Goal: Task Accomplishment & Management: Manage account settings

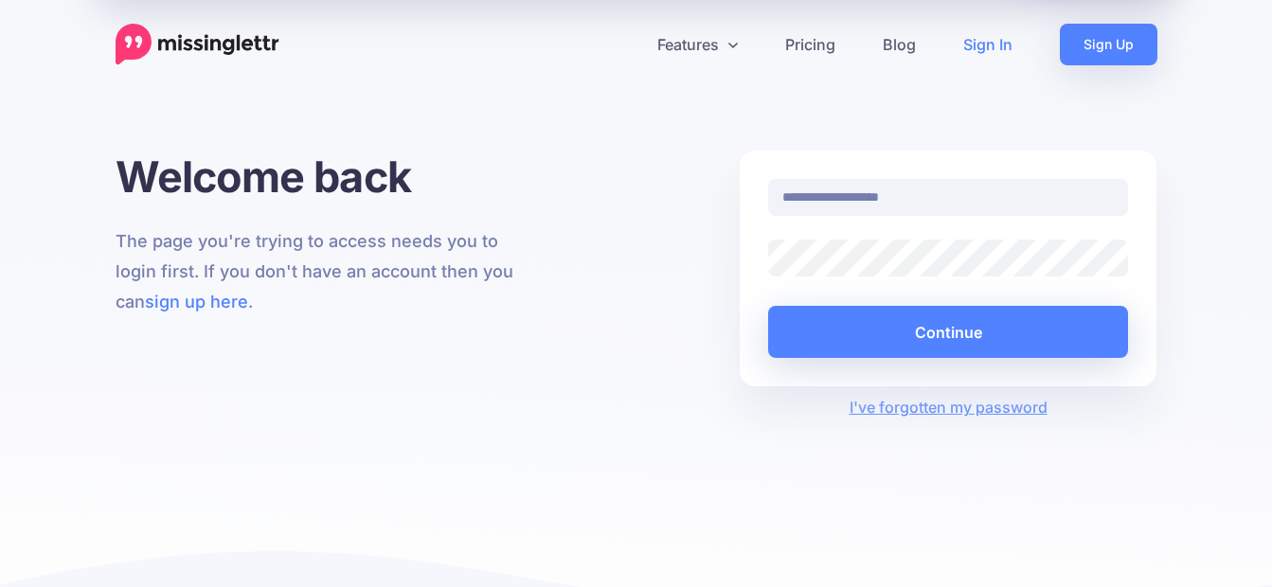
type input "**********"
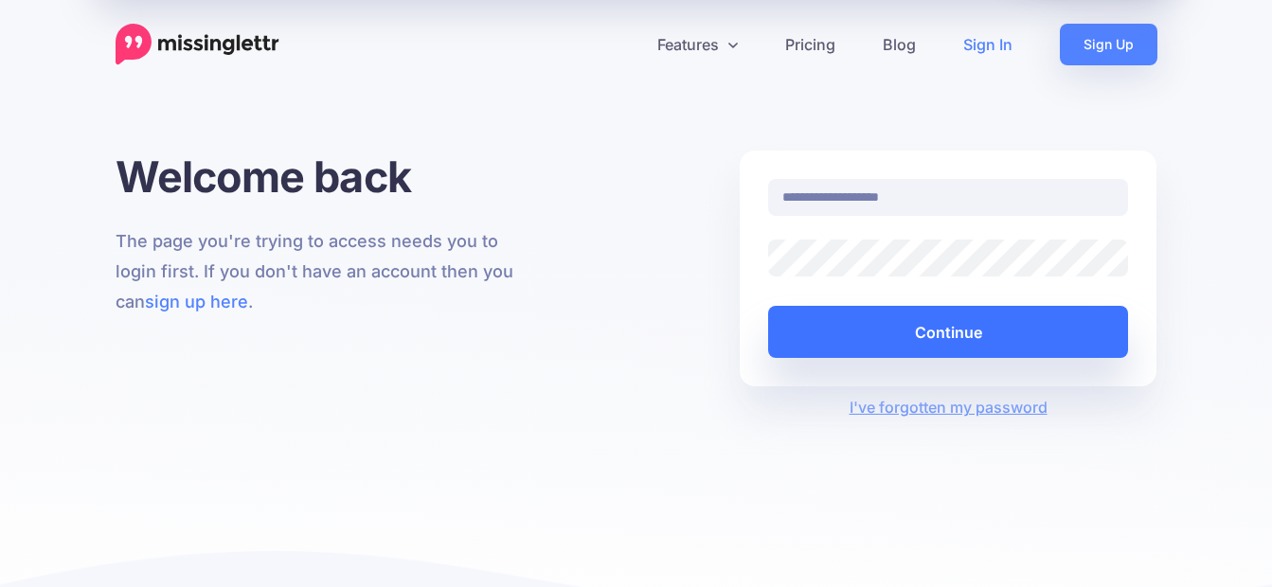
click at [933, 330] on button "Continue" at bounding box center [948, 332] width 361 height 52
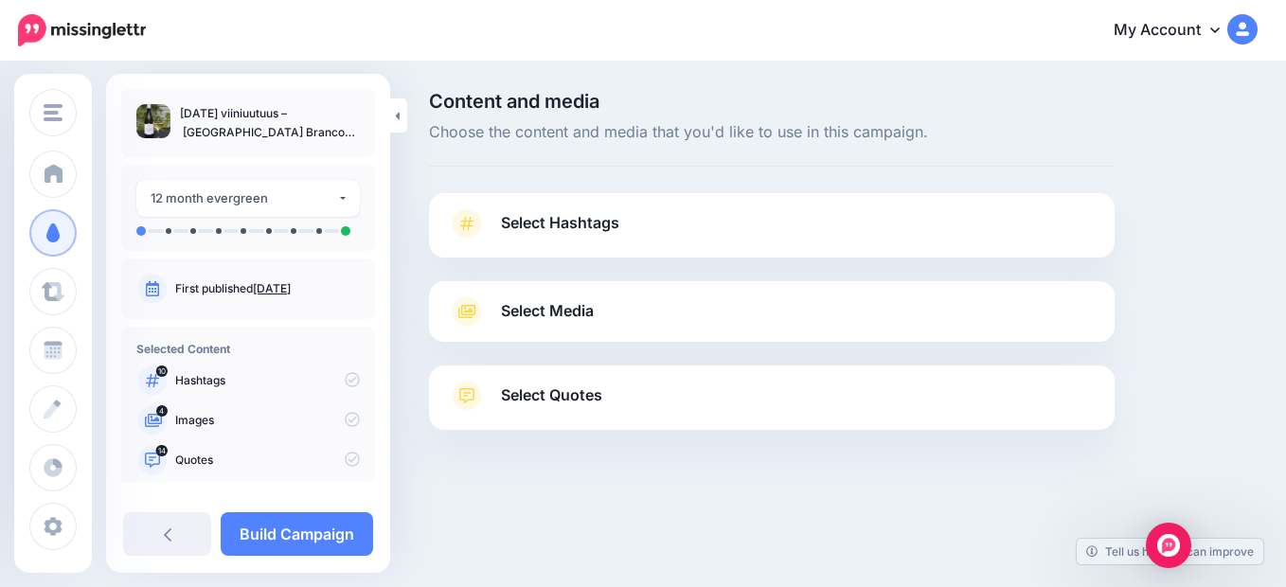
click at [529, 212] on span "Select Hashtags" at bounding box center [560, 223] width 118 height 26
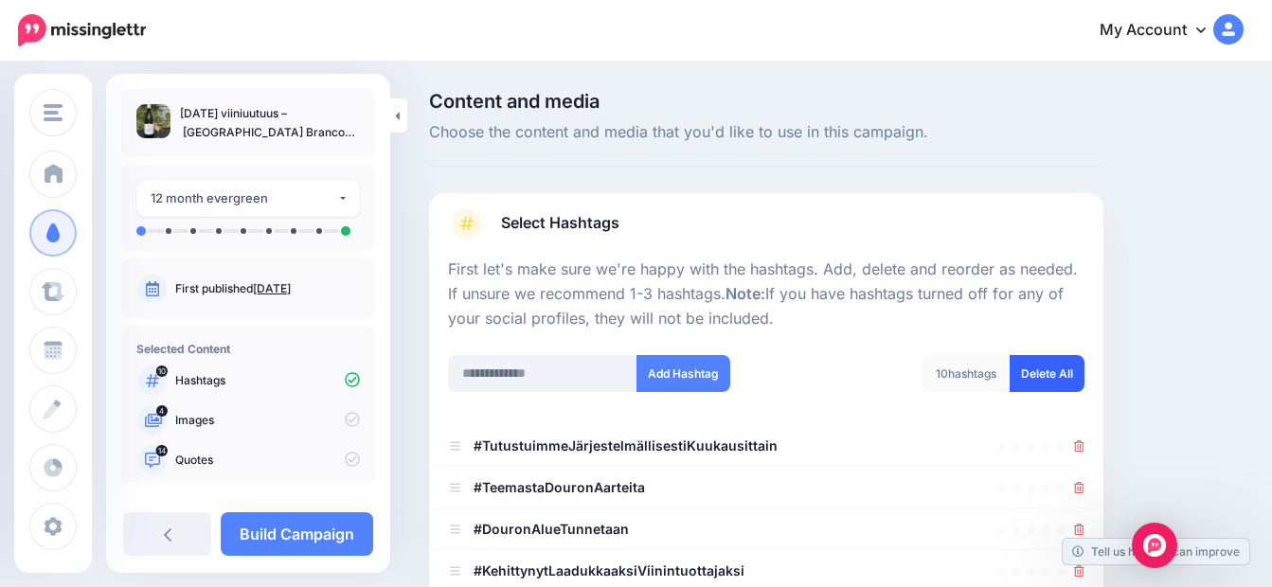
click at [1051, 374] on link "Delete All" at bounding box center [1047, 373] width 75 height 37
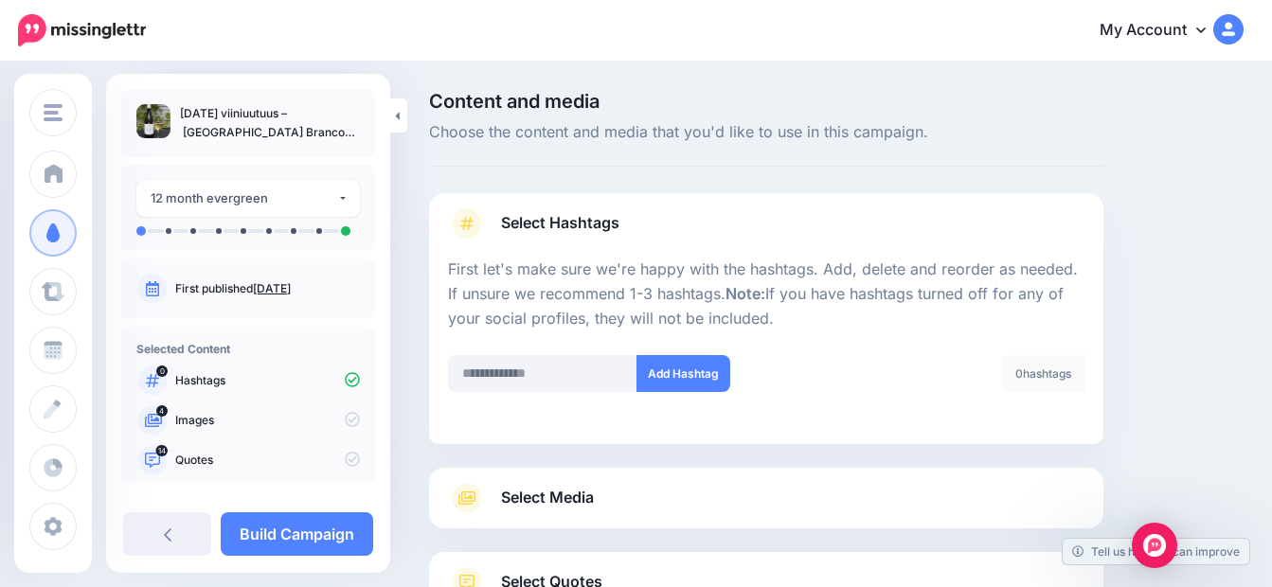
scroll to position [152, 0]
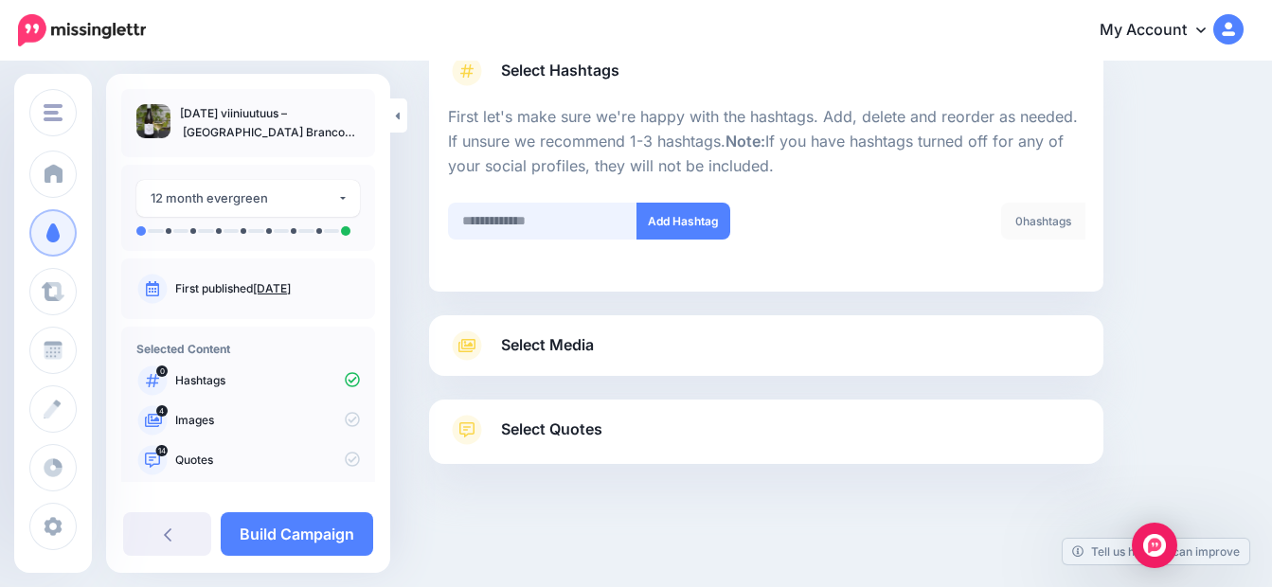
click at [467, 223] on input "text" at bounding box center [542, 221] width 189 height 37
type input "*"
type input "**********"
click at [691, 221] on button "Add Hashtag" at bounding box center [683, 221] width 94 height 37
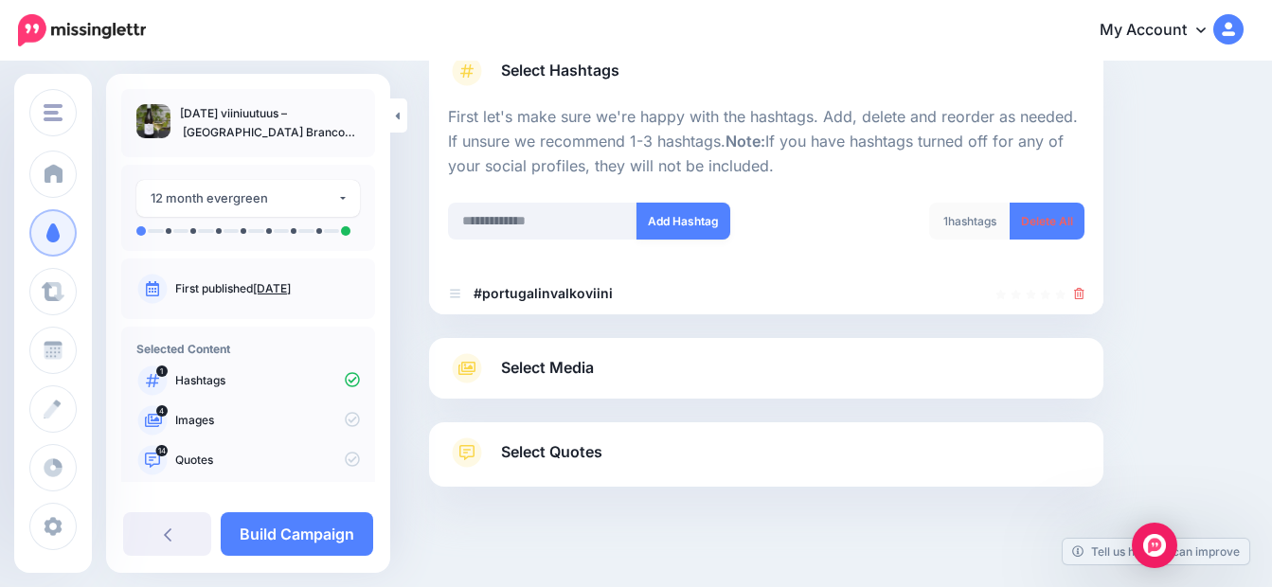
scroll to position [175, 0]
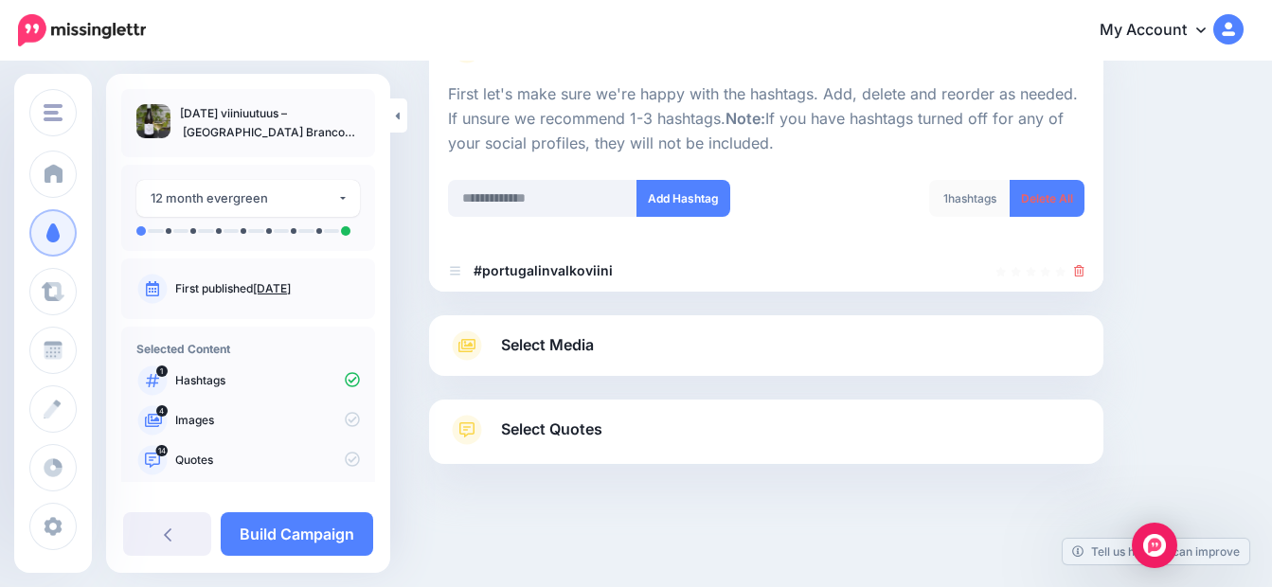
click at [535, 349] on span "Select Media" at bounding box center [547, 345] width 93 height 26
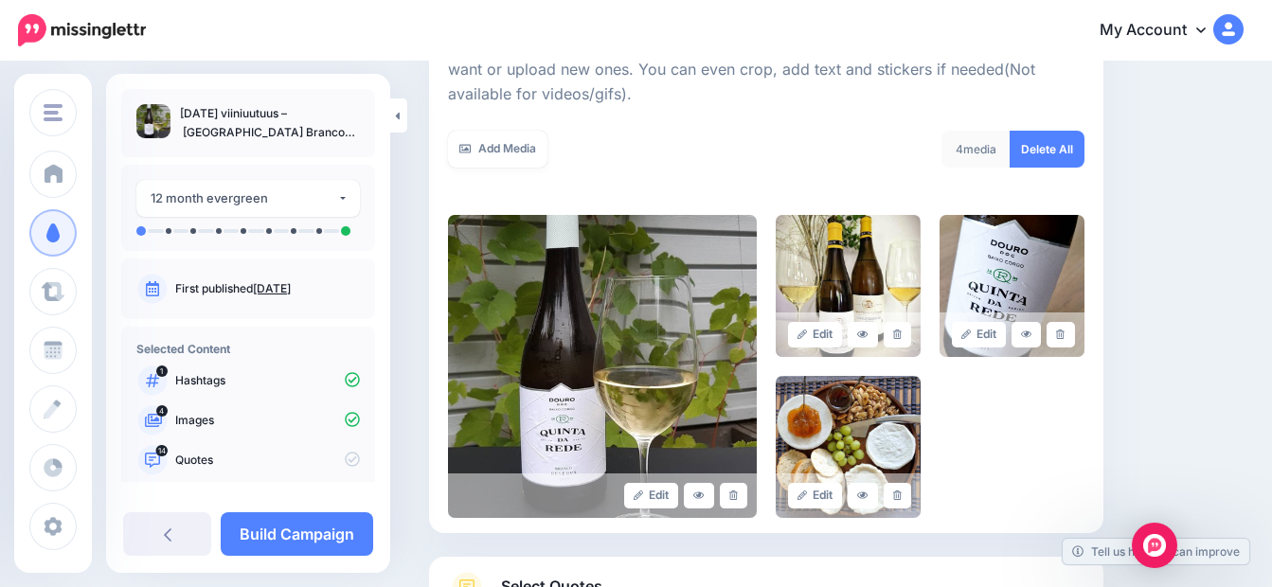
scroll to position [270, 0]
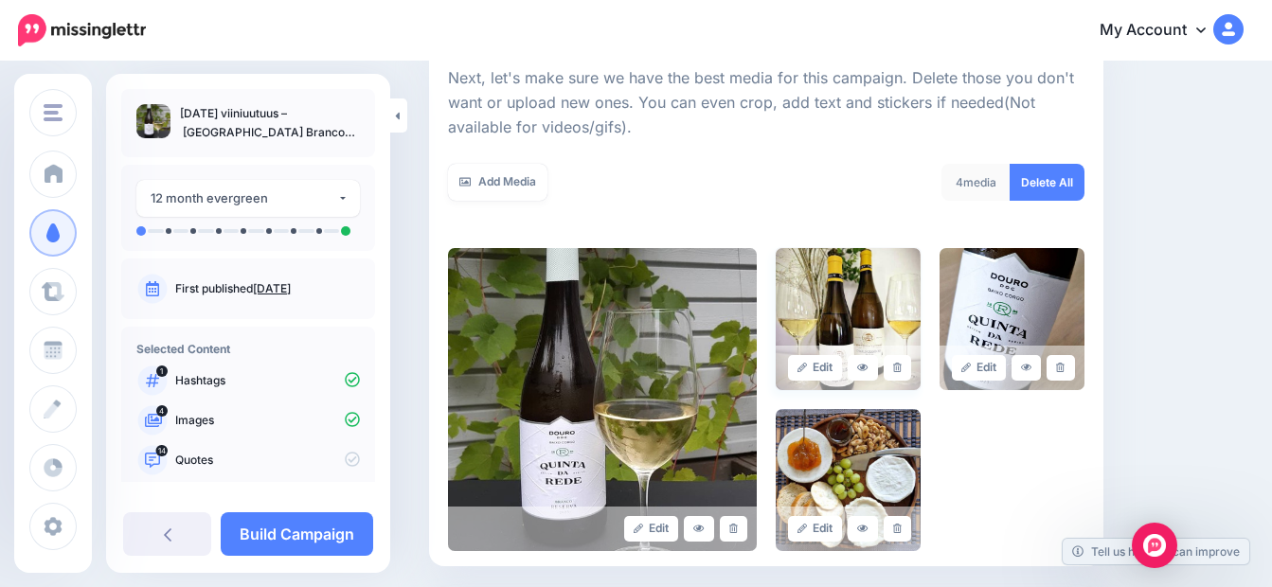
click at [845, 305] on img at bounding box center [848, 319] width 145 height 142
click at [904, 374] on link at bounding box center [897, 368] width 27 height 26
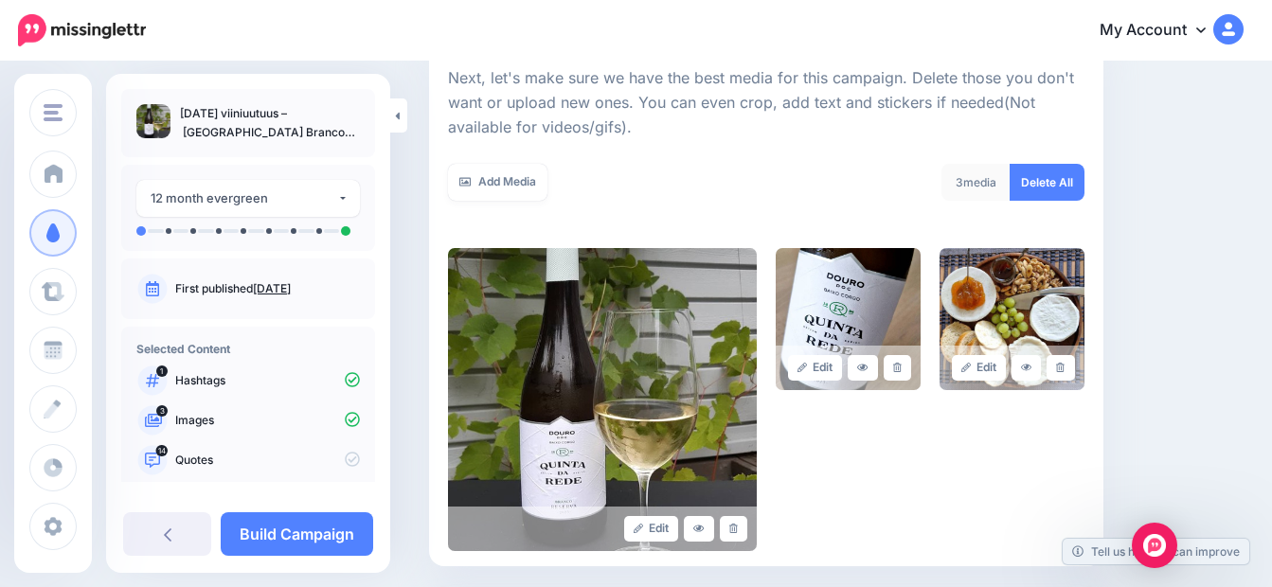
scroll to position [460, 0]
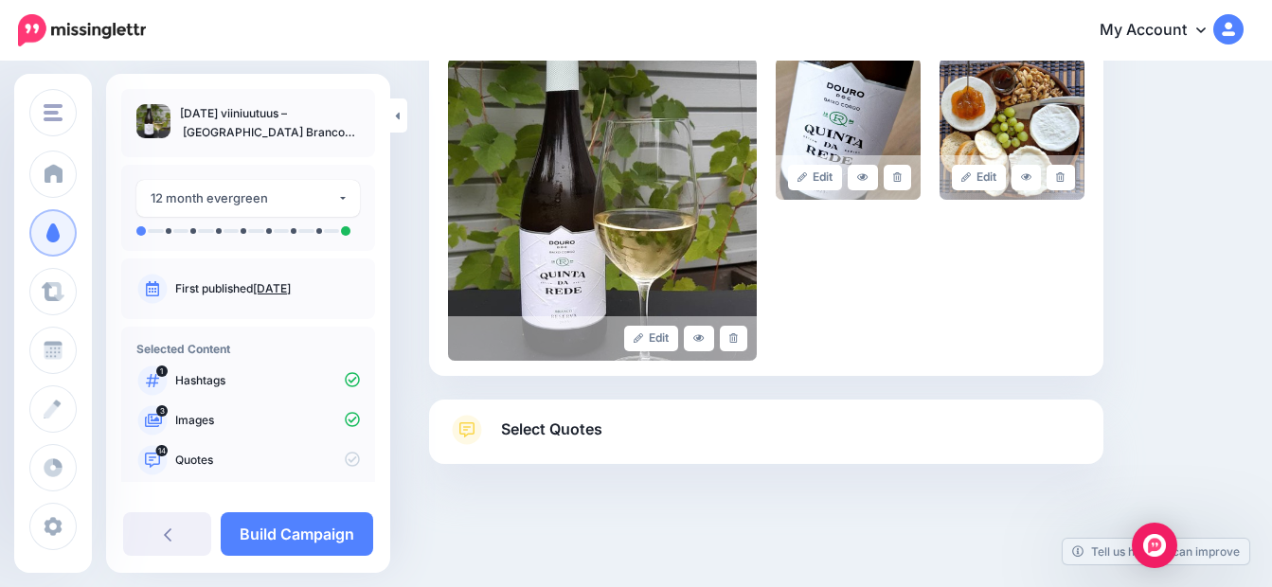
click at [533, 430] on span "Select Quotes" at bounding box center [551, 430] width 101 height 26
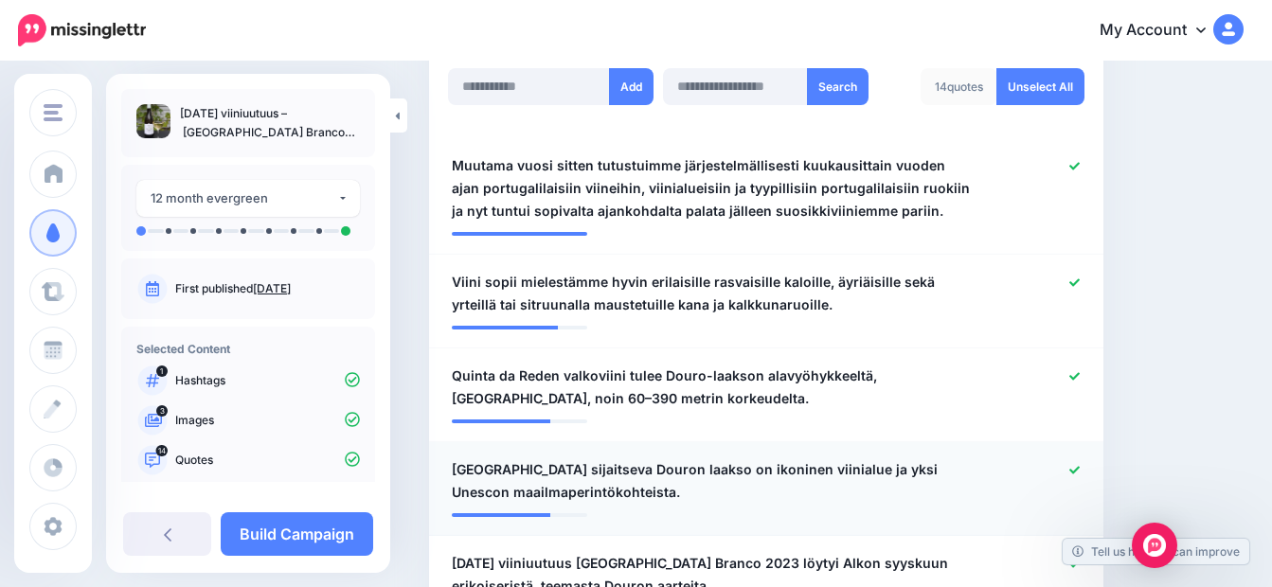
scroll to position [555, 0]
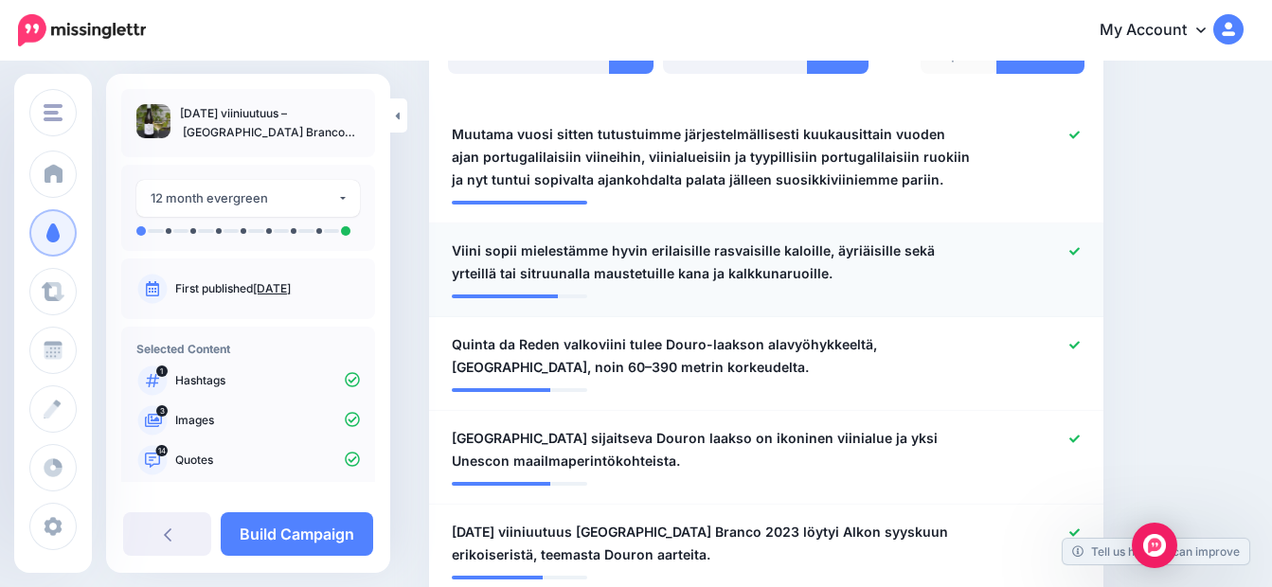
click at [1082, 259] on div at bounding box center [1040, 262] width 110 height 45
click at [1080, 250] on icon at bounding box center [1074, 251] width 10 height 10
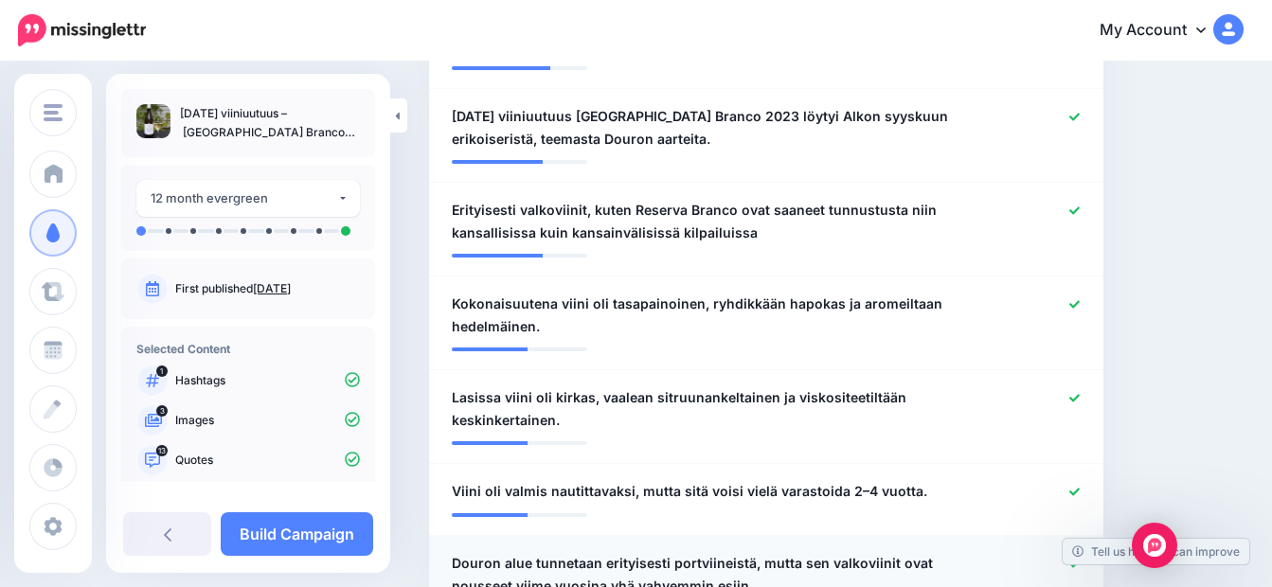
scroll to position [1028, 0]
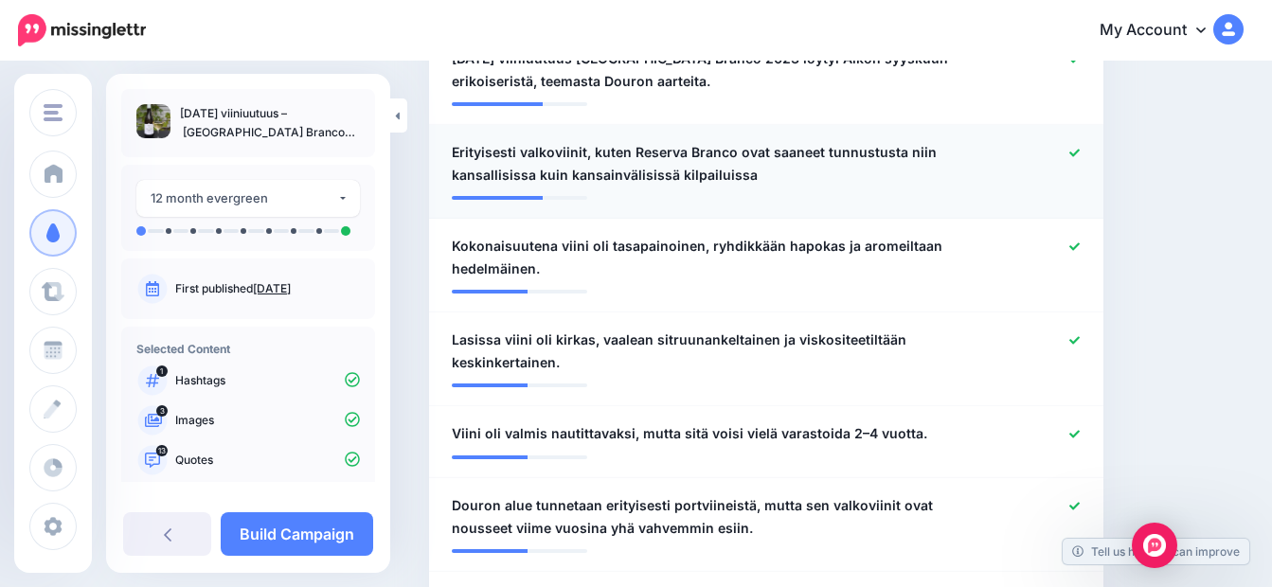
click at [1080, 155] on icon at bounding box center [1074, 153] width 10 height 10
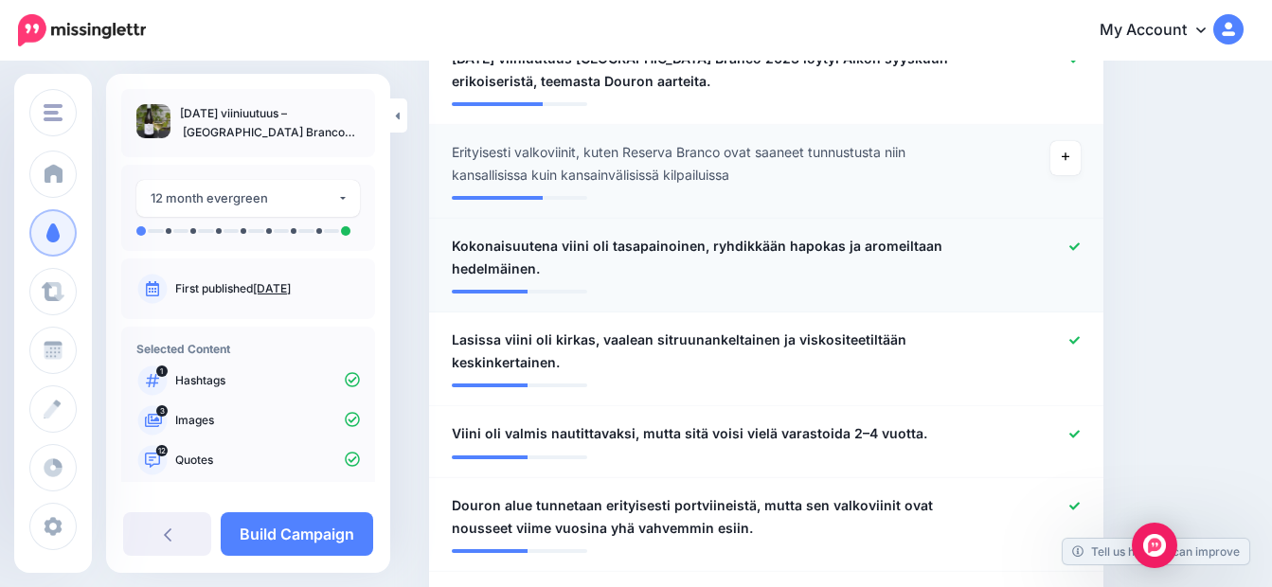
click at [1080, 246] on icon at bounding box center [1074, 246] width 10 height 10
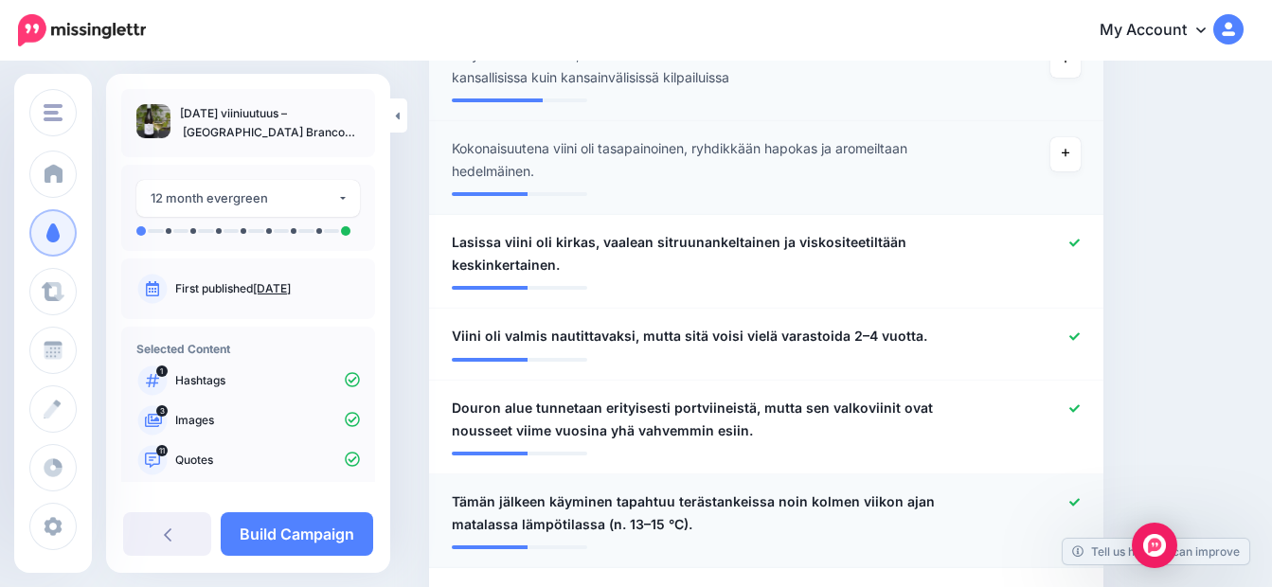
scroll to position [1123, 0]
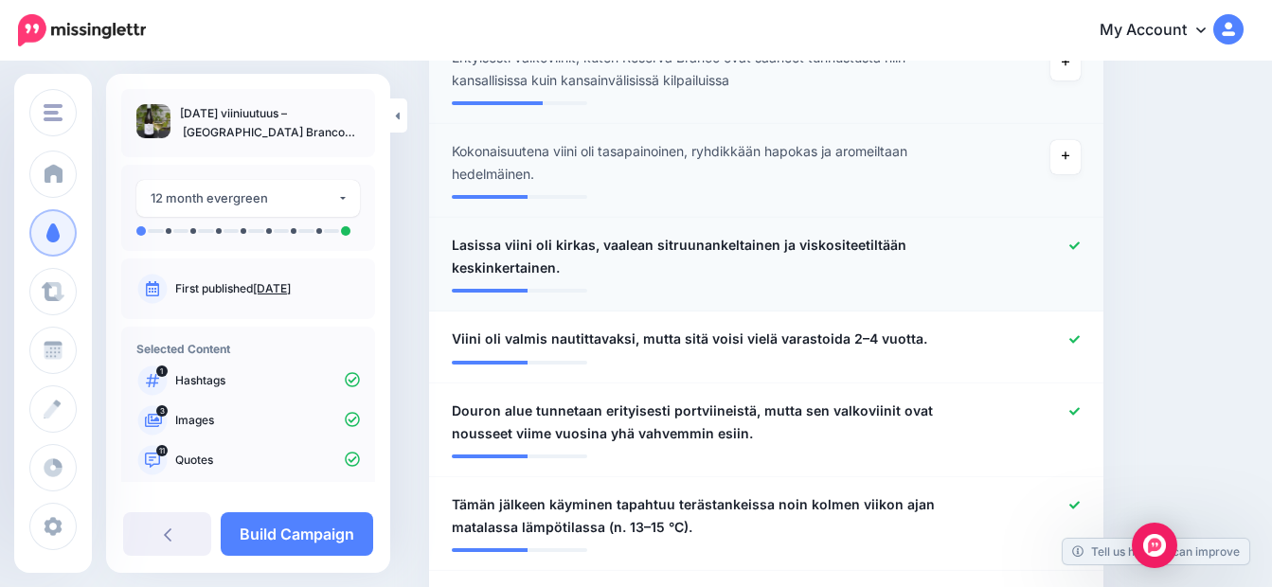
click at [1080, 245] on icon at bounding box center [1074, 246] width 10 height 10
click at [1080, 339] on icon at bounding box center [1074, 339] width 10 height 10
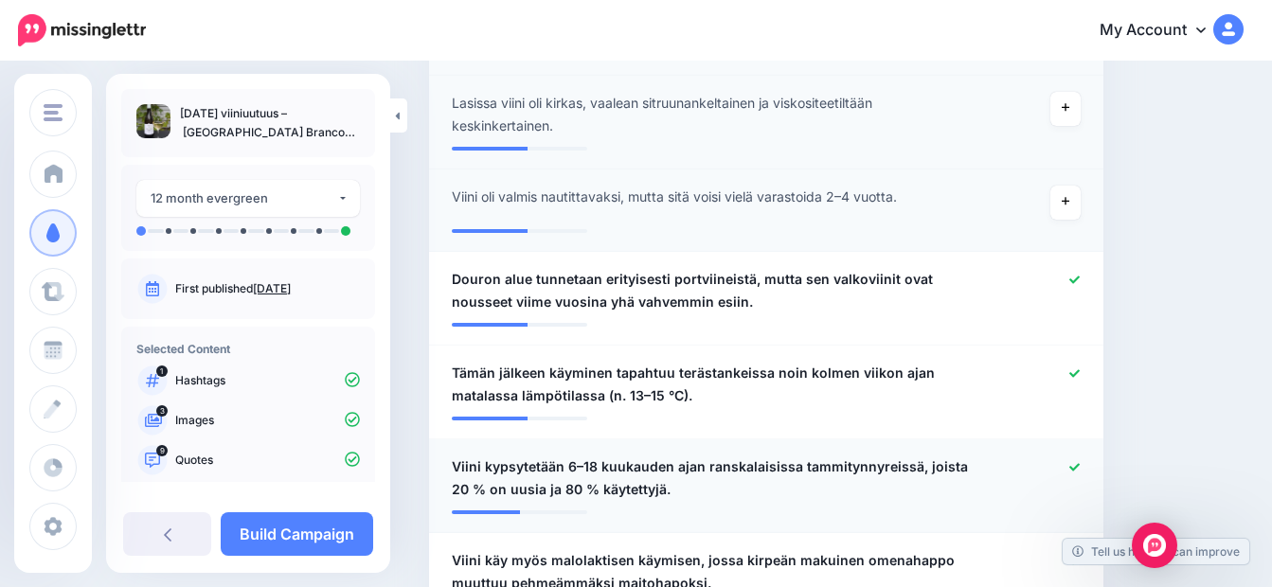
scroll to position [1313, 0]
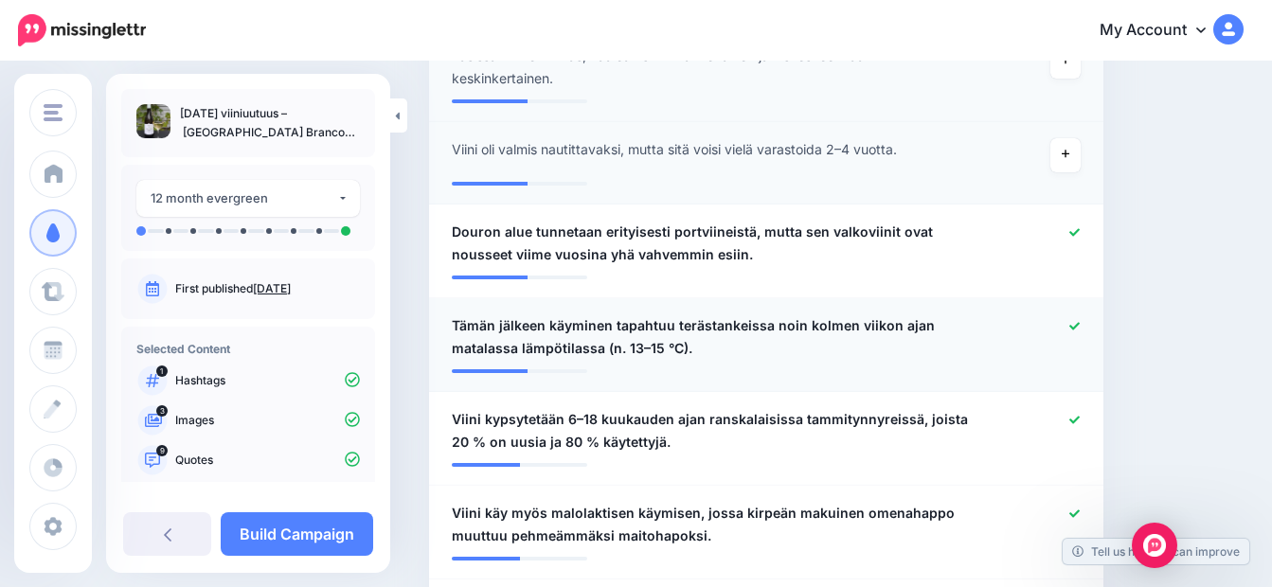
click at [1080, 328] on icon at bounding box center [1074, 326] width 10 height 8
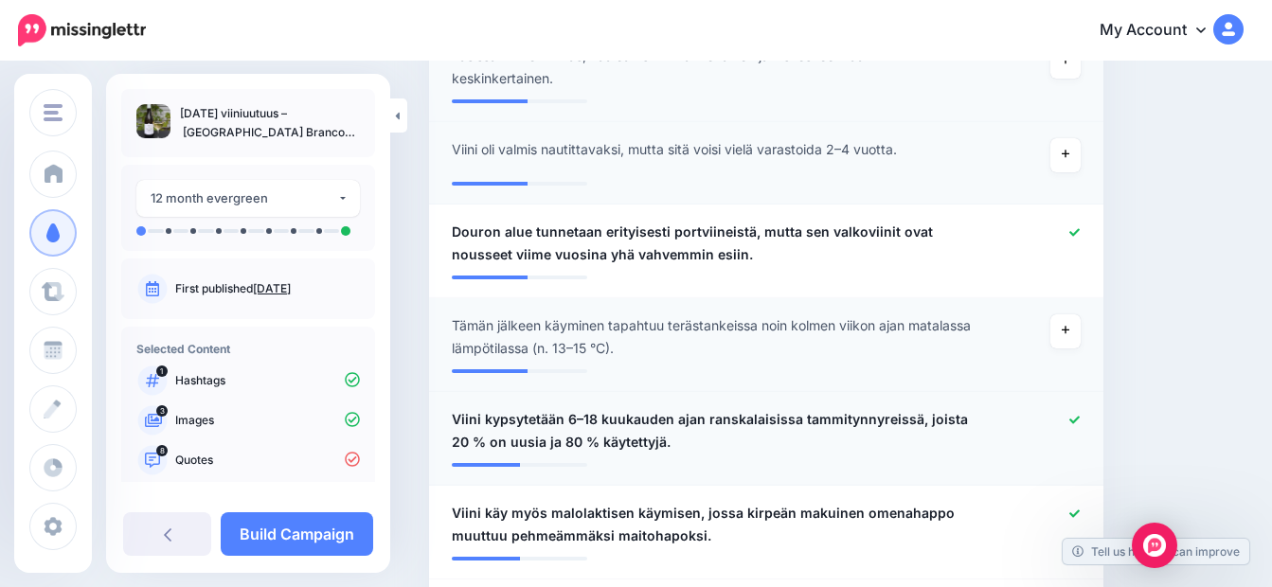
click at [1080, 421] on icon at bounding box center [1074, 420] width 10 height 10
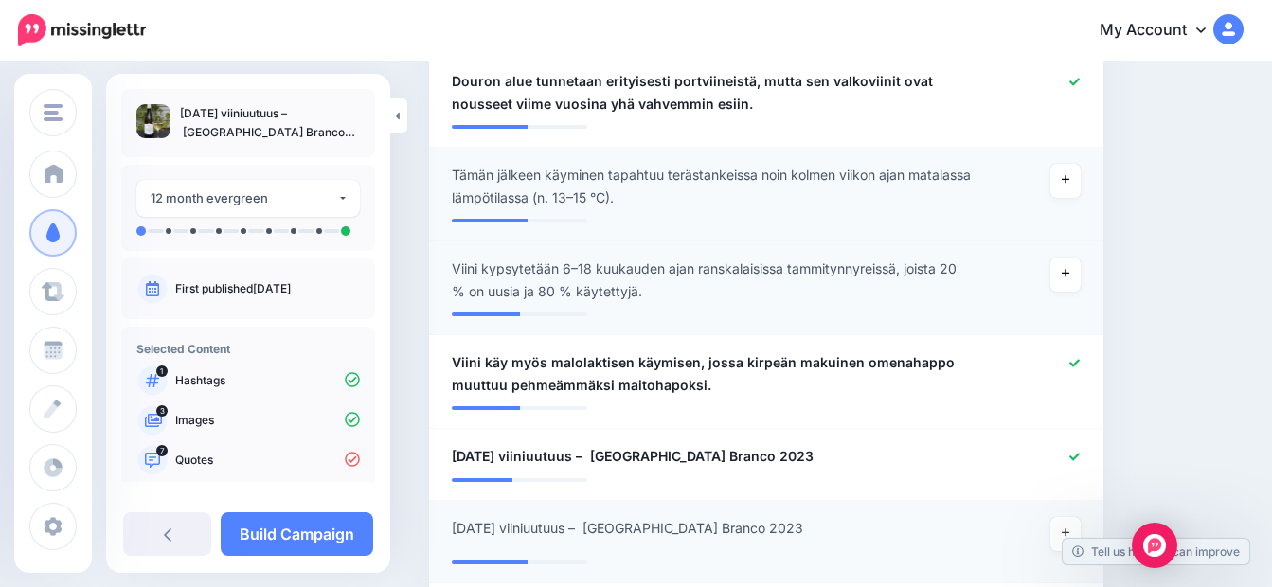
scroll to position [1597, 0]
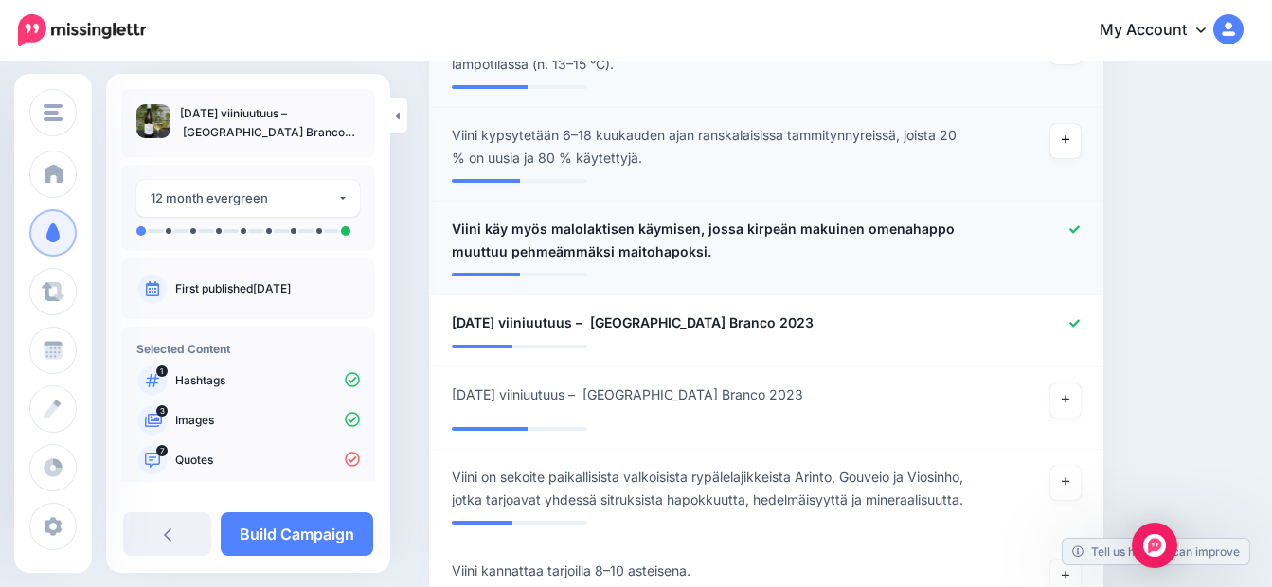
click at [1080, 224] on icon at bounding box center [1074, 229] width 10 height 10
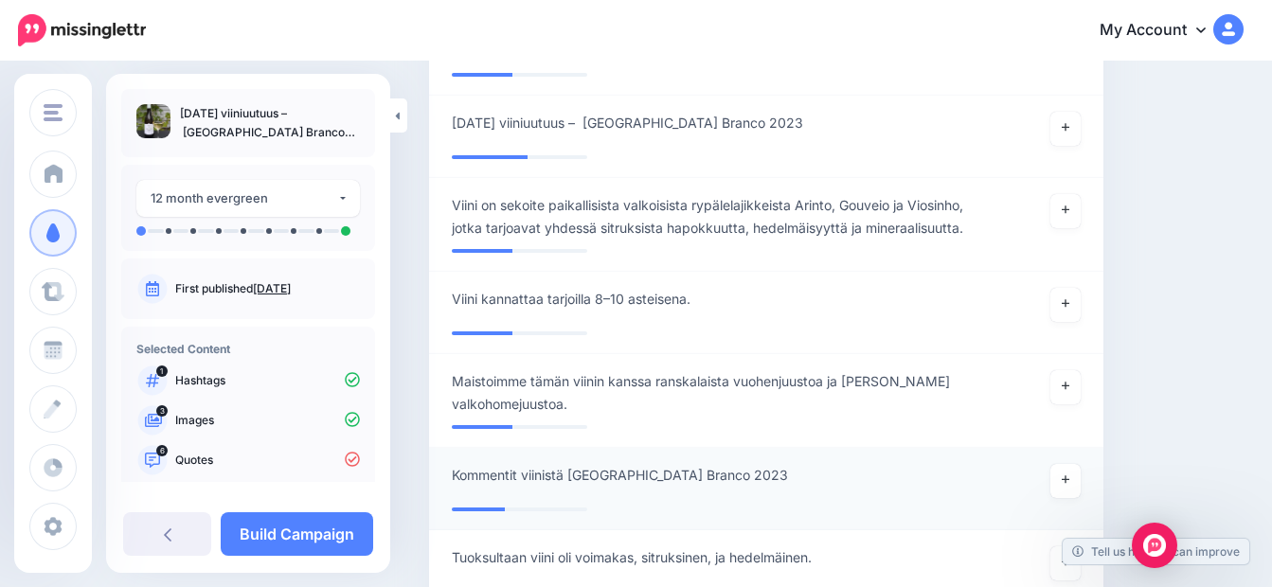
scroll to position [1881, 0]
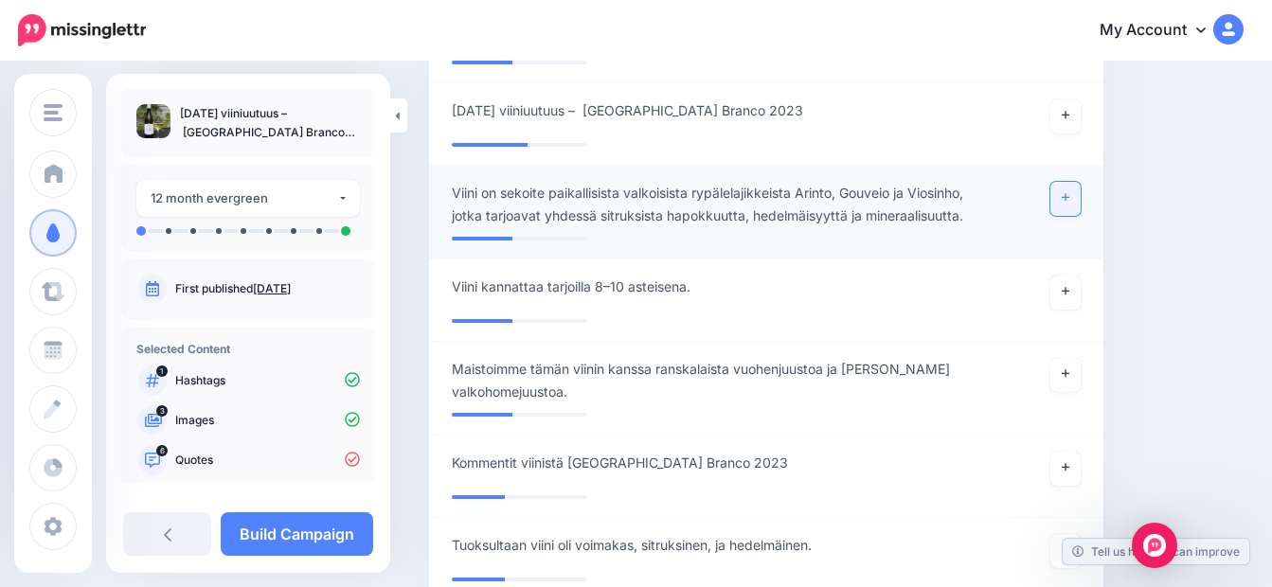
click at [1069, 195] on icon at bounding box center [1066, 198] width 8 height 8
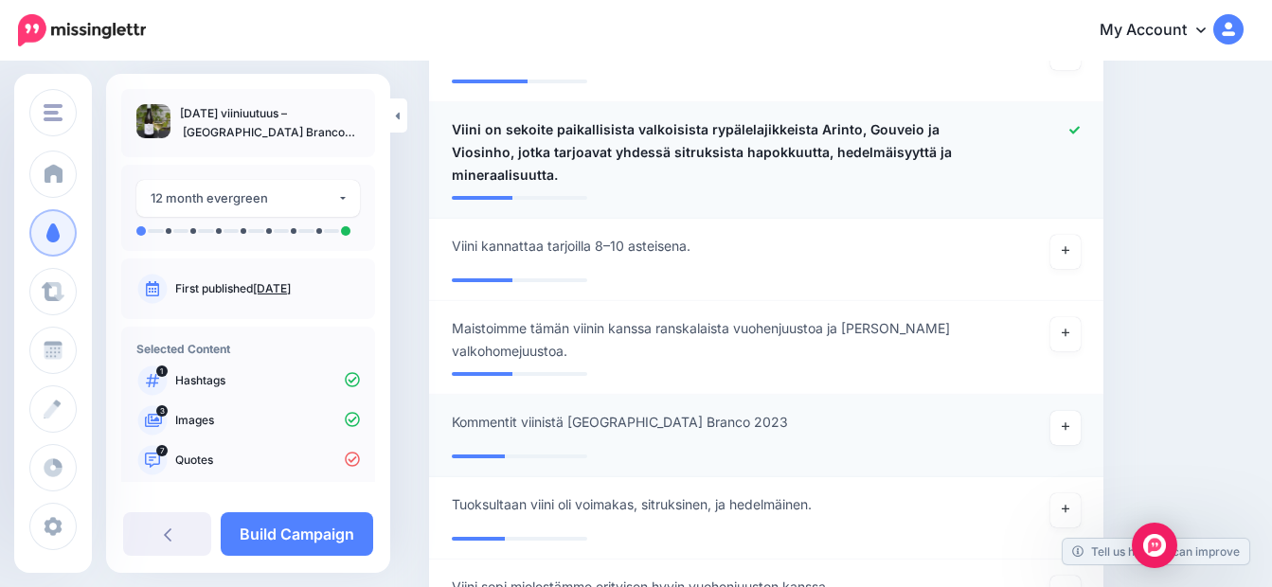
scroll to position [1976, 0]
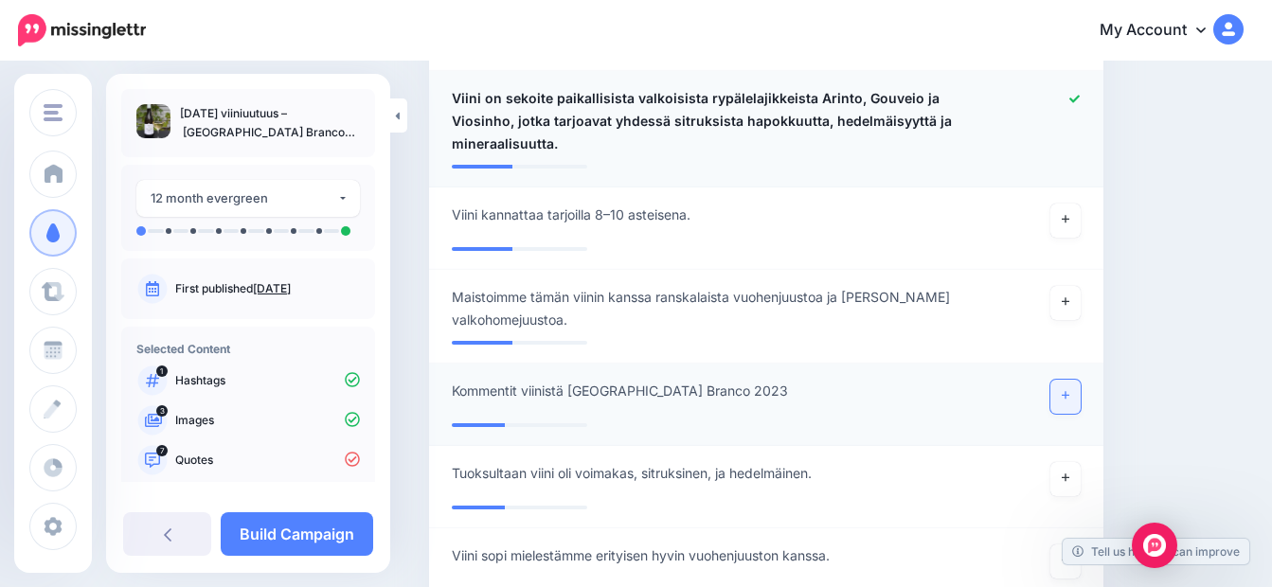
click at [1069, 394] on icon at bounding box center [1066, 395] width 8 height 10
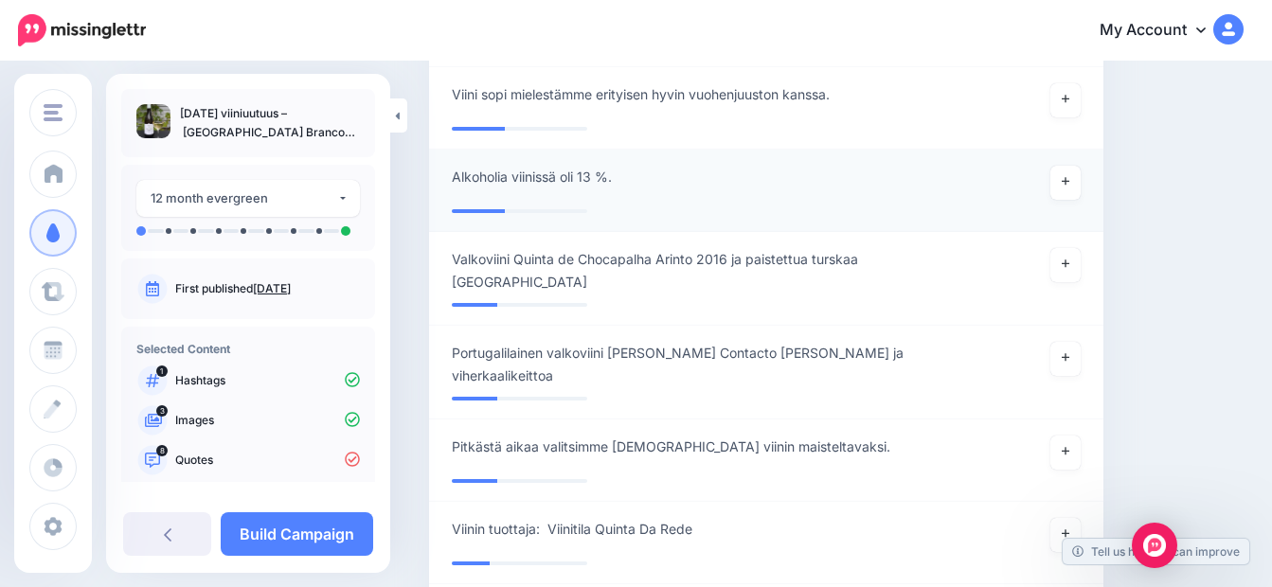
scroll to position [2449, 0]
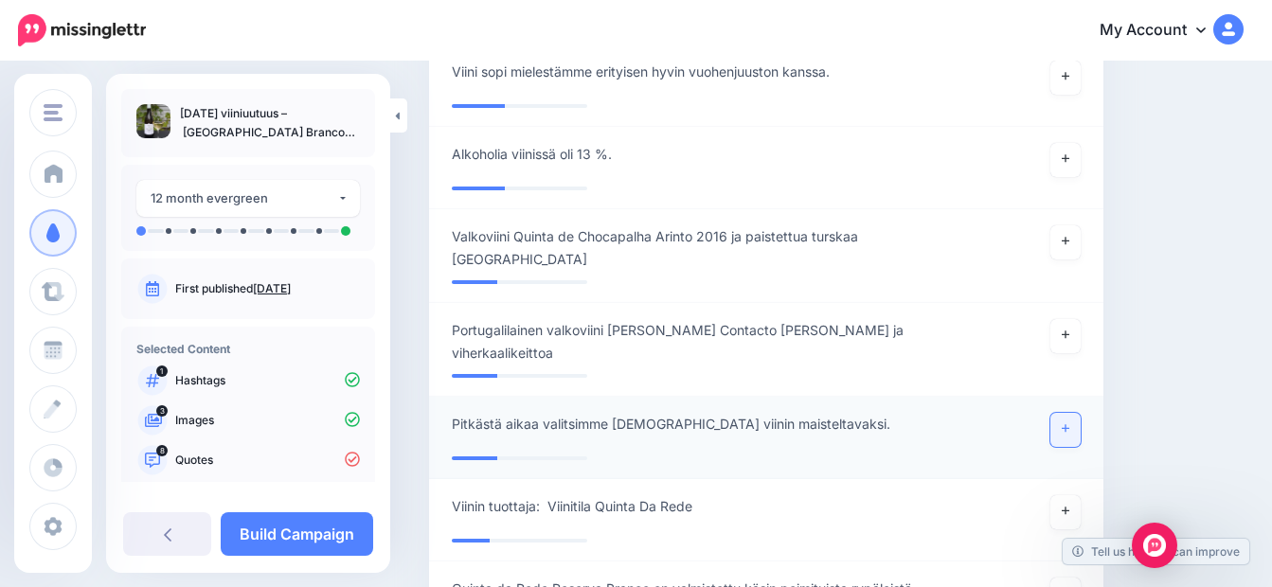
click at [1075, 413] on link at bounding box center [1065, 430] width 30 height 34
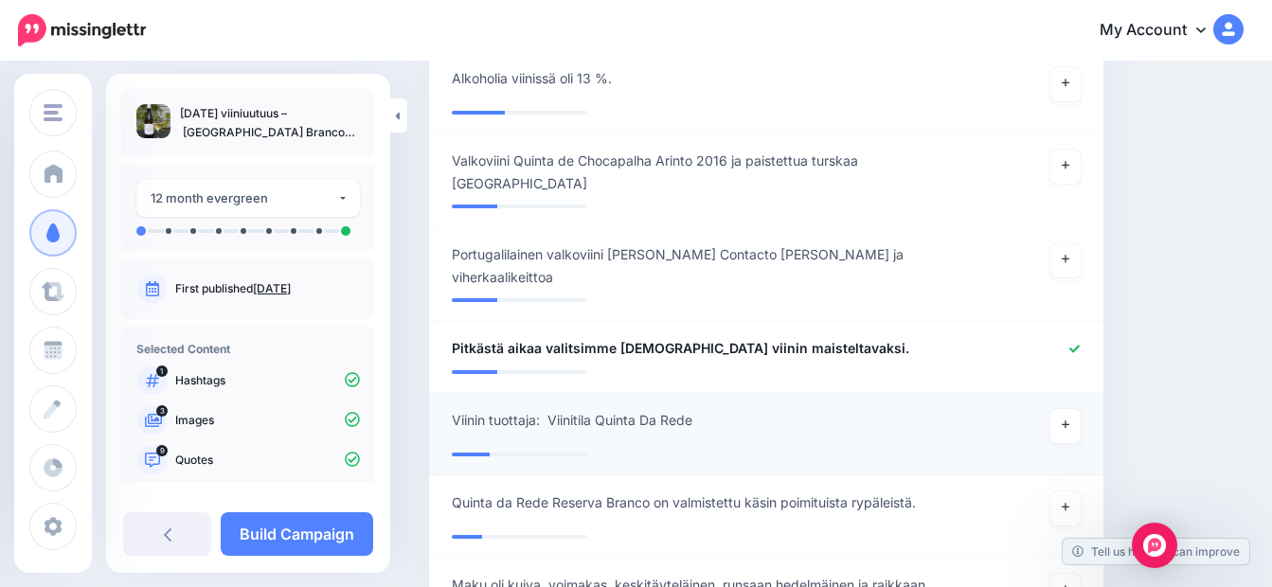
scroll to position [2638, 0]
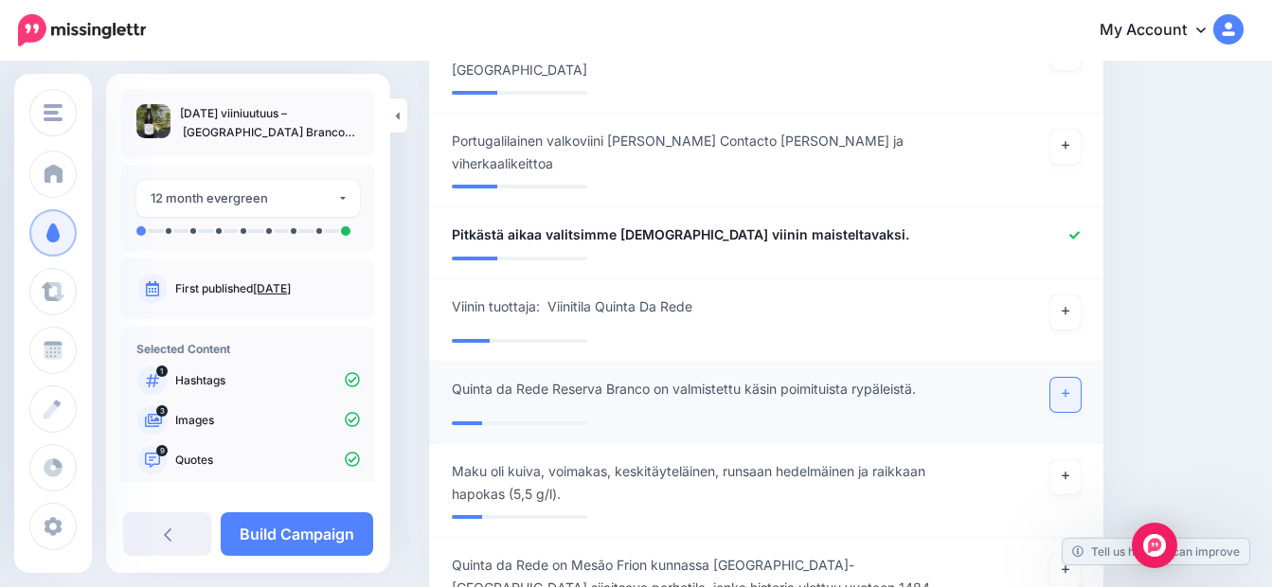
click at [1069, 390] on icon at bounding box center [1066, 394] width 8 height 8
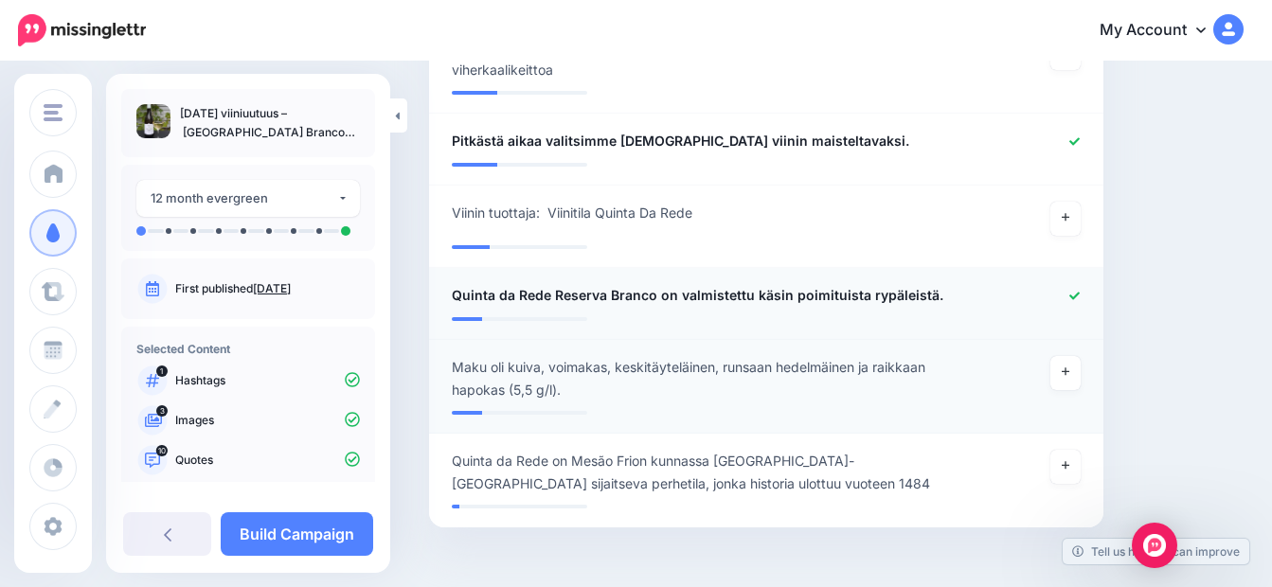
scroll to position [2773, 0]
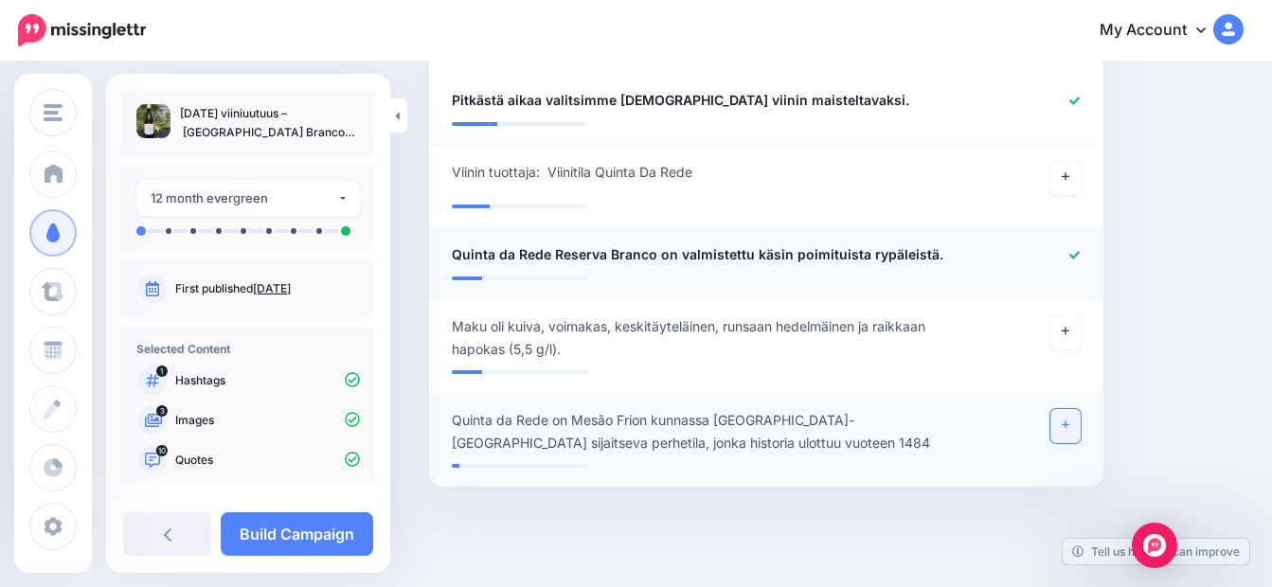
click at [1069, 420] on icon at bounding box center [1066, 425] width 8 height 10
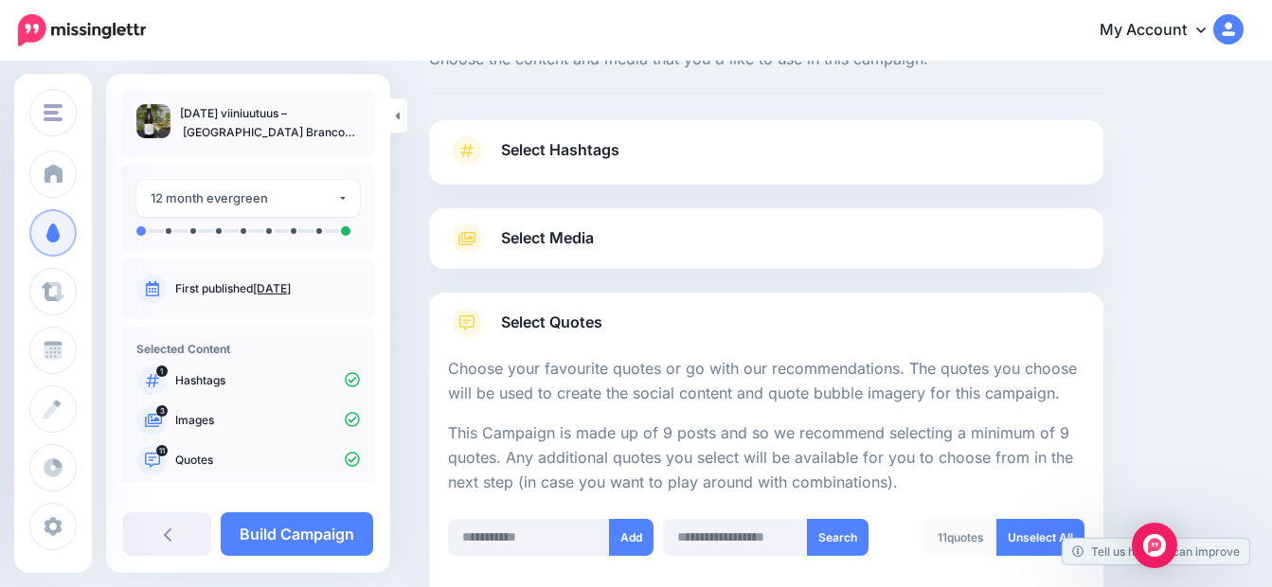
scroll to position [379, 0]
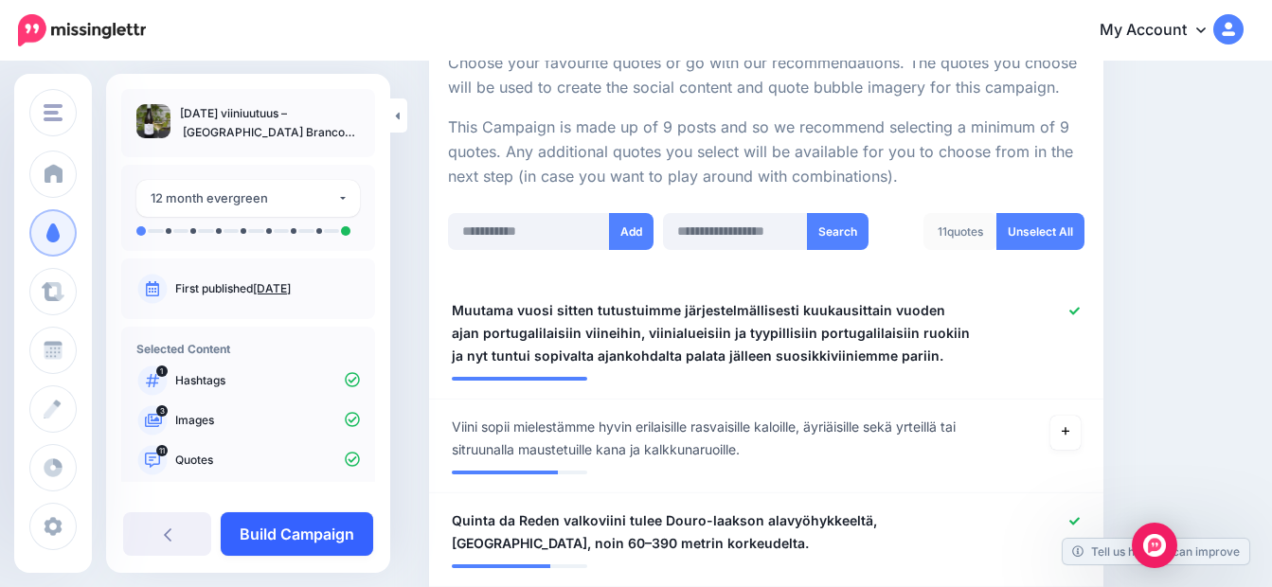
click at [293, 535] on link "Build Campaign" at bounding box center [297, 534] width 152 height 44
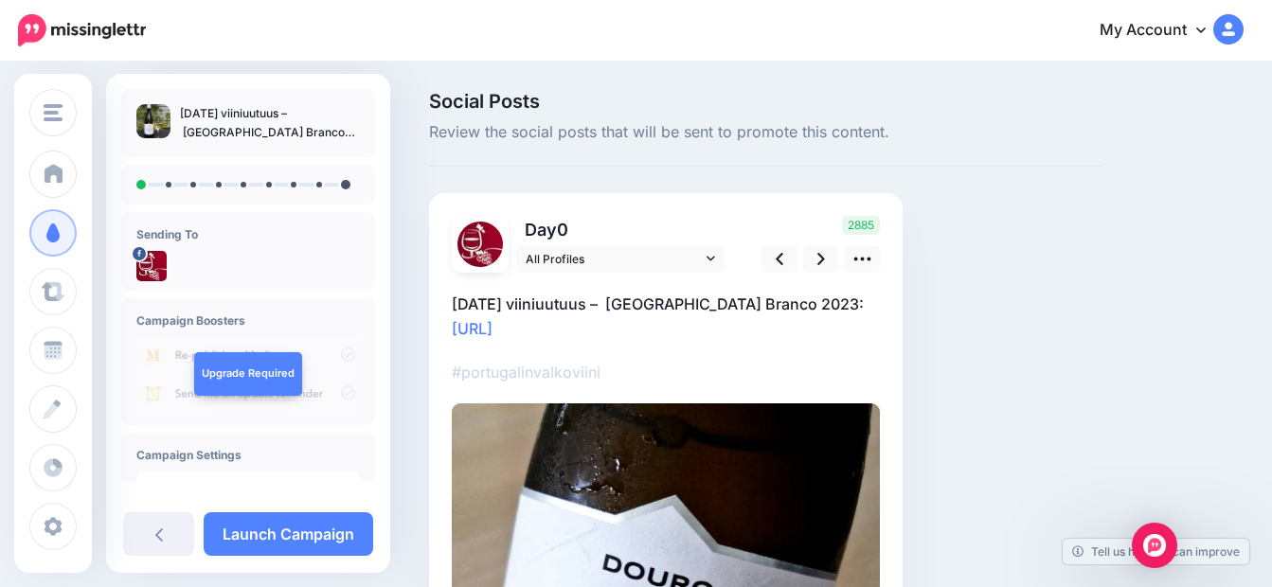
click at [300, 134] on p "[DATE] viiniuutuus – [GEOGRAPHIC_DATA] Branco 2023" at bounding box center [270, 123] width 180 height 38
click at [281, 134] on p "[DATE] viiniuutuus – [GEOGRAPHIC_DATA] Branco 2023" at bounding box center [270, 123] width 180 height 38
click at [322, 108] on p "[DATE] viiniuutuus – [GEOGRAPHIC_DATA] Branco 2023" at bounding box center [270, 123] width 180 height 38
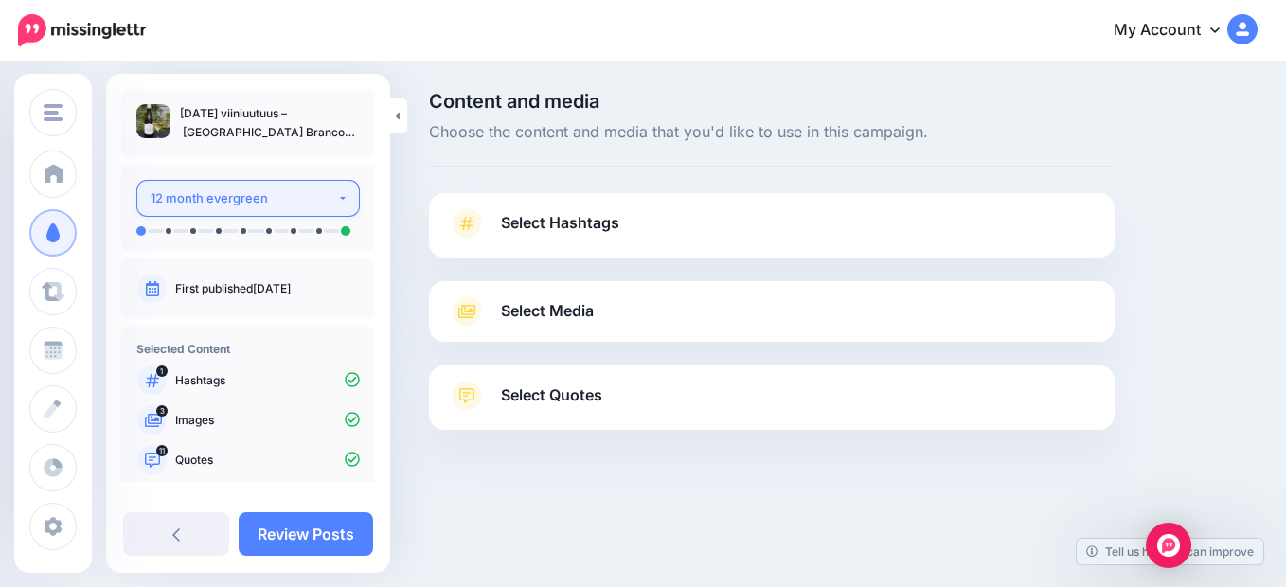
click at [333, 198] on button "12 month evergreen" at bounding box center [248, 198] width 224 height 37
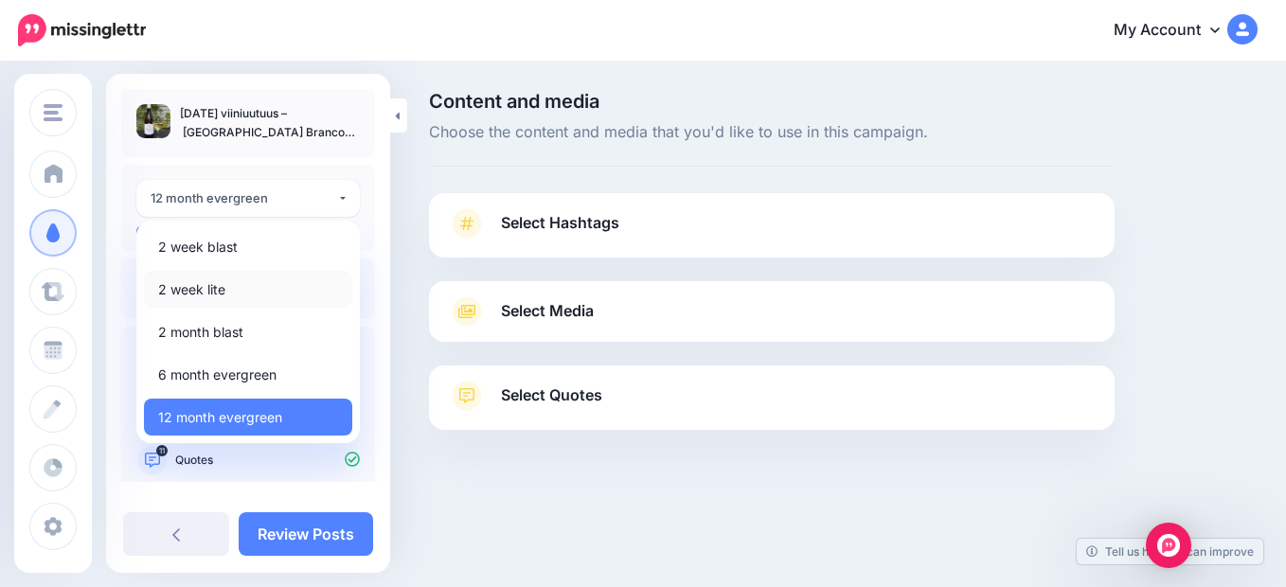
click at [194, 293] on span "2 week lite" at bounding box center [191, 289] width 67 height 23
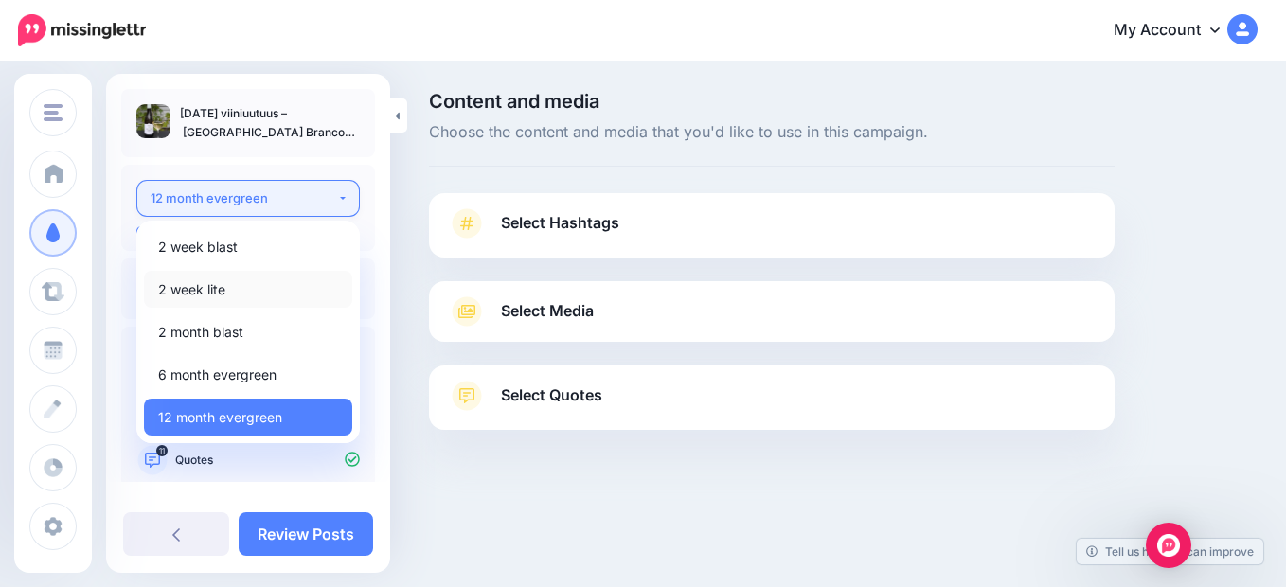
select select "******"
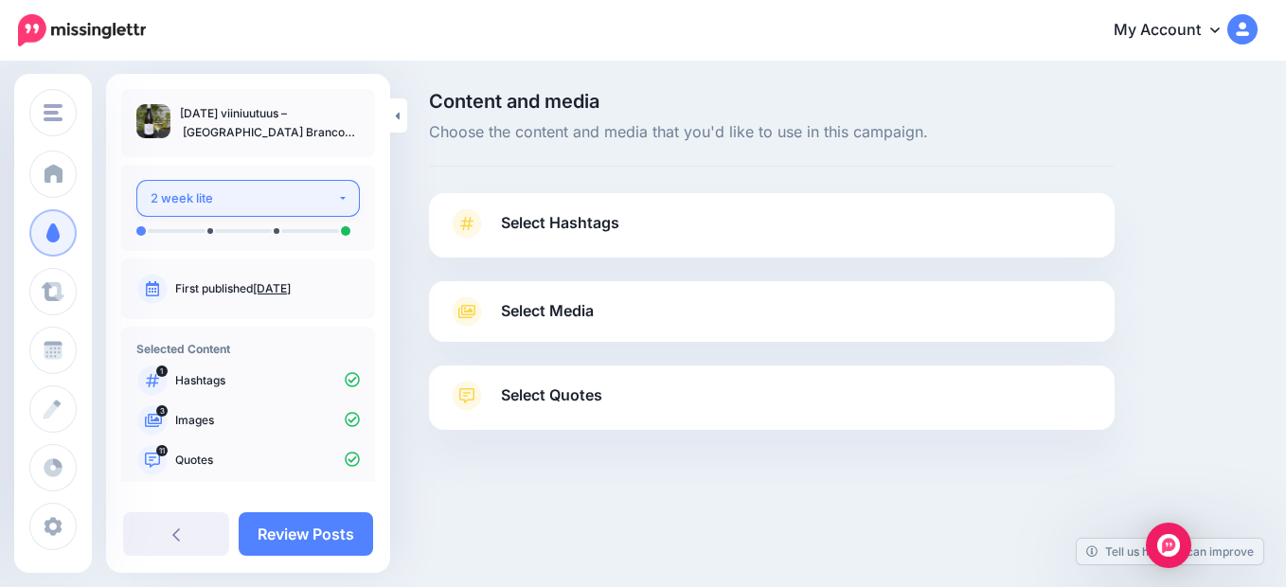
click at [334, 201] on button "2 week lite" at bounding box center [248, 198] width 224 height 37
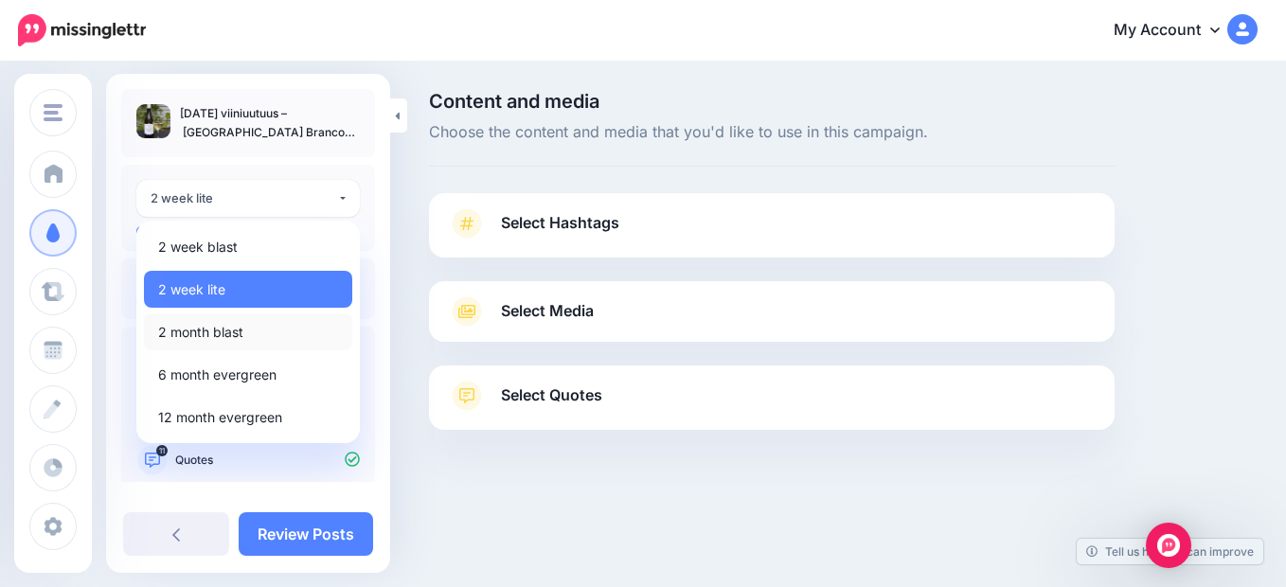
click at [210, 331] on span "2 month blast" at bounding box center [200, 332] width 85 height 23
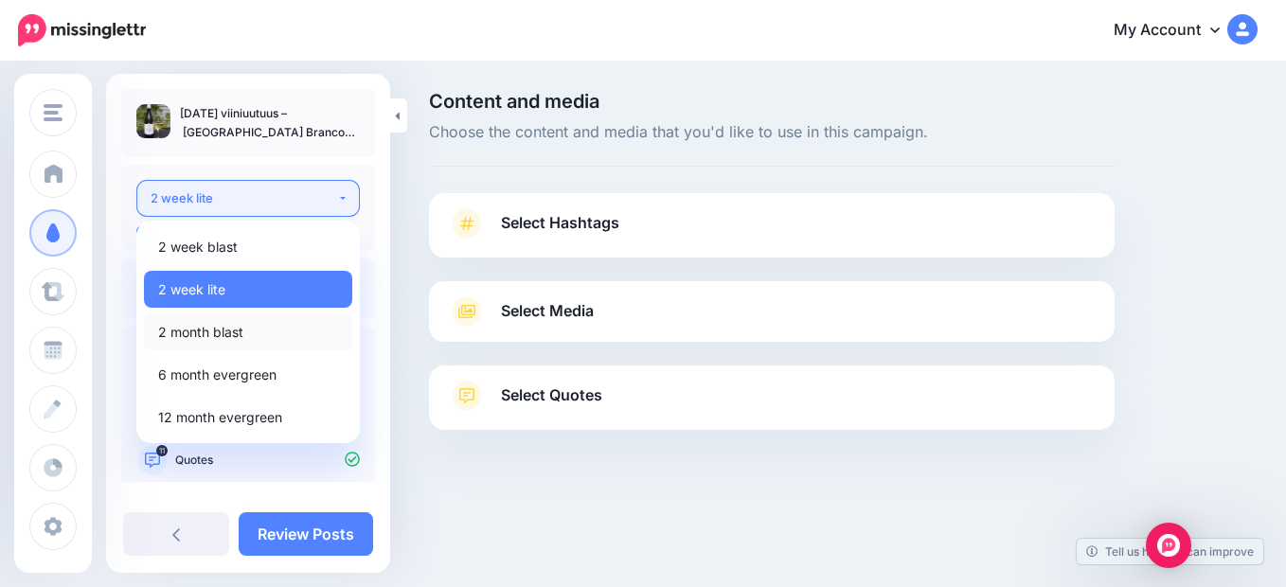
select select "******"
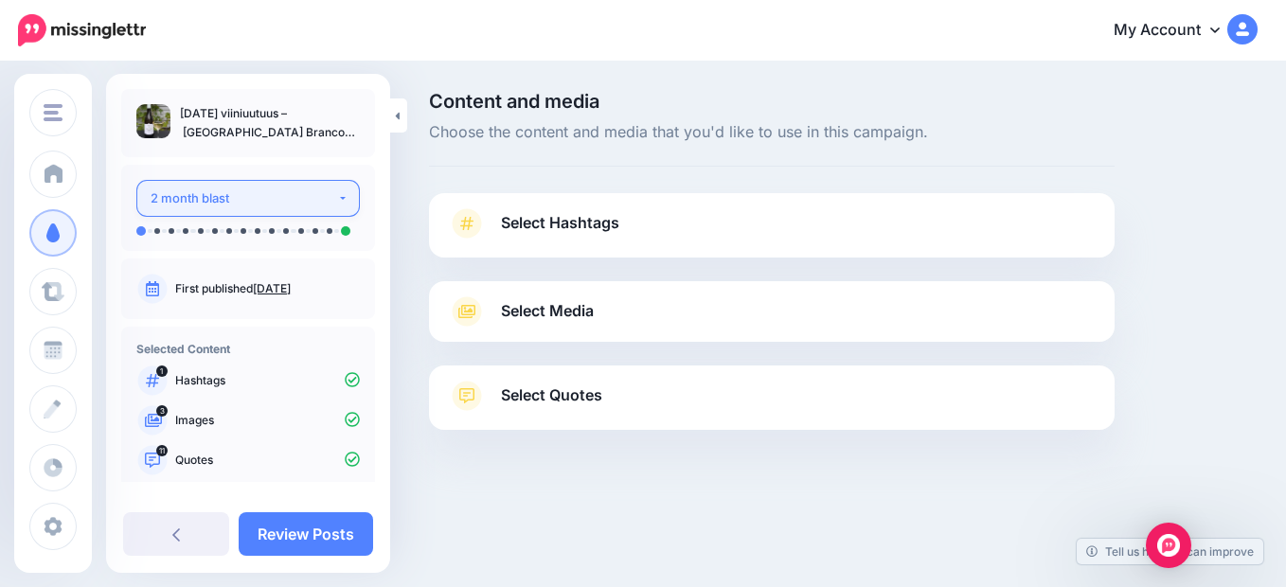
click at [333, 197] on button "2 month blast" at bounding box center [248, 198] width 224 height 37
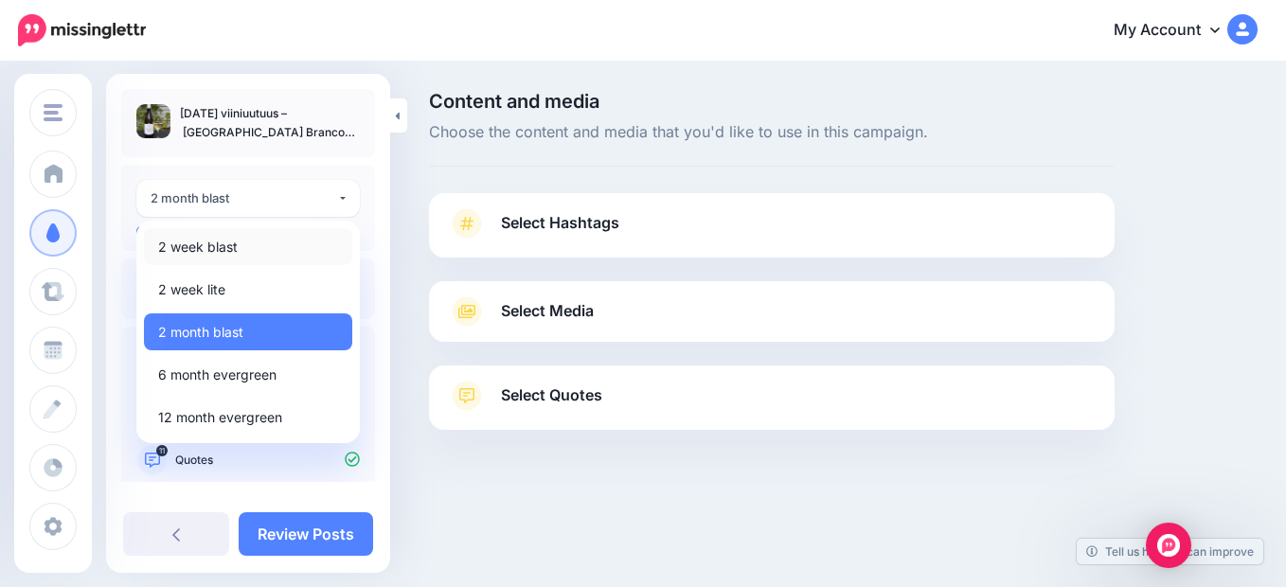
click at [203, 241] on span "2 week blast" at bounding box center [198, 247] width 80 height 23
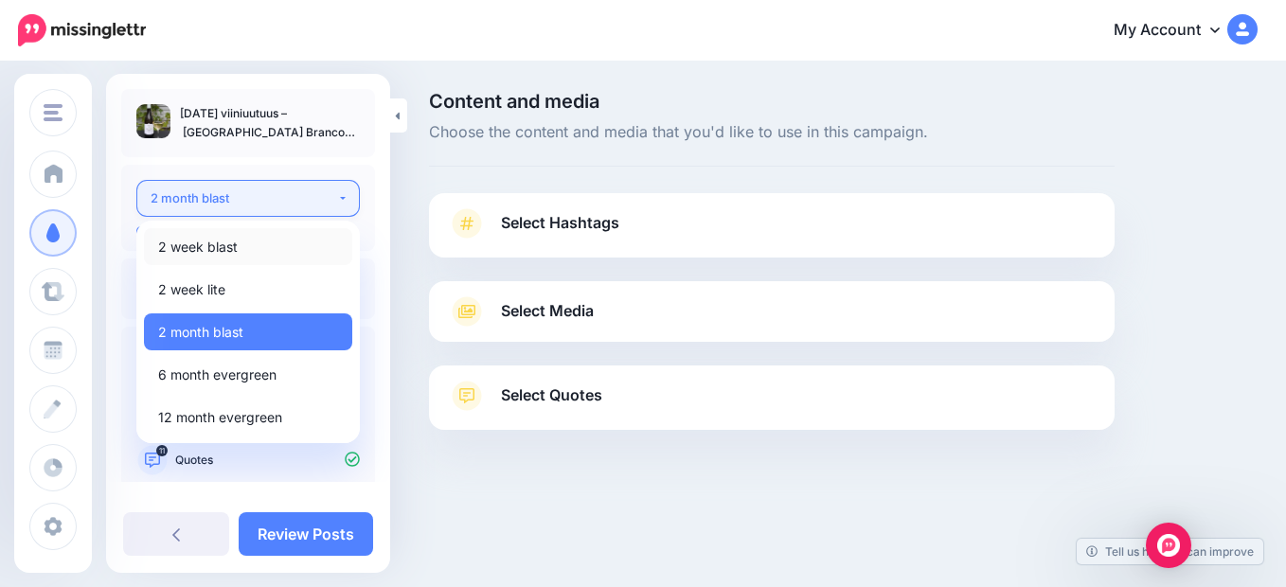
select select "******"
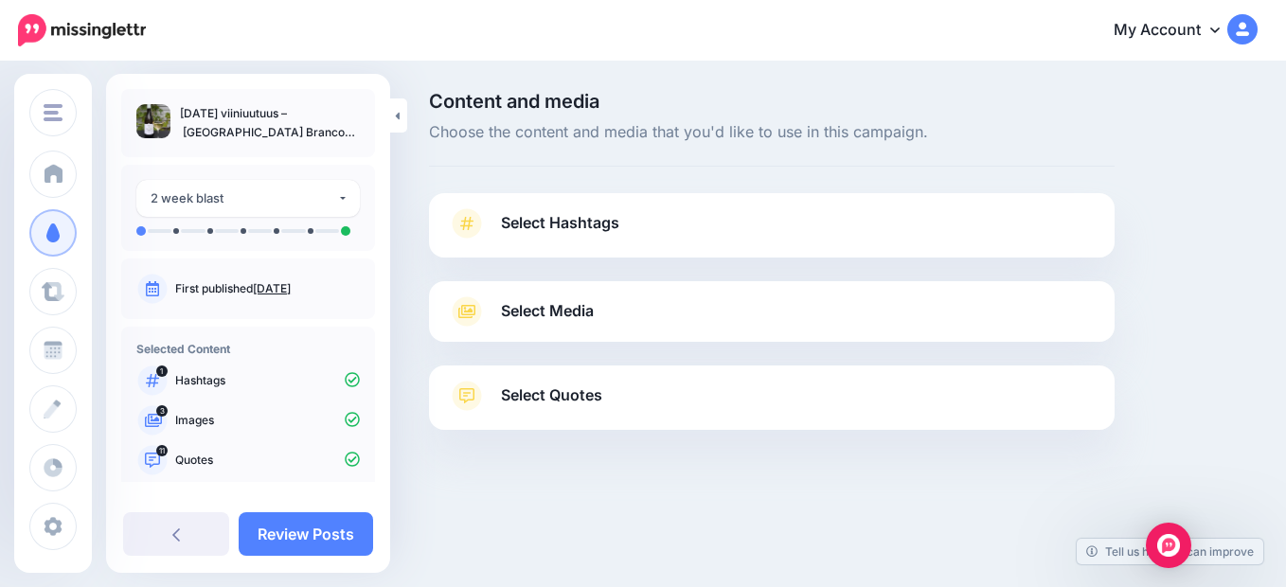
click at [606, 226] on span "Select Hashtags" at bounding box center [560, 223] width 118 height 26
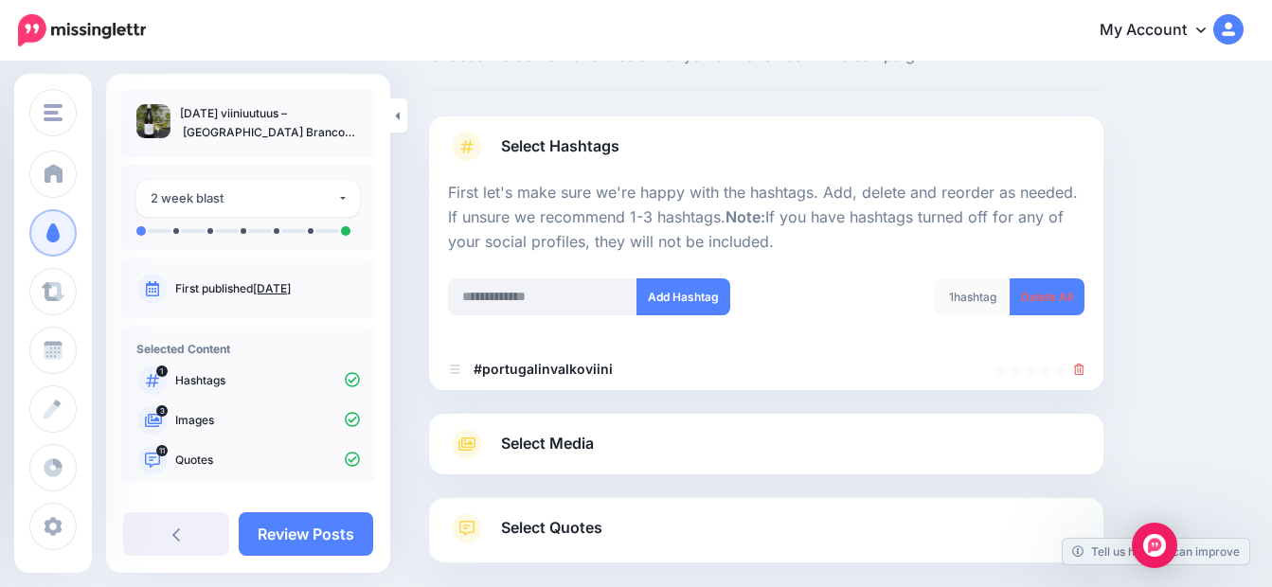
scroll to position [175, 0]
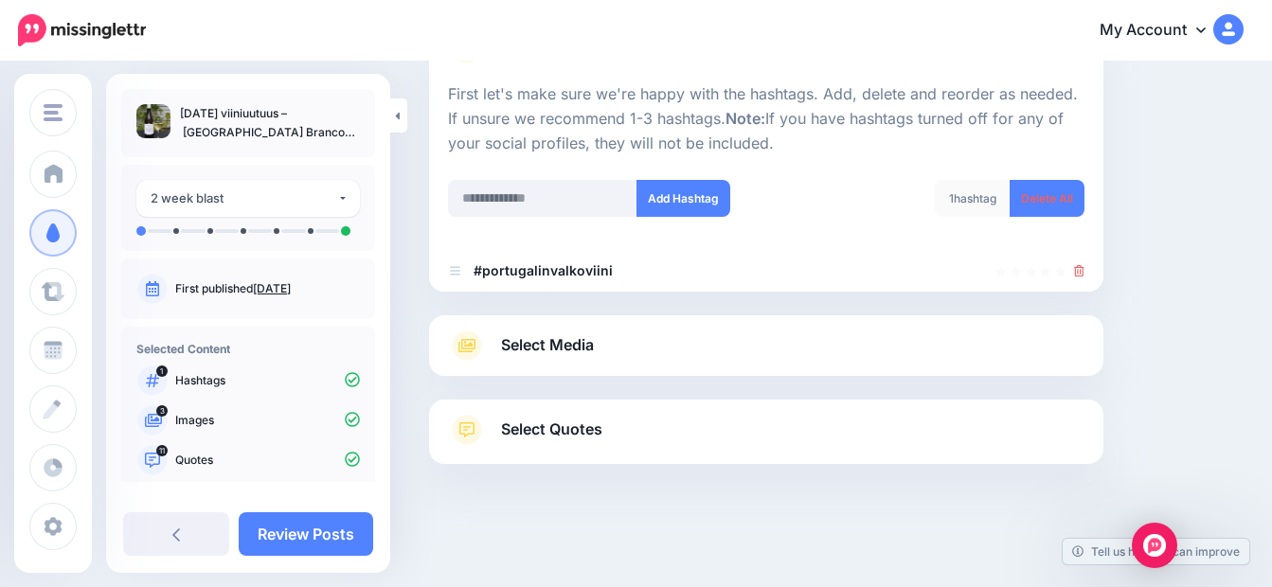
click at [598, 351] on link "Select Media" at bounding box center [766, 346] width 636 height 30
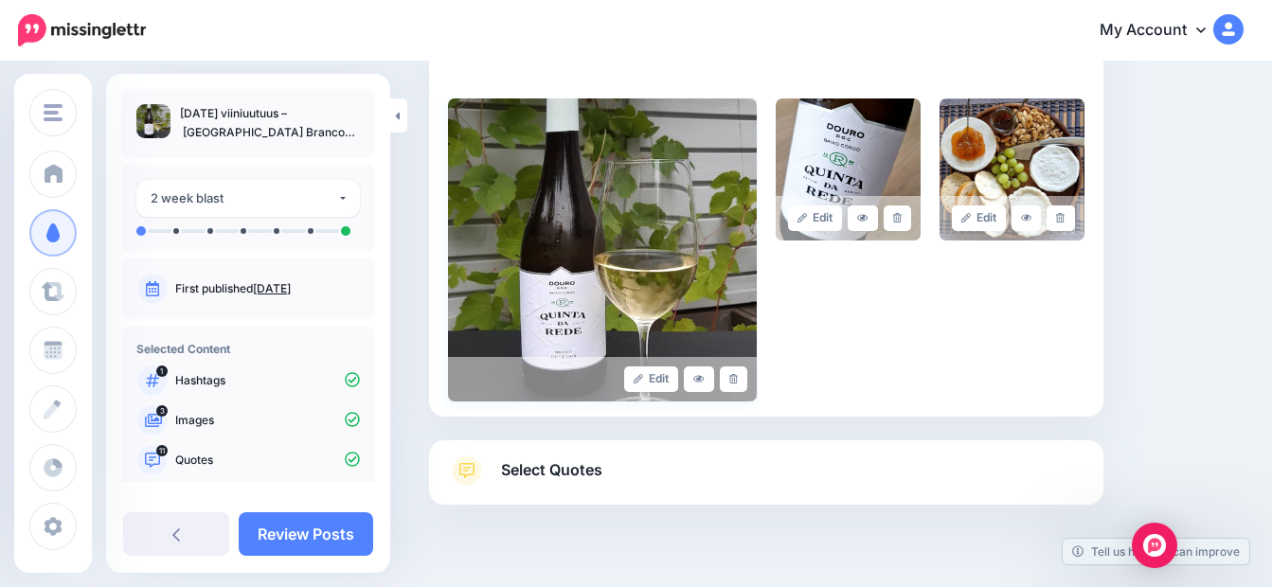
scroll to position [459, 0]
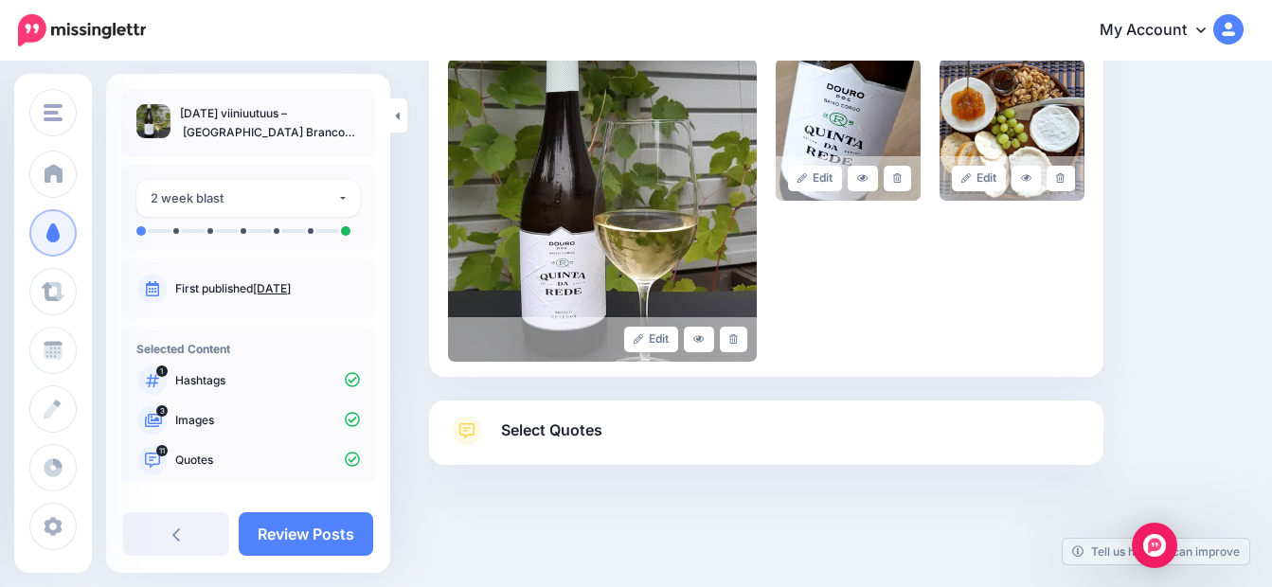
click at [577, 440] on span "Select Quotes" at bounding box center [551, 431] width 101 height 26
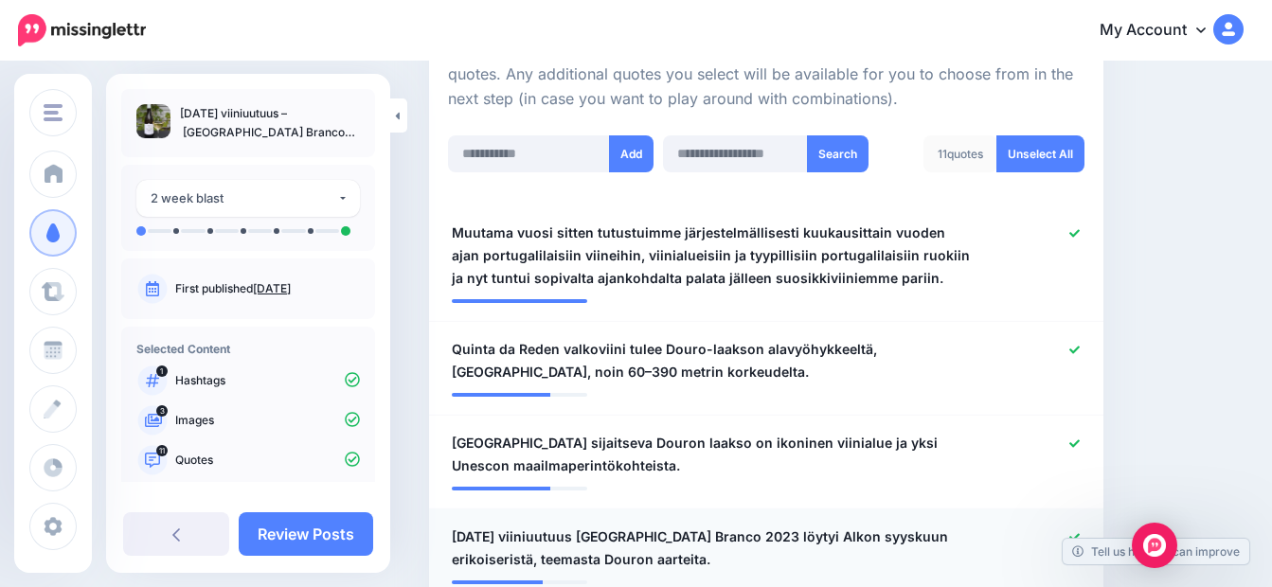
scroll to position [0, 0]
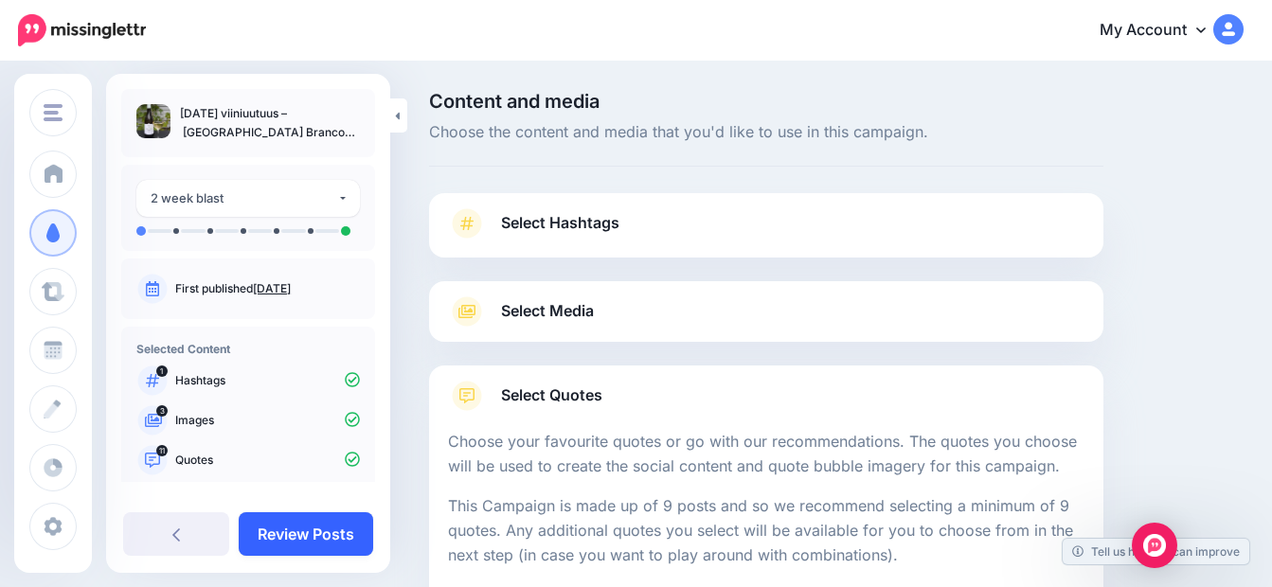
click at [315, 535] on link "Review Posts" at bounding box center [306, 534] width 134 height 44
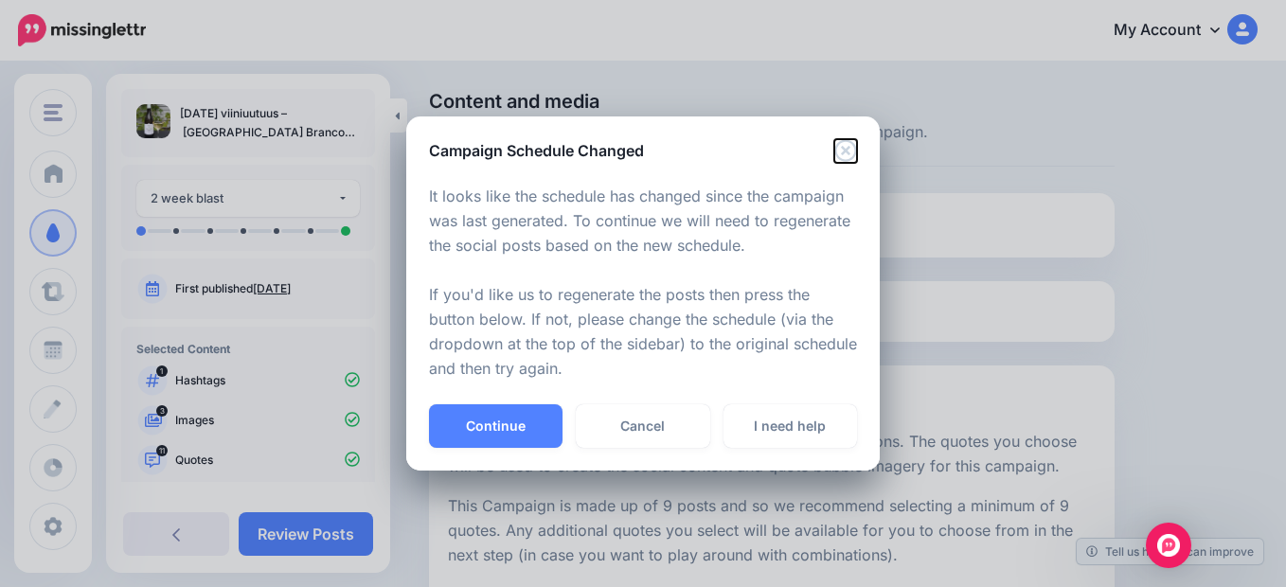
click at [848, 151] on icon "Close" at bounding box center [845, 150] width 23 height 23
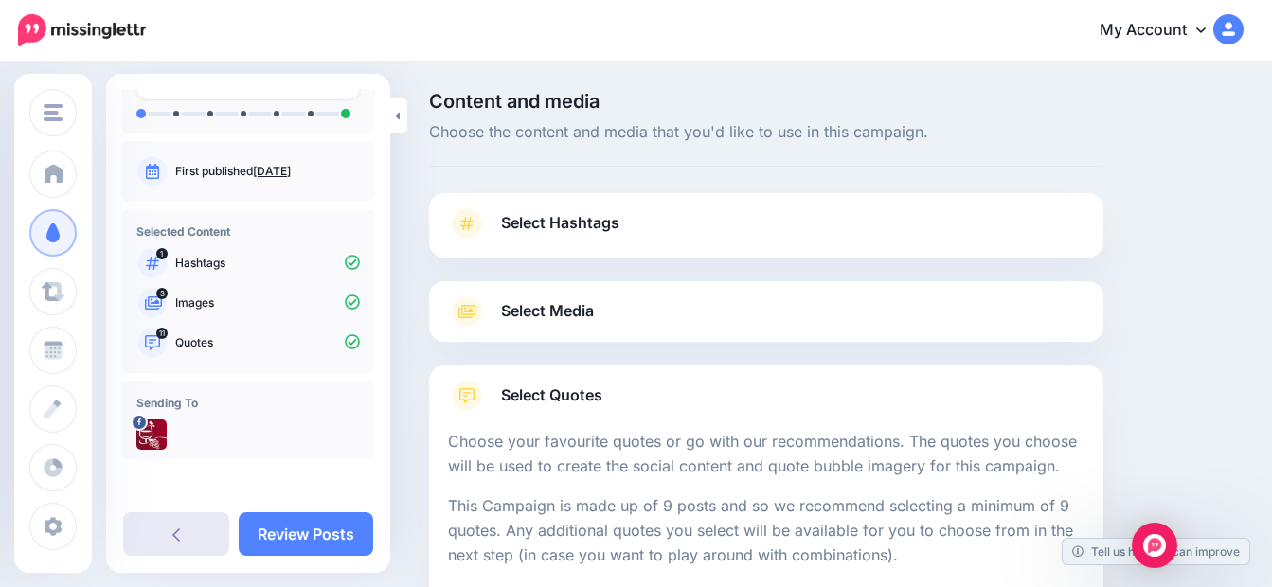
click at [172, 535] on icon at bounding box center [176, 534] width 8 height 13
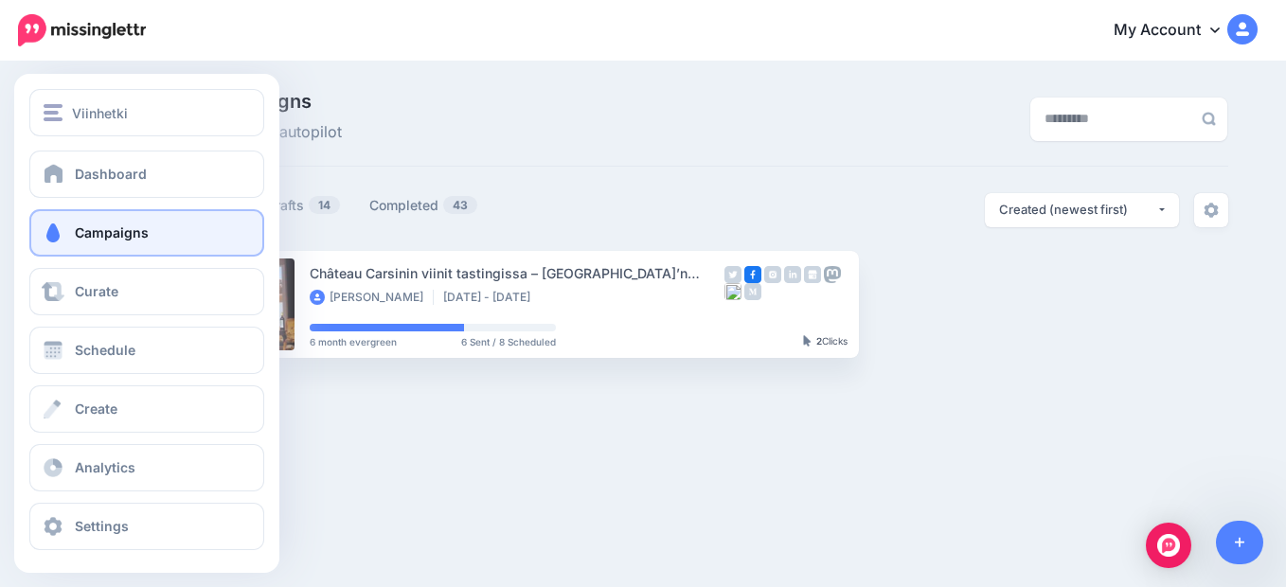
click at [123, 227] on span "Campaigns" at bounding box center [112, 232] width 74 height 16
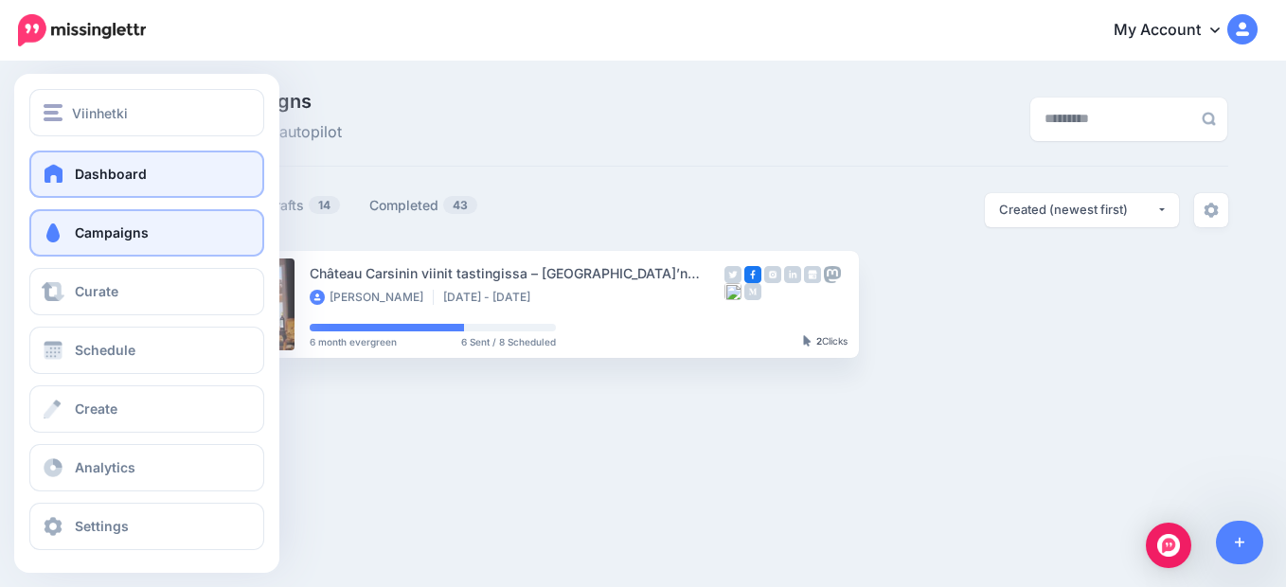
click at [118, 180] on span "Dashboard" at bounding box center [111, 174] width 72 height 16
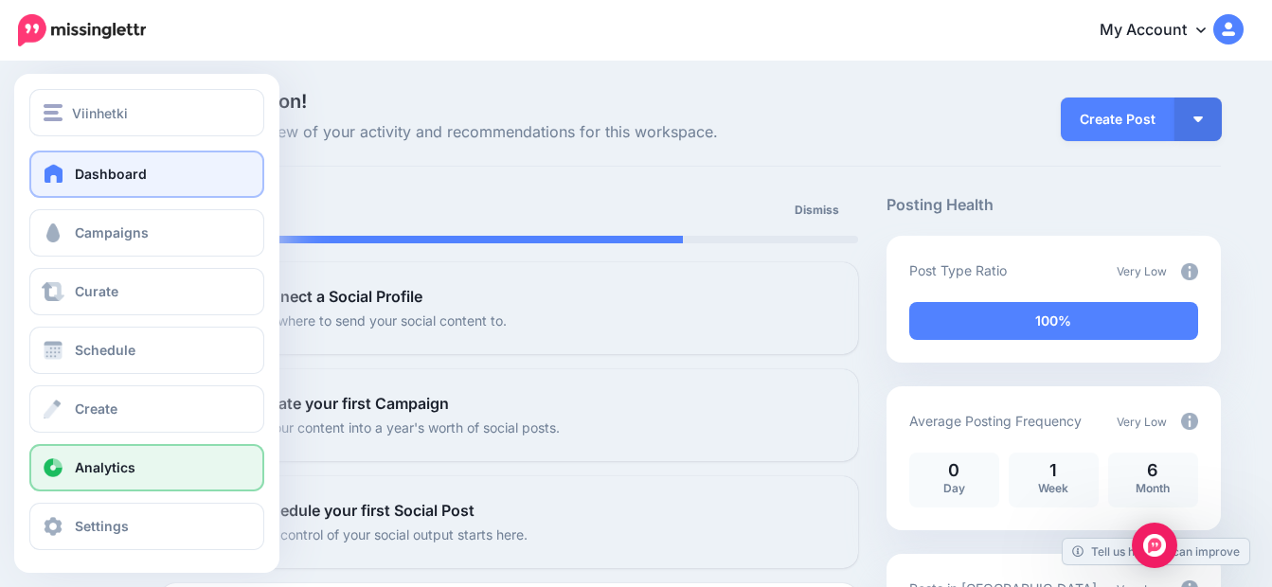
scroll to position [4, 0]
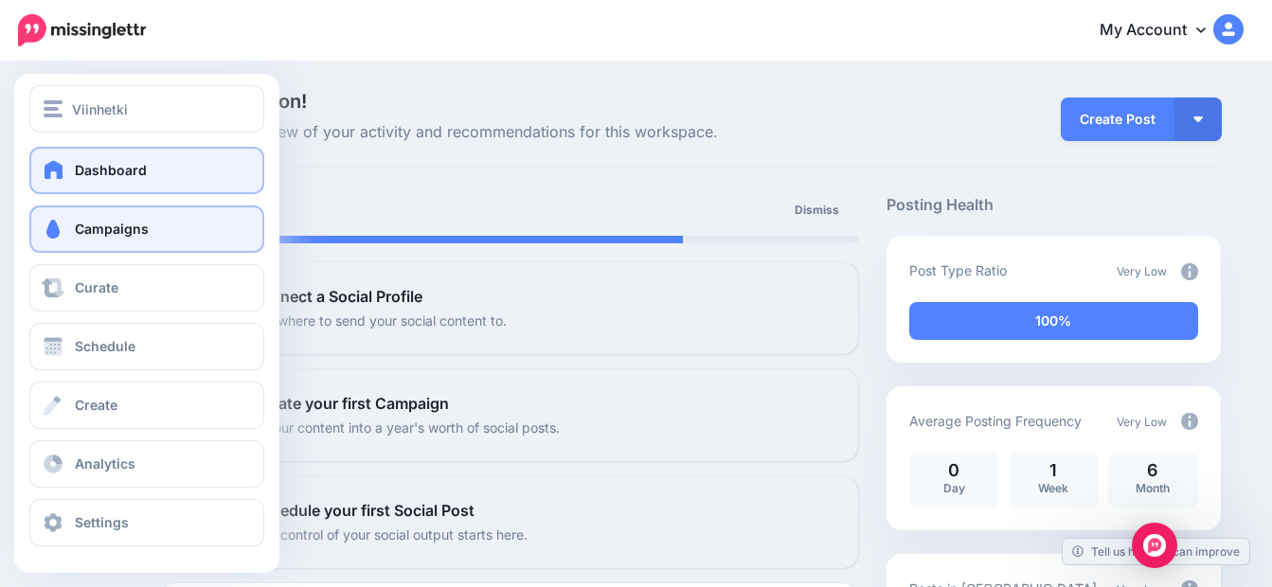
click at [121, 228] on span "Campaigns" at bounding box center [112, 229] width 74 height 16
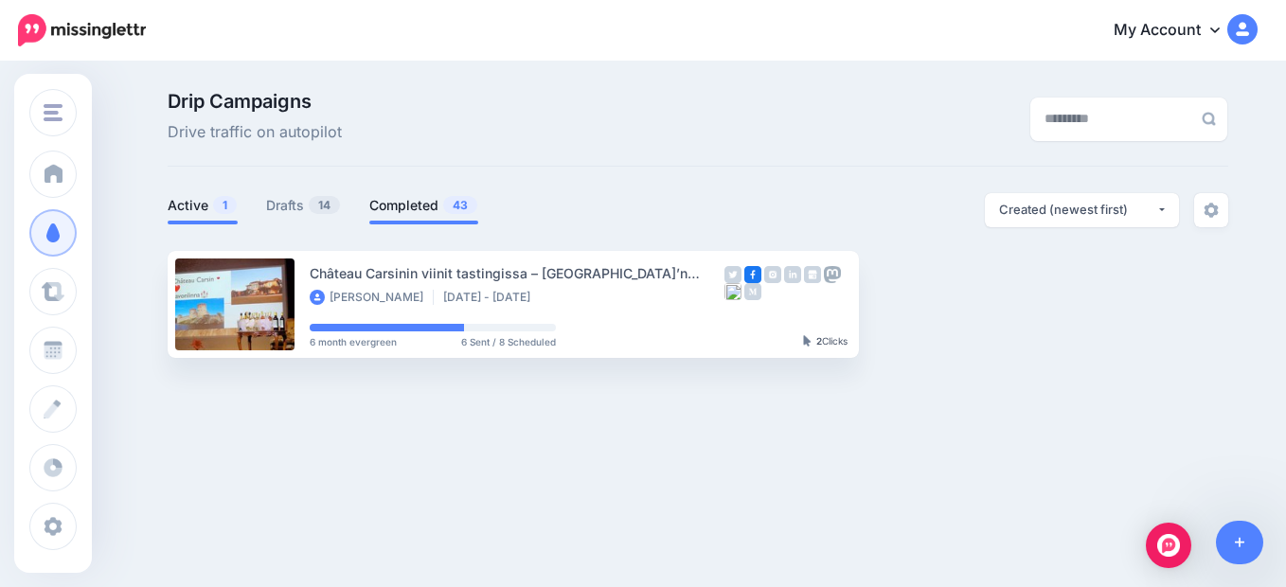
click at [399, 202] on link "Completed 43" at bounding box center [423, 205] width 109 height 23
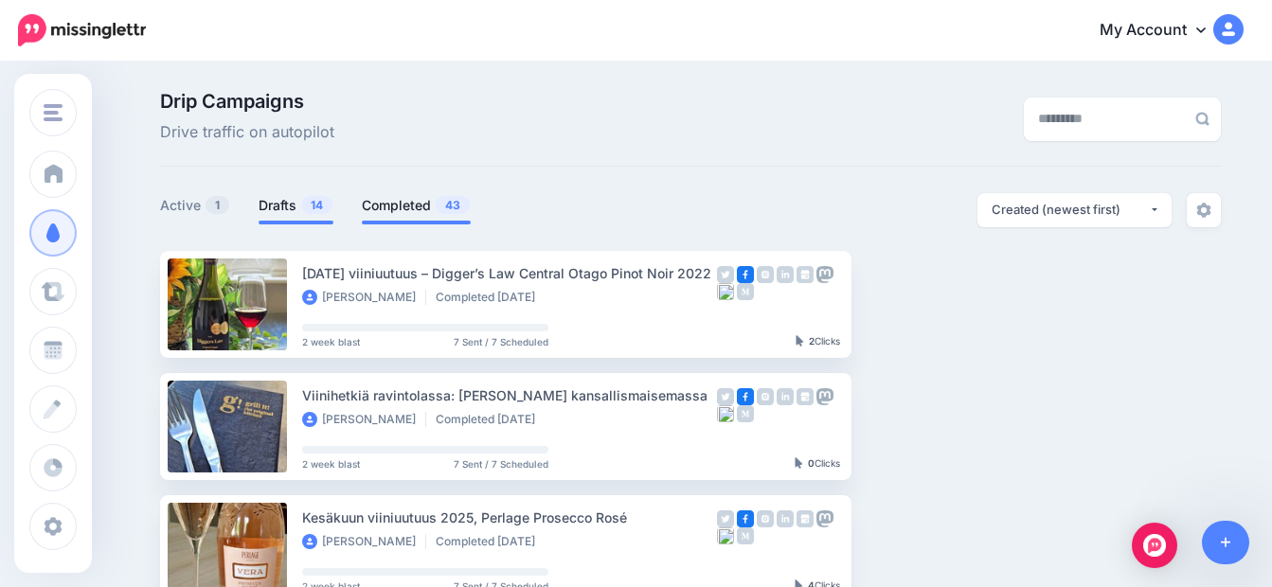
click at [288, 207] on link "Drafts 14" at bounding box center [296, 205] width 75 height 23
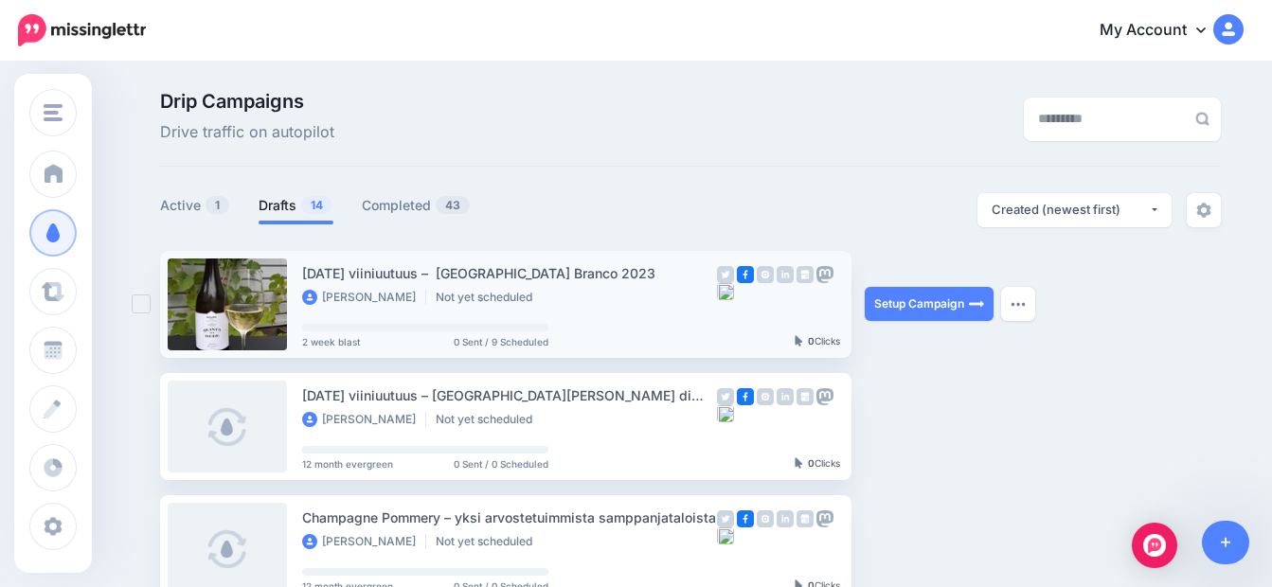
click at [412, 280] on div "[DATE] viiniuutuus – [GEOGRAPHIC_DATA] Branco 2023" at bounding box center [509, 273] width 415 height 22
click at [534, 311] on div "Syyskuun 2025 viiniuutuus – Quinta da Rede Reserva Branco 2023 Juha Not yet sch…" at bounding box center [509, 304] width 415 height 84
click at [411, 275] on div "[DATE] viiniuutuus – [GEOGRAPHIC_DATA] Branco 2023" at bounding box center [509, 273] width 415 height 22
click at [832, 344] on div "0 Clicks" at bounding box center [817, 341] width 45 height 11
click at [888, 306] on link "Setup Campaign" at bounding box center [929, 304] width 129 height 34
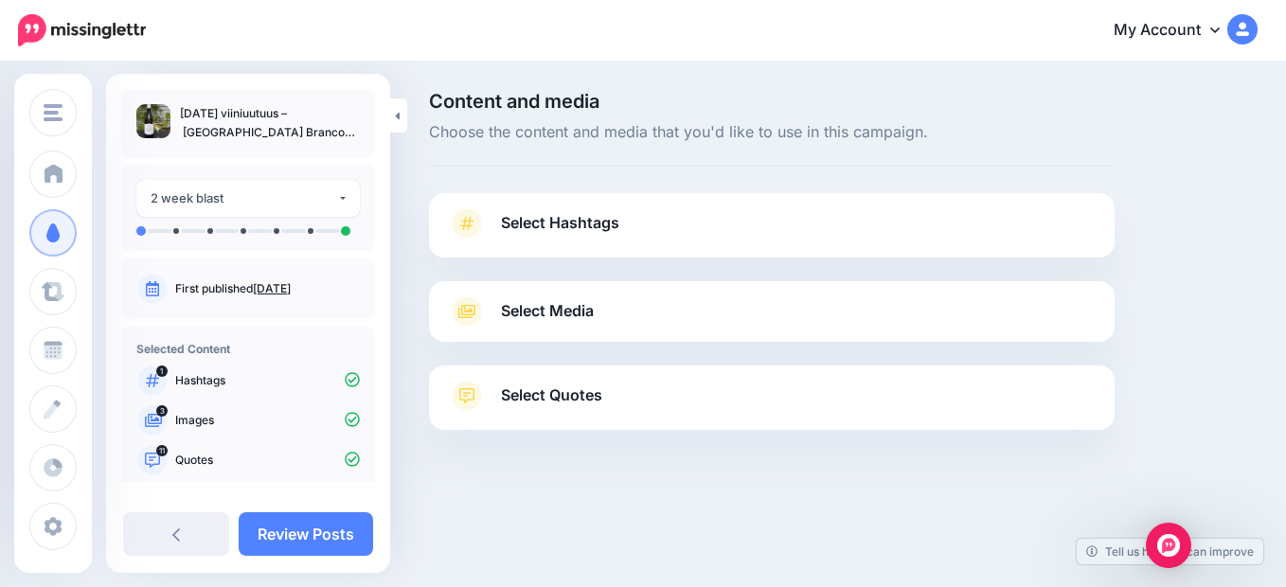
click at [646, 237] on link "Select Hashtags" at bounding box center [772, 232] width 648 height 49
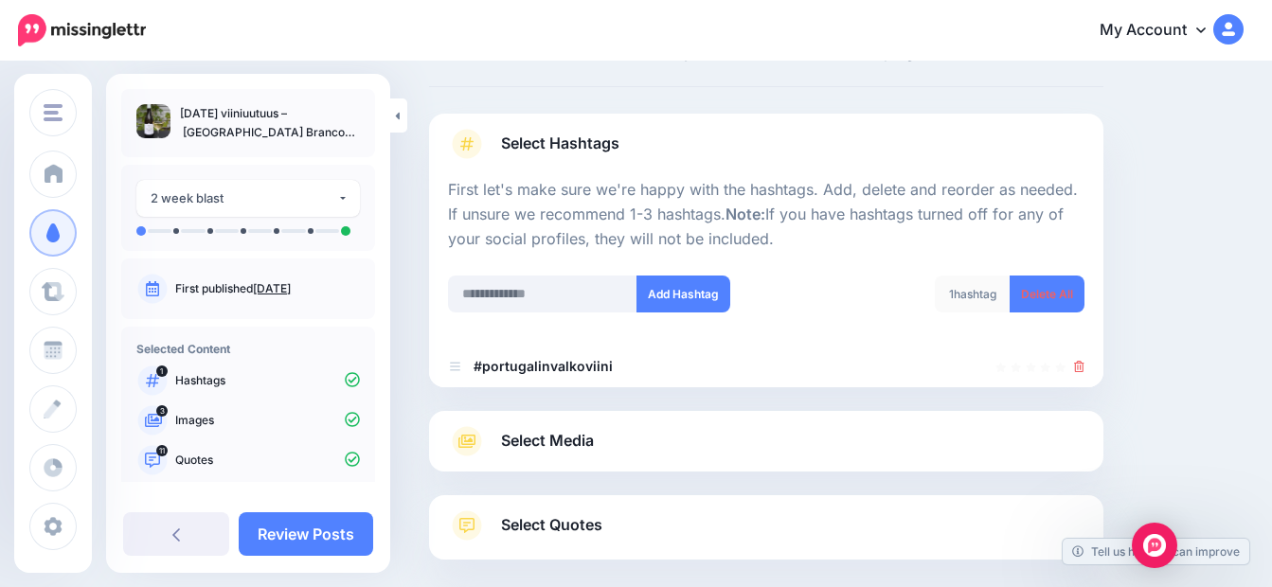
scroll to position [175, 0]
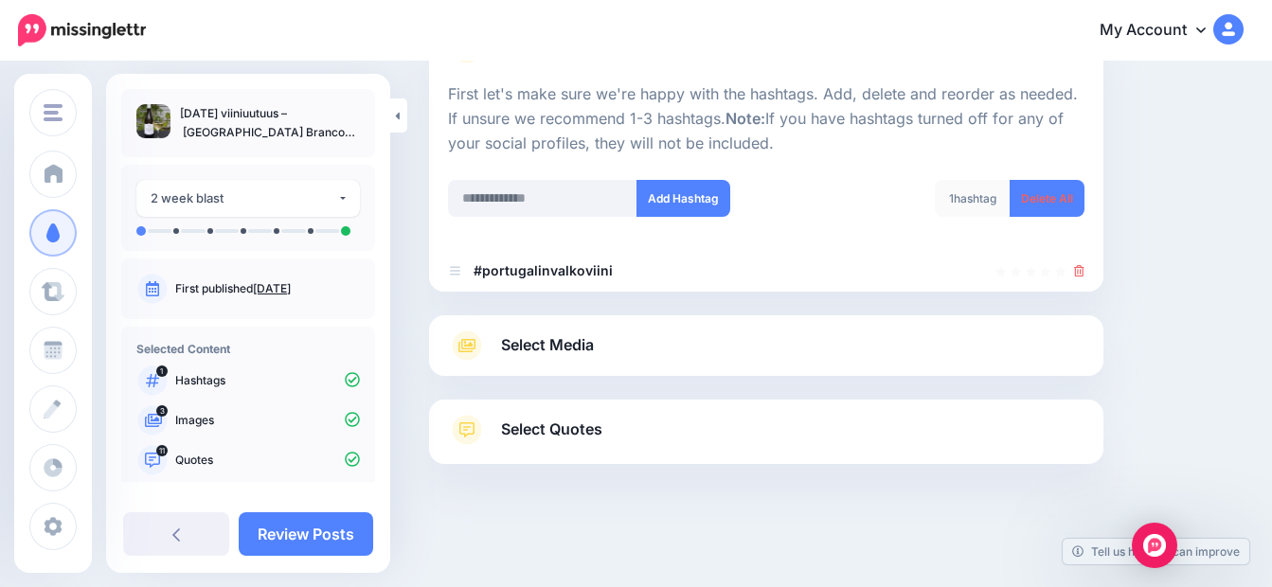
drag, startPoint x: 599, startPoint y: 349, endPoint x: 610, endPoint y: 350, distance: 11.4
click at [599, 350] on link "Select Media" at bounding box center [766, 346] width 636 height 30
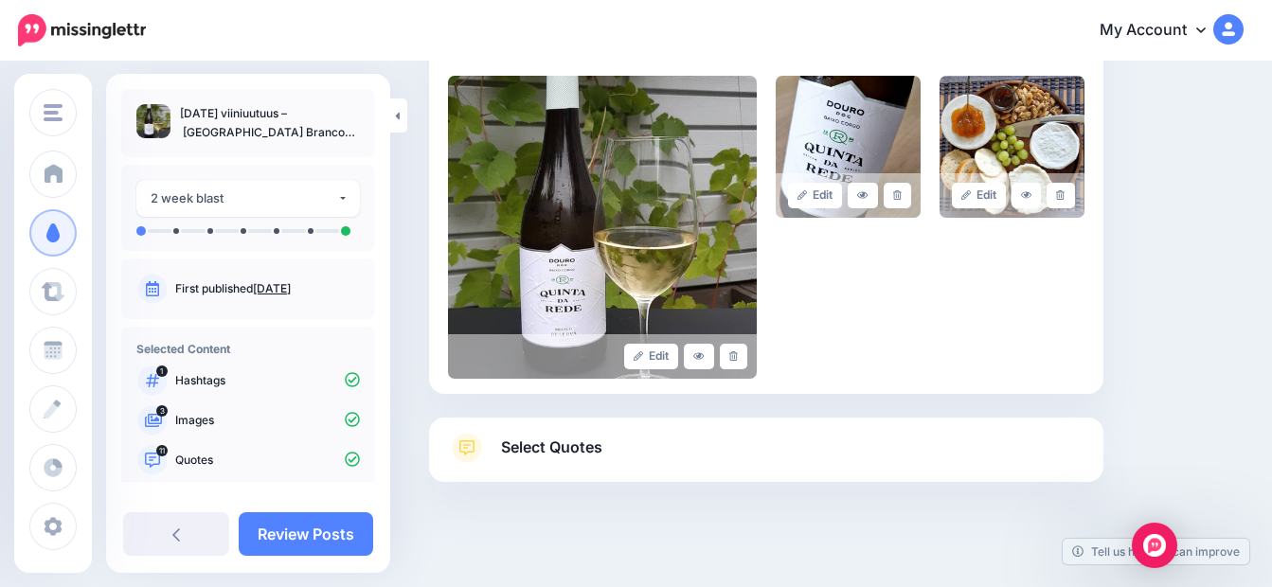
scroll to position [459, 0]
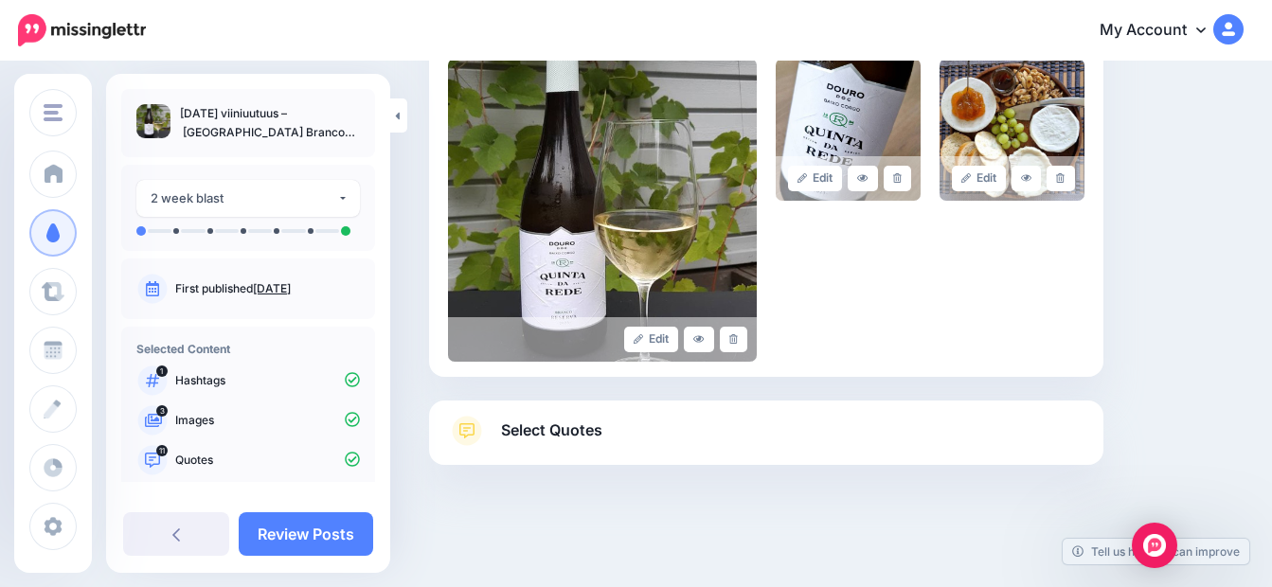
click at [706, 432] on link "Select Quotes" at bounding box center [766, 440] width 636 height 49
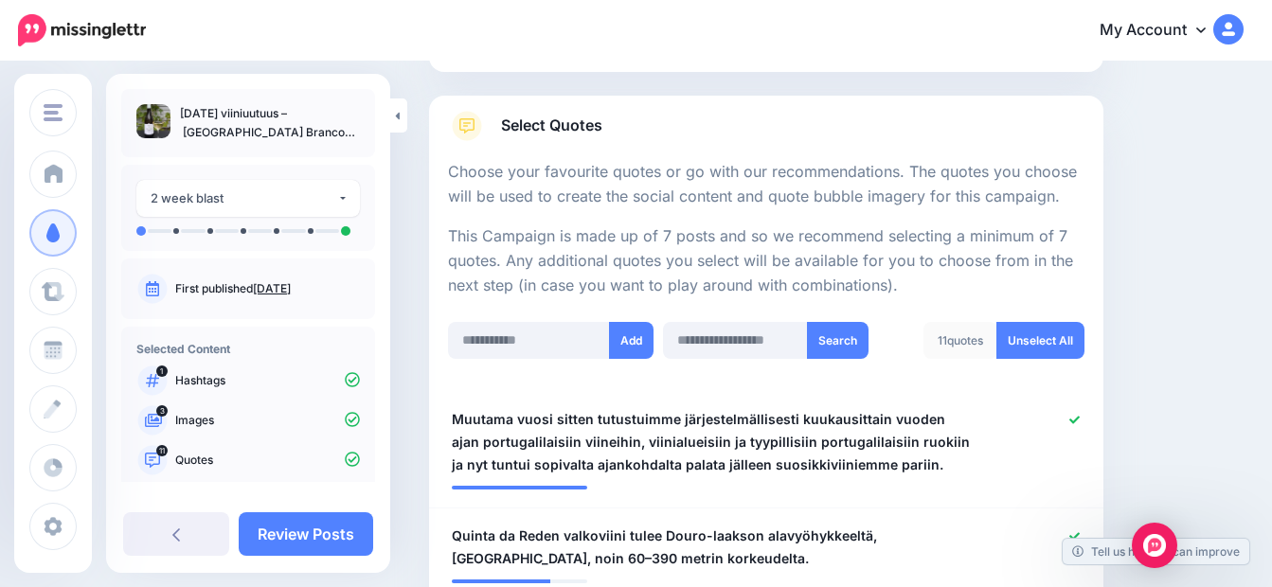
scroll to position [0, 0]
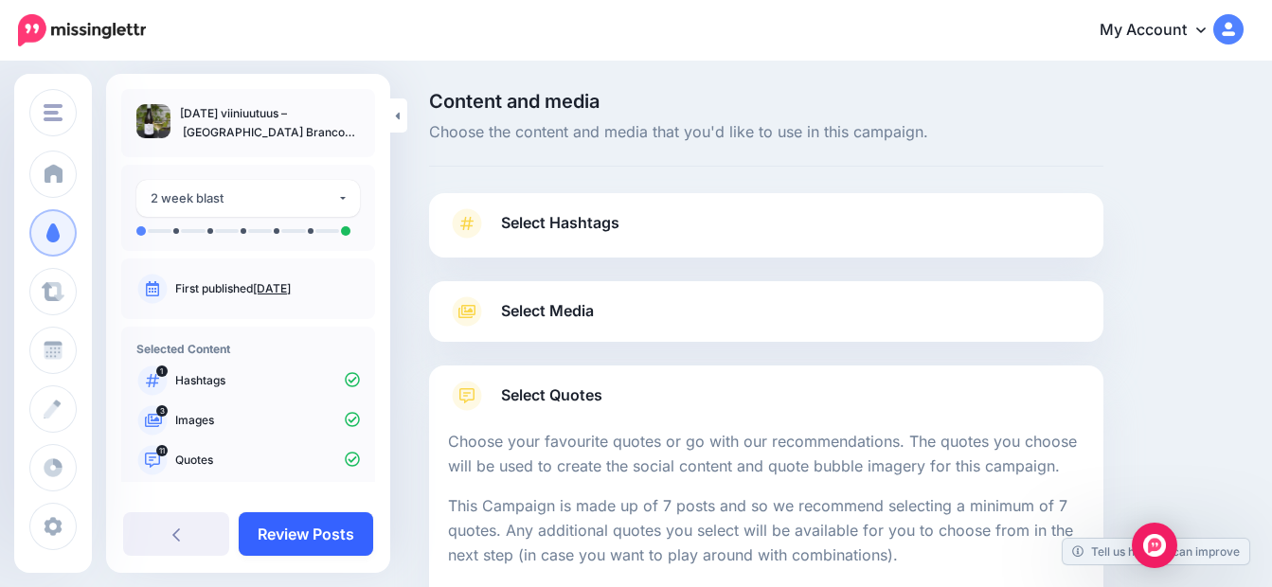
click at [293, 534] on link "Review Posts" at bounding box center [306, 534] width 134 height 44
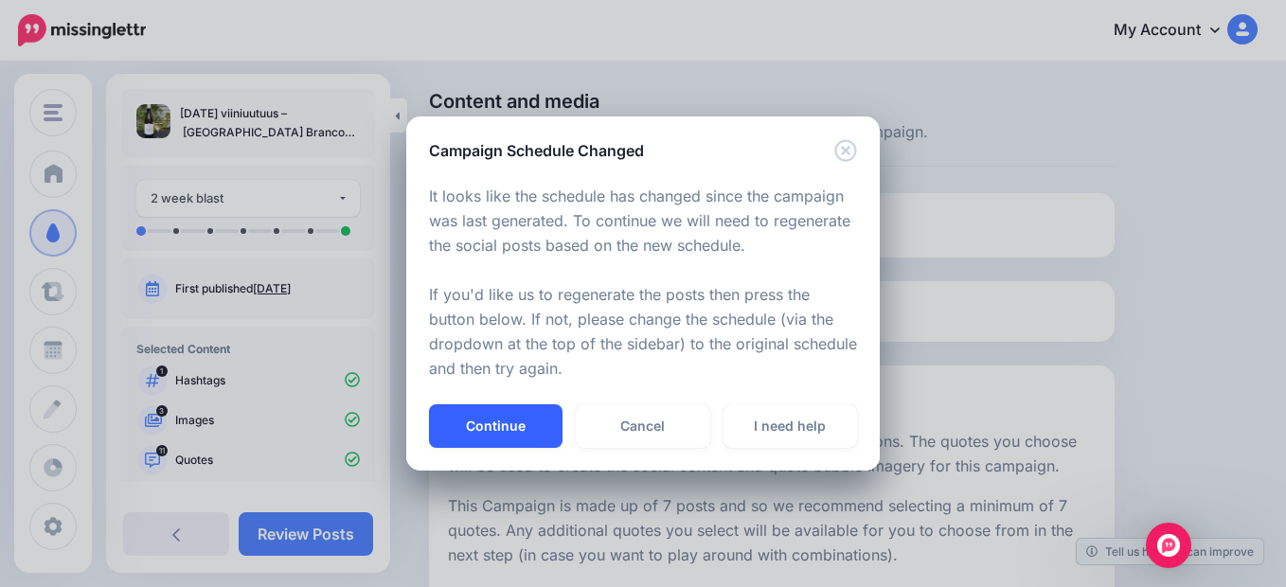
click at [504, 428] on button "Continue" at bounding box center [496, 426] width 134 height 44
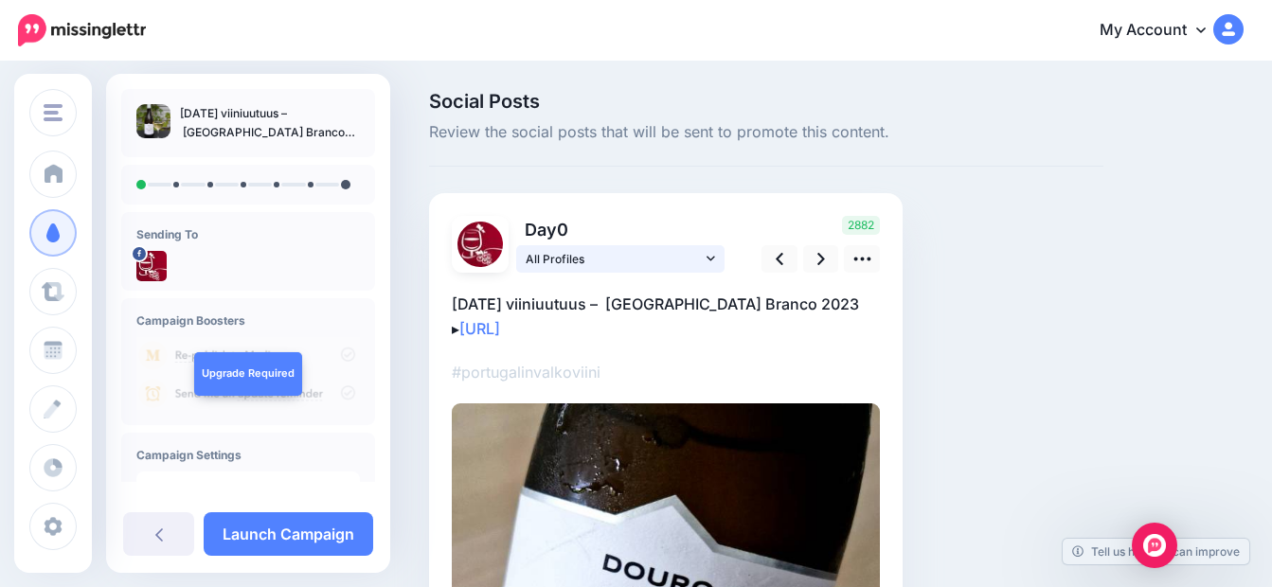
click at [713, 258] on icon at bounding box center [710, 258] width 9 height 5
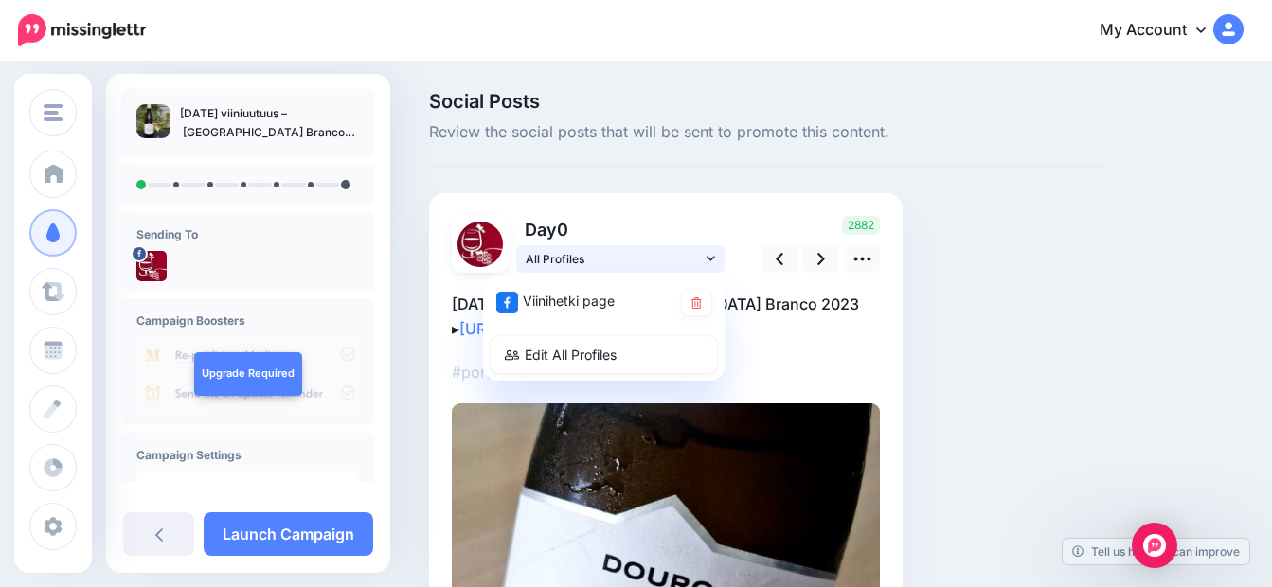
click at [708, 259] on icon at bounding box center [710, 258] width 9 height 13
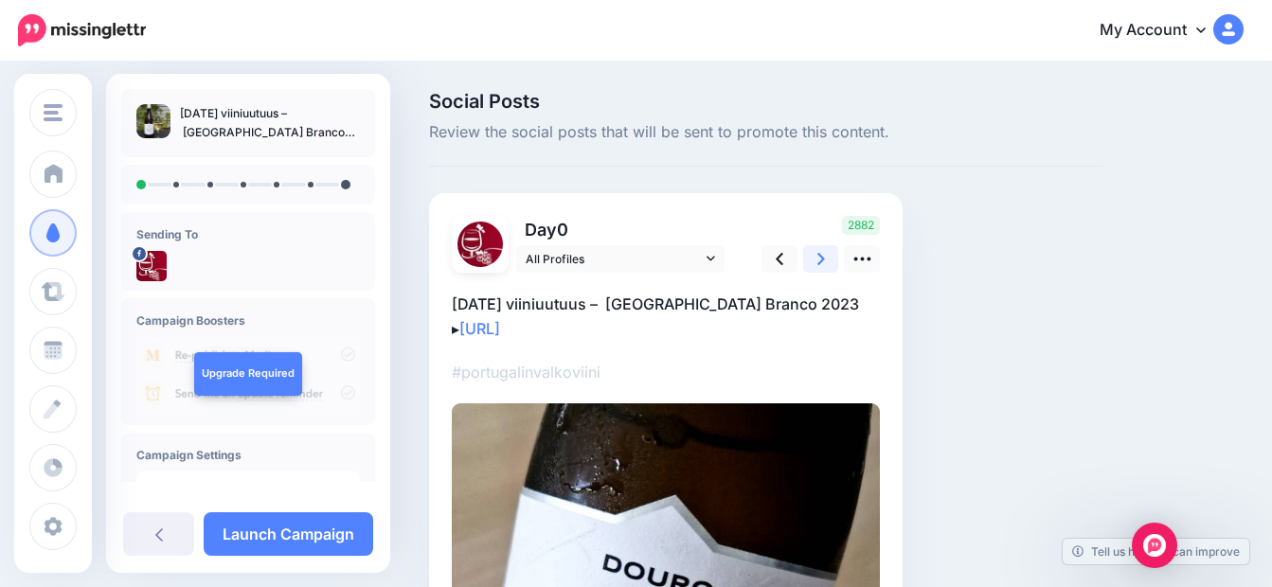
click at [822, 259] on icon at bounding box center [821, 259] width 8 height 12
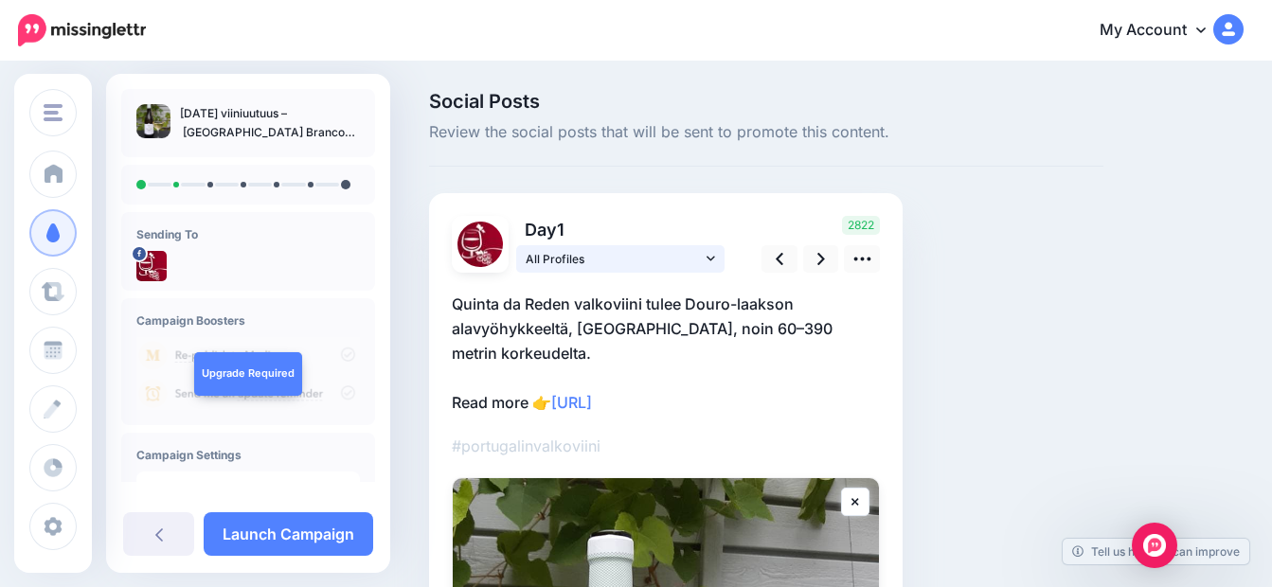
click at [555, 259] on span "All Profiles" at bounding box center [614, 259] width 176 height 20
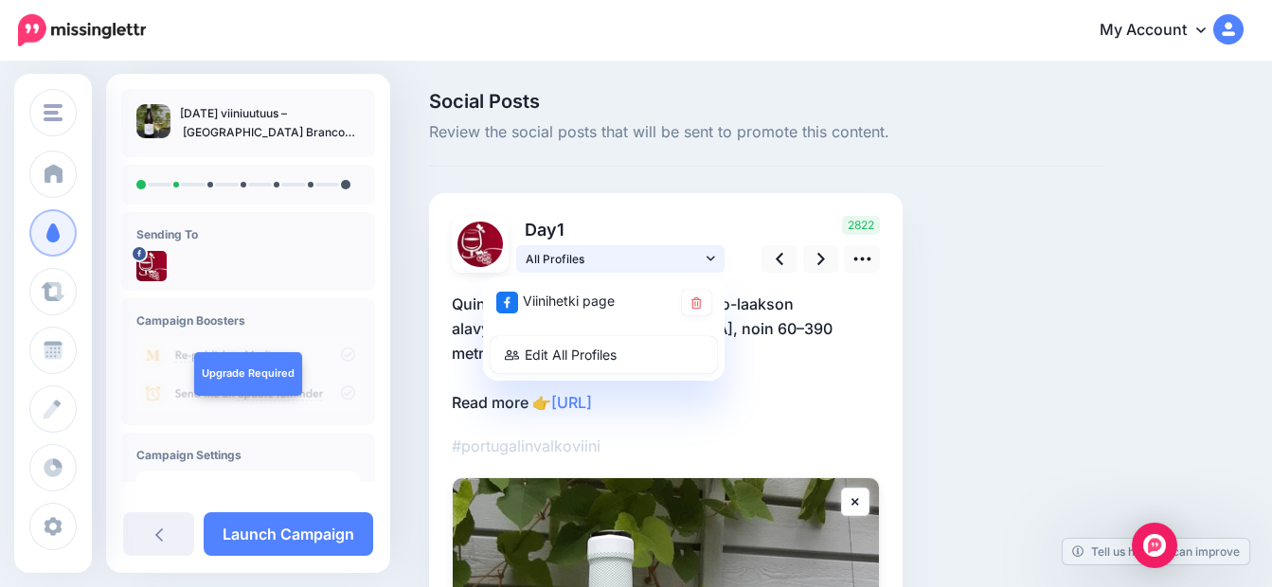
click at [715, 264] on link "All Profiles" at bounding box center [620, 258] width 208 height 27
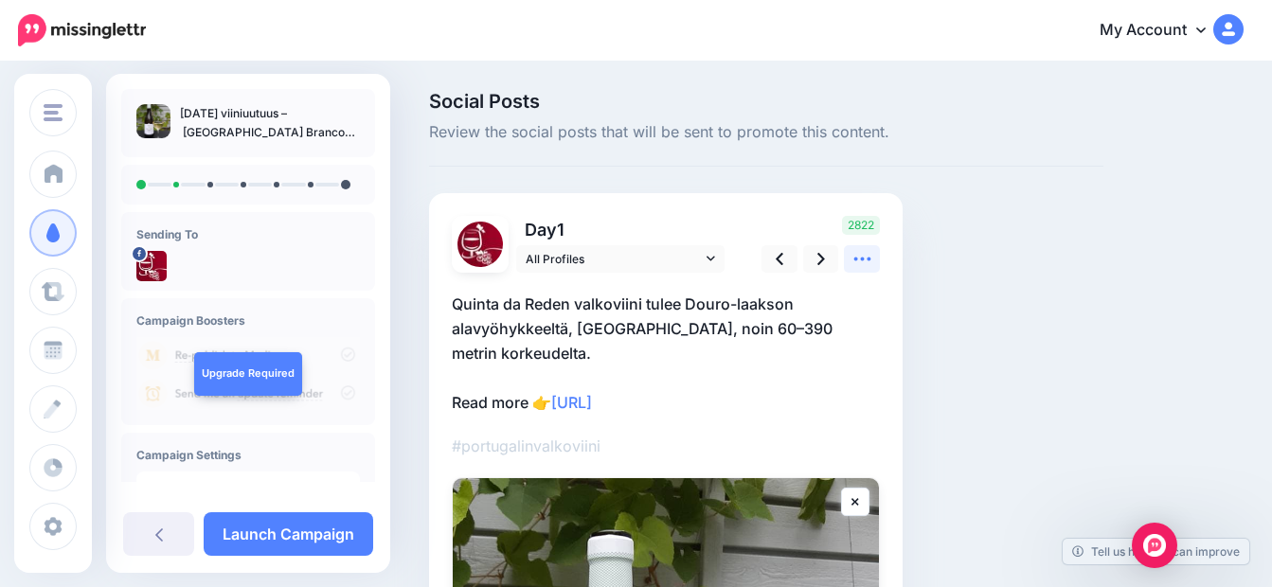
click at [861, 263] on icon at bounding box center [862, 259] width 20 height 20
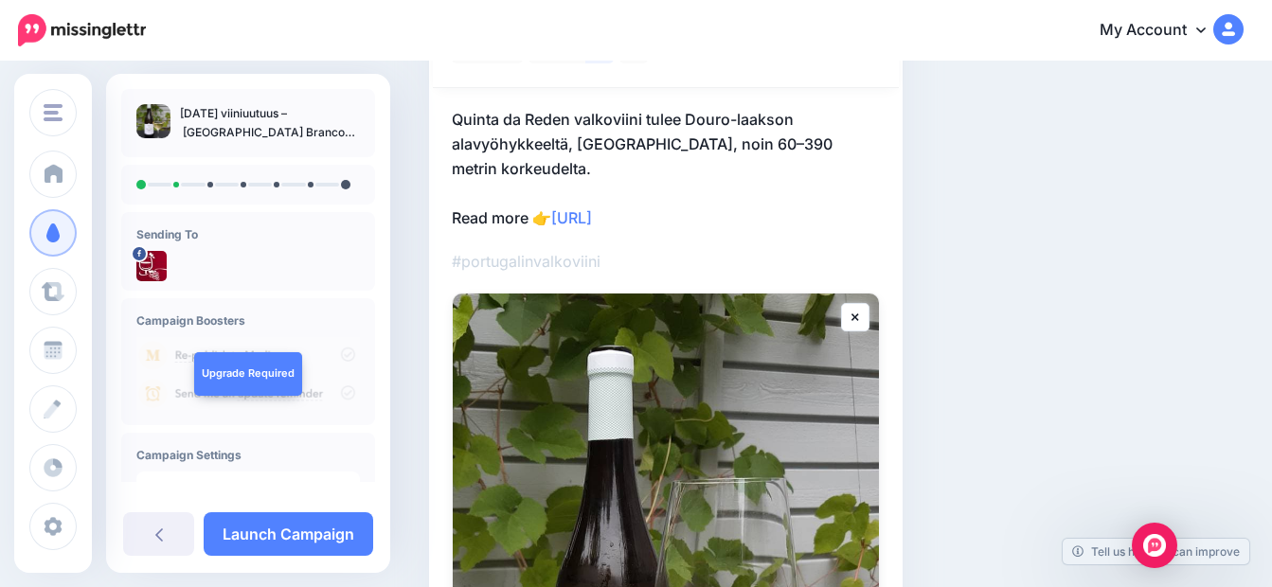
scroll to position [379, 0]
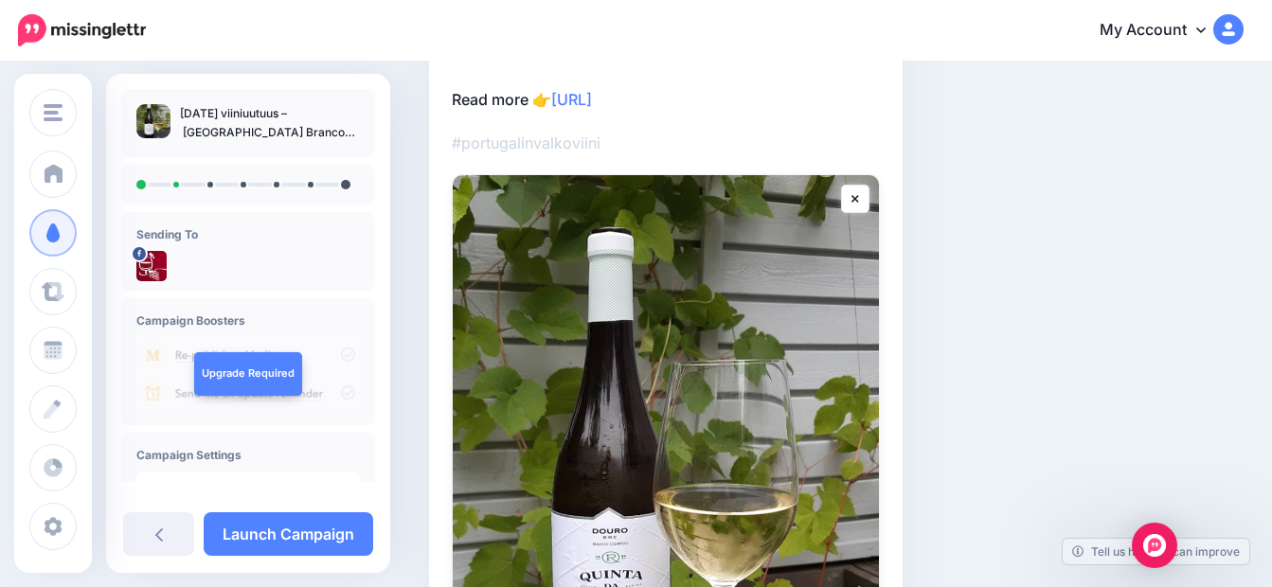
click at [529, 101] on p "Quinta da Reden valkoviini tulee Douro-laakson alavyöhykkeeltä, Baixo Corgosta,…" at bounding box center [666, 50] width 428 height 123
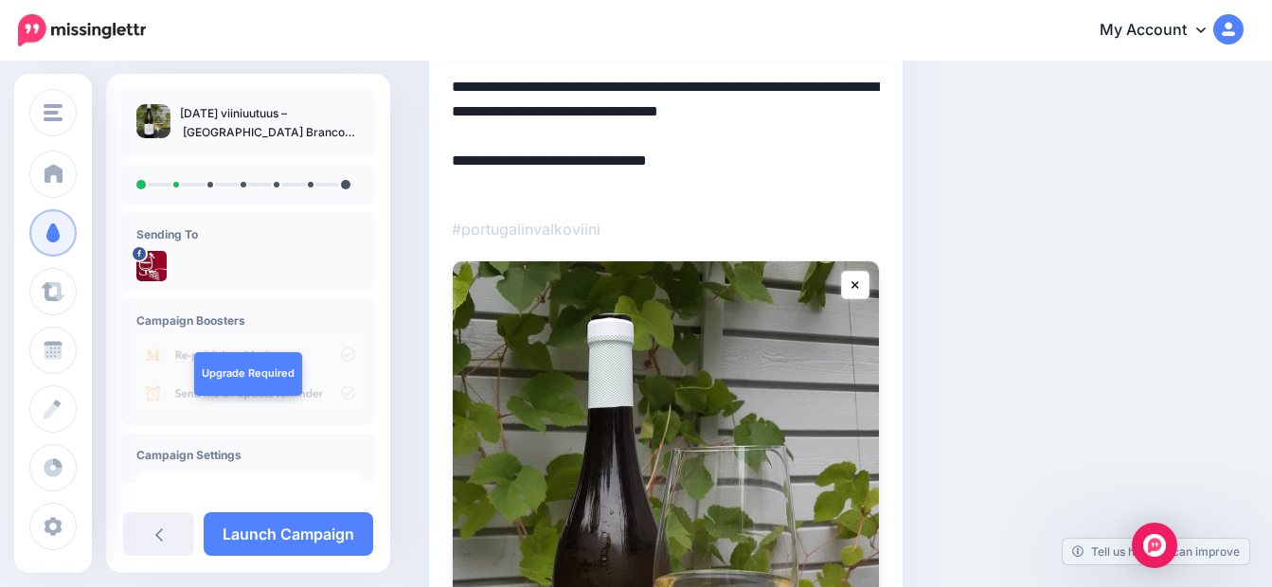
click at [530, 186] on textarea "**********" at bounding box center [666, 136] width 428 height 123
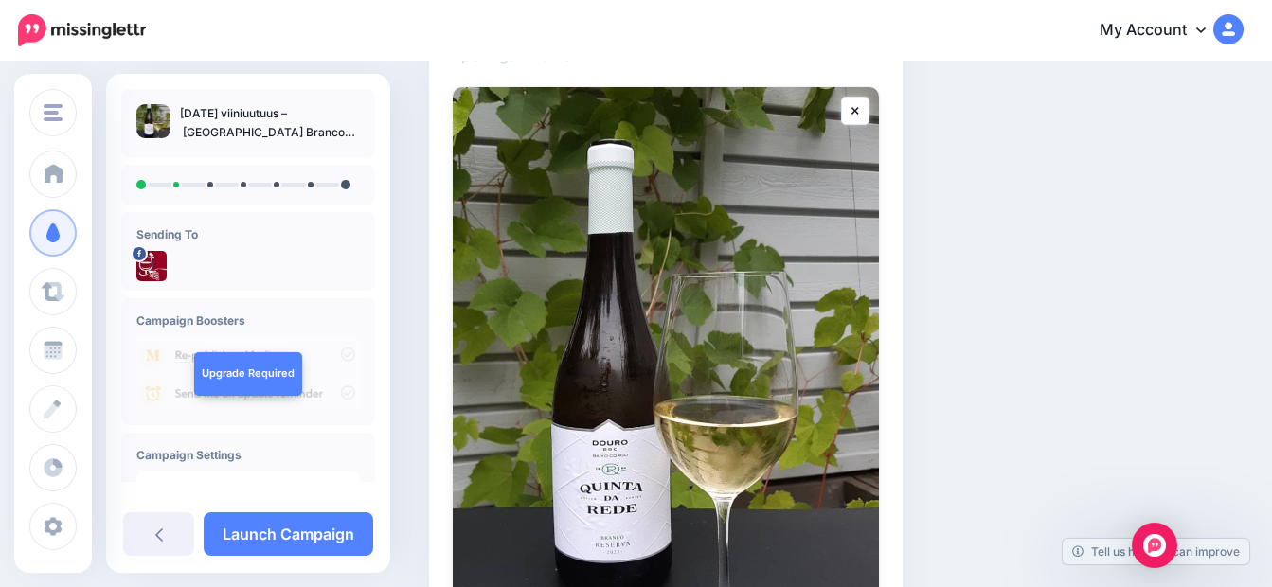
scroll to position [9, 0]
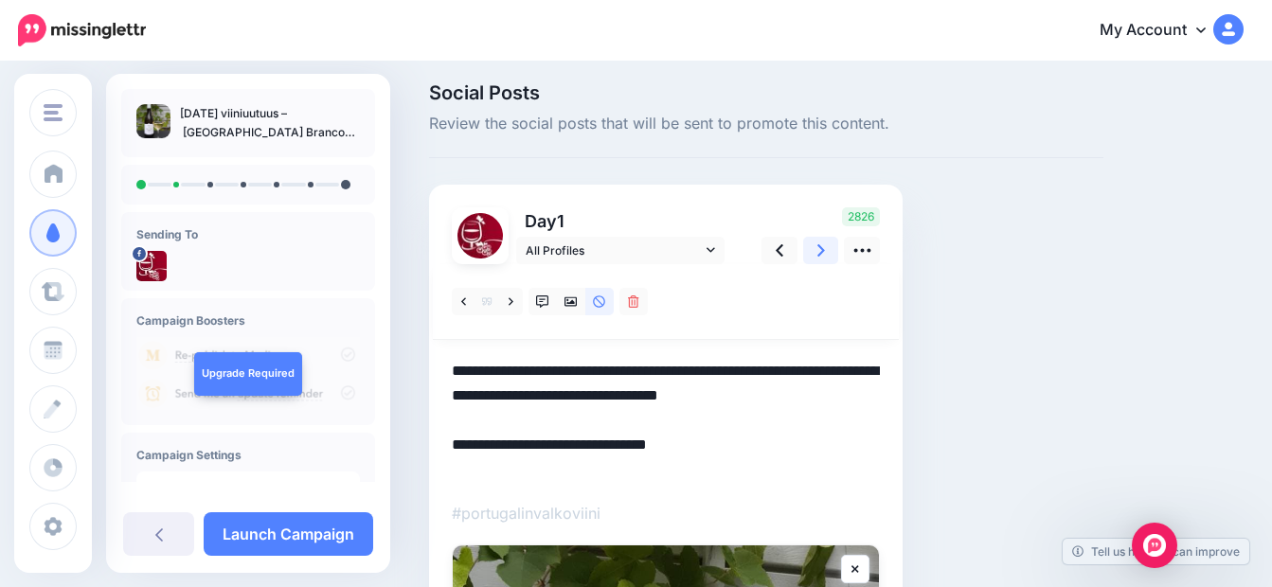
click at [819, 249] on icon at bounding box center [821, 251] width 8 height 20
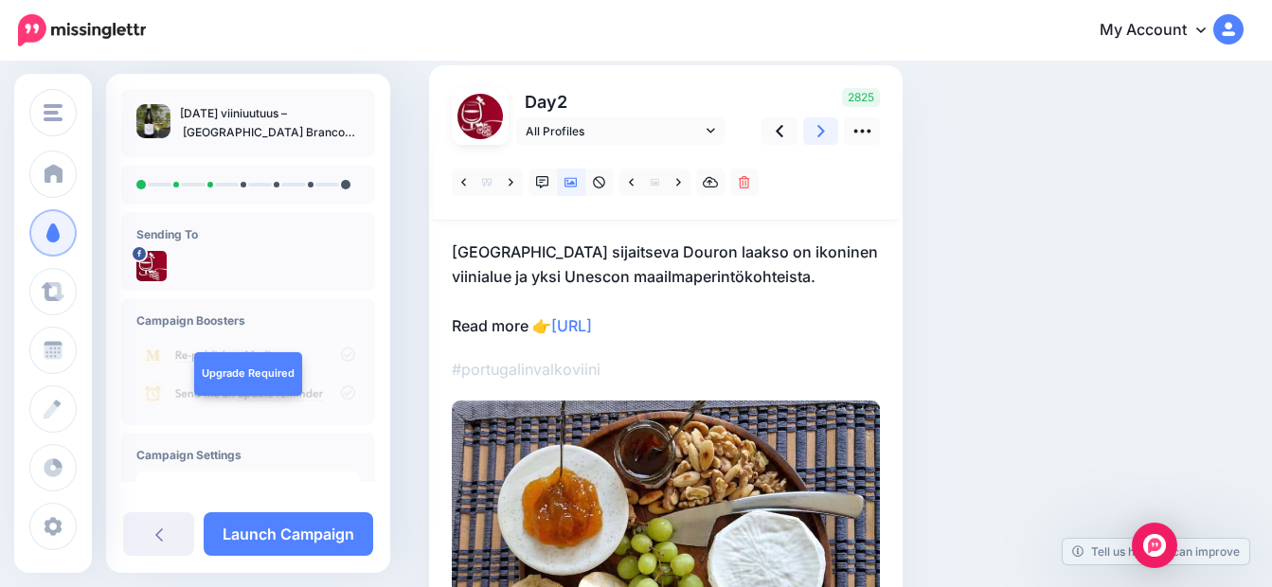
scroll to position [103, 0]
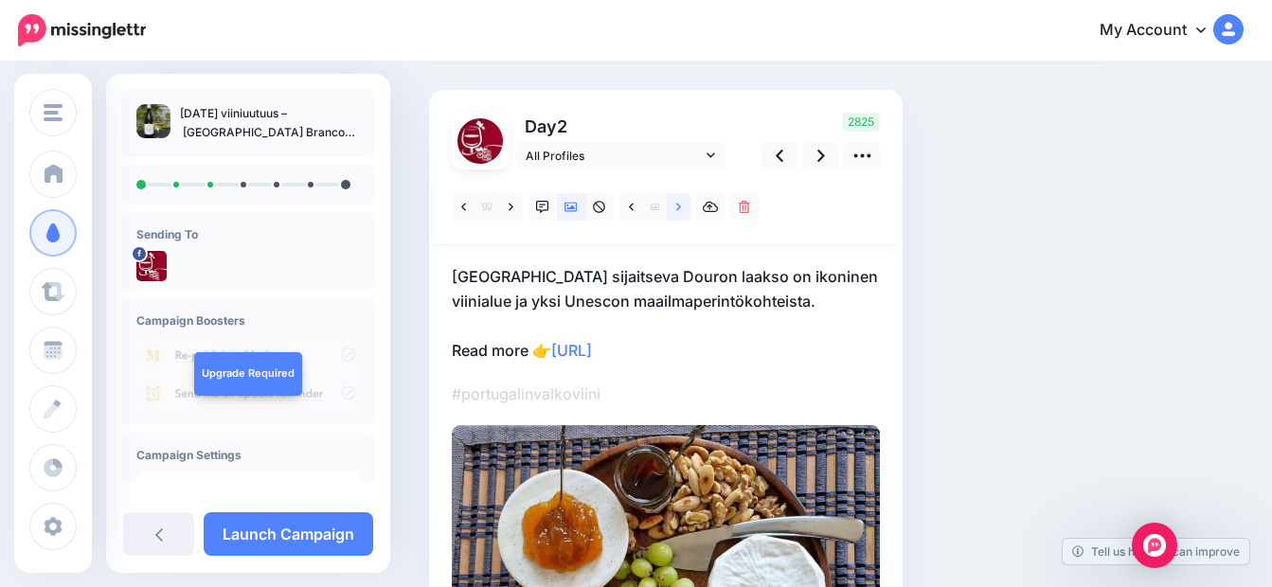
click at [678, 206] on icon at bounding box center [678, 207] width 5 height 13
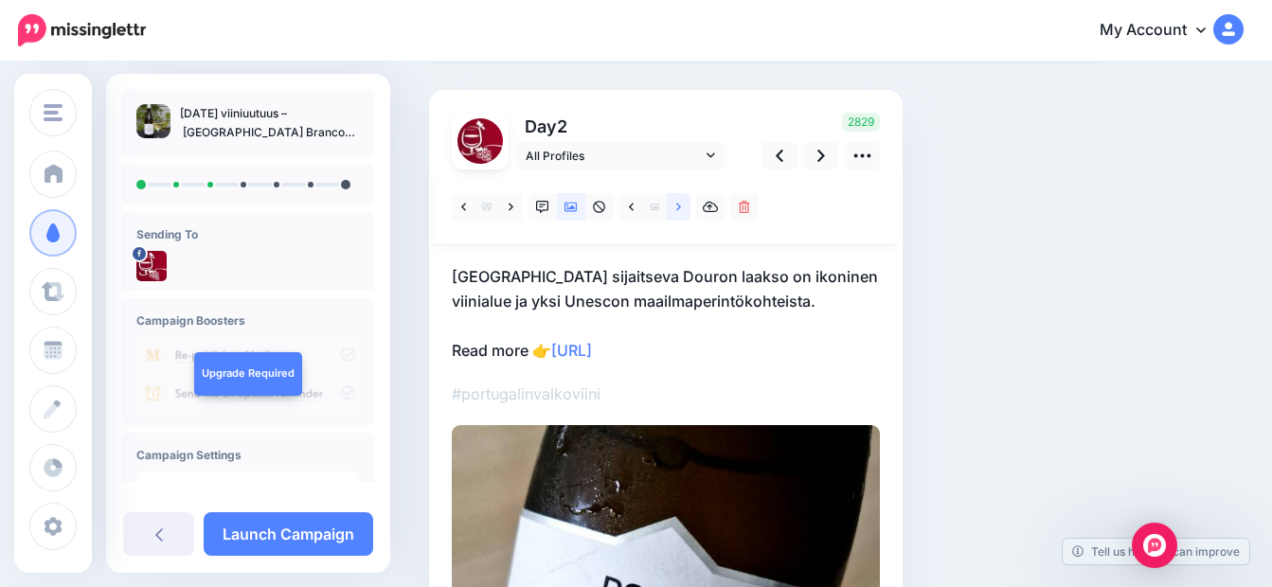
click at [678, 206] on icon at bounding box center [678, 207] width 5 height 13
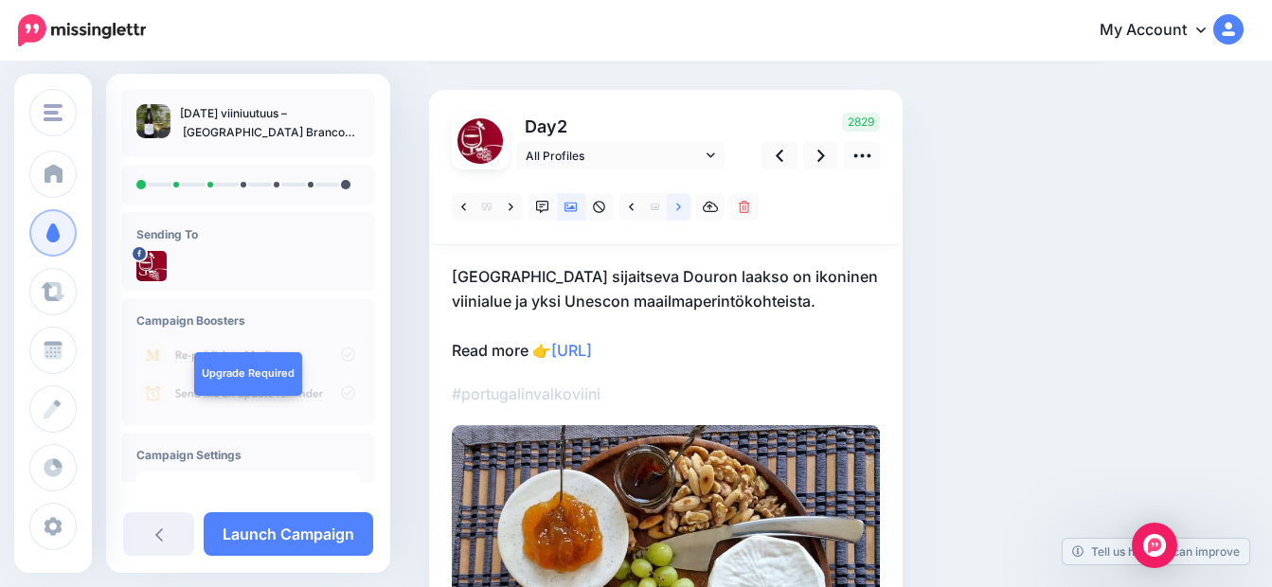
click at [678, 206] on icon at bounding box center [678, 207] width 5 height 13
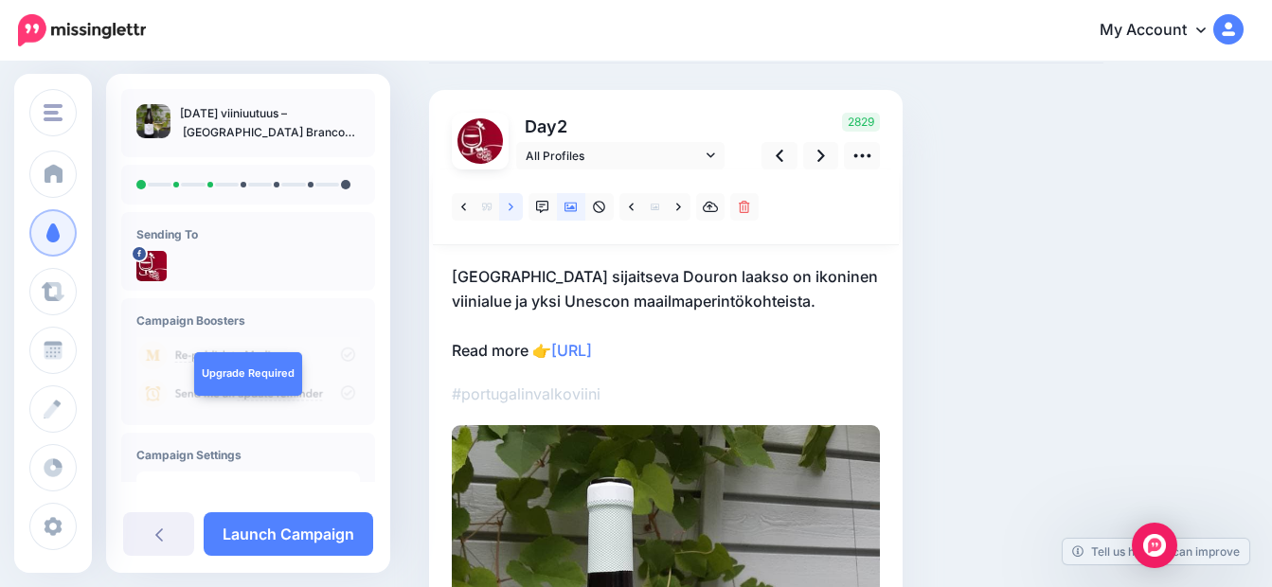
click at [509, 204] on icon at bounding box center [511, 207] width 5 height 13
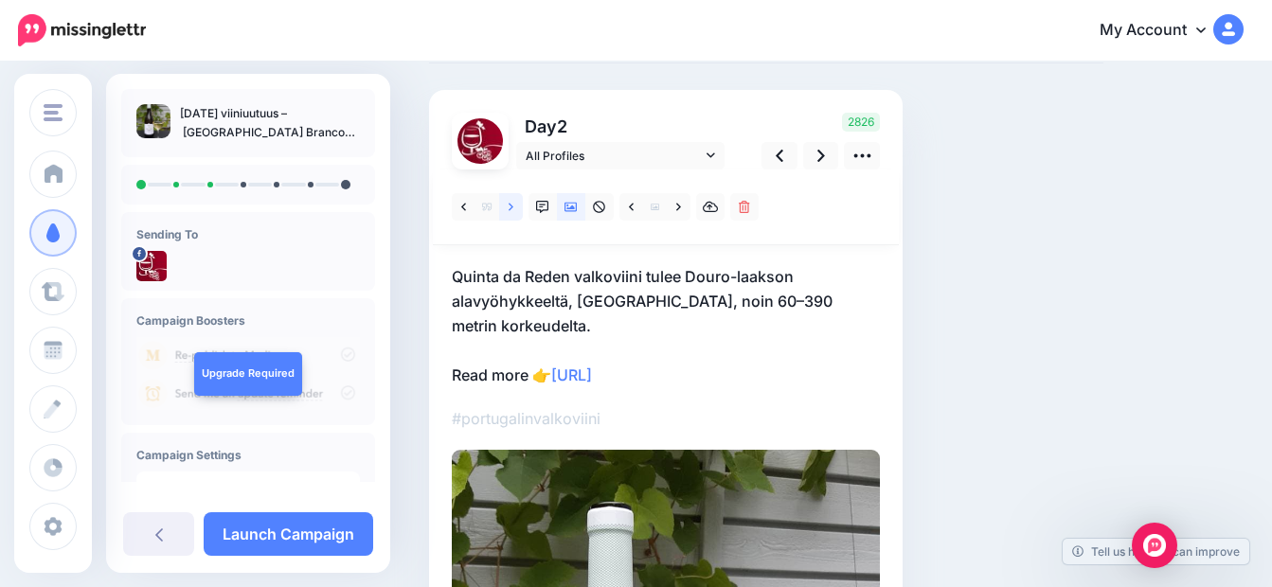
click at [509, 209] on icon at bounding box center [511, 207] width 5 height 13
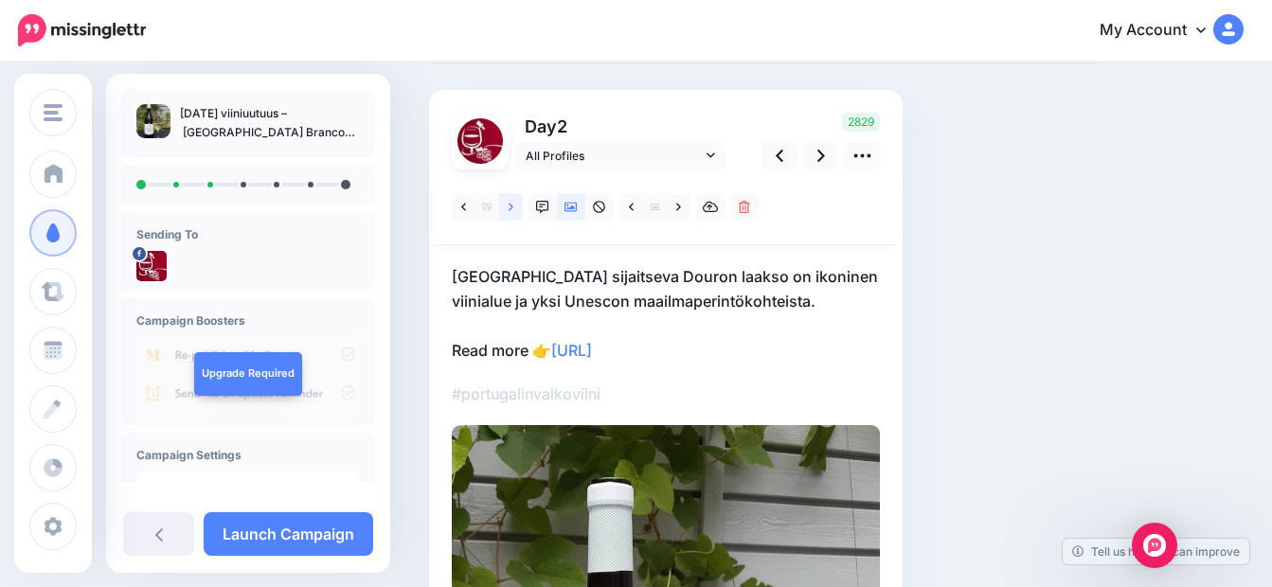
click at [510, 208] on icon at bounding box center [511, 207] width 5 height 13
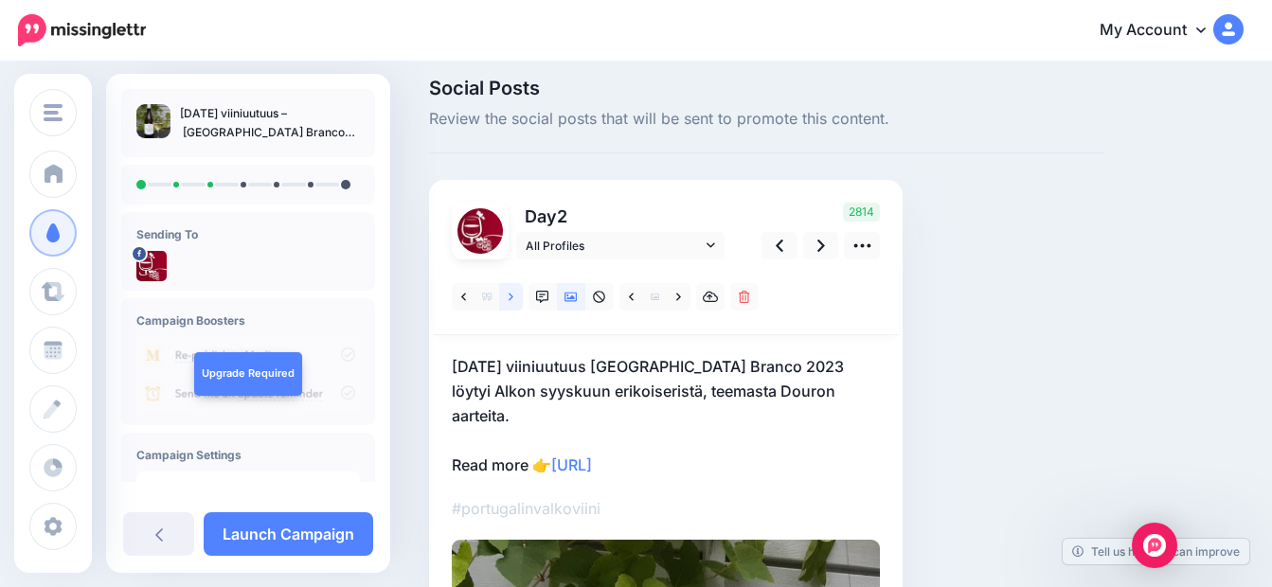
scroll to position [0, 0]
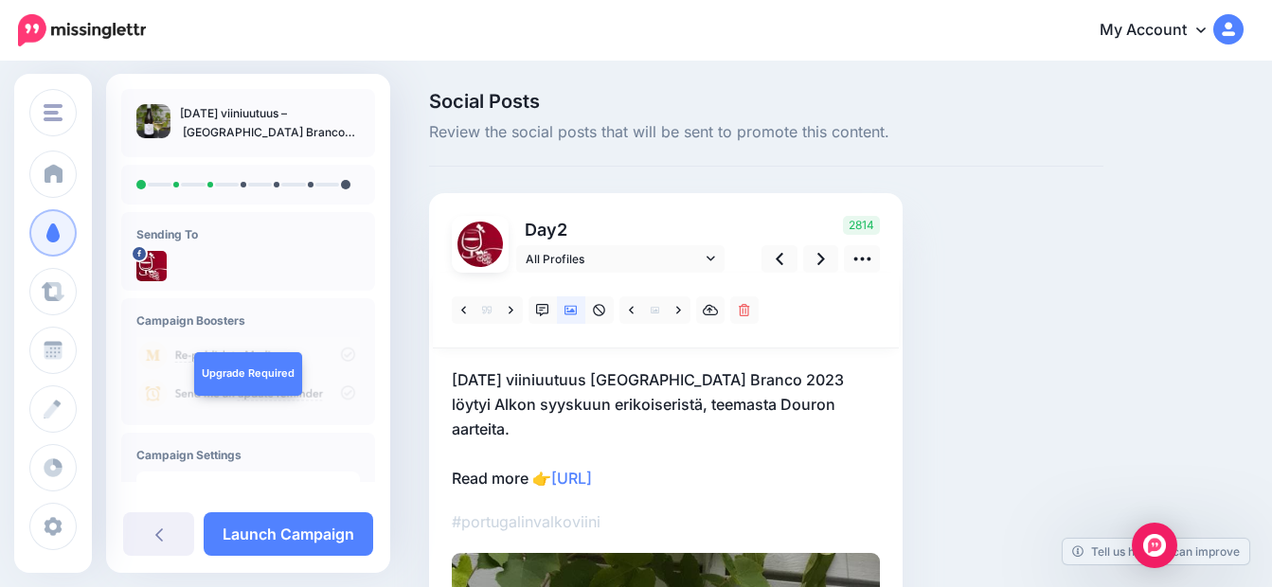
click at [528, 482] on p "Syyskuun 2025 viiniuutuus Quinta da Rede Reserva Branco 2023 löytyi Alkon syysk…" at bounding box center [666, 428] width 428 height 123
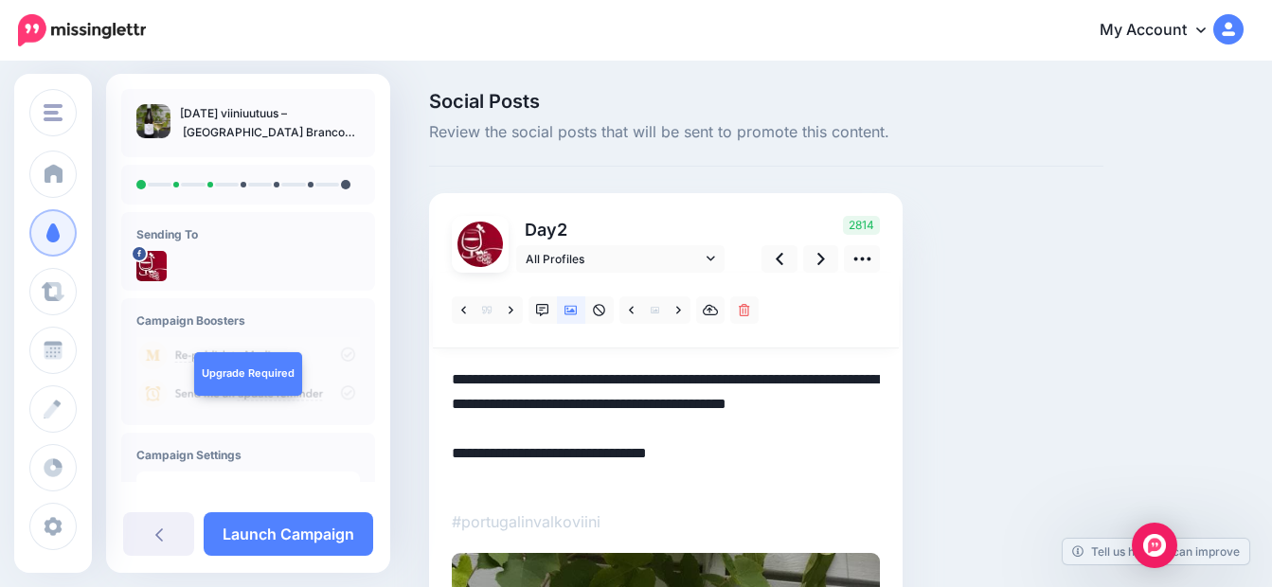
click at [525, 479] on textarea "**********" at bounding box center [666, 428] width 428 height 123
click at [528, 482] on textarea "**********" at bounding box center [666, 428] width 428 height 123
click at [820, 257] on icon at bounding box center [821, 259] width 8 height 12
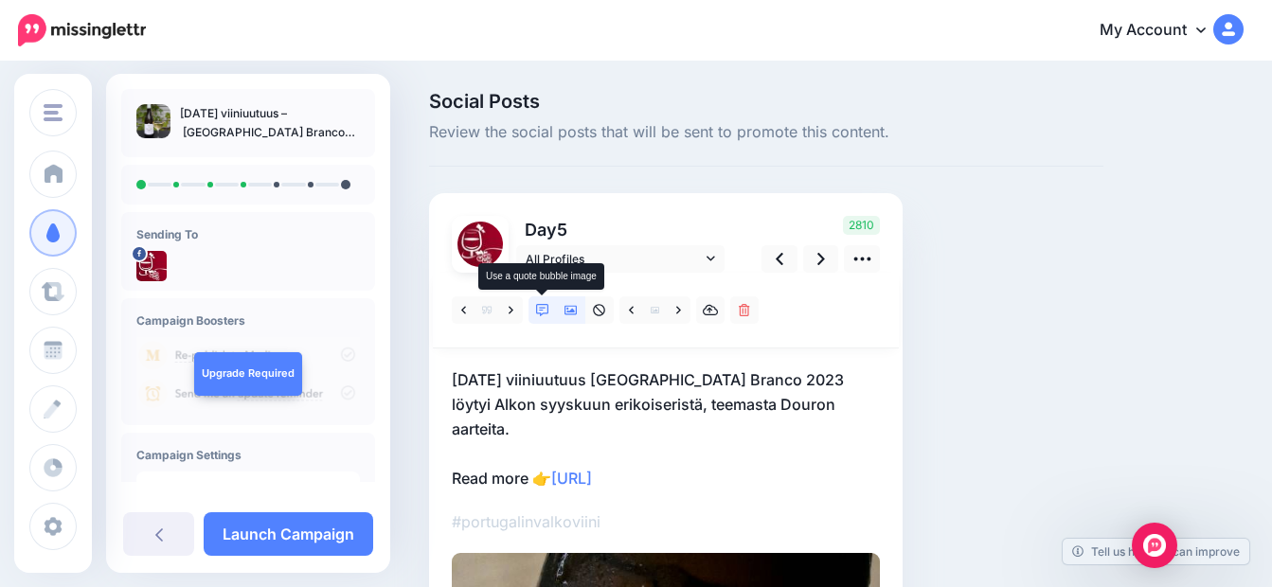
click at [541, 310] on icon at bounding box center [542, 310] width 13 height 13
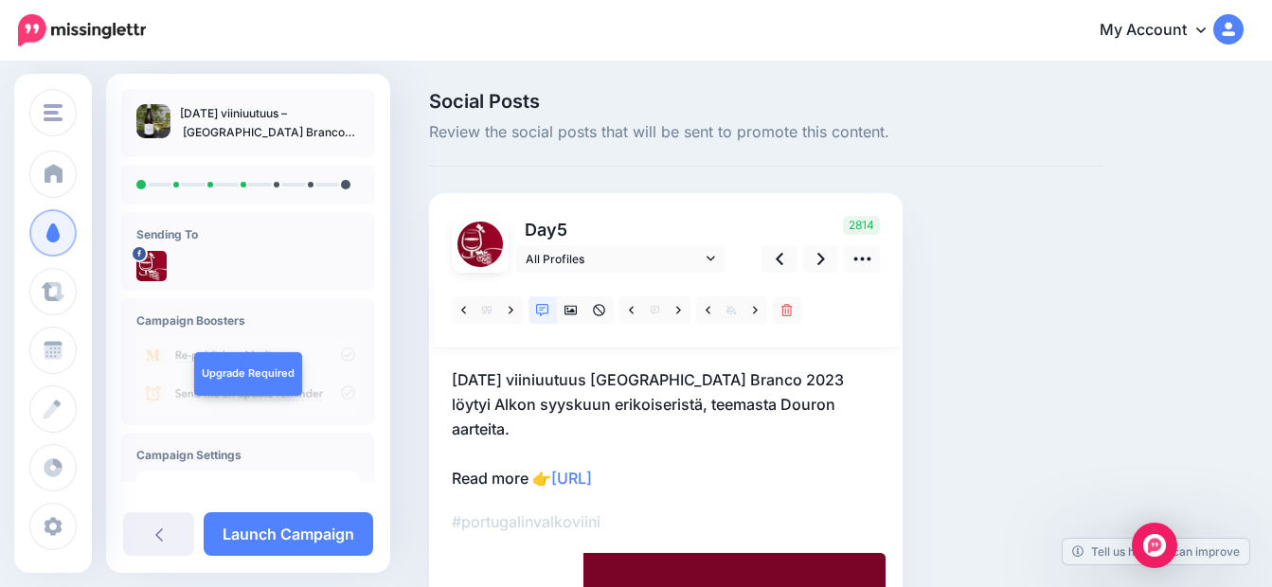
scroll to position [189, 0]
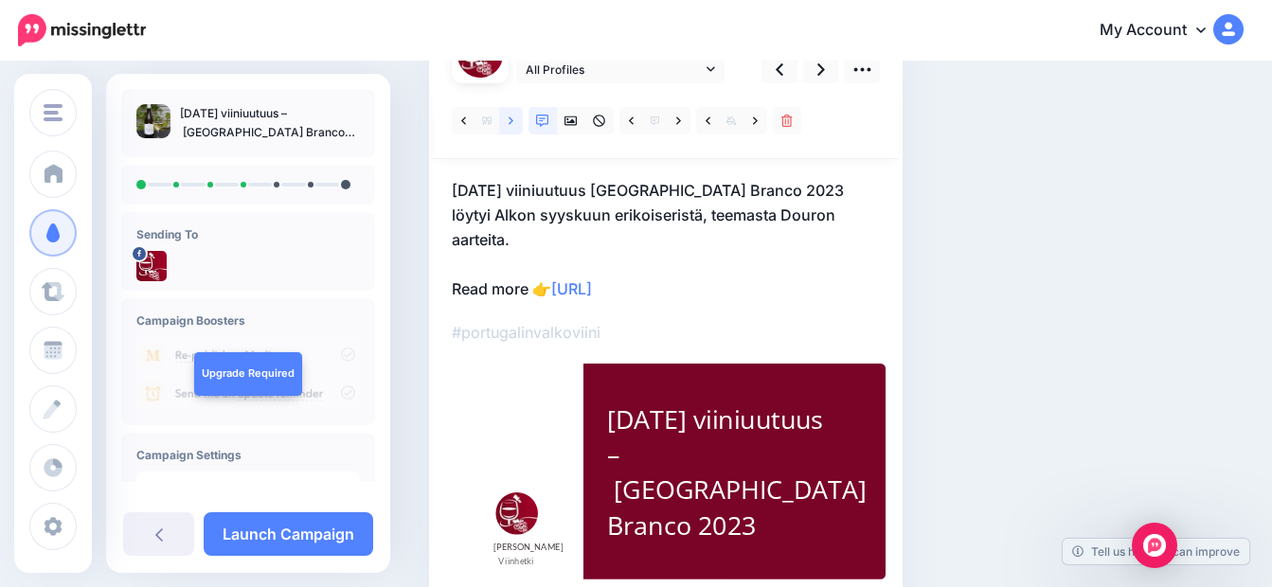
click at [513, 122] on link at bounding box center [511, 120] width 24 height 27
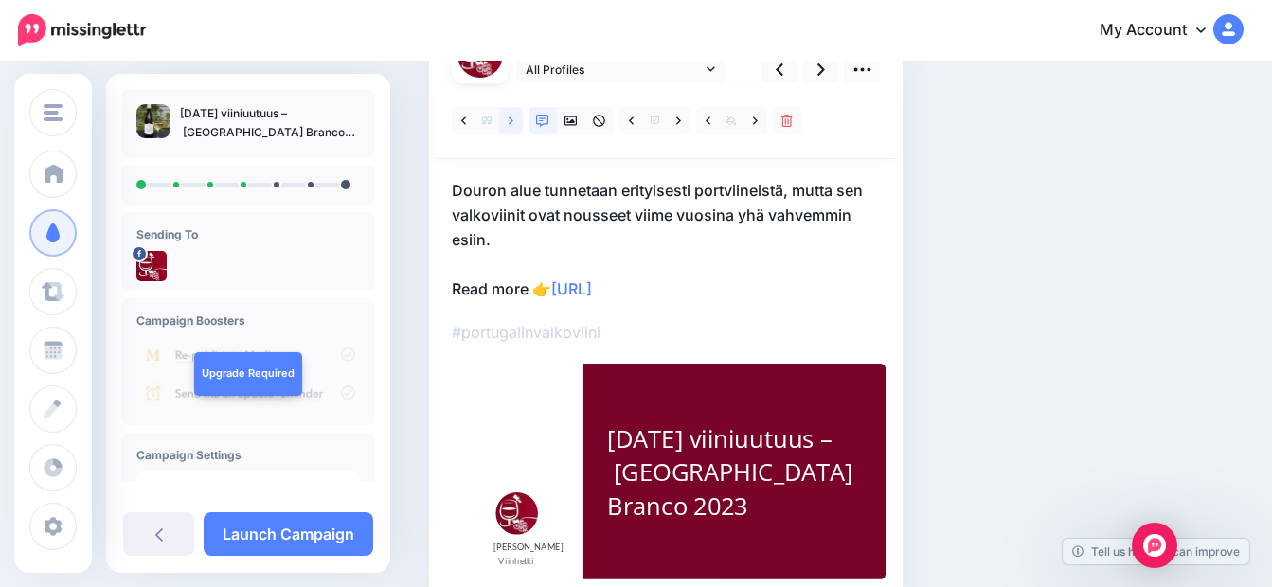
click at [511, 123] on icon at bounding box center [511, 121] width 5 height 13
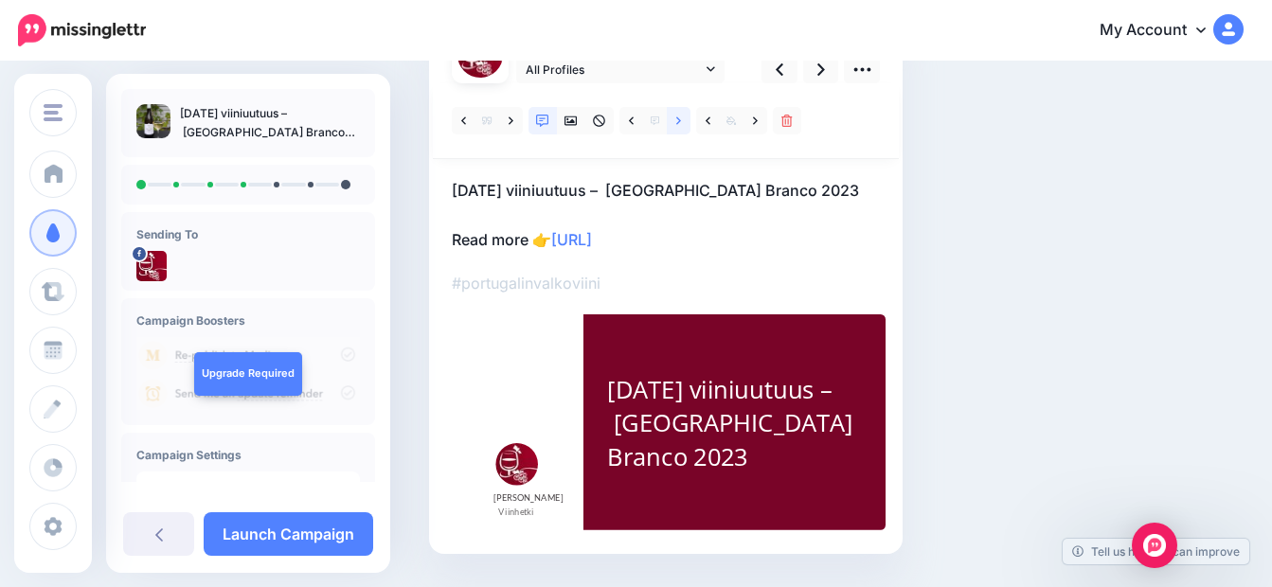
click at [680, 123] on icon at bounding box center [678, 121] width 5 height 13
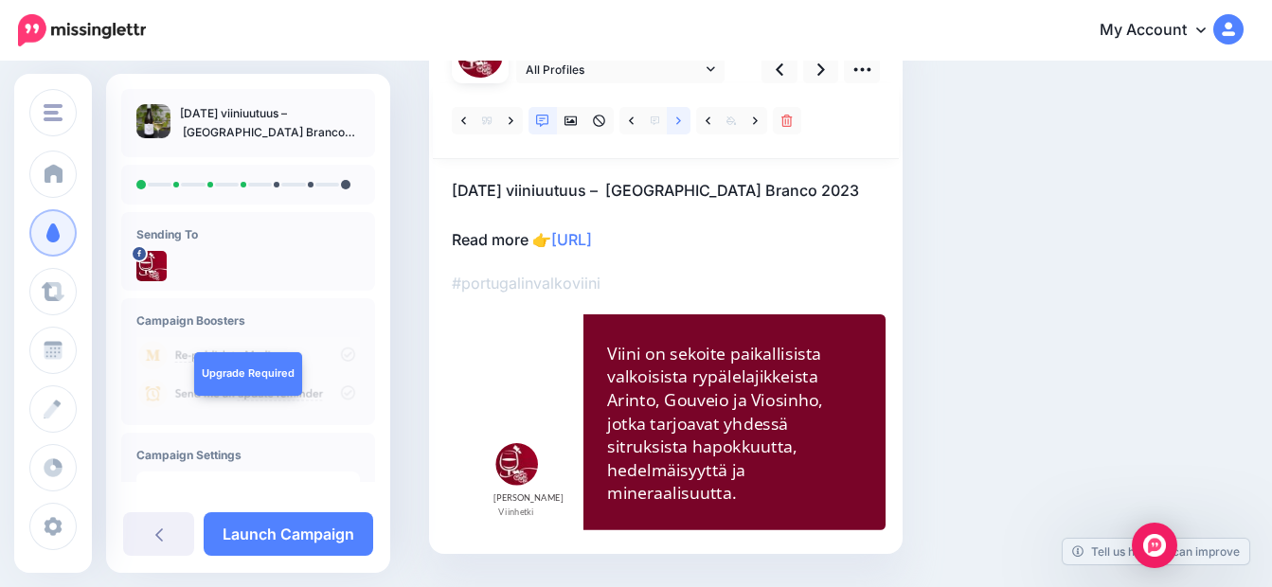
click at [680, 123] on icon at bounding box center [678, 121] width 5 height 13
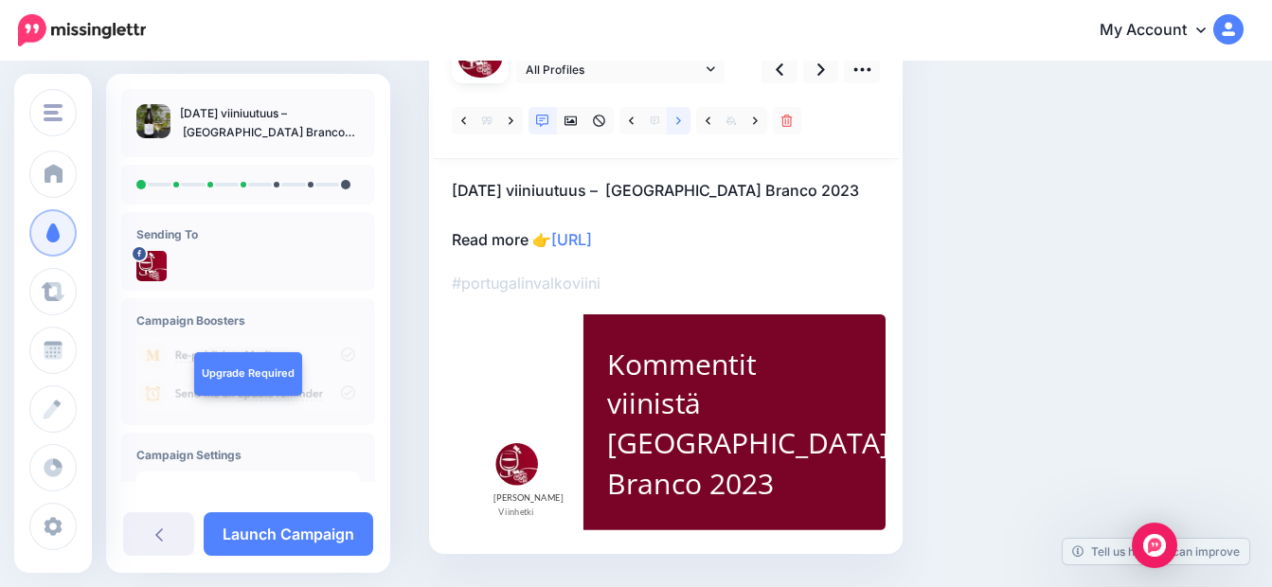
click at [676, 122] on icon at bounding box center [678, 121] width 5 height 13
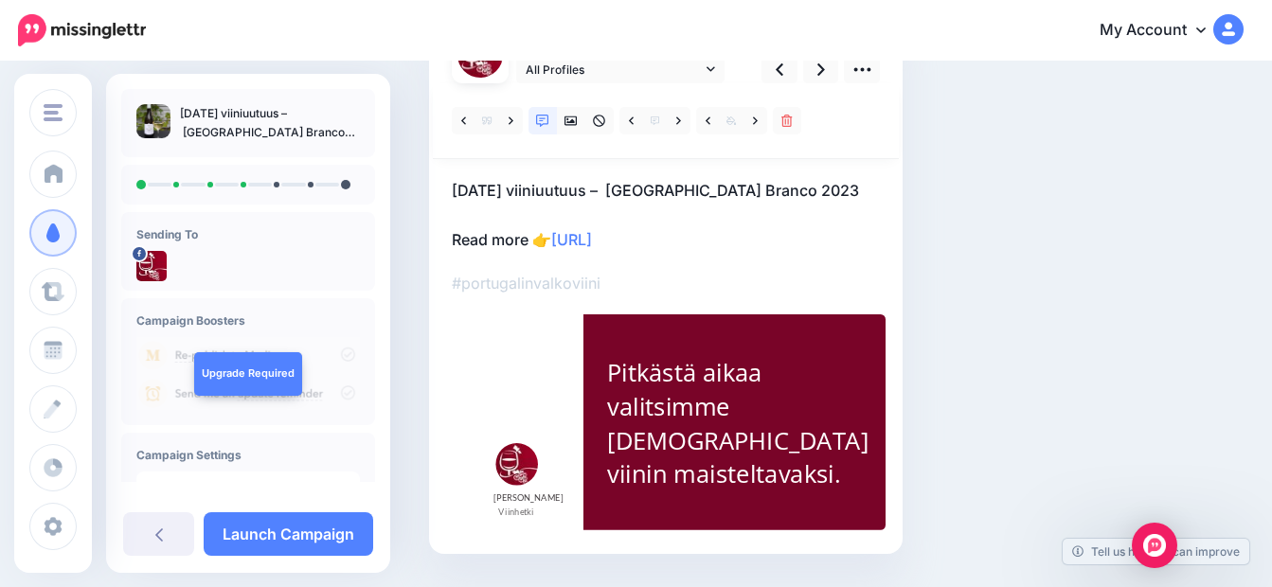
click at [525, 252] on p "Syyskuun 2025 viiniuutuus – Quinta da Rede Reserva Branco 2023 Read more 👉 http…" at bounding box center [666, 215] width 428 height 74
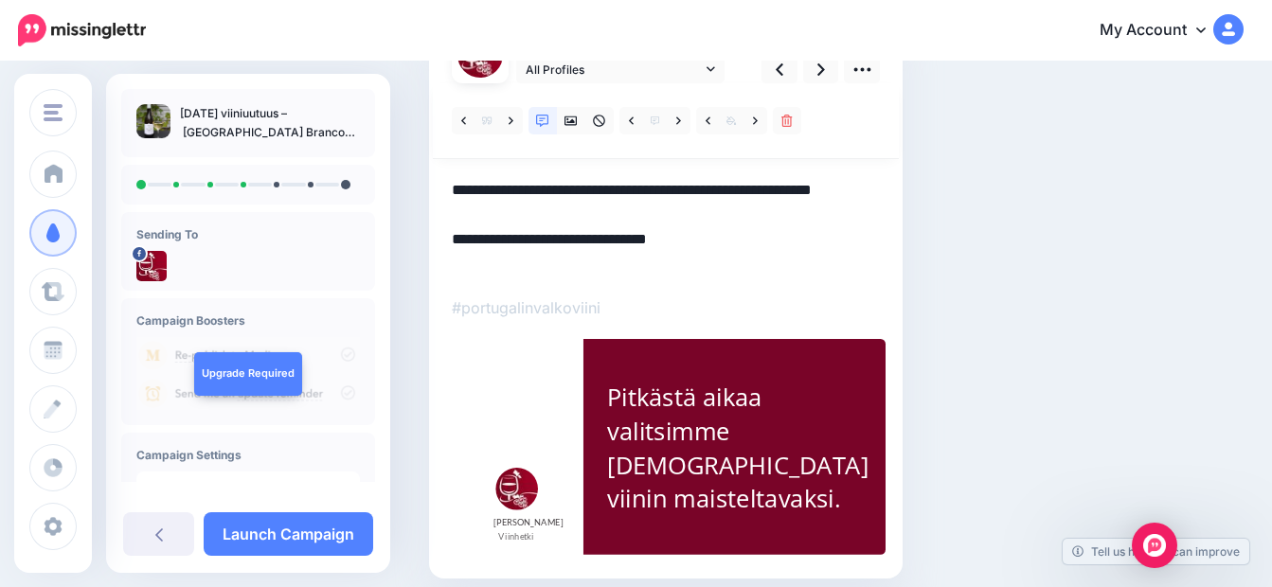
click at [528, 264] on textarea "**********" at bounding box center [666, 227] width 428 height 98
click at [757, 120] on icon at bounding box center [755, 120] width 5 height 8
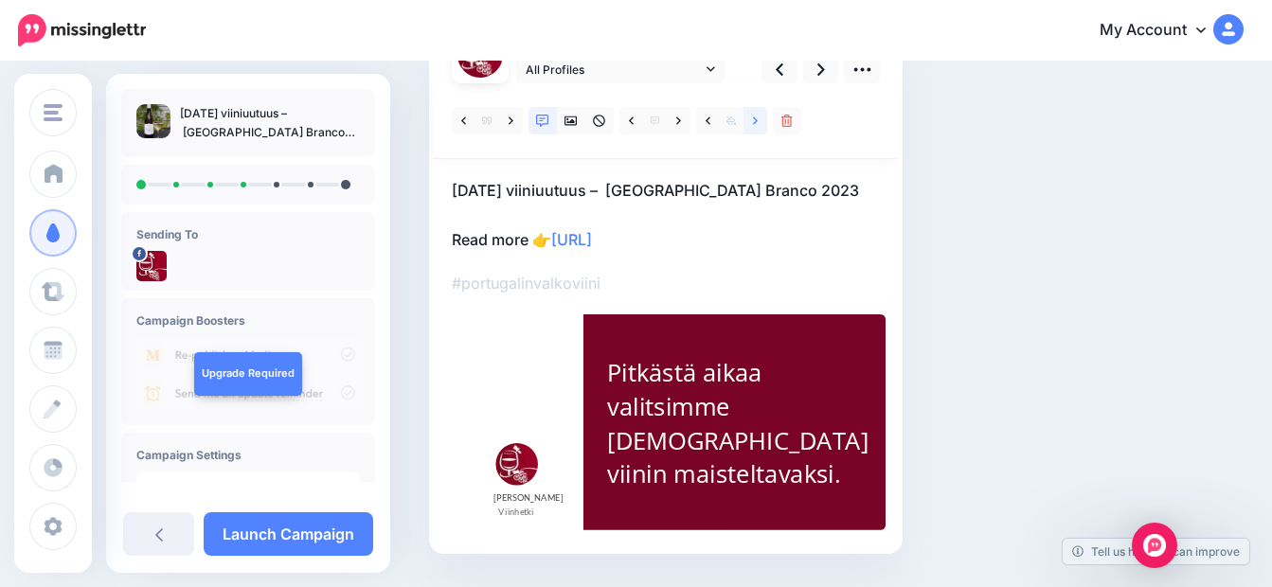
click at [757, 120] on icon at bounding box center [755, 120] width 5 height 8
click at [679, 125] on icon at bounding box center [678, 121] width 5 height 13
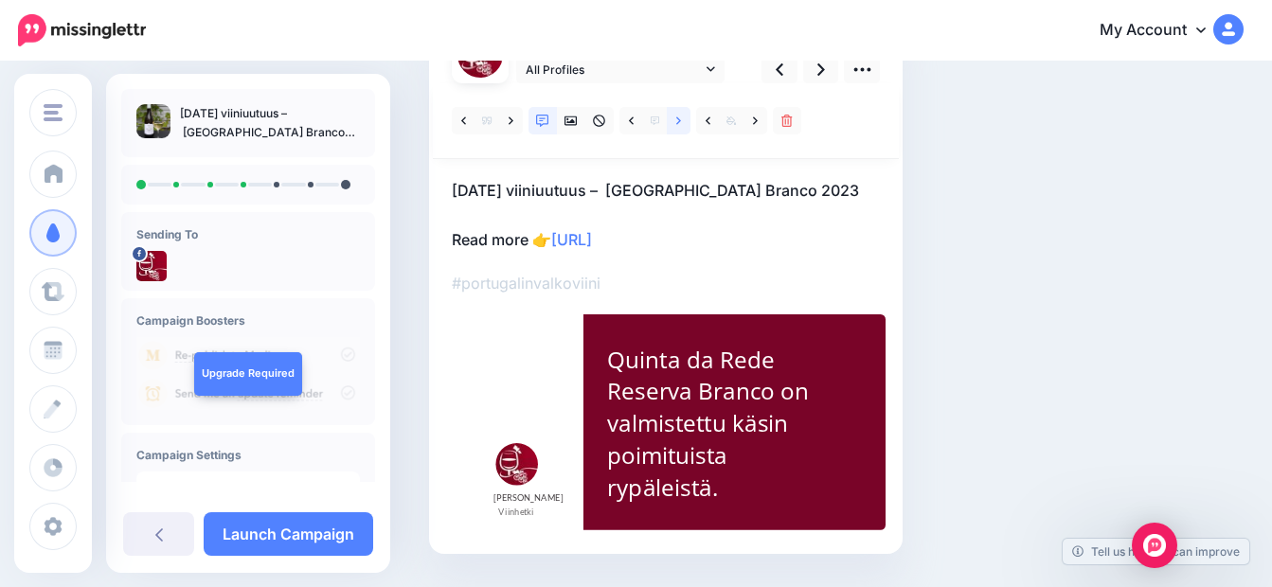
click at [678, 119] on icon at bounding box center [678, 120] width 5 height 8
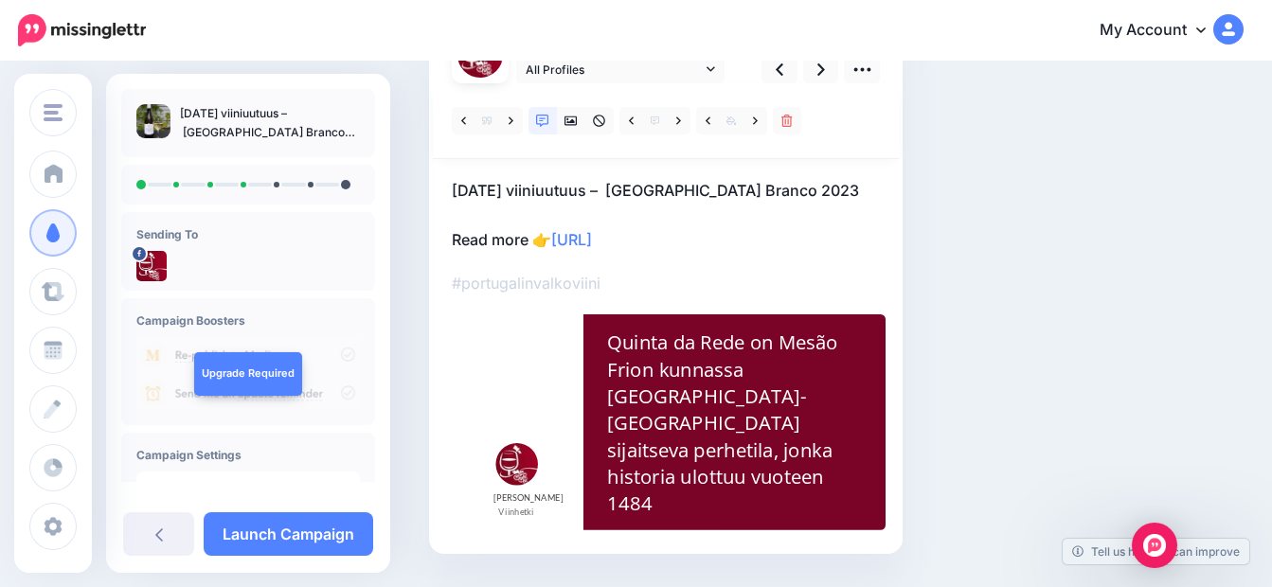
drag, startPoint x: 529, startPoint y: 264, endPoint x: 520, endPoint y: 269, distance: 10.6
click at [529, 252] on p "Syyskuun 2025 viiniuutuus – Quinta da Rede Reserva Branco 2023 Read more 👉 http…" at bounding box center [666, 215] width 428 height 74
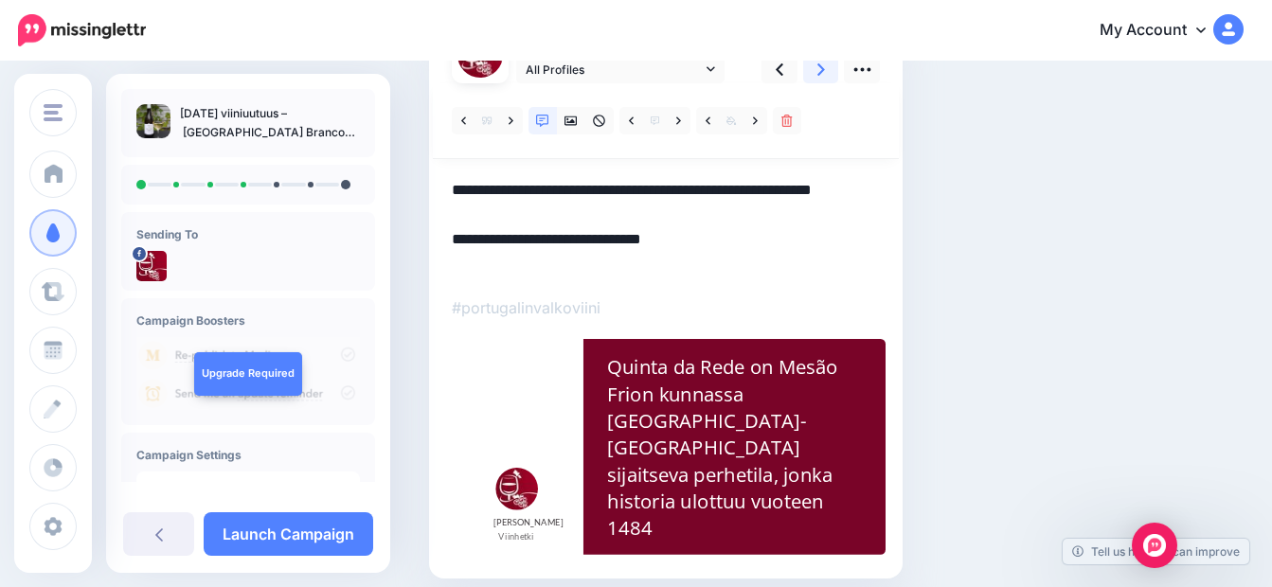
click at [821, 65] on icon at bounding box center [821, 70] width 8 height 20
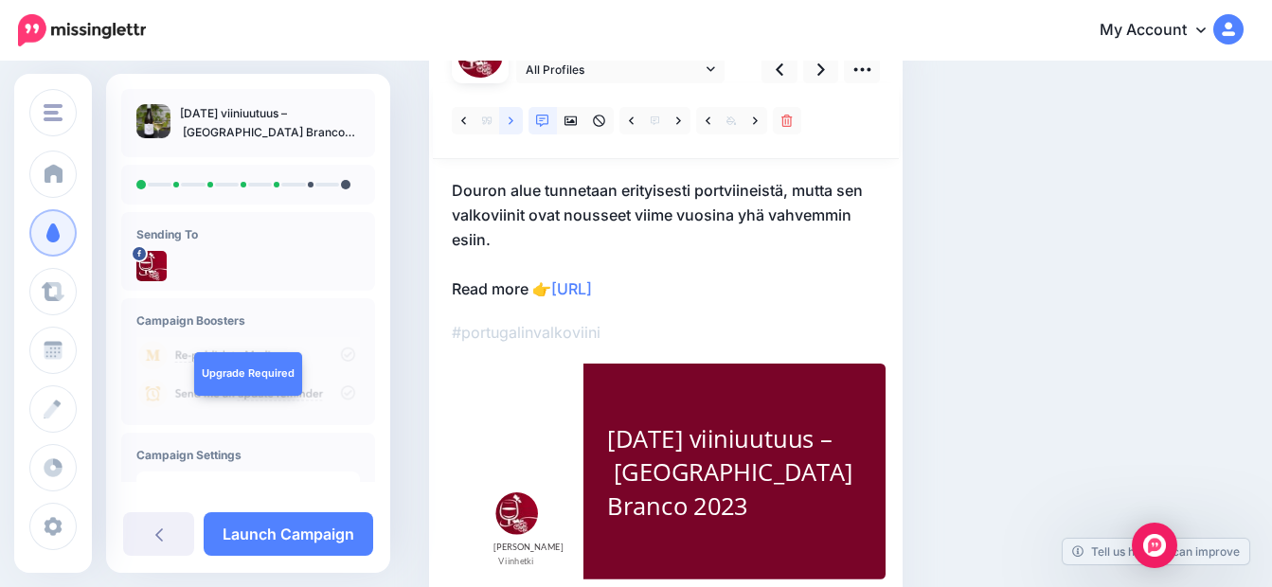
click at [511, 124] on icon at bounding box center [511, 121] width 5 height 13
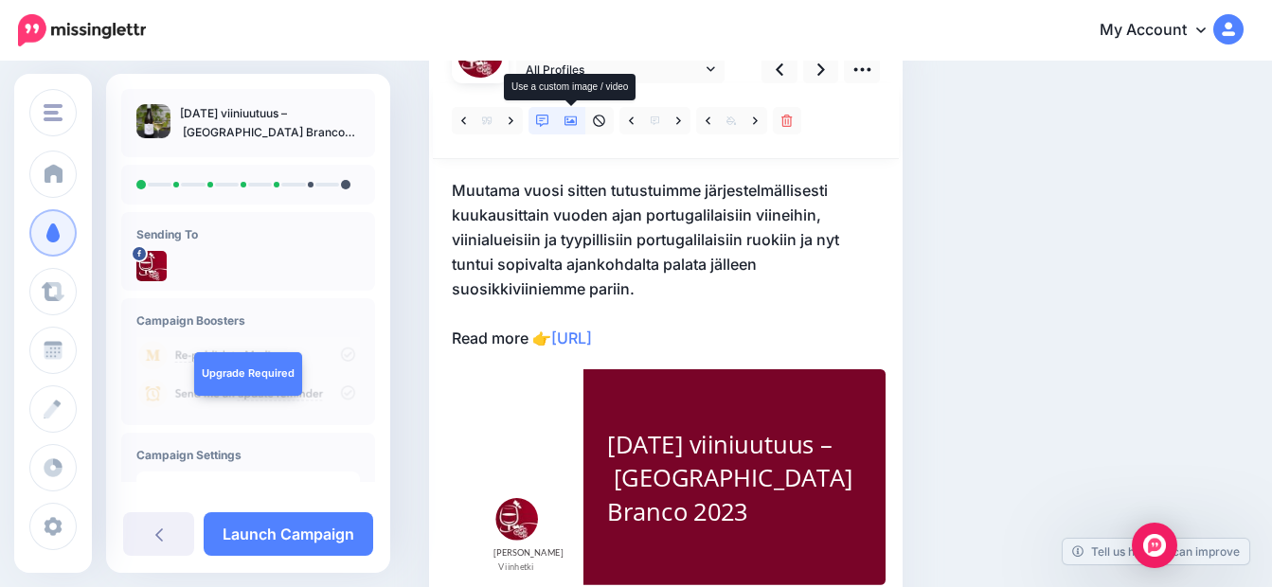
click at [568, 119] on icon at bounding box center [570, 120] width 13 height 9
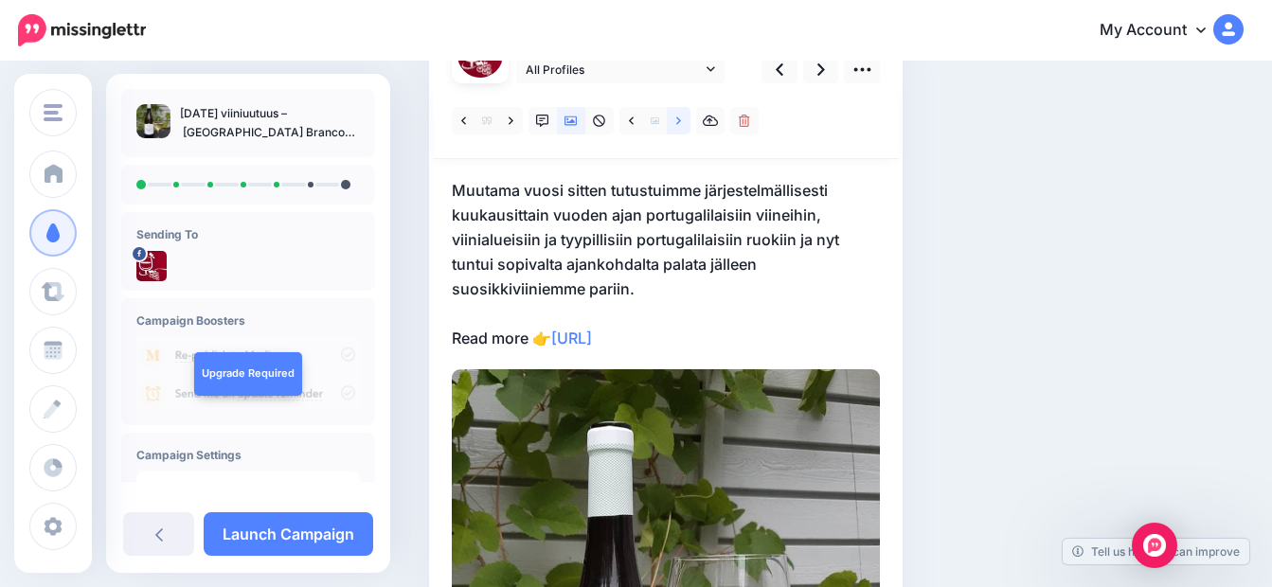
click at [676, 119] on icon at bounding box center [678, 121] width 5 height 13
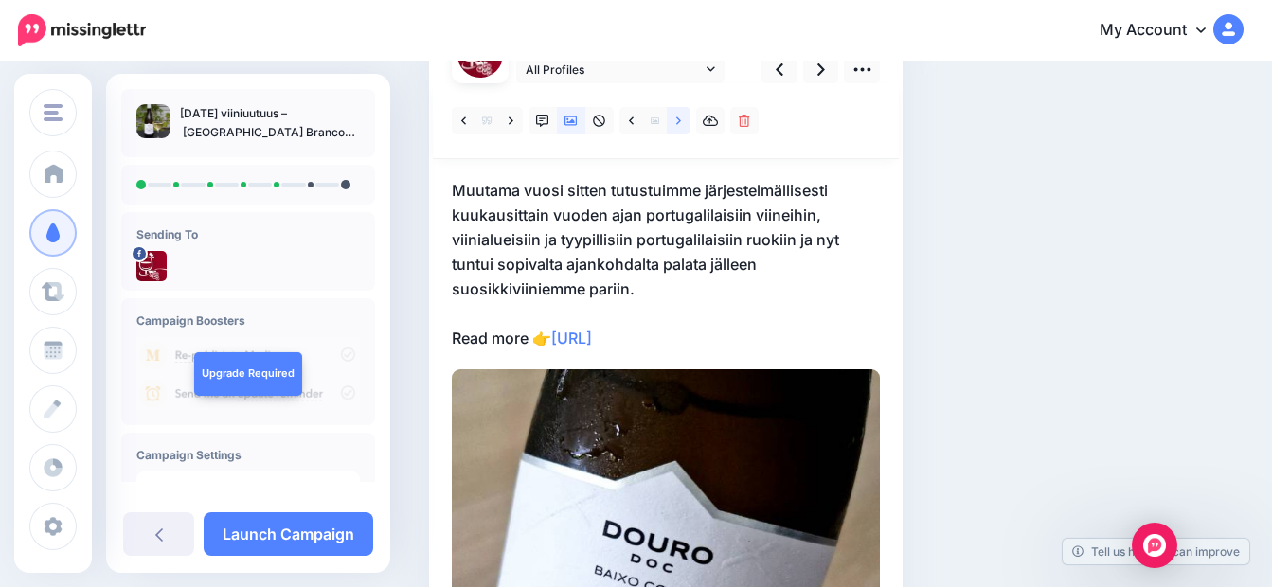
click at [677, 117] on icon at bounding box center [678, 120] width 5 height 8
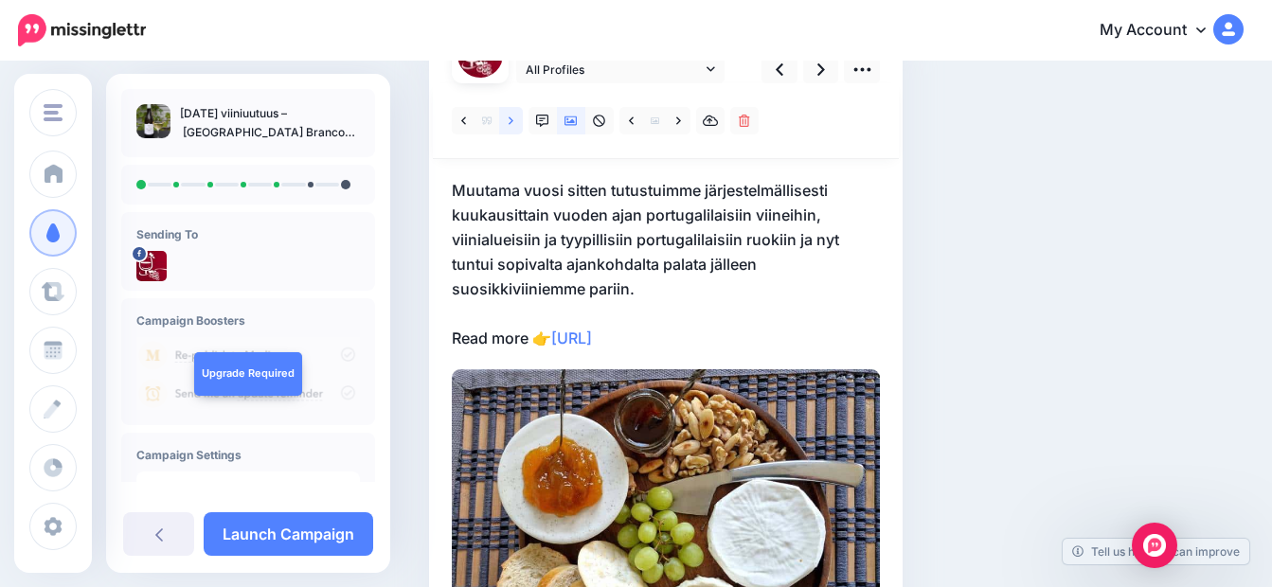
click at [507, 124] on link at bounding box center [511, 120] width 24 height 27
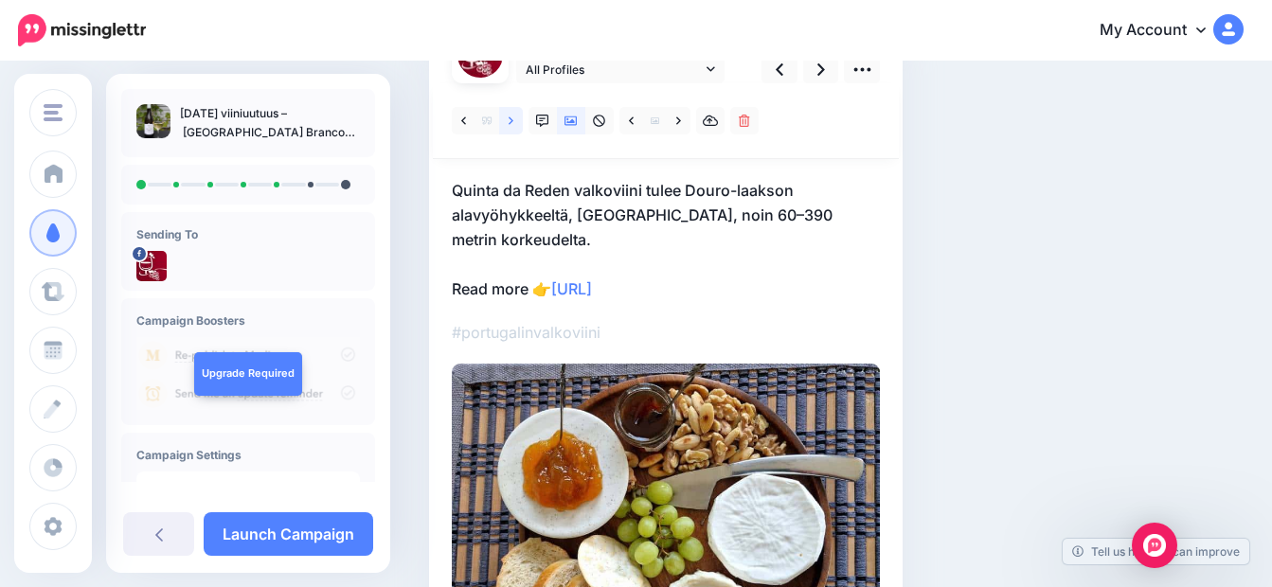
click at [511, 124] on icon at bounding box center [511, 121] width 5 height 13
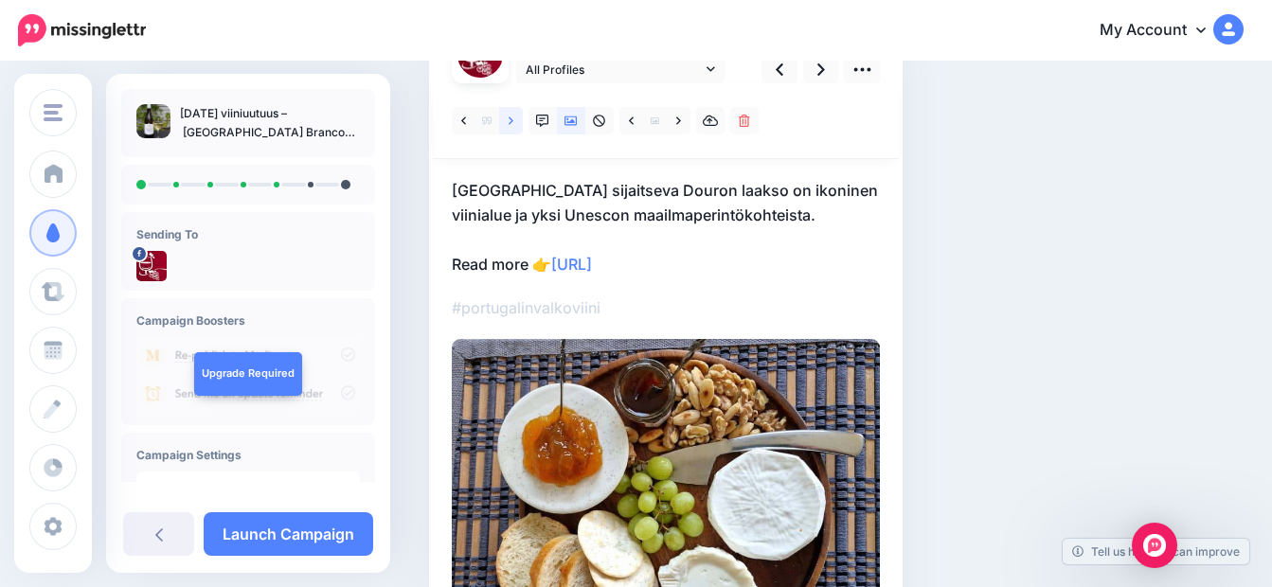
click at [511, 124] on icon at bounding box center [511, 121] width 5 height 13
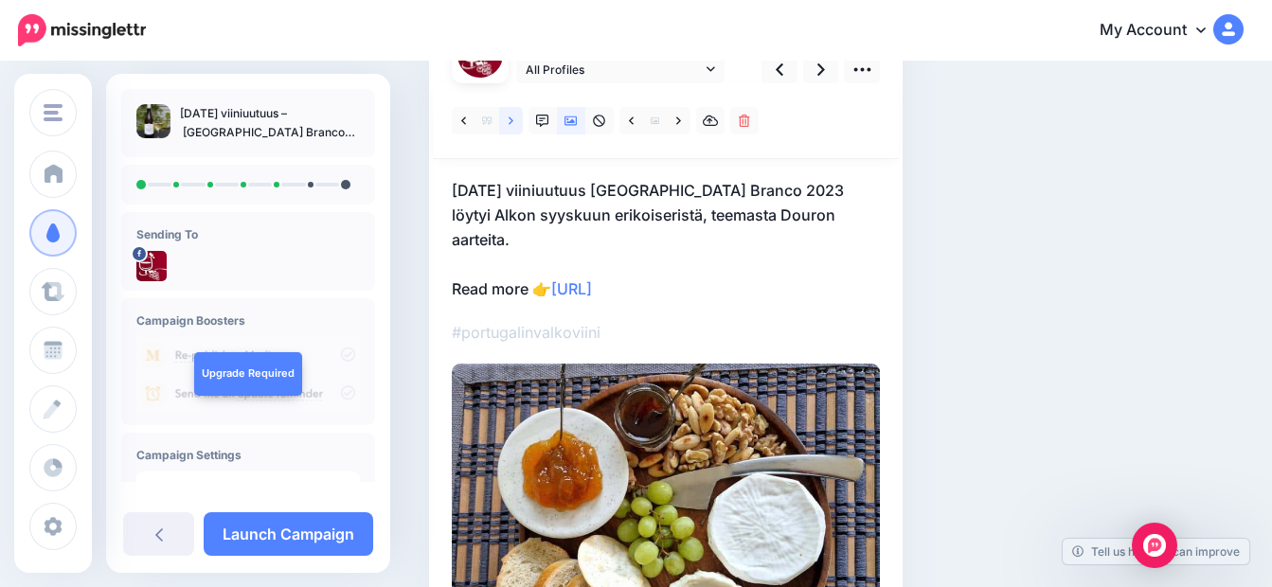
click at [511, 124] on icon at bounding box center [511, 121] width 5 height 13
click at [511, 125] on icon at bounding box center [511, 121] width 5 height 13
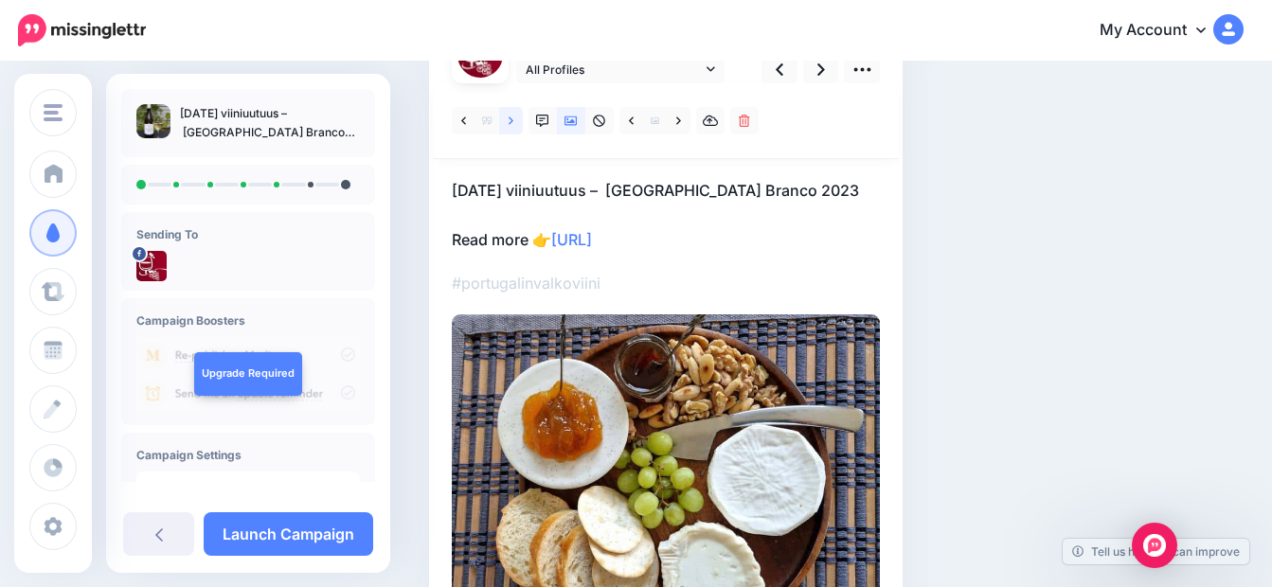
click at [510, 121] on icon at bounding box center [511, 121] width 5 height 13
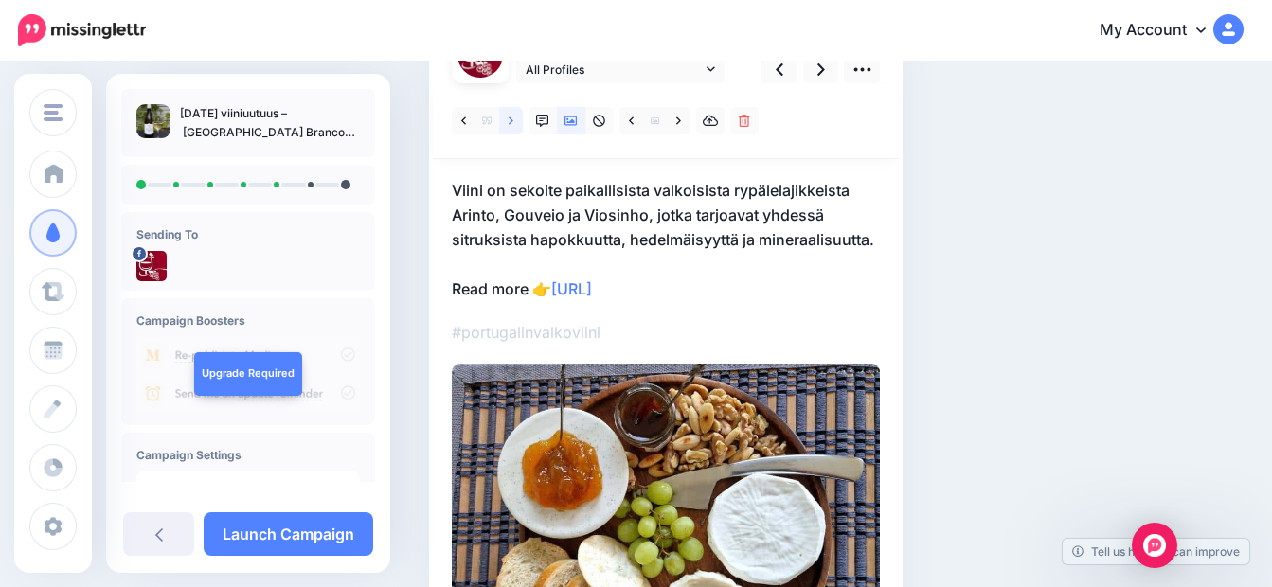
click at [510, 121] on icon at bounding box center [511, 121] width 5 height 13
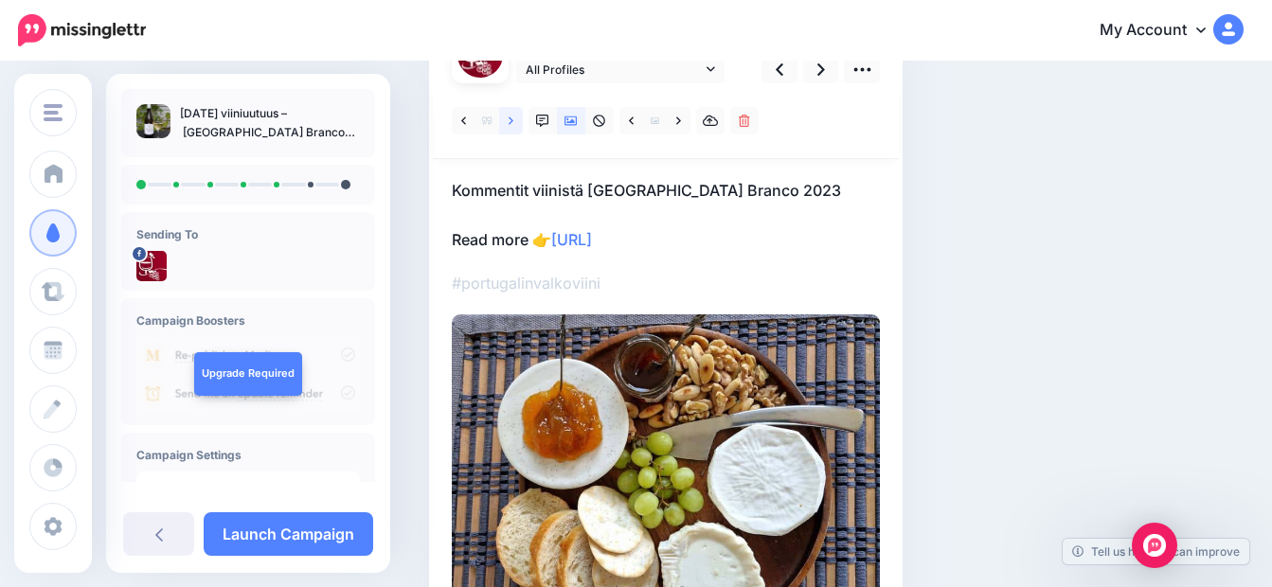
click at [510, 121] on icon at bounding box center [511, 121] width 5 height 13
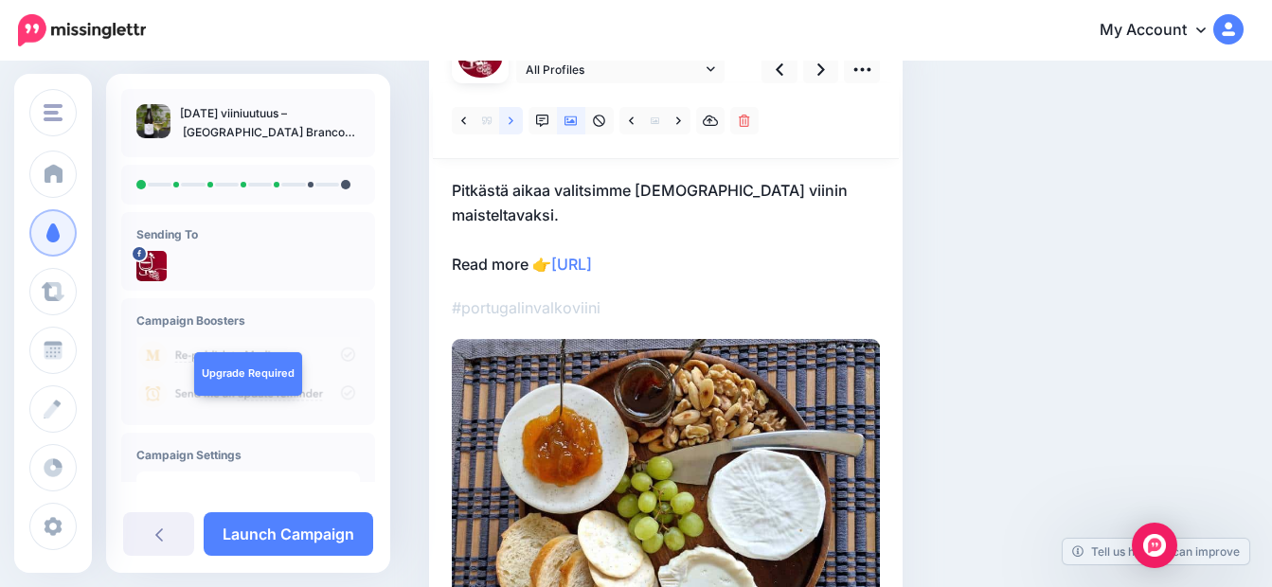
click at [510, 121] on icon at bounding box center [511, 121] width 5 height 13
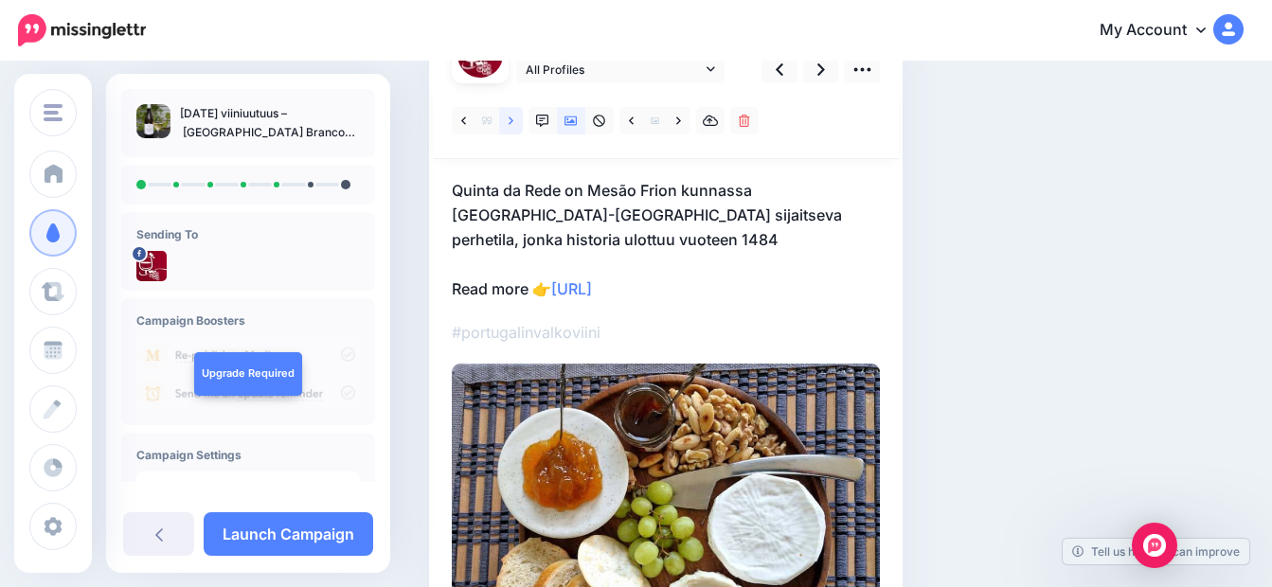
click at [510, 121] on icon at bounding box center [511, 121] width 5 height 13
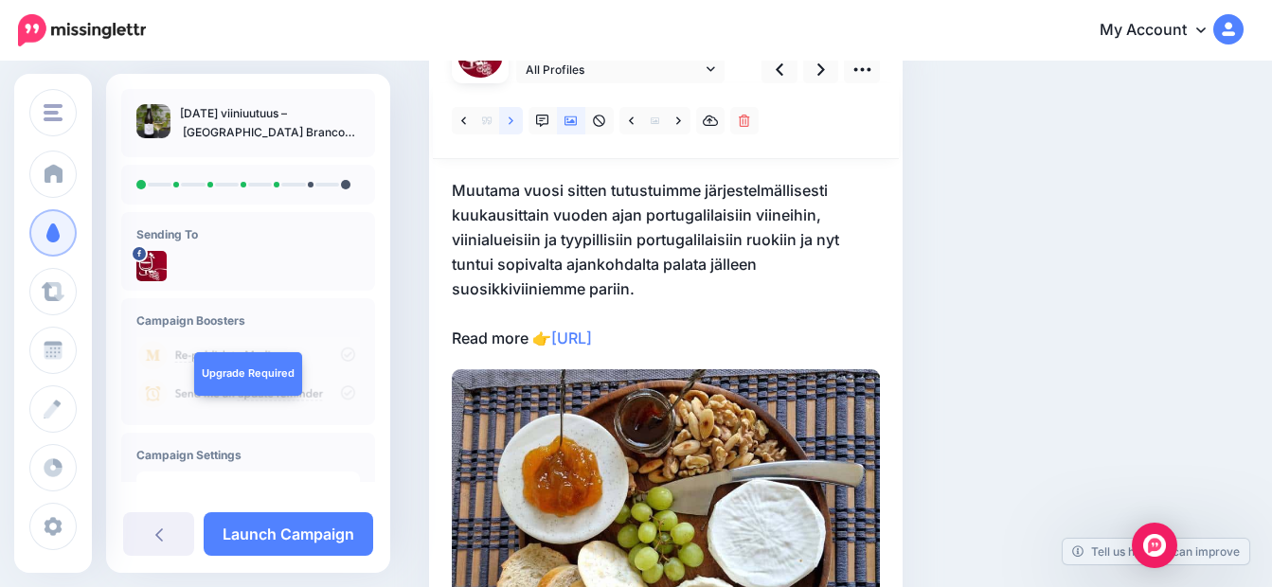
click at [510, 121] on icon at bounding box center [511, 121] width 5 height 13
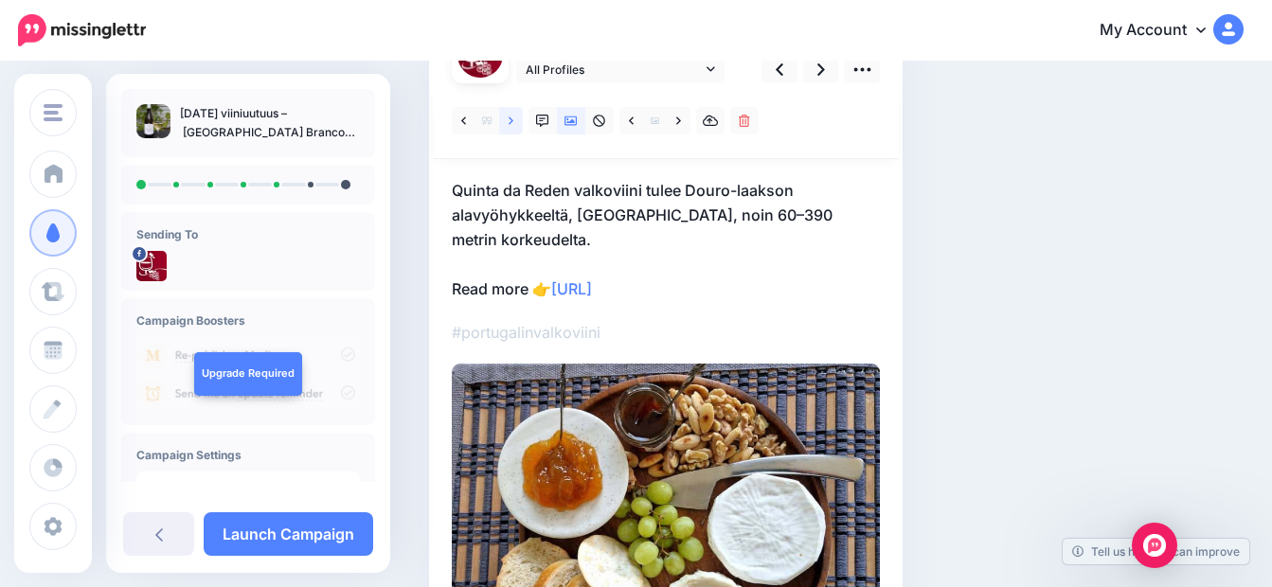
click at [510, 120] on icon at bounding box center [511, 121] width 5 height 13
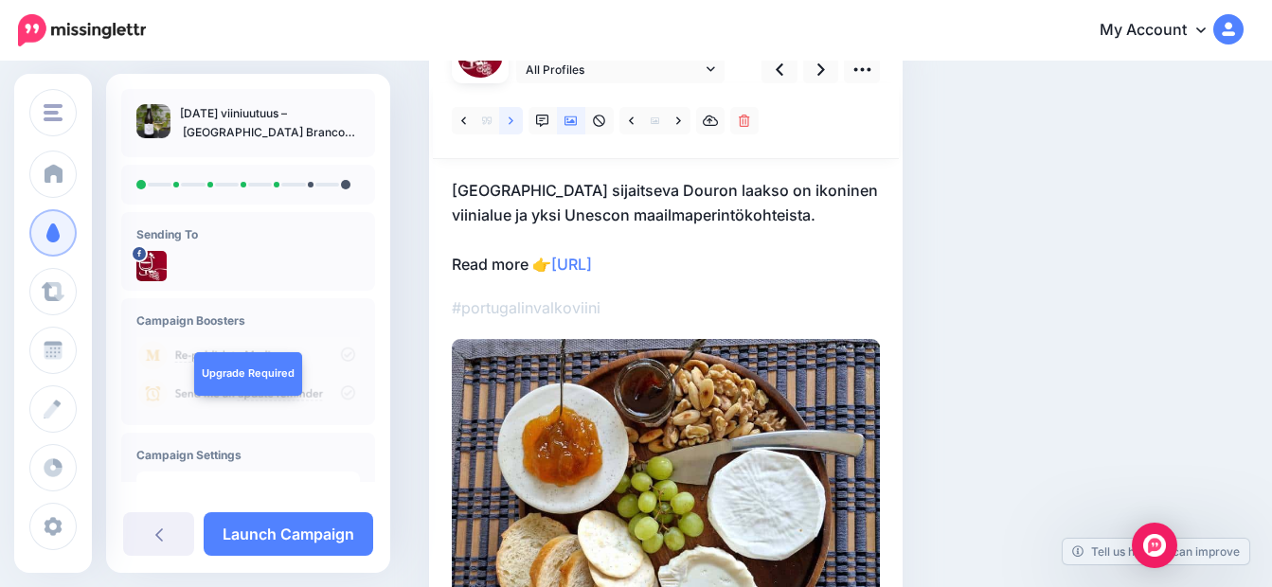
click at [510, 120] on icon at bounding box center [511, 121] width 5 height 13
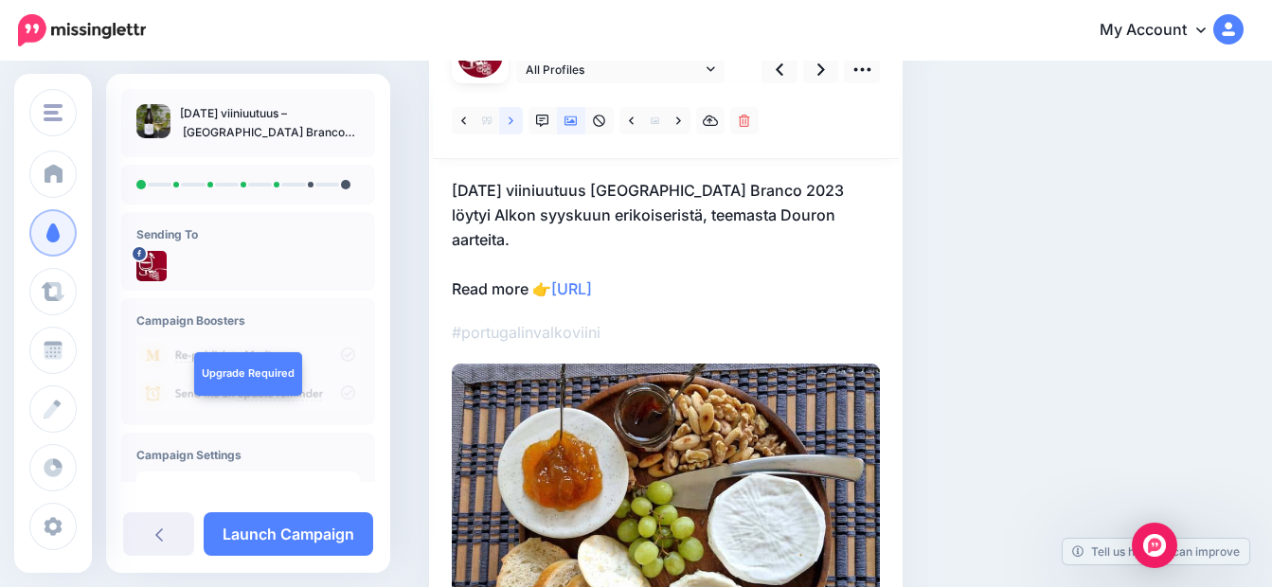
click at [512, 122] on icon at bounding box center [511, 121] width 5 height 13
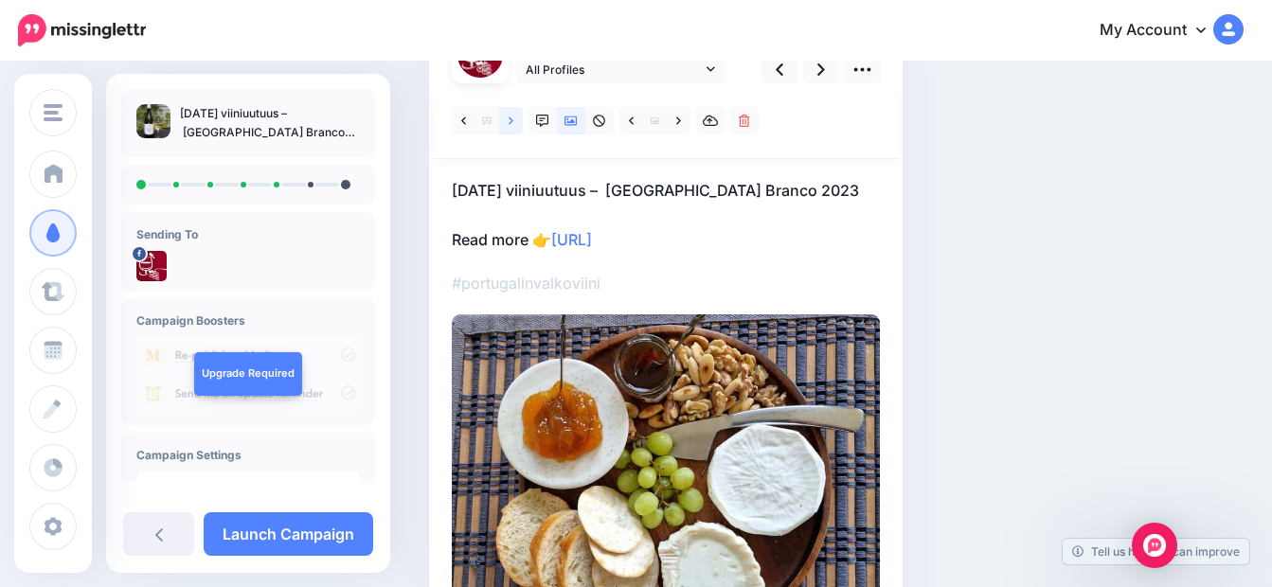
click at [512, 122] on icon at bounding box center [511, 121] width 5 height 13
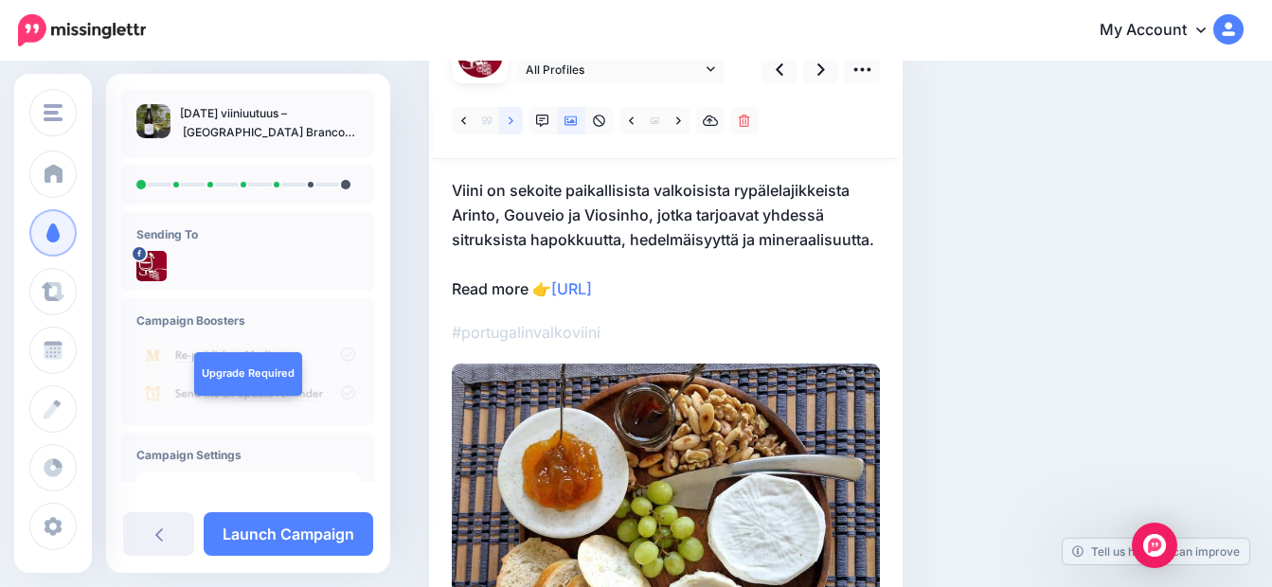
click at [512, 122] on icon at bounding box center [511, 121] width 5 height 13
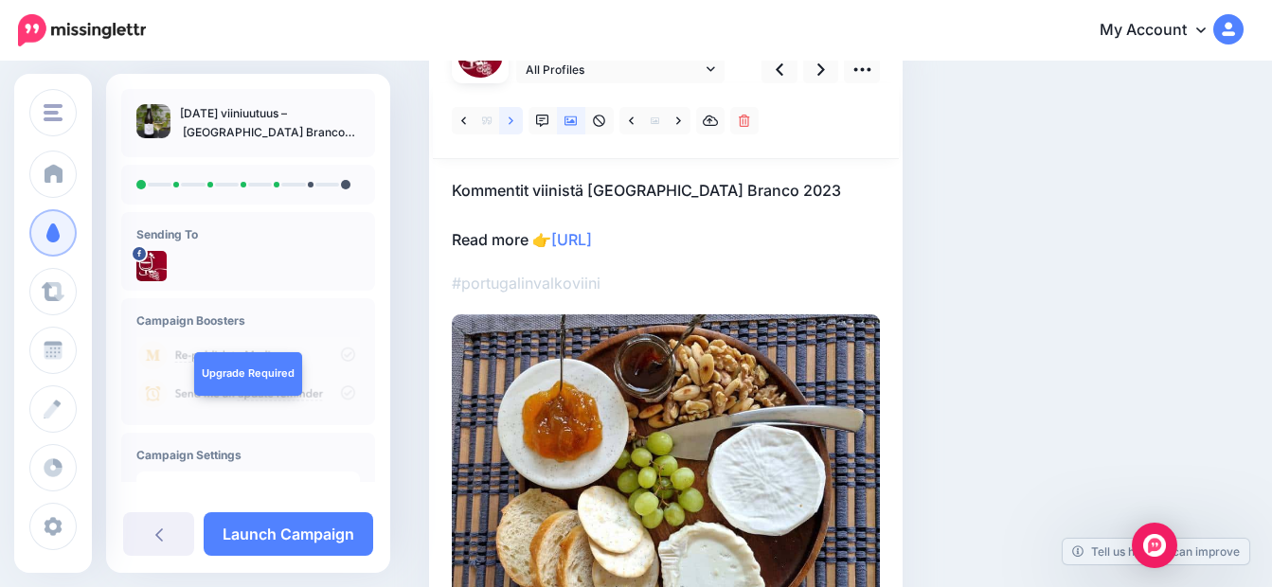
click at [512, 122] on icon at bounding box center [511, 121] width 5 height 13
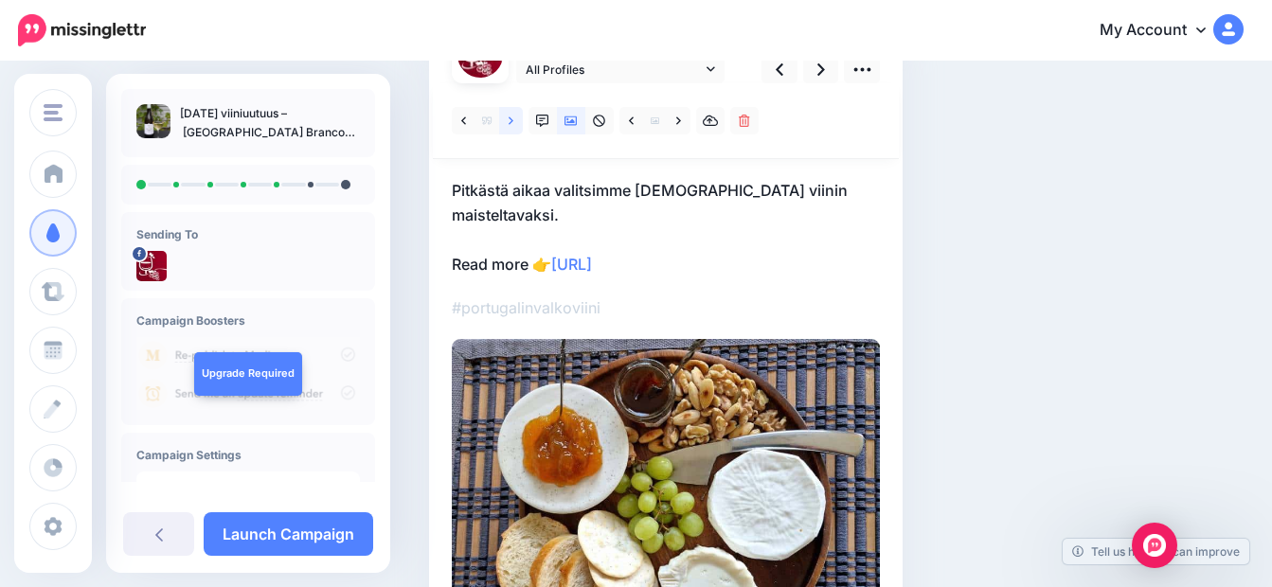
click at [512, 122] on icon at bounding box center [511, 121] width 5 height 13
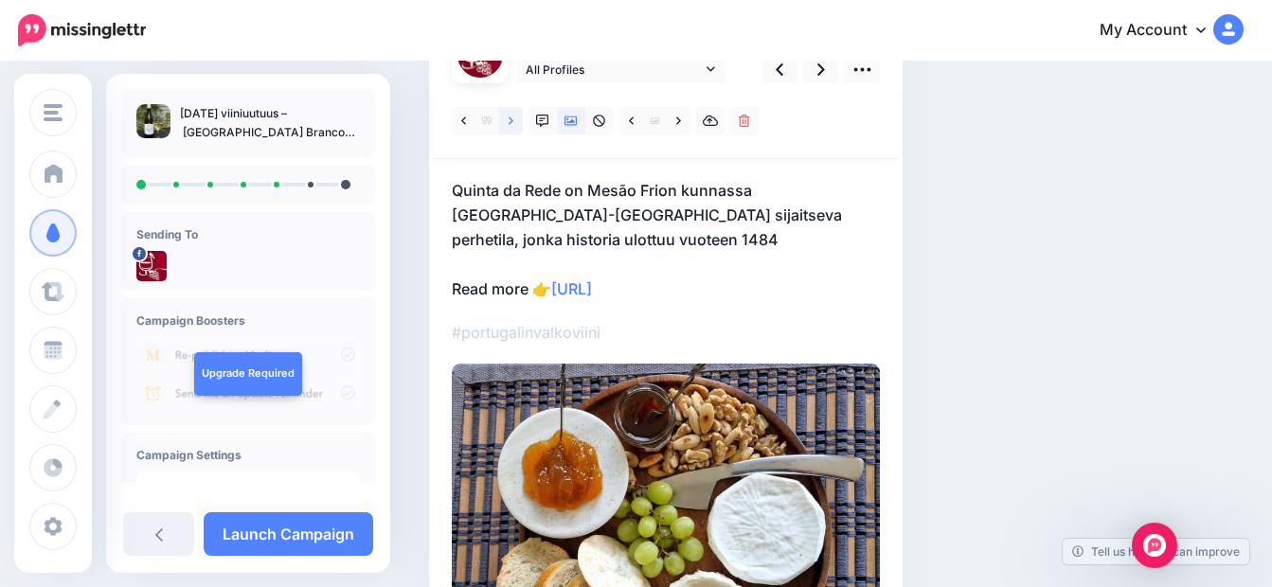
click at [512, 122] on icon at bounding box center [511, 121] width 5 height 13
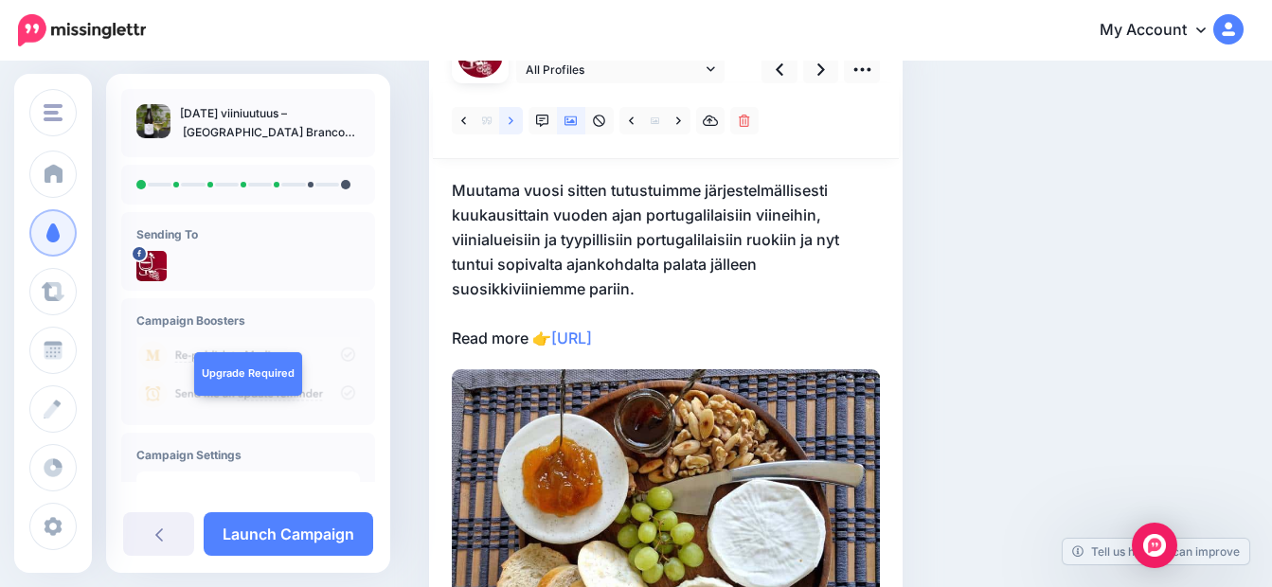
click at [512, 122] on icon at bounding box center [511, 121] width 5 height 13
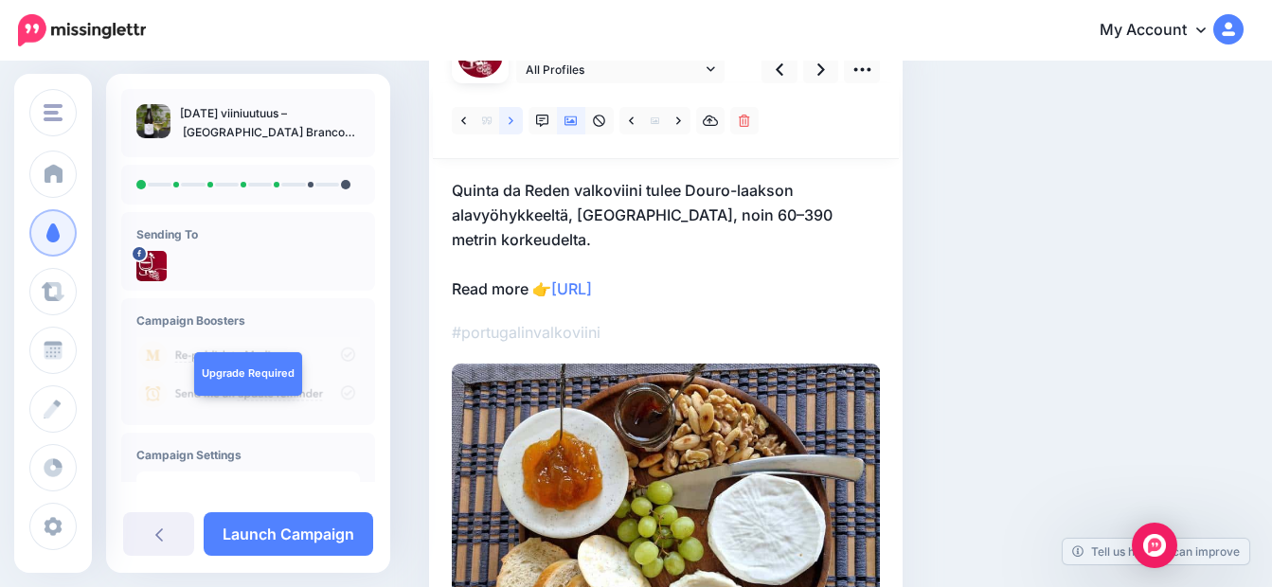
click at [512, 122] on icon at bounding box center [511, 121] width 5 height 13
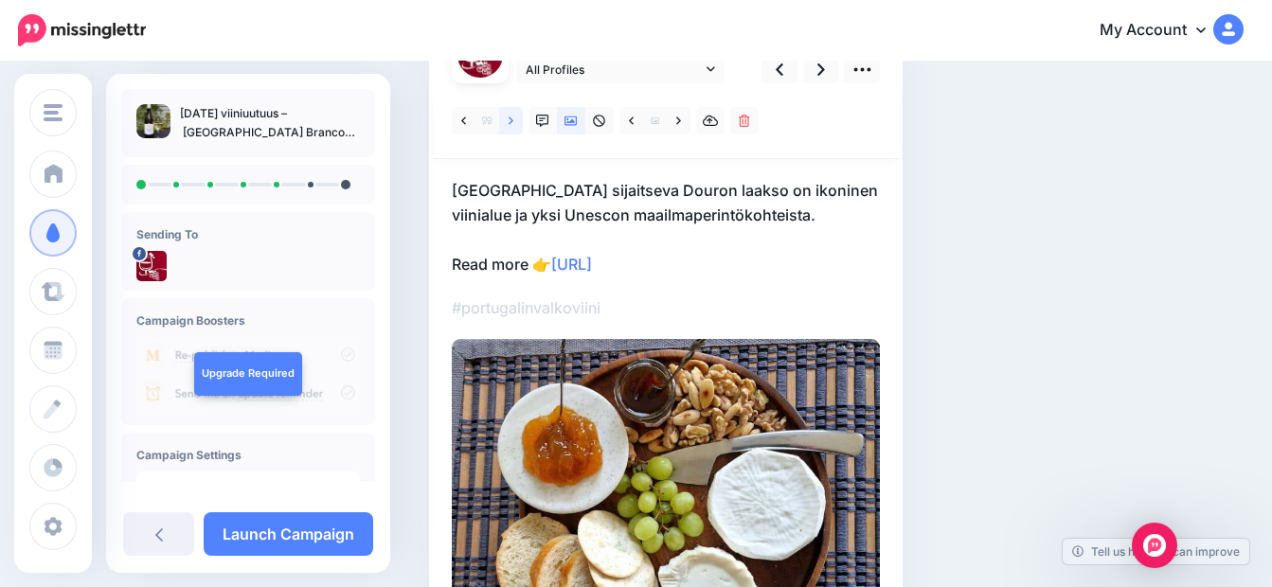
click at [511, 116] on icon at bounding box center [511, 121] width 5 height 13
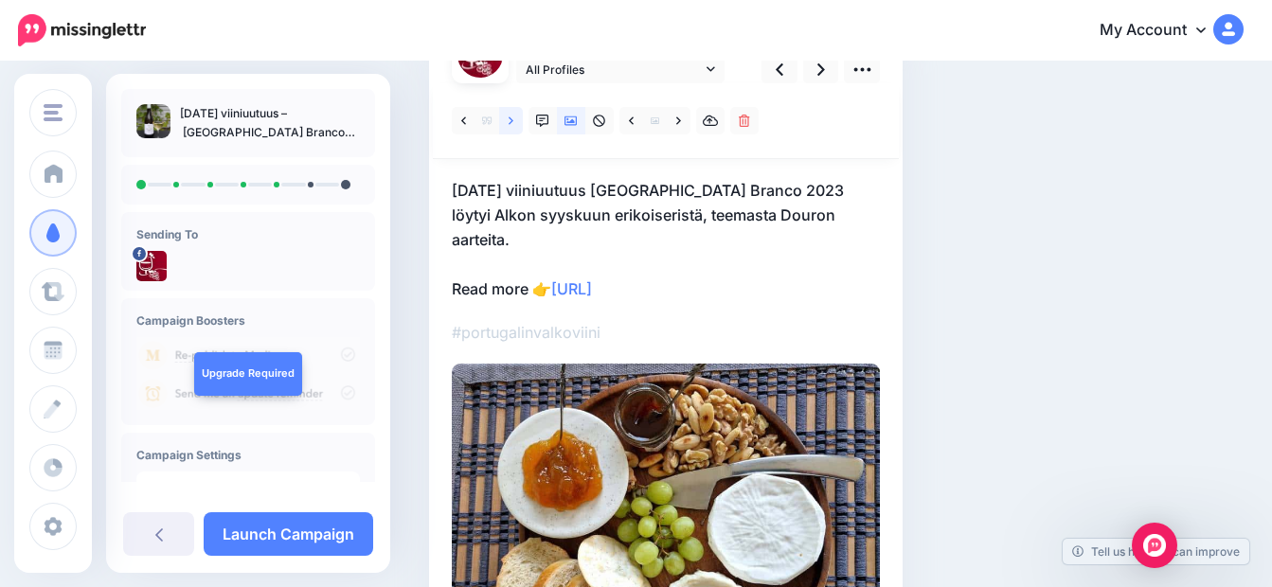
click at [511, 116] on icon at bounding box center [511, 121] width 5 height 13
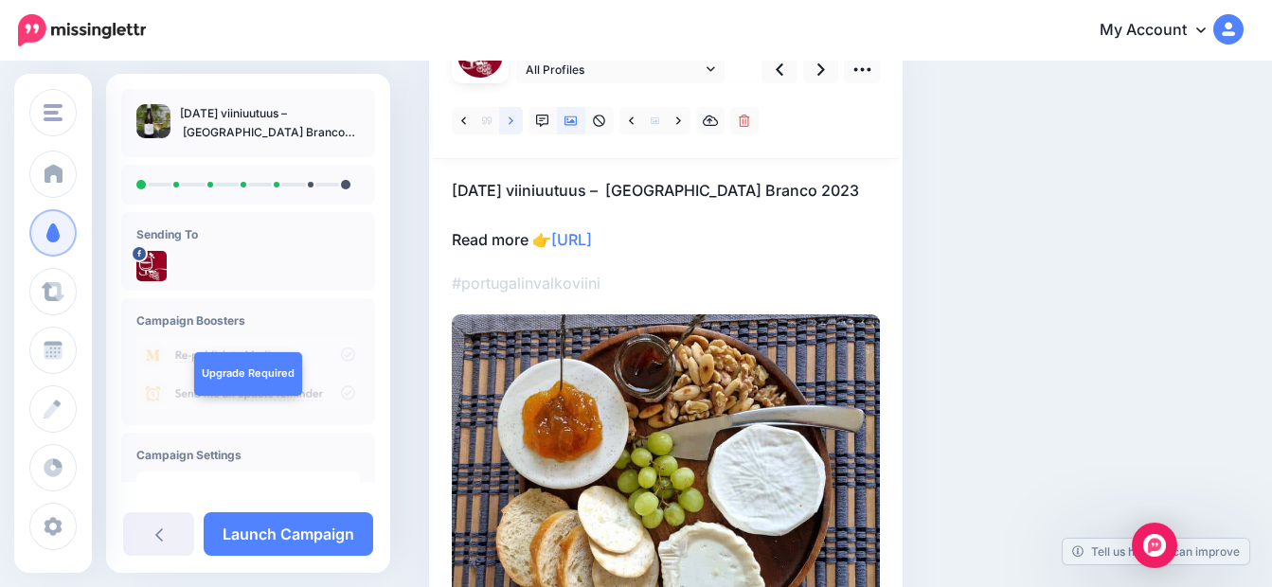
click at [511, 121] on icon at bounding box center [511, 120] width 5 height 8
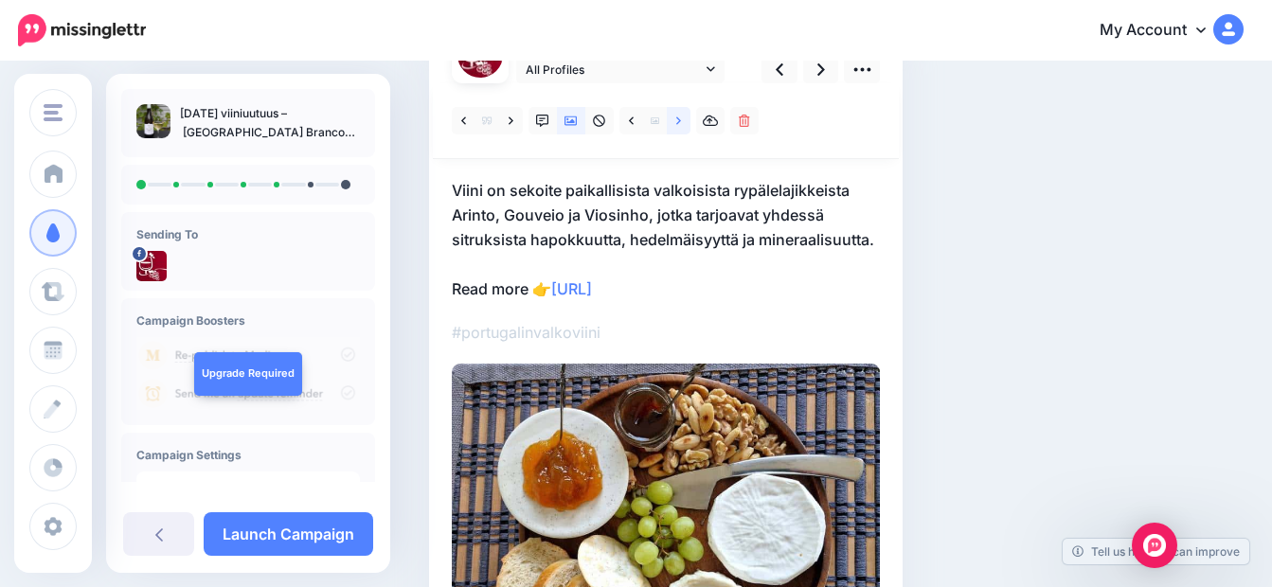
click at [678, 120] on icon at bounding box center [678, 121] width 5 height 13
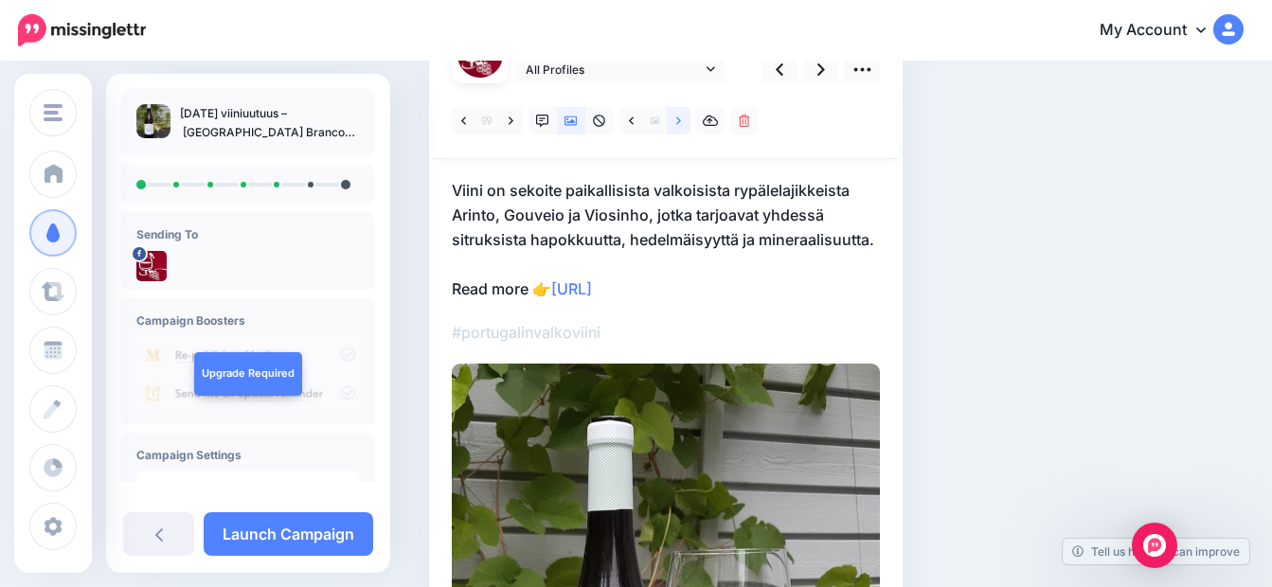
click at [679, 121] on icon at bounding box center [678, 120] width 5 height 8
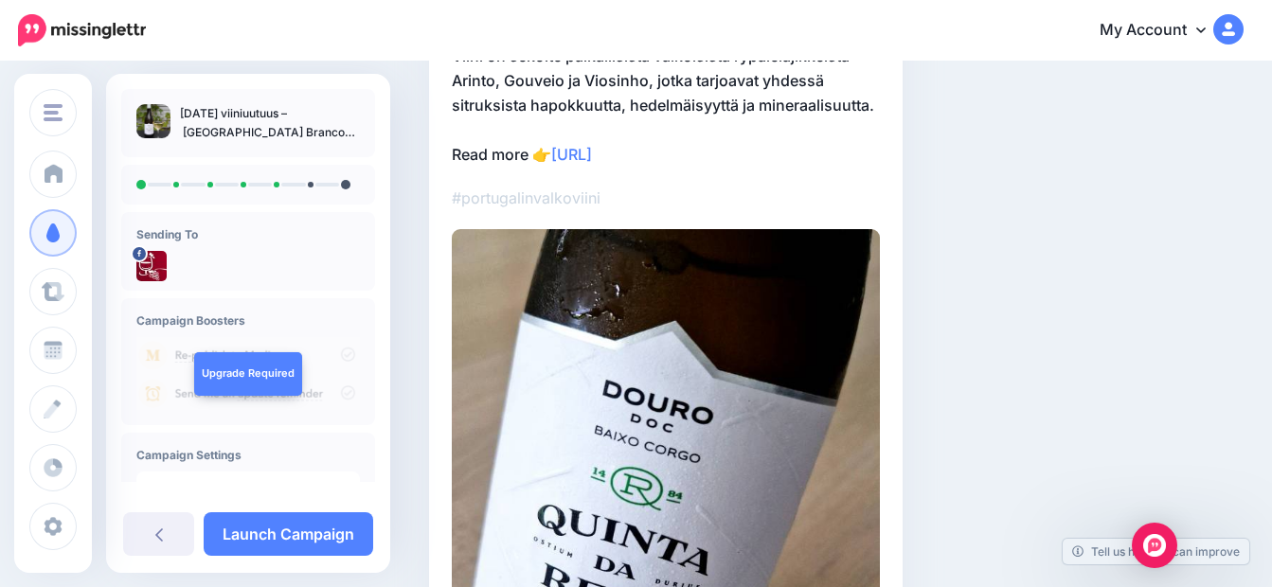
scroll to position [0, 0]
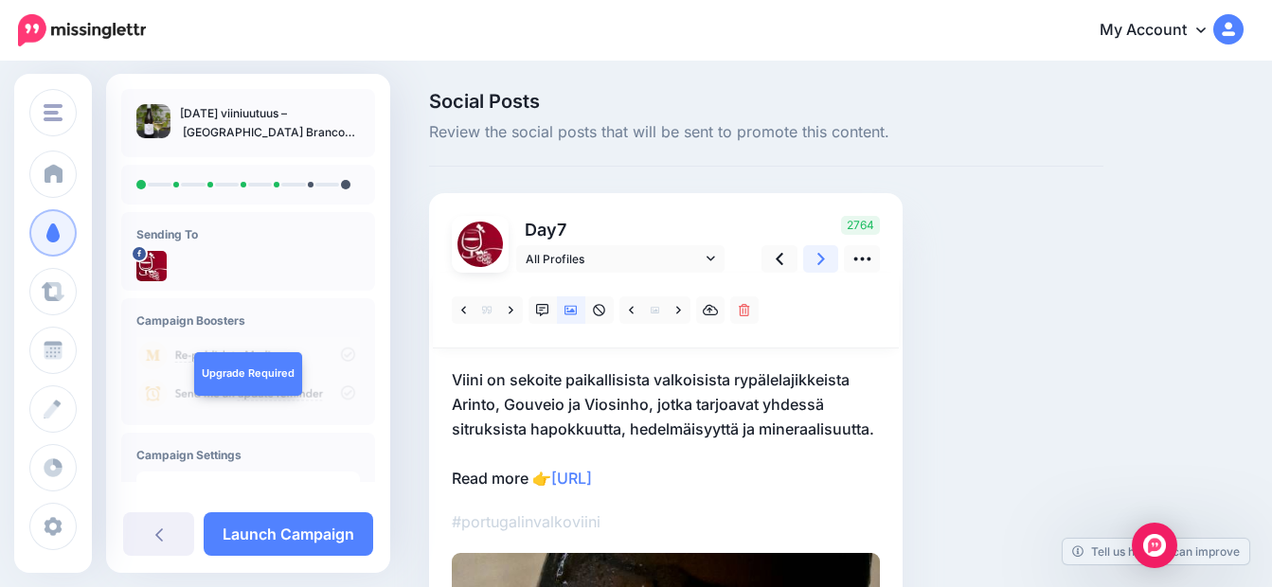
click at [819, 257] on icon at bounding box center [821, 259] width 8 height 20
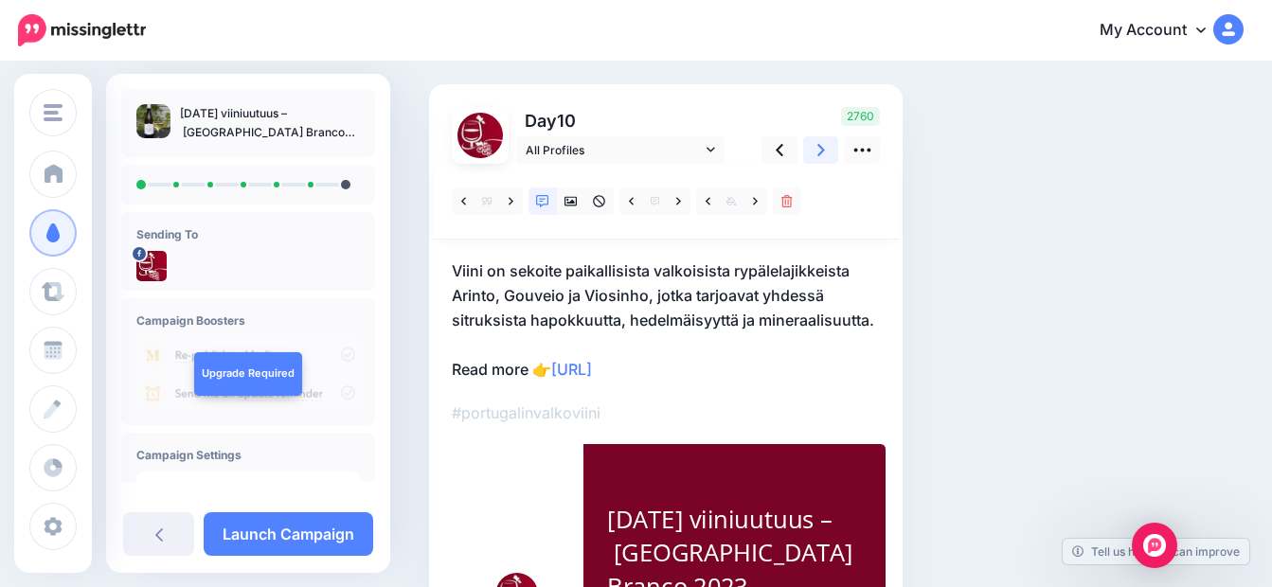
scroll to position [95, 0]
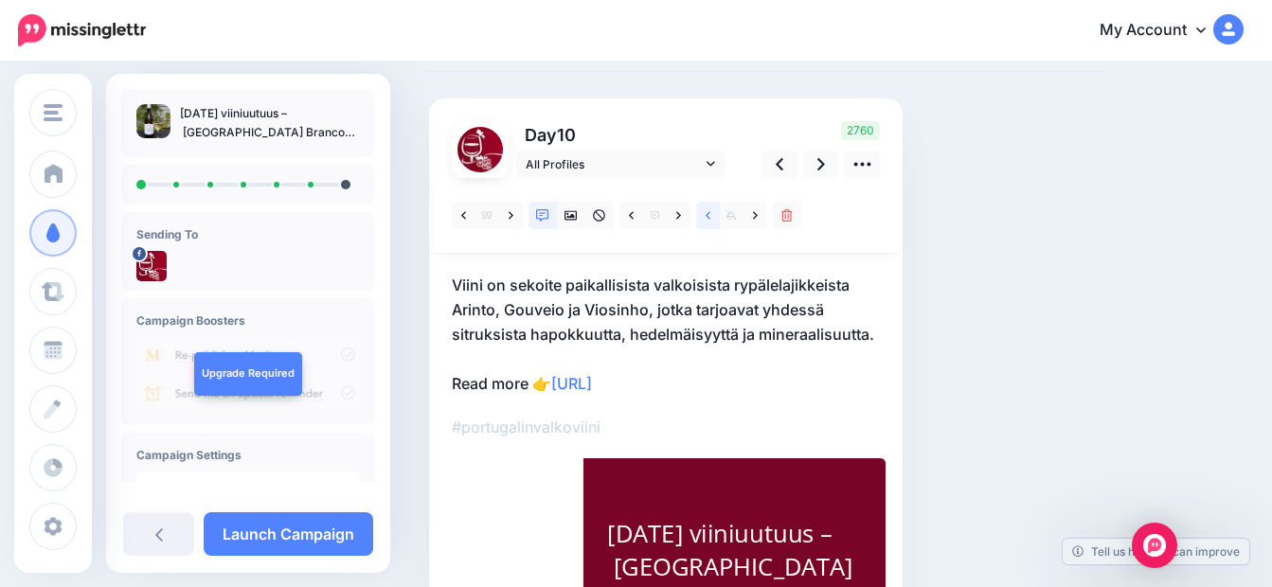
click at [707, 216] on icon at bounding box center [708, 215] width 5 height 8
click at [677, 217] on icon at bounding box center [678, 215] width 5 height 13
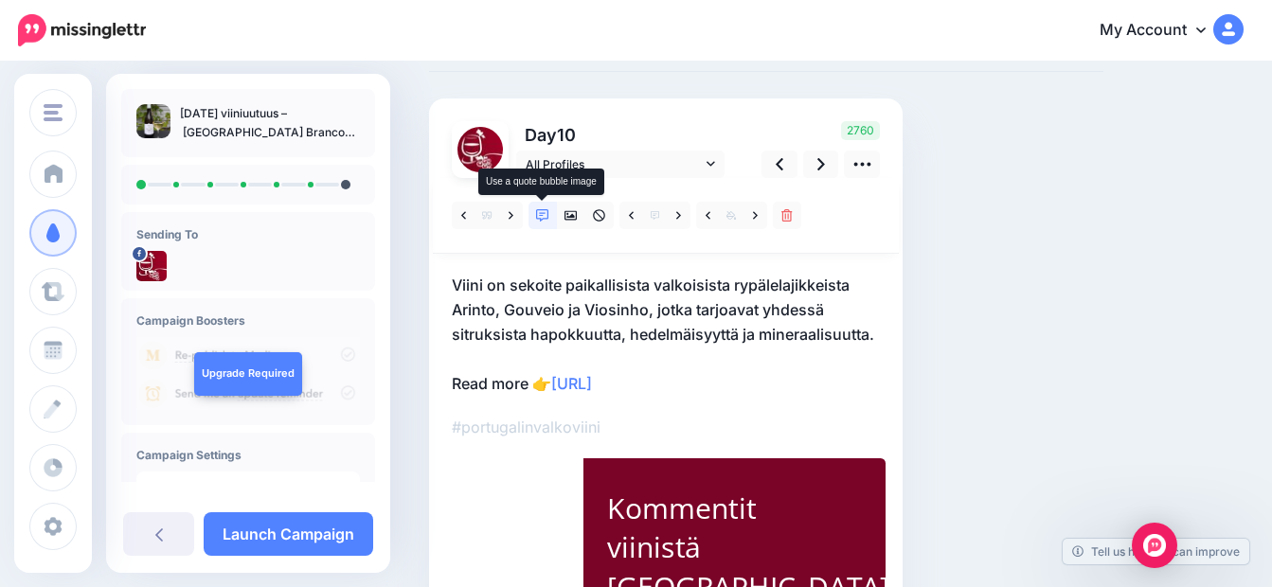
click at [542, 220] on icon at bounding box center [542, 215] width 13 height 13
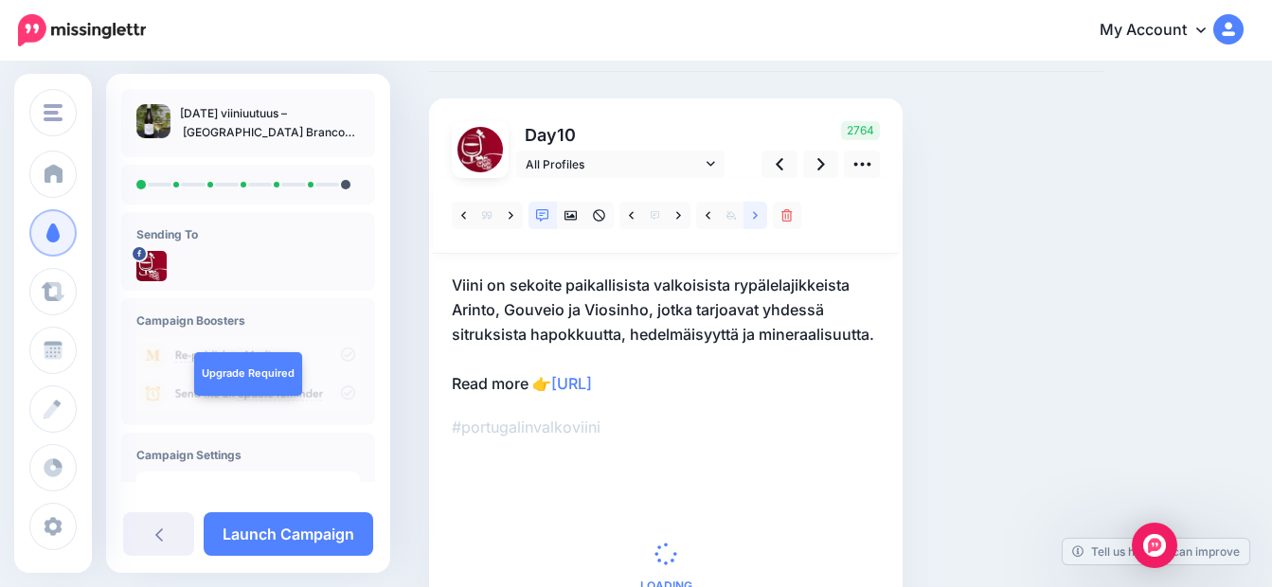
click at [756, 220] on icon at bounding box center [755, 215] width 5 height 13
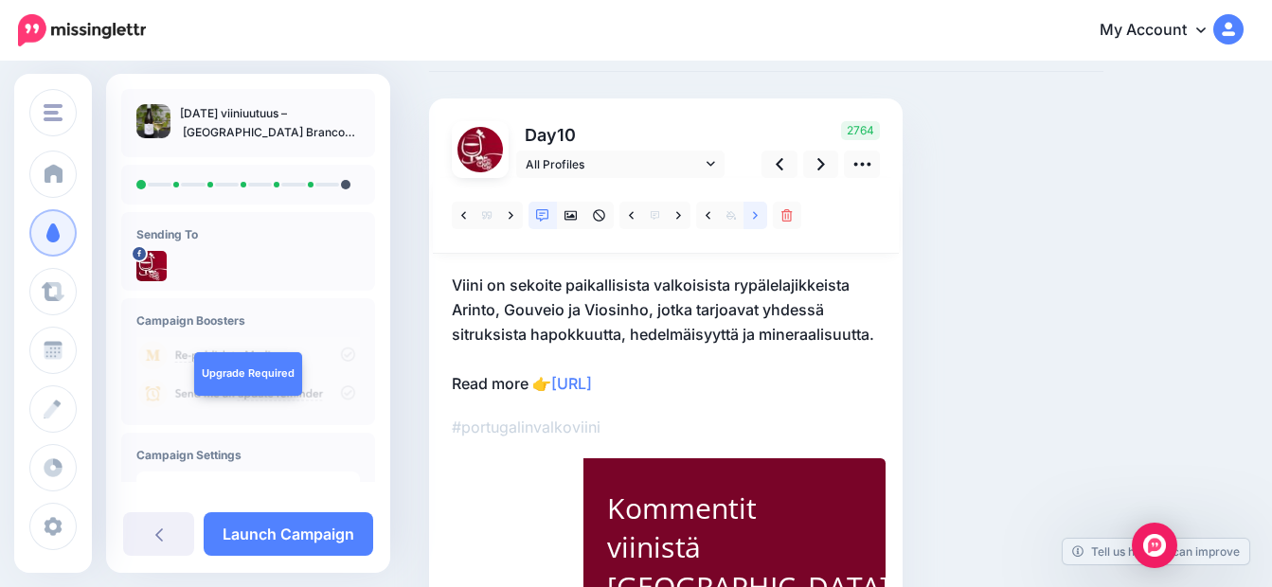
click at [756, 220] on icon at bounding box center [755, 215] width 5 height 13
click at [676, 213] on icon at bounding box center [678, 215] width 5 height 13
click at [674, 213] on link at bounding box center [679, 215] width 24 height 27
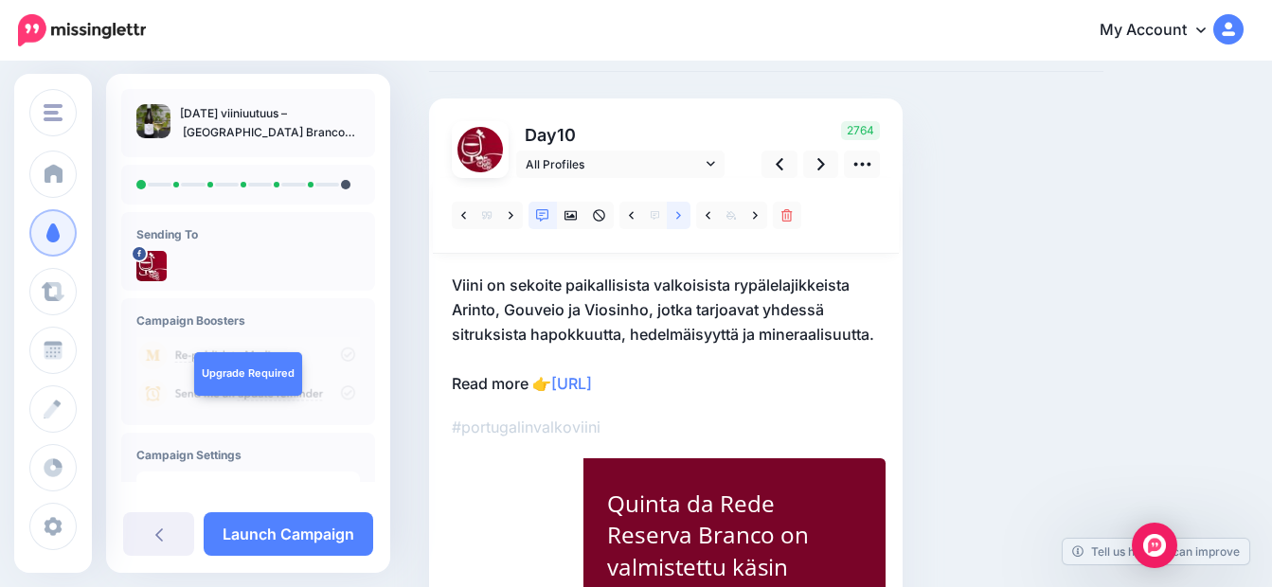
click at [678, 215] on icon at bounding box center [678, 215] width 5 height 13
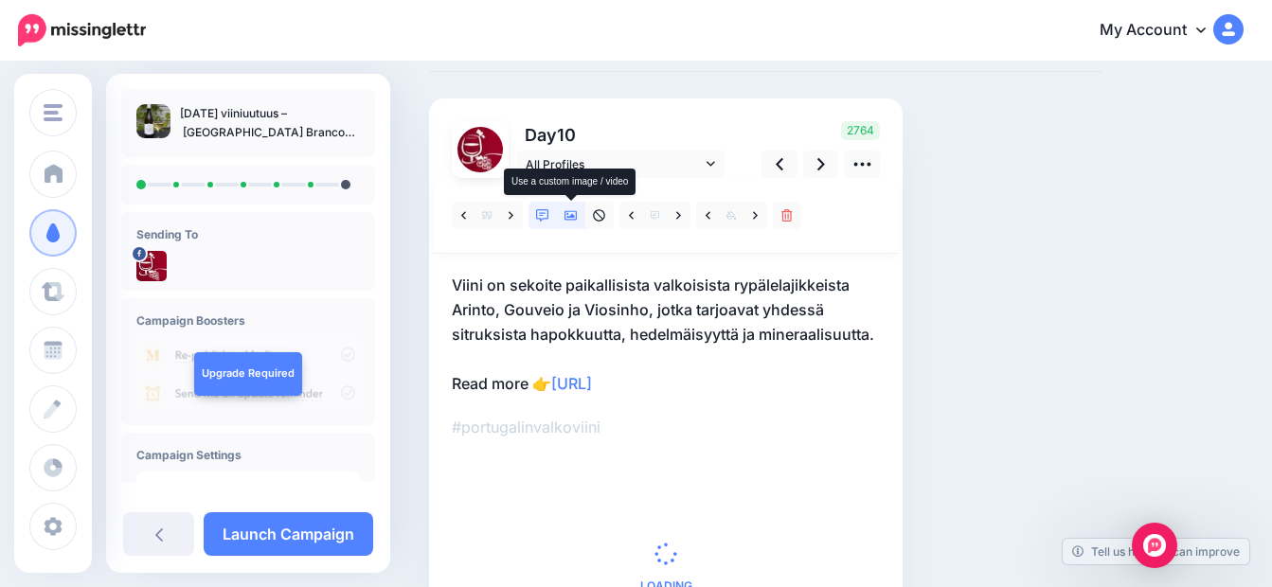
click at [569, 217] on icon at bounding box center [570, 215] width 13 height 9
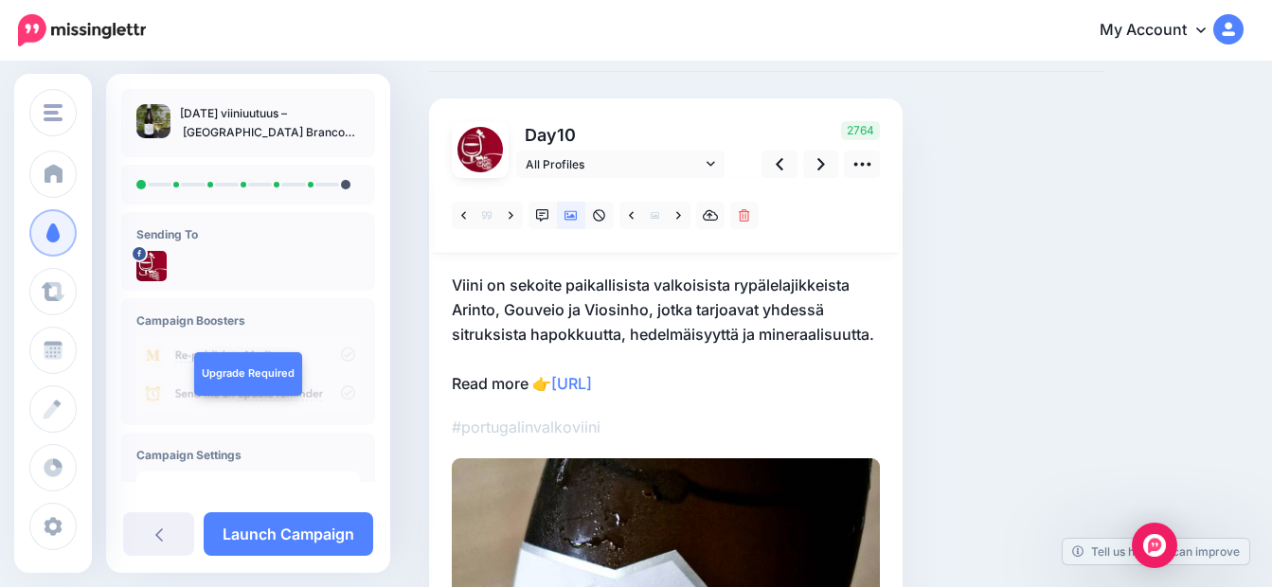
click at [527, 385] on p "Viini on sekoite paikallisista valkoisista rypälelajikkeista Arinto, Gouveio ja…" at bounding box center [666, 334] width 428 height 123
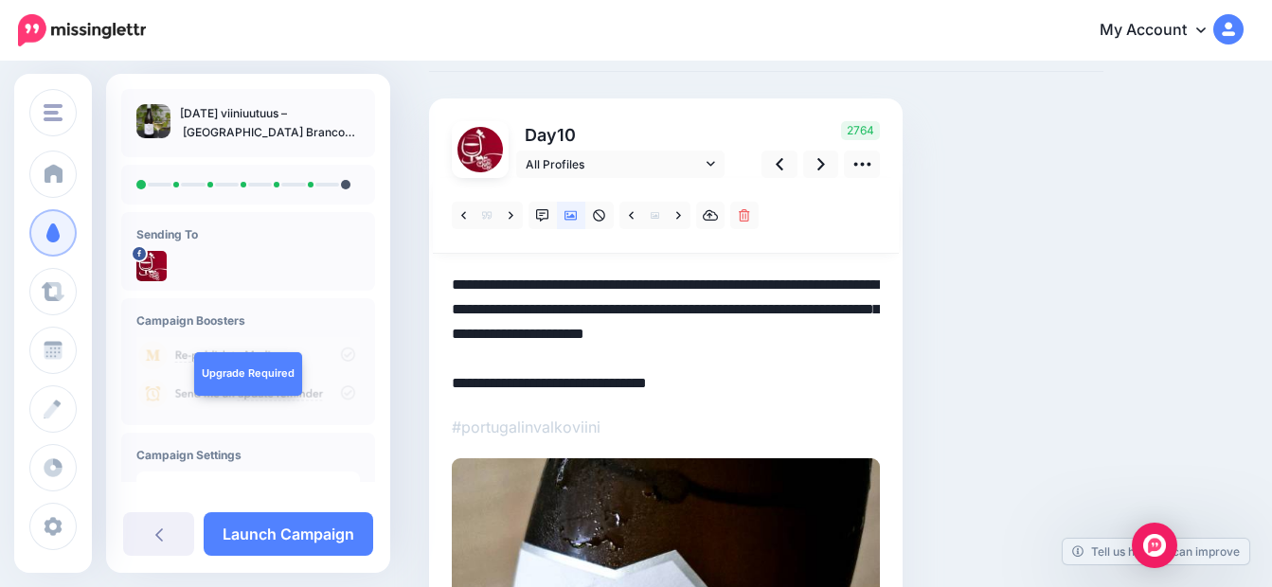
click at [529, 382] on textarea "**********" at bounding box center [666, 334] width 428 height 123
click at [819, 159] on icon at bounding box center [821, 164] width 8 height 12
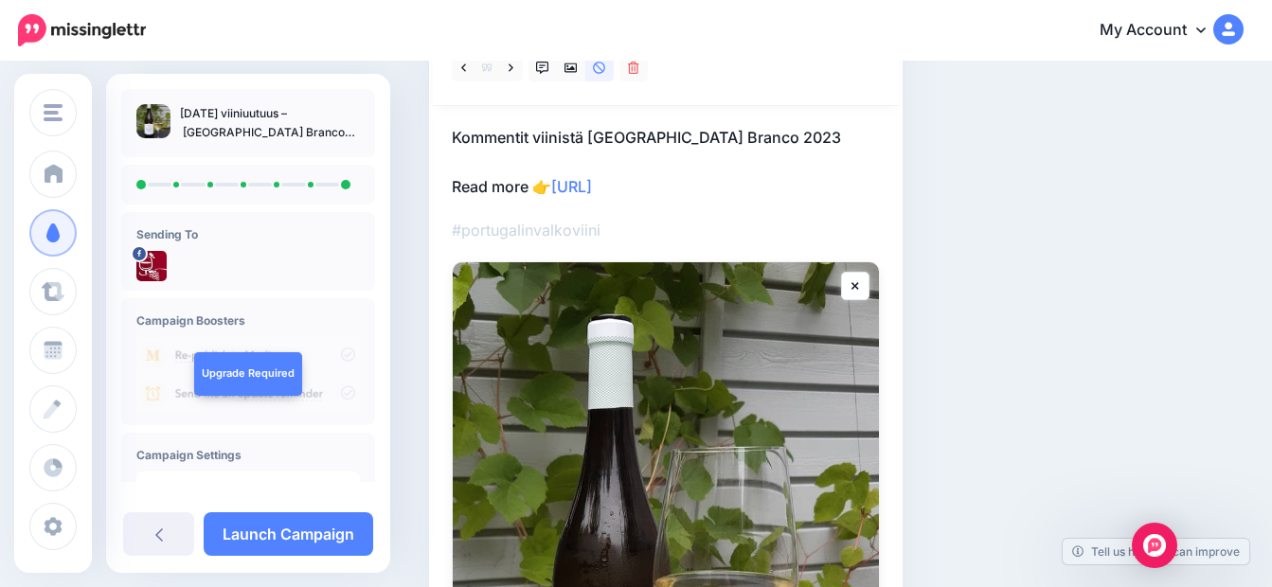
scroll to position [54, 0]
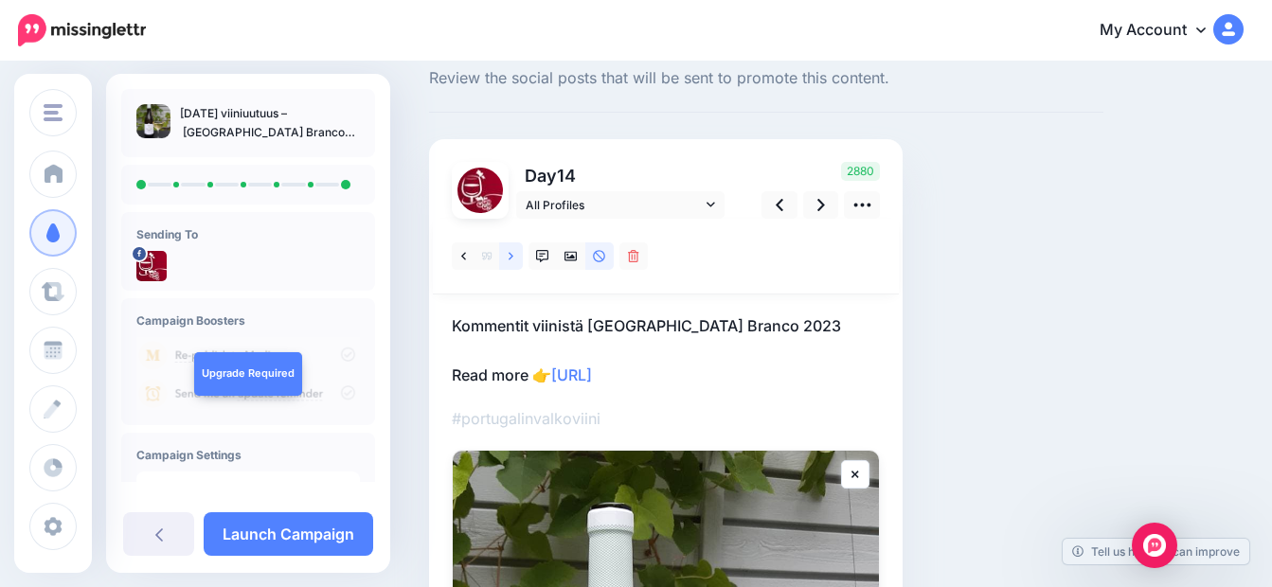
click at [512, 254] on icon at bounding box center [511, 256] width 5 height 13
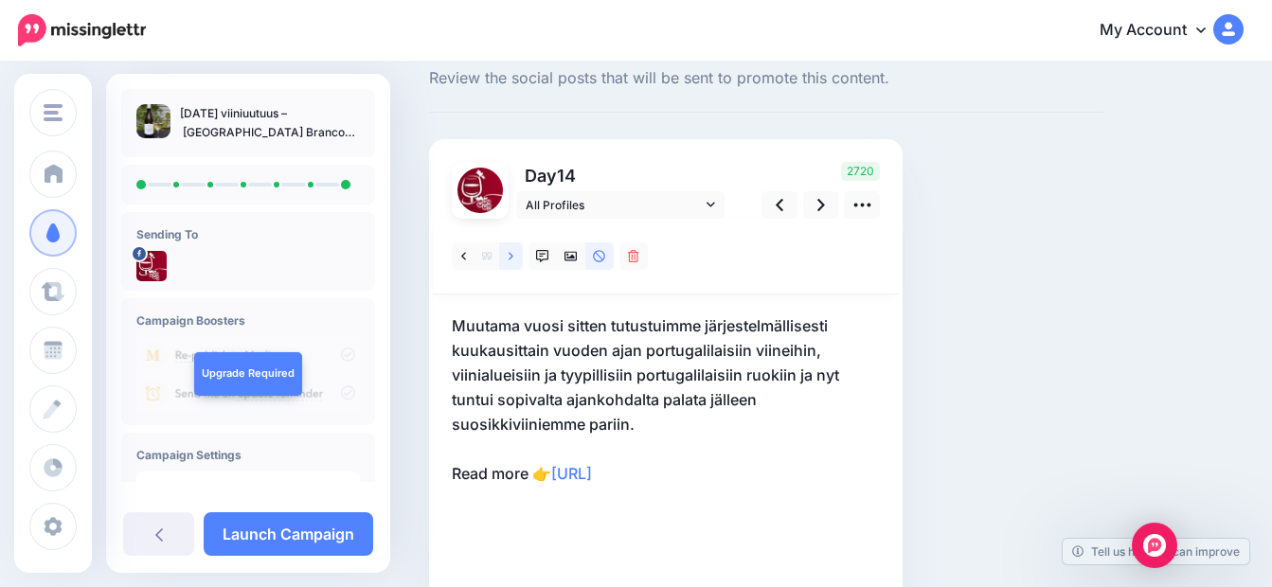
click at [512, 254] on icon at bounding box center [511, 256] width 5 height 13
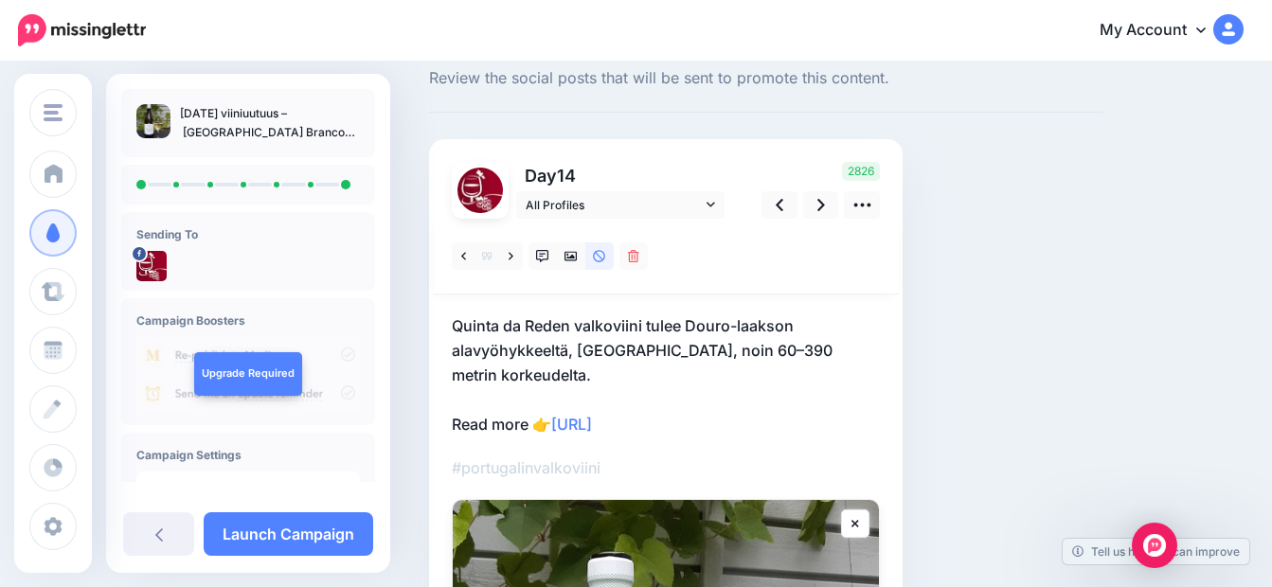
click at [528, 428] on p "Quinta da Reden valkoviini tulee Douro-laakson alavyöhykkeeltä, Baixo Corgosta,…" at bounding box center [666, 374] width 428 height 123
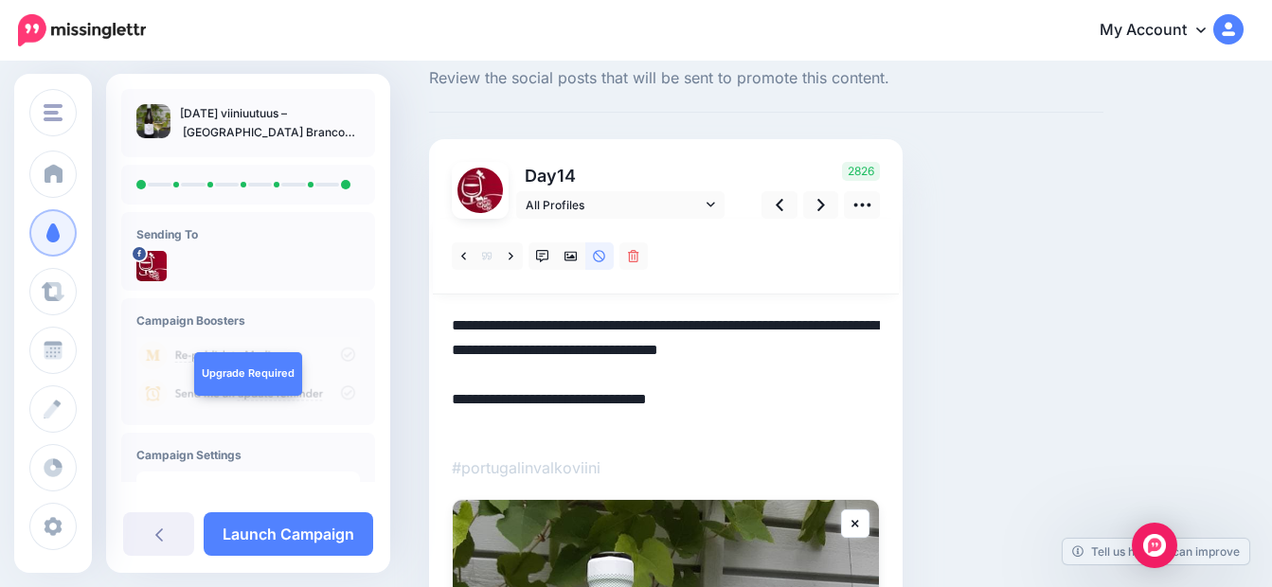
click at [530, 423] on textarea "**********" at bounding box center [666, 374] width 428 height 123
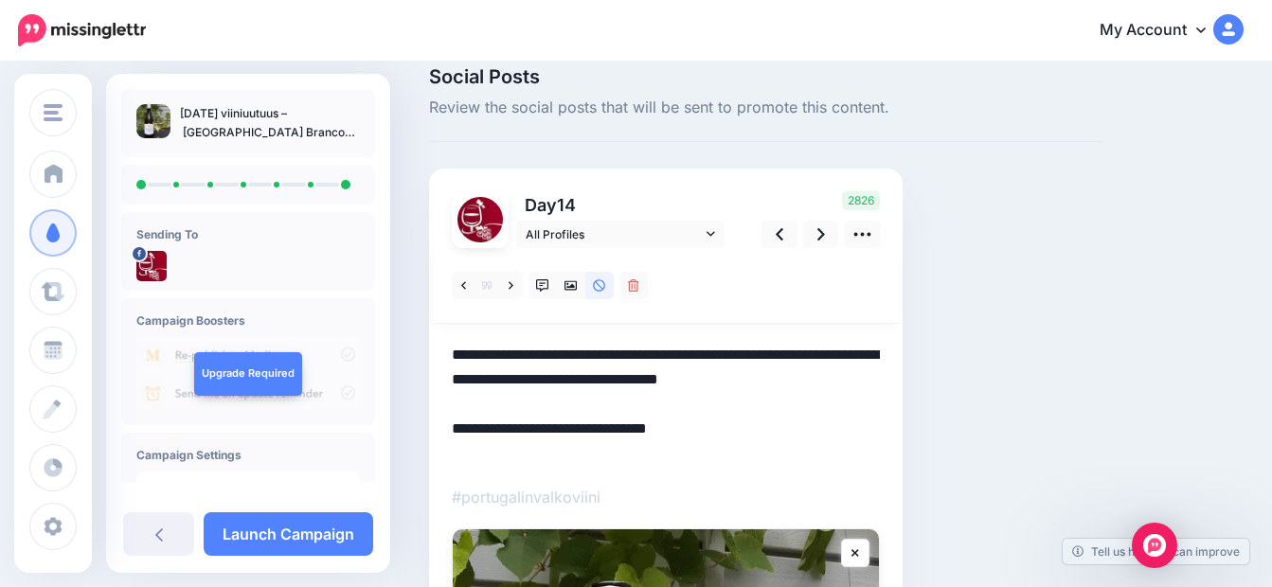
scroll to position [9, 0]
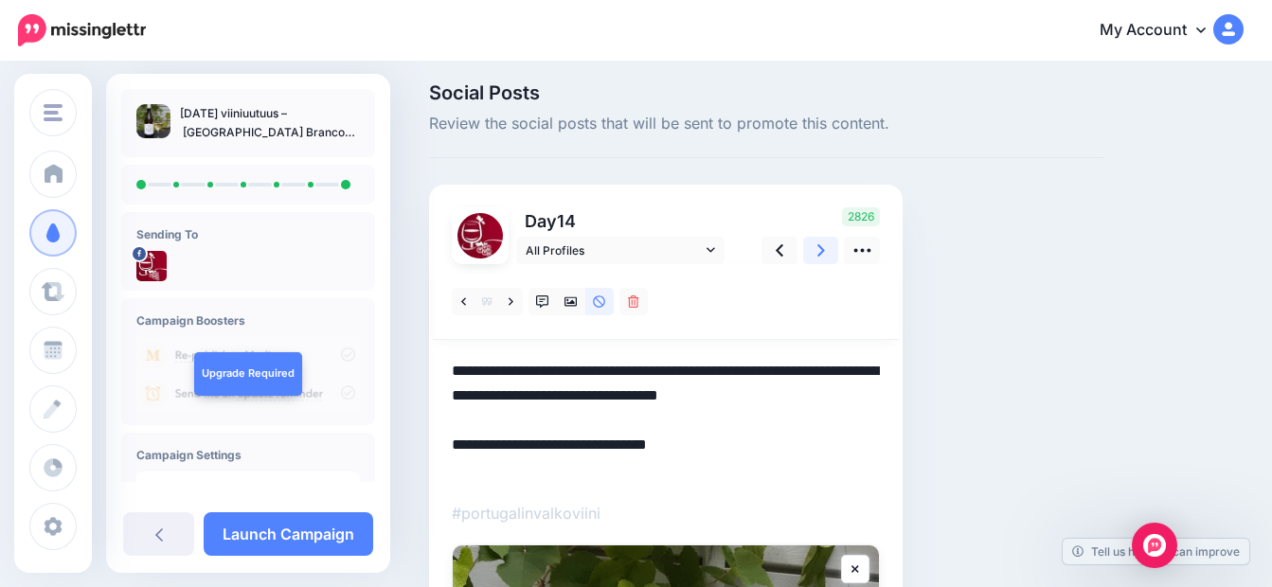
type textarea "**********"
click at [822, 251] on icon at bounding box center [821, 250] width 8 height 12
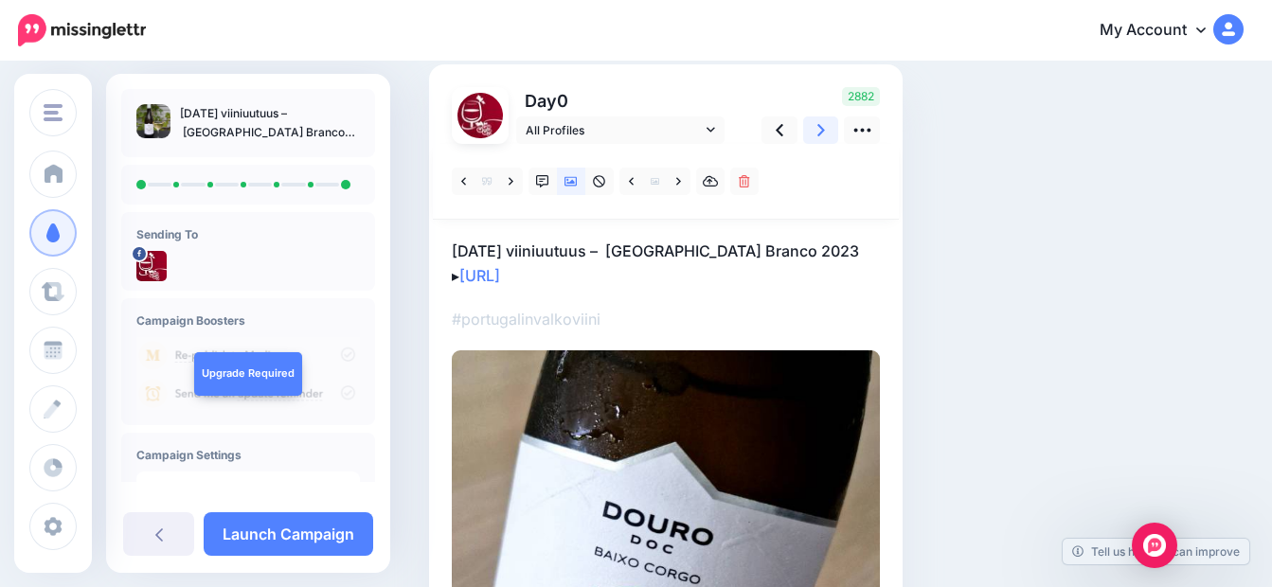
scroll to position [103, 0]
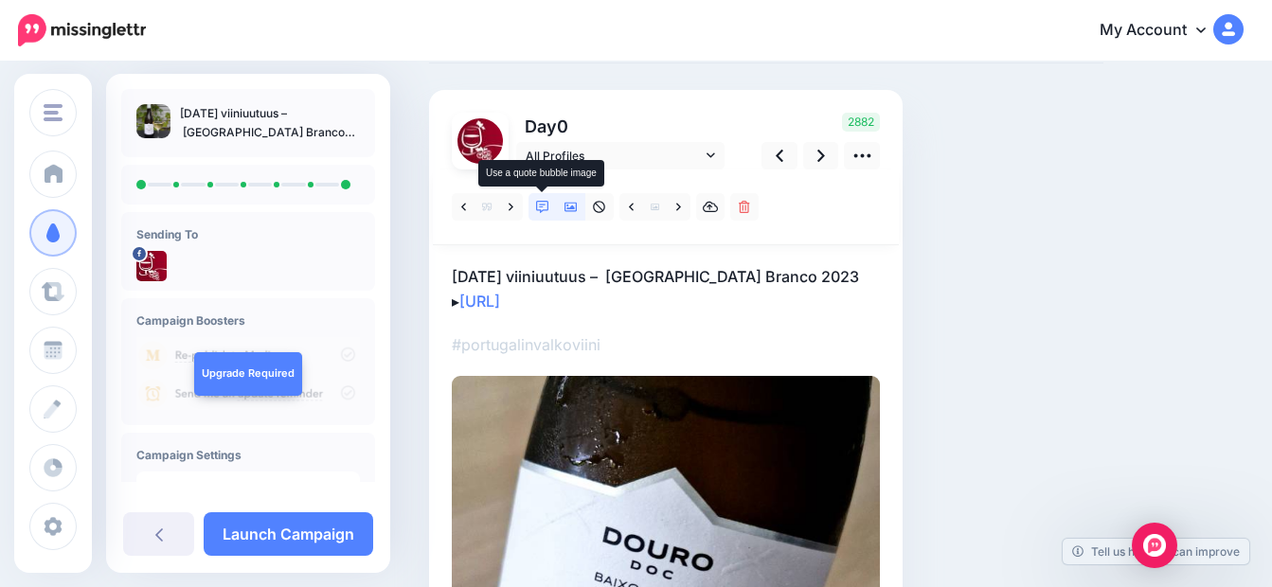
click at [544, 206] on icon at bounding box center [542, 207] width 13 height 13
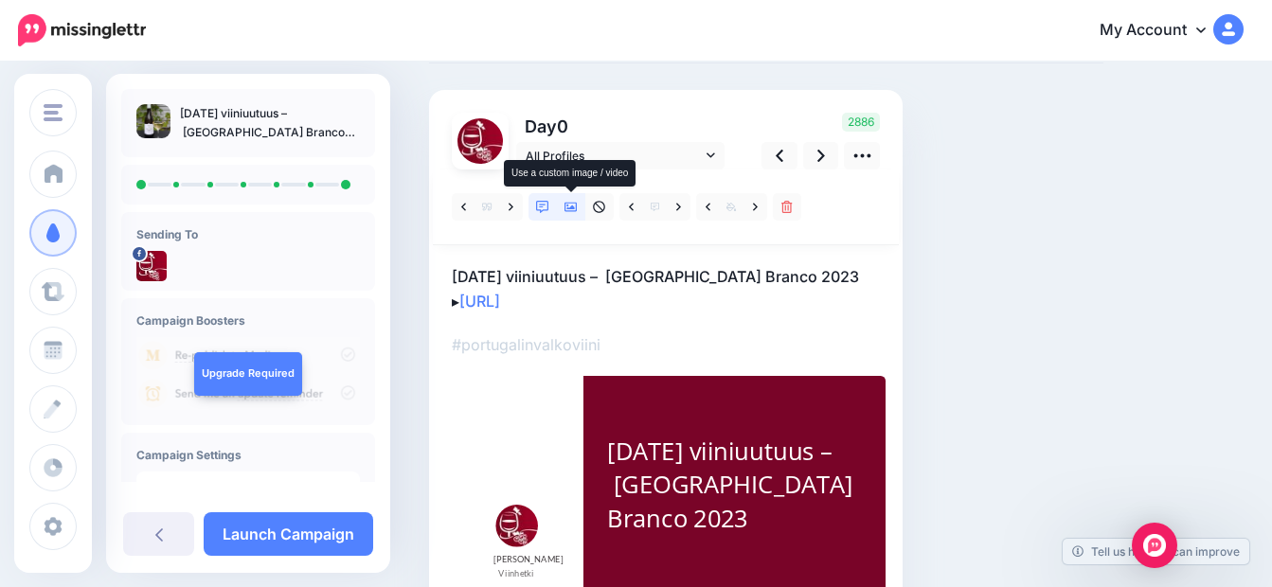
click at [569, 209] on icon at bounding box center [570, 207] width 13 height 9
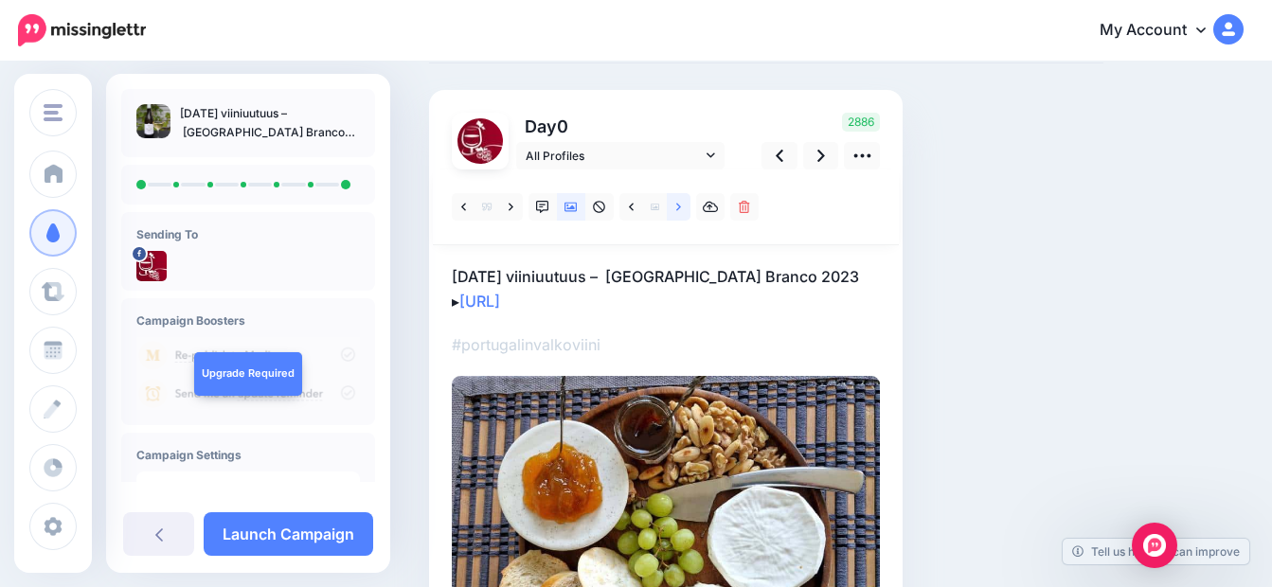
click at [680, 209] on icon at bounding box center [678, 207] width 5 height 13
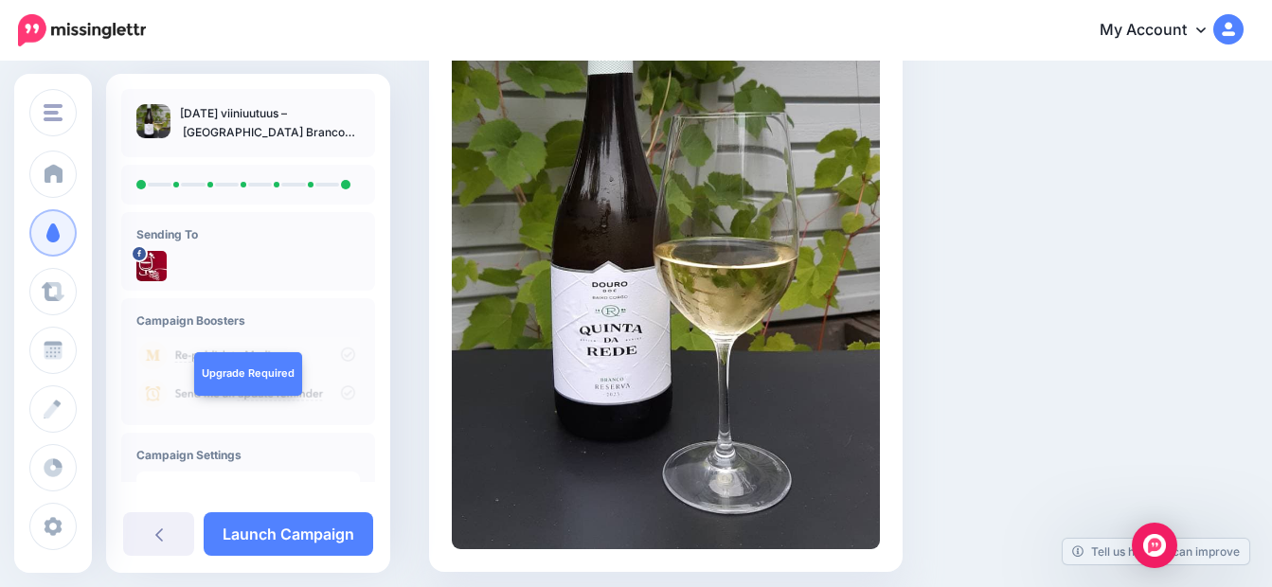
scroll to position [0, 0]
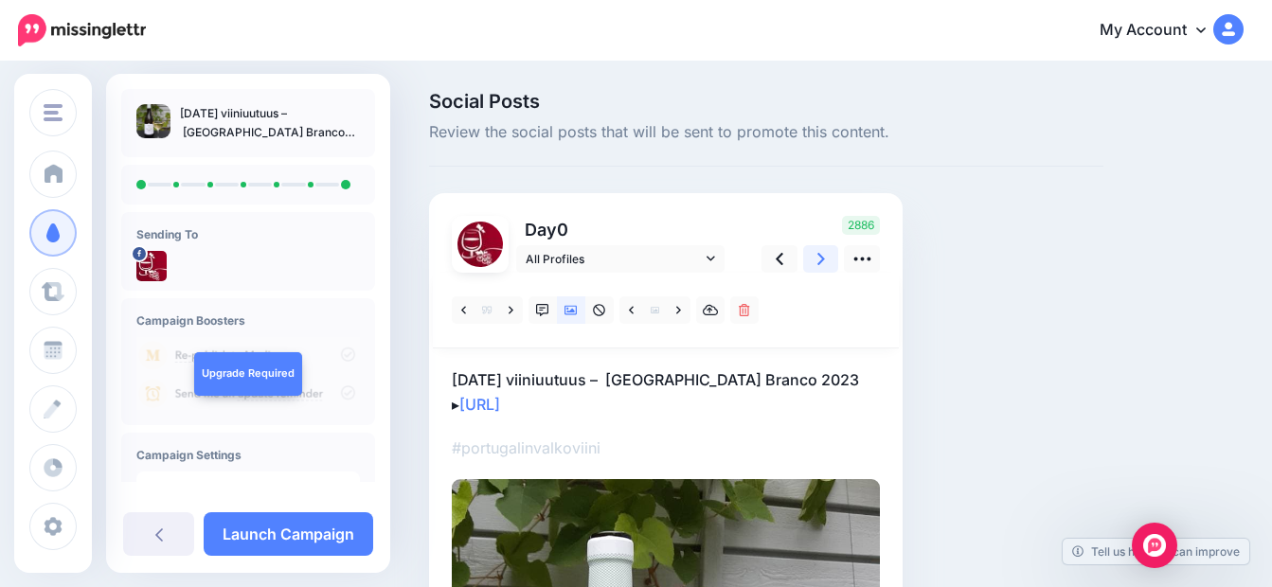
click at [820, 258] on icon at bounding box center [821, 259] width 8 height 20
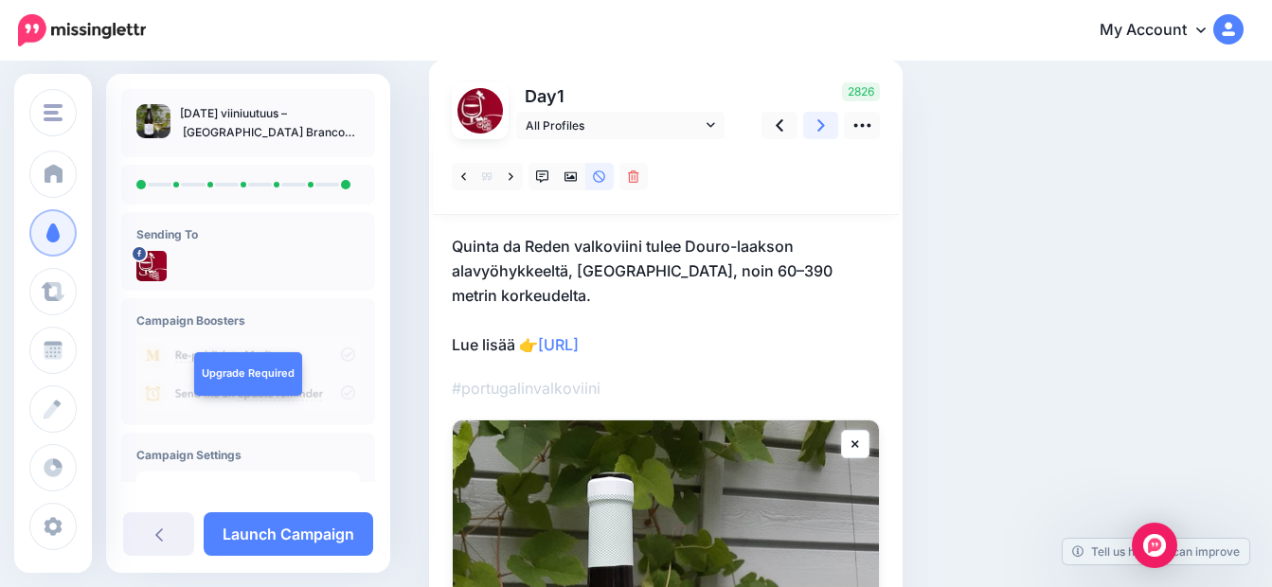
scroll to position [95, 0]
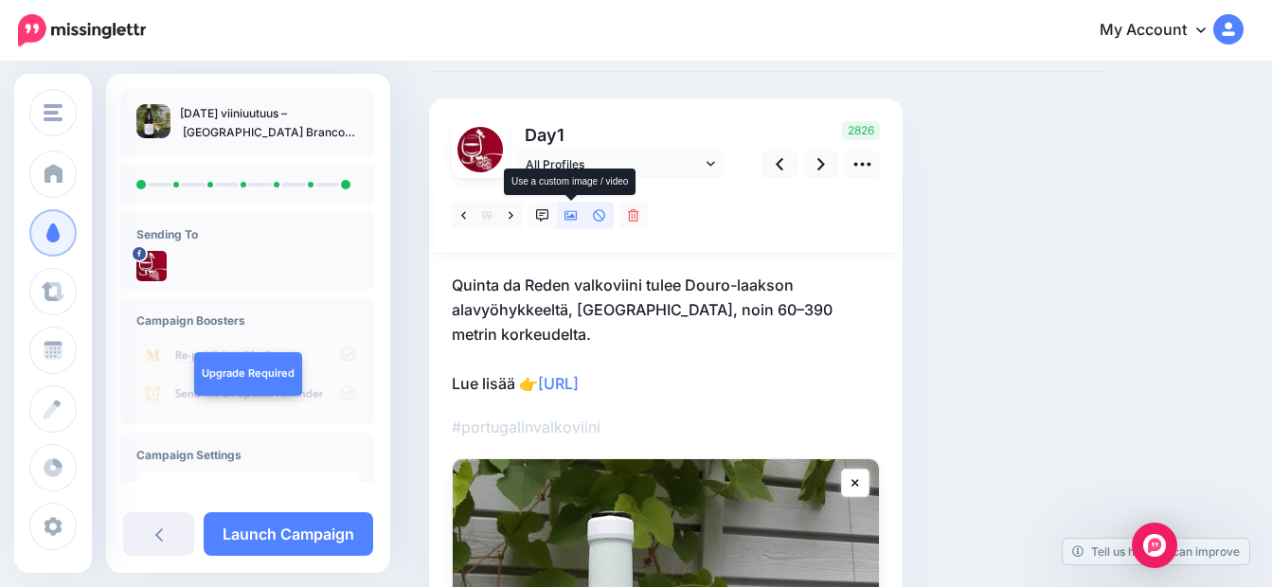
click at [571, 219] on icon at bounding box center [570, 215] width 13 height 13
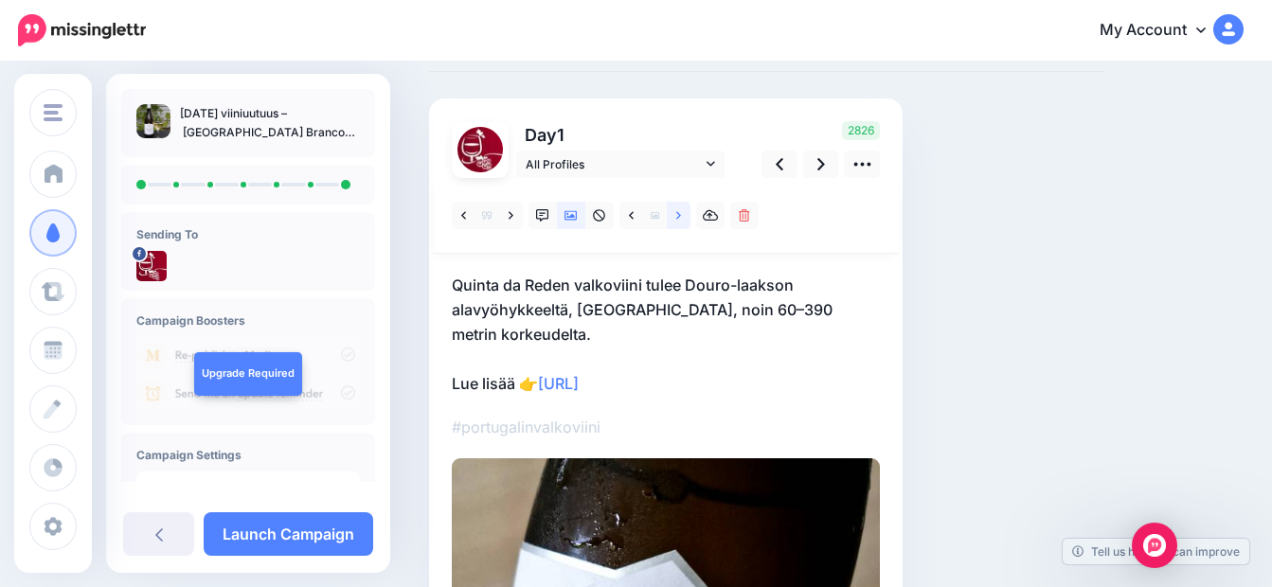
click at [676, 215] on icon at bounding box center [678, 215] width 5 height 13
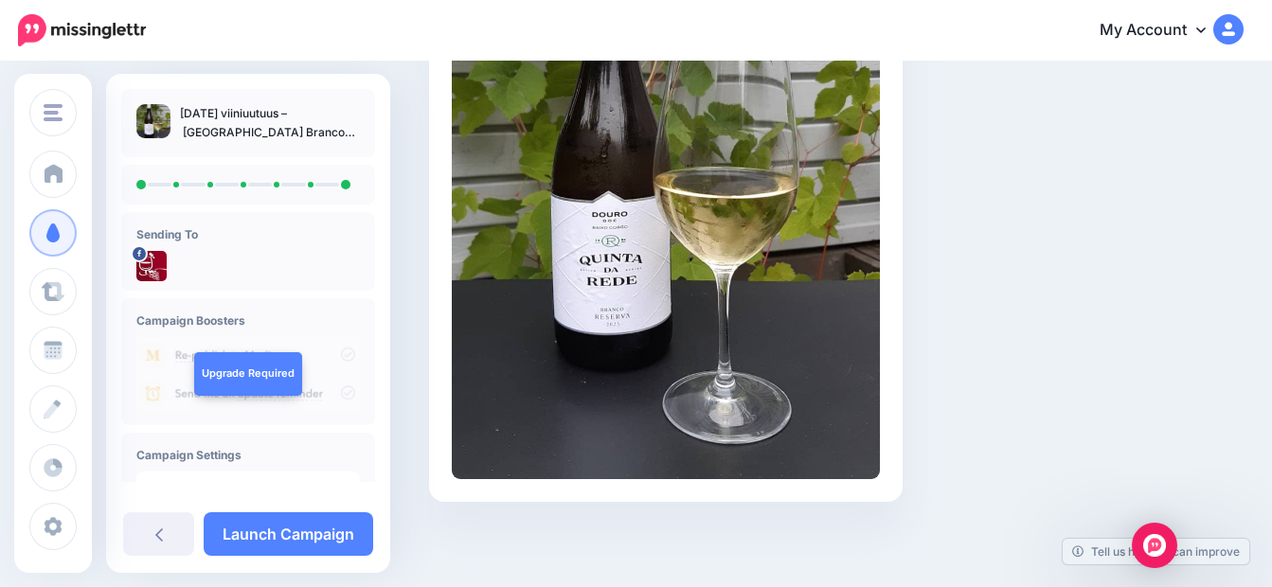
scroll to position [33, 0]
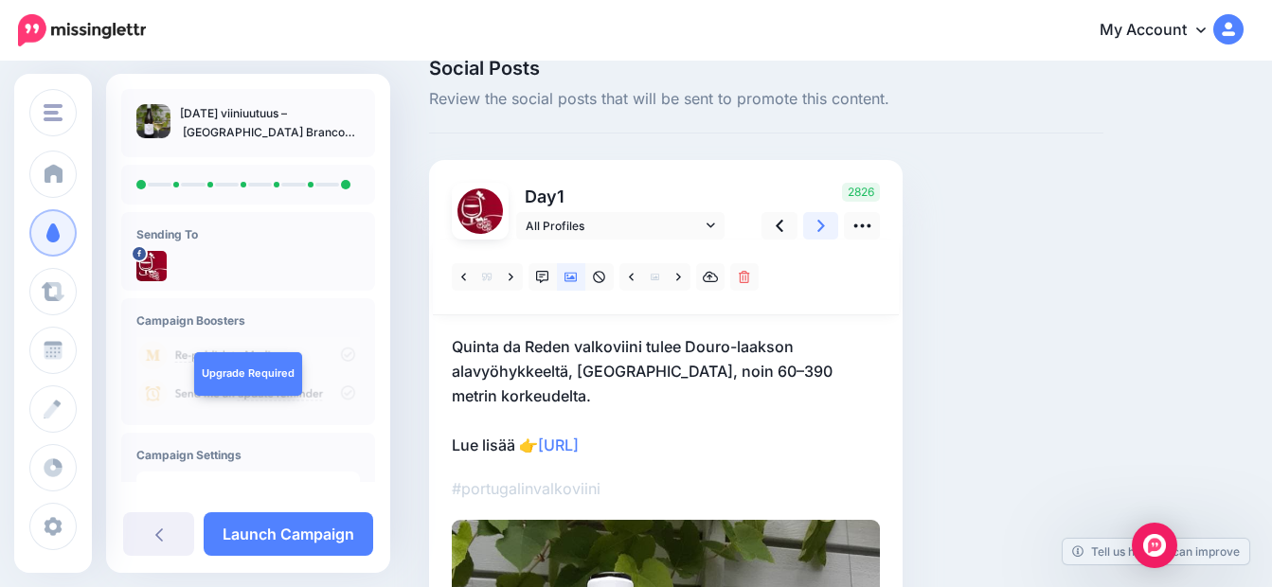
click at [818, 226] on icon at bounding box center [821, 226] width 8 height 20
click at [822, 224] on icon at bounding box center [821, 226] width 8 height 12
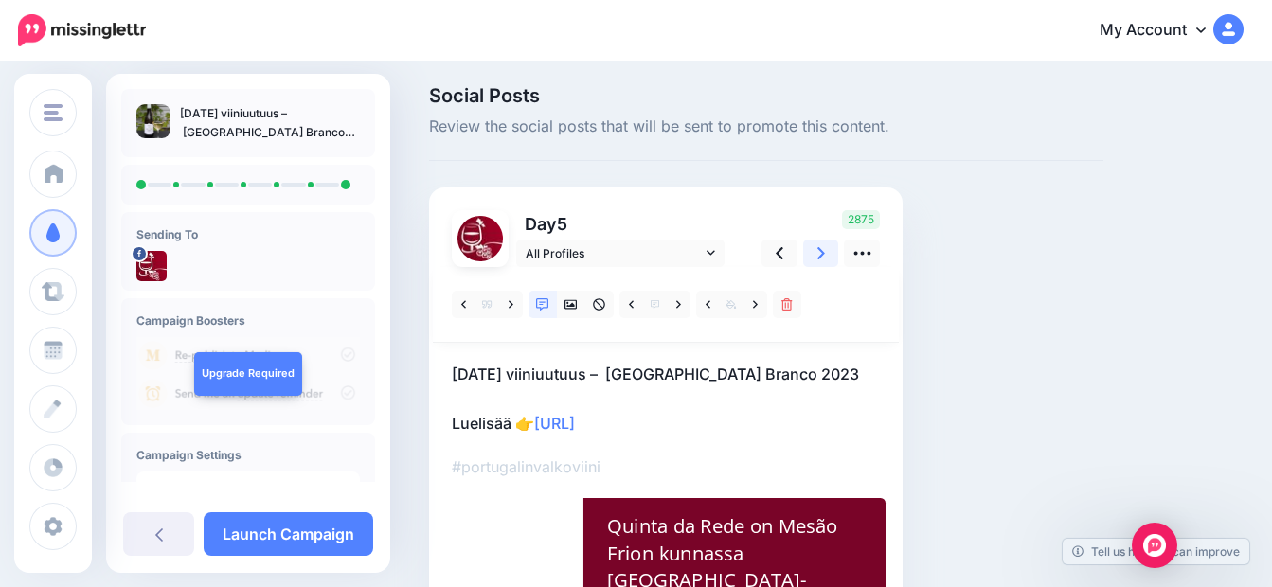
scroll to position [0, 0]
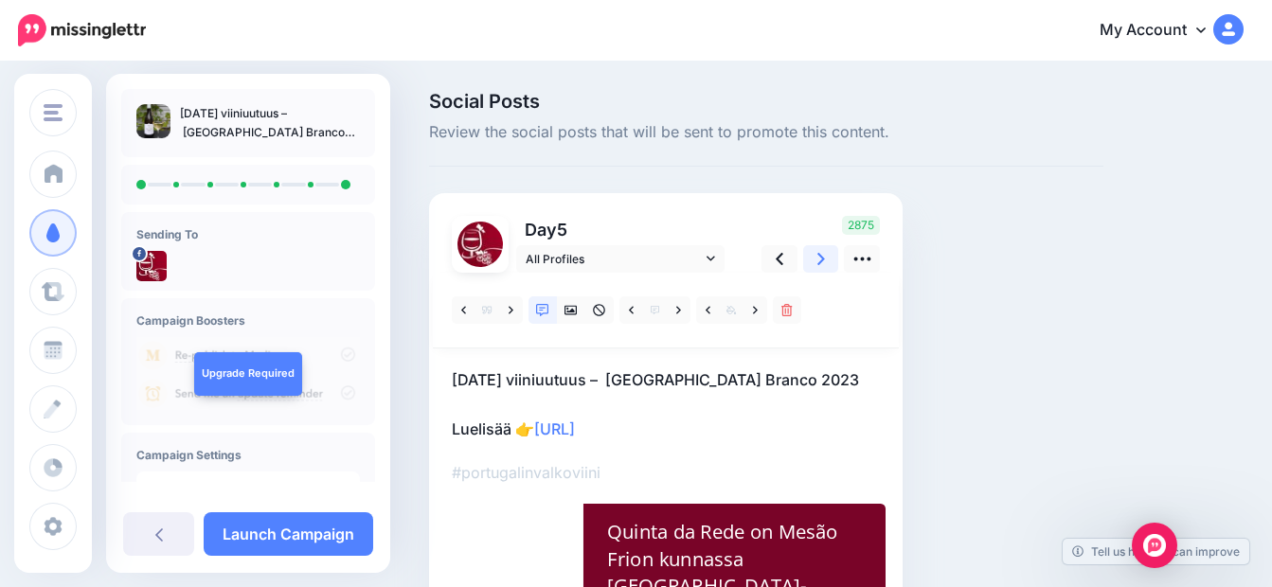
click at [821, 261] on icon at bounding box center [821, 259] width 8 height 12
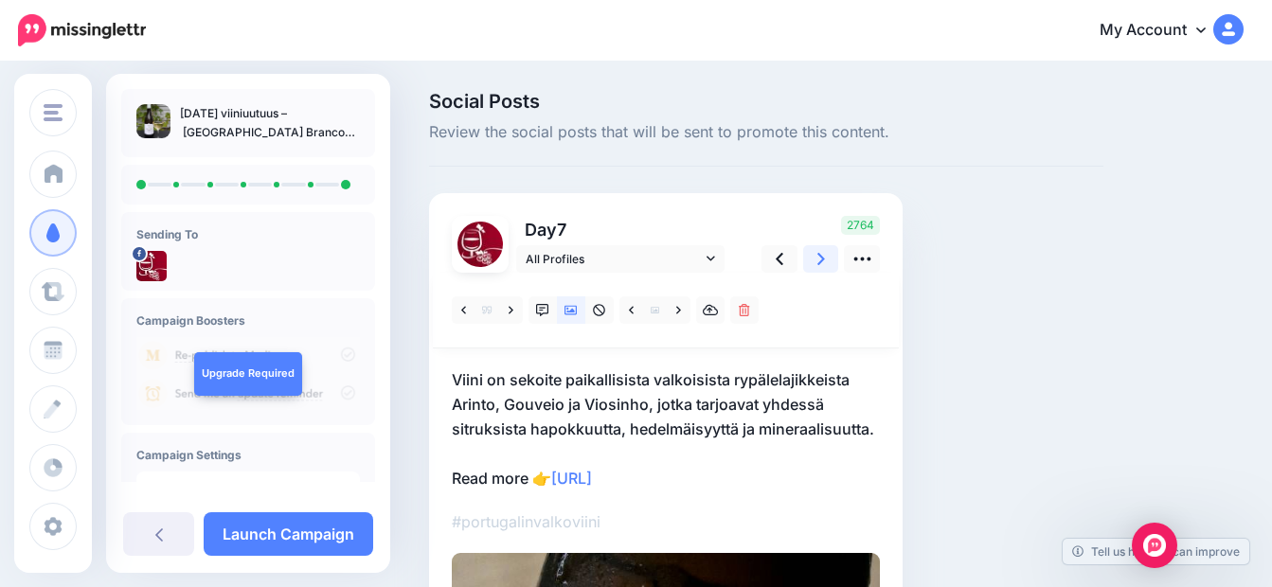
click at [821, 264] on icon at bounding box center [821, 259] width 8 height 20
click at [825, 257] on link at bounding box center [821, 258] width 36 height 27
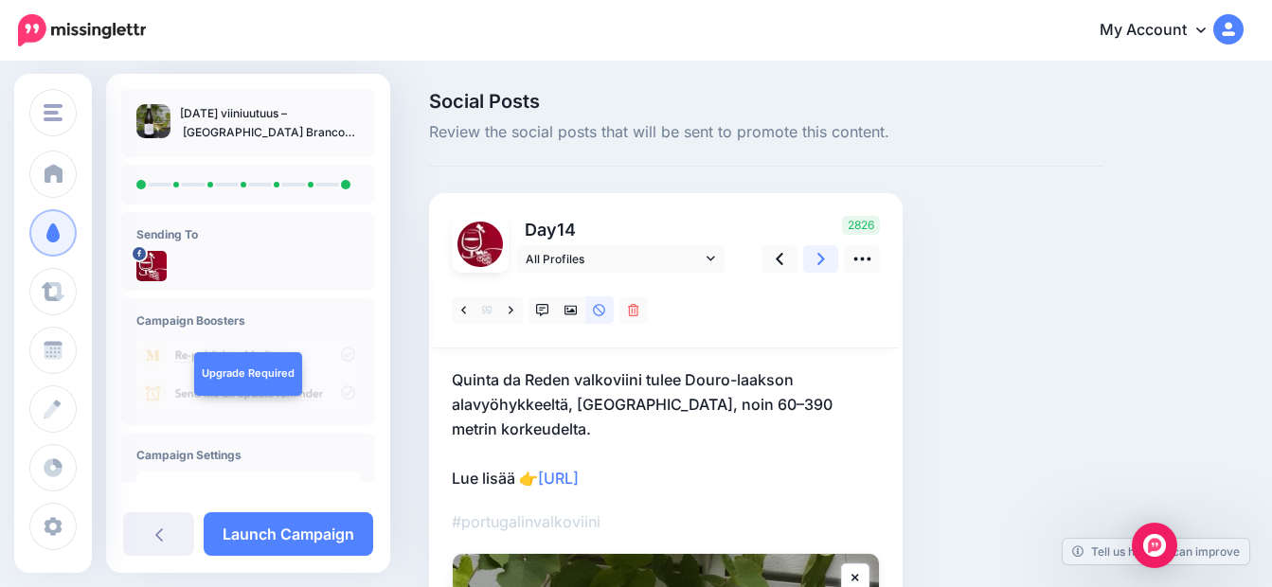
click at [821, 258] on icon at bounding box center [821, 259] width 8 height 12
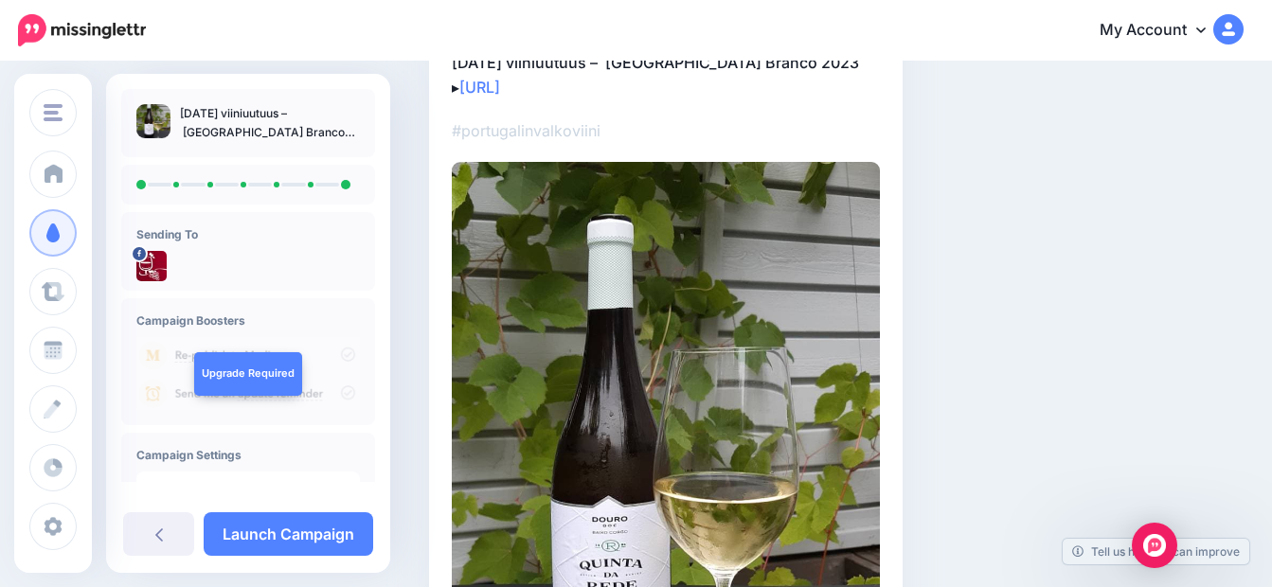
scroll to position [284, 0]
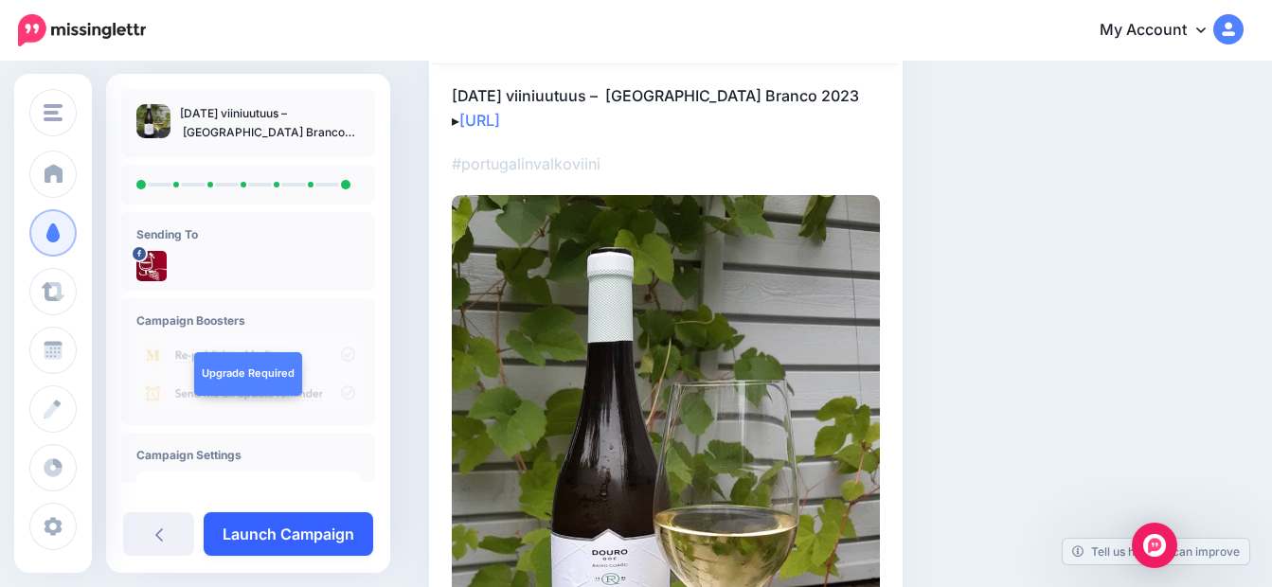
click at [295, 529] on link "Launch Campaign" at bounding box center [289, 534] width 170 height 44
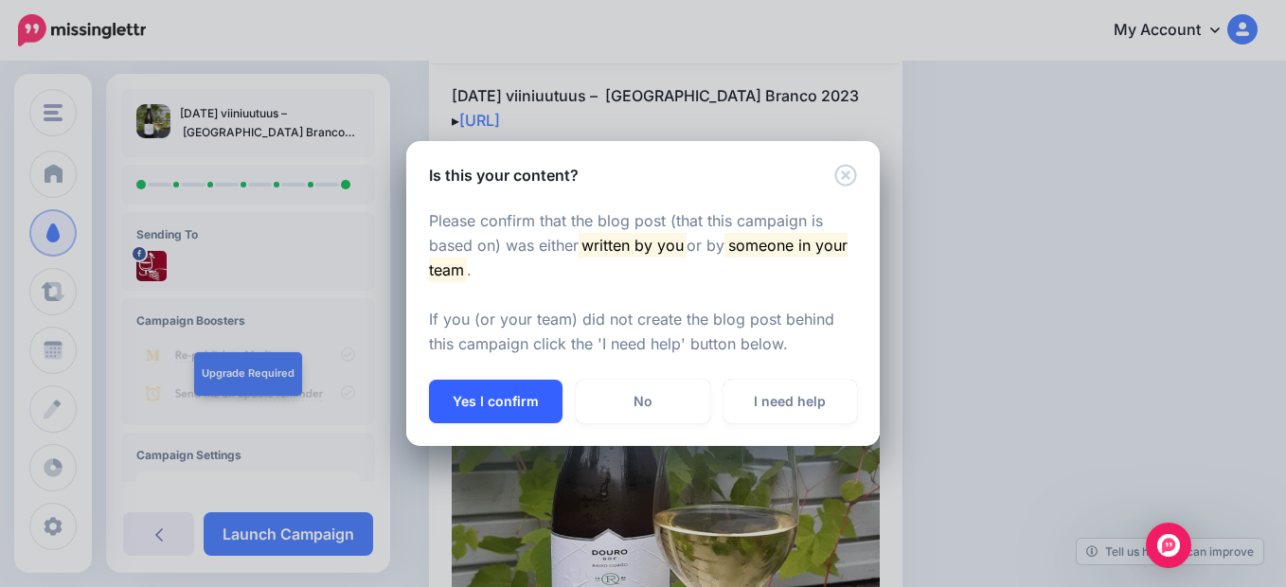
click at [474, 399] on button "Yes I confirm" at bounding box center [496, 402] width 134 height 44
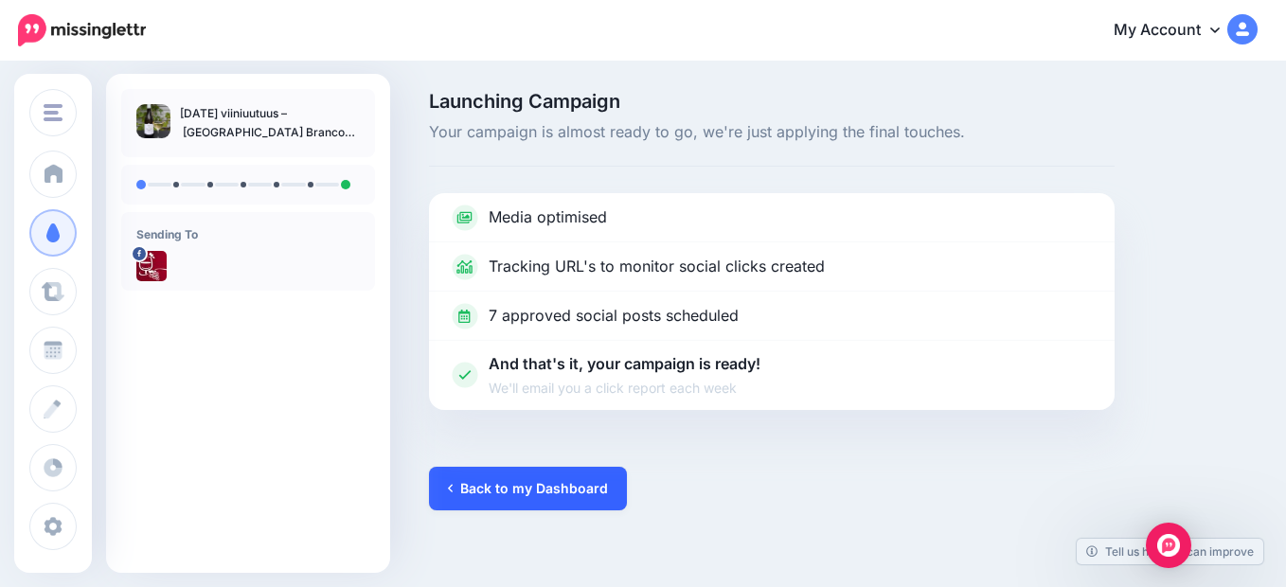
click at [516, 493] on link "Back to my Dashboard" at bounding box center [528, 489] width 198 height 44
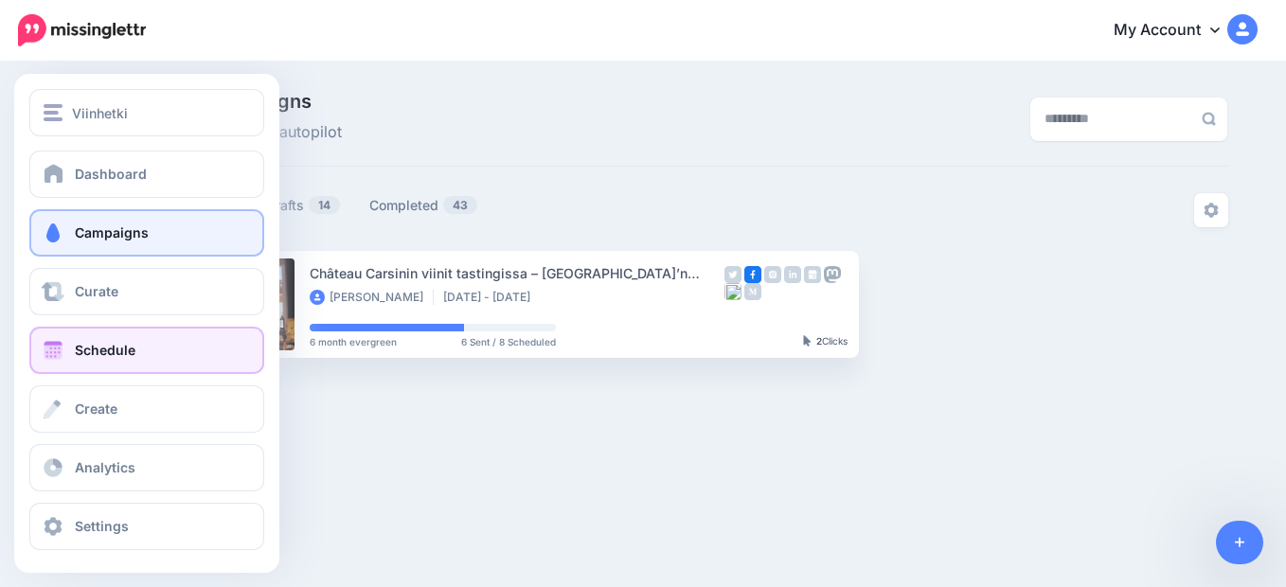
click at [59, 348] on span at bounding box center [53, 350] width 25 height 19
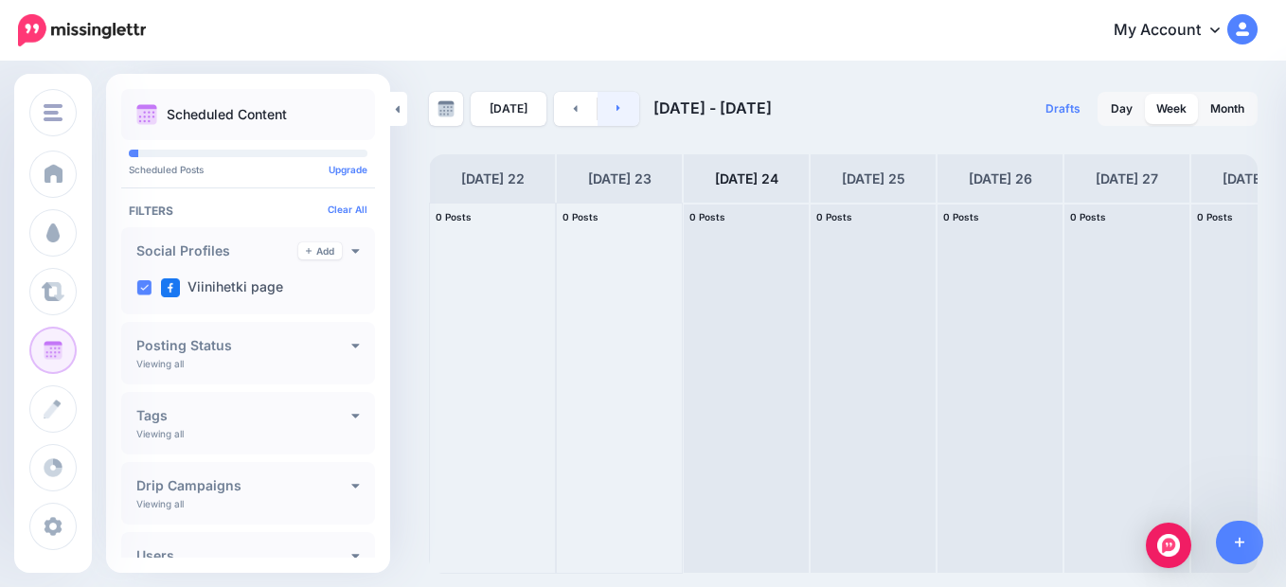
click at [617, 109] on icon at bounding box center [619, 107] width 5 height 11
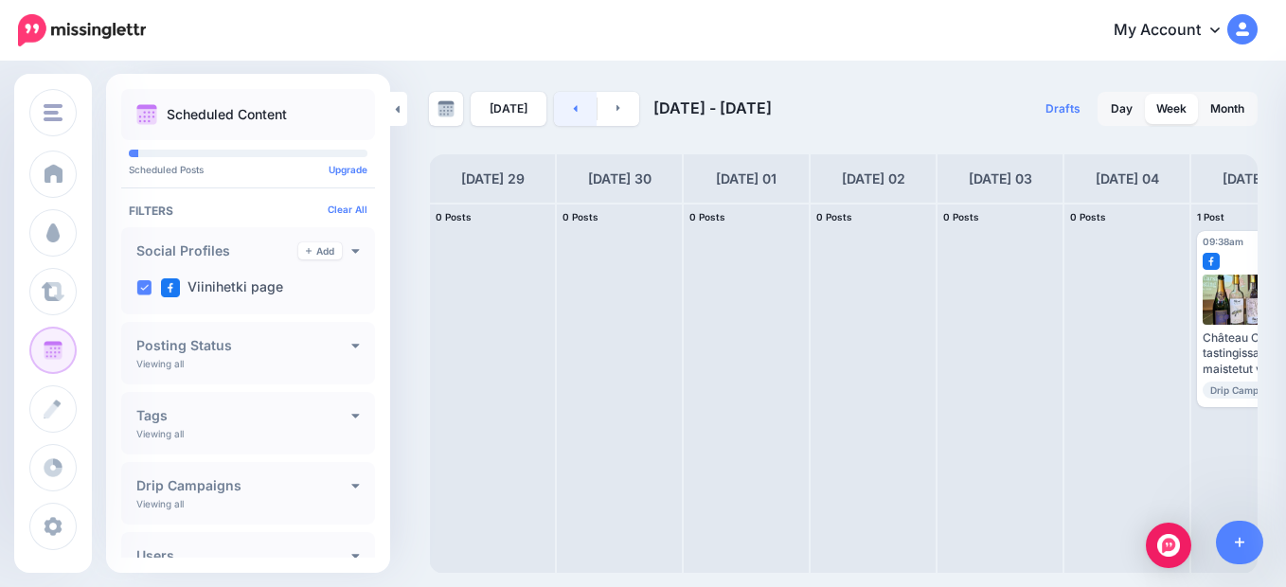
click at [563, 109] on link at bounding box center [575, 109] width 43 height 34
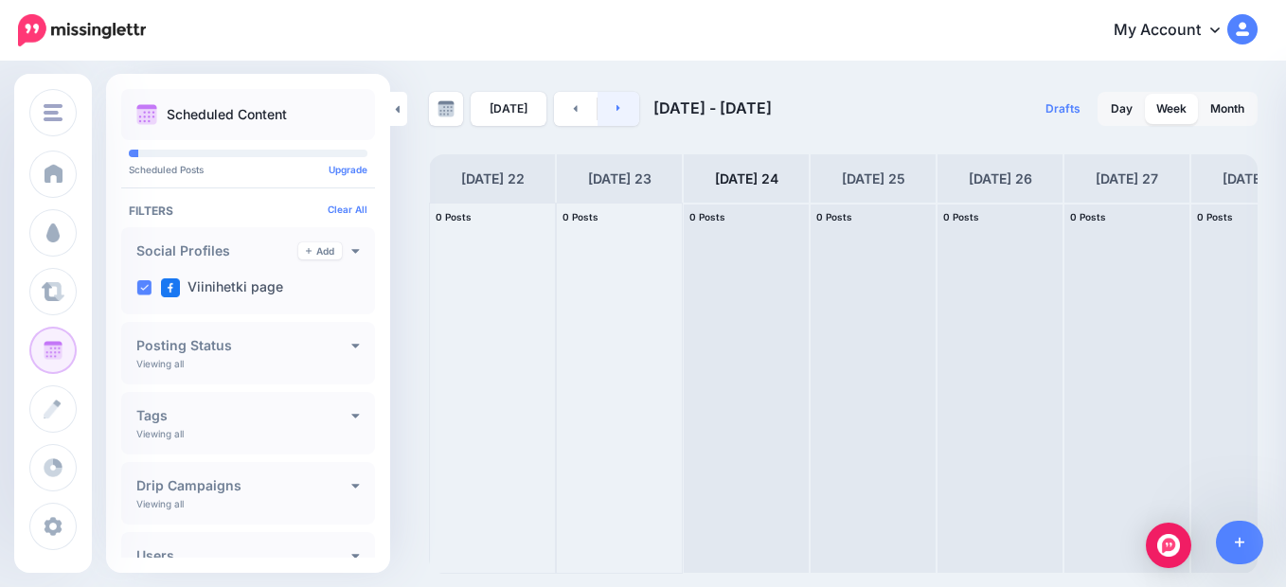
click at [617, 107] on icon at bounding box center [619, 107] width 5 height 11
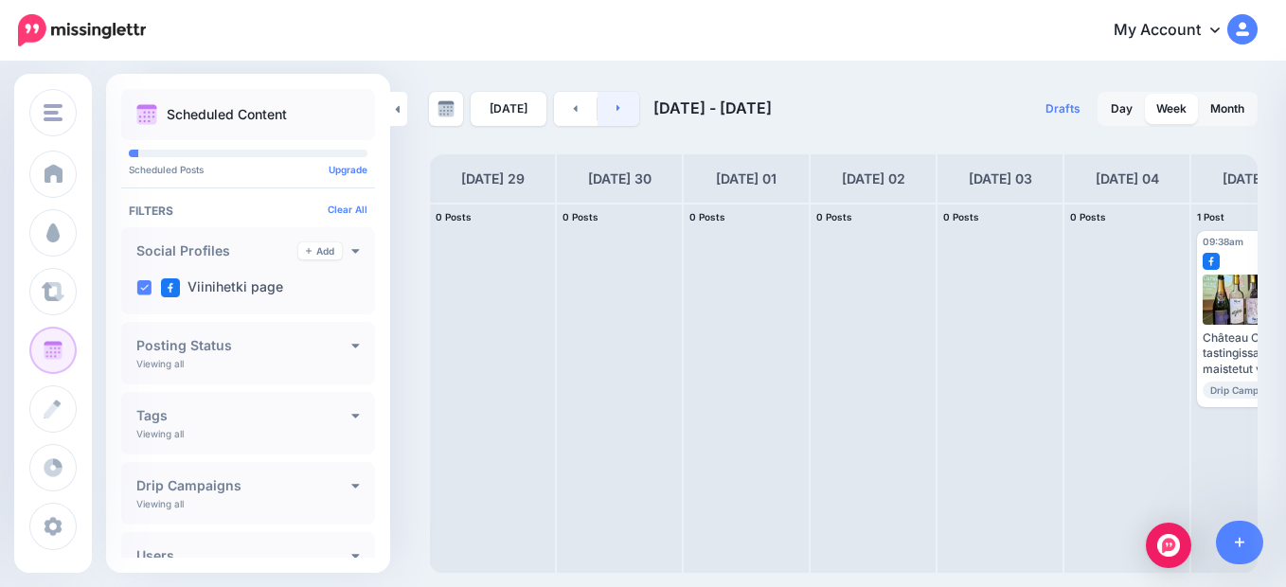
click at [609, 110] on link at bounding box center [619, 109] width 43 height 34
click at [619, 107] on link at bounding box center [619, 109] width 43 height 34
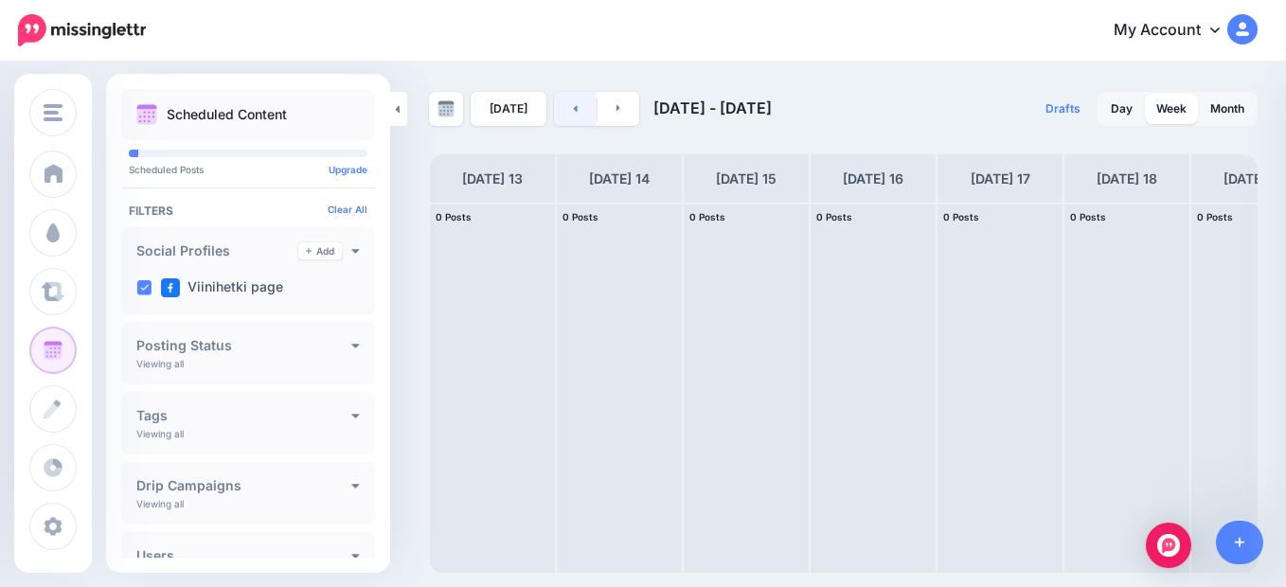
click at [573, 113] on link at bounding box center [575, 109] width 43 height 34
click at [574, 111] on link at bounding box center [575, 109] width 43 height 34
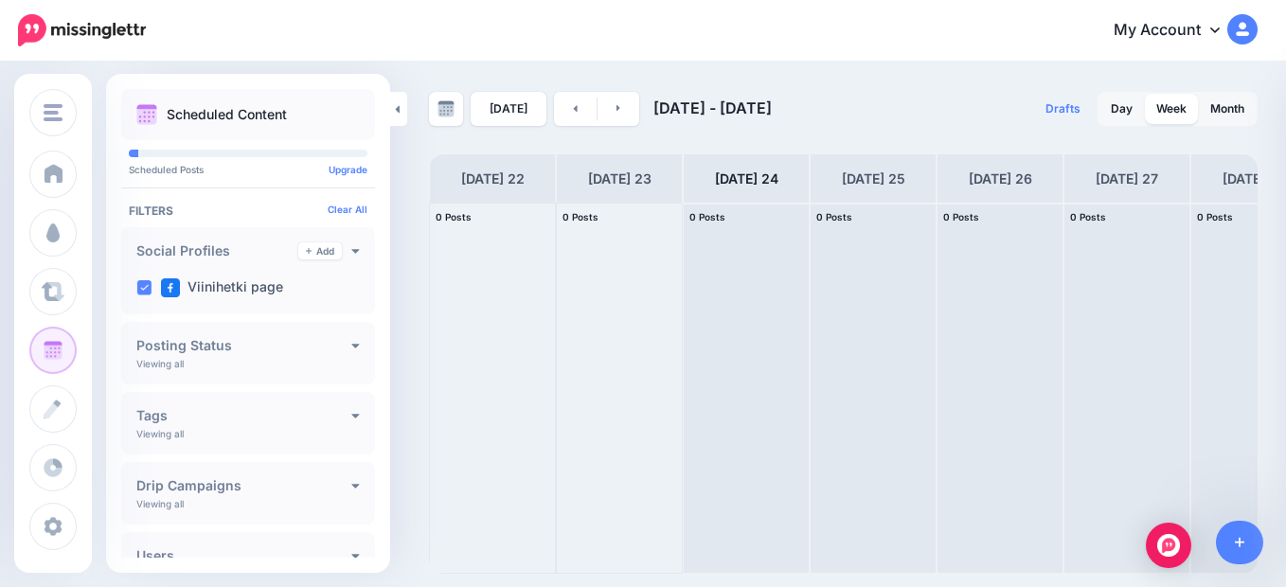
click at [1215, 28] on icon at bounding box center [1214, 29] width 9 height 15
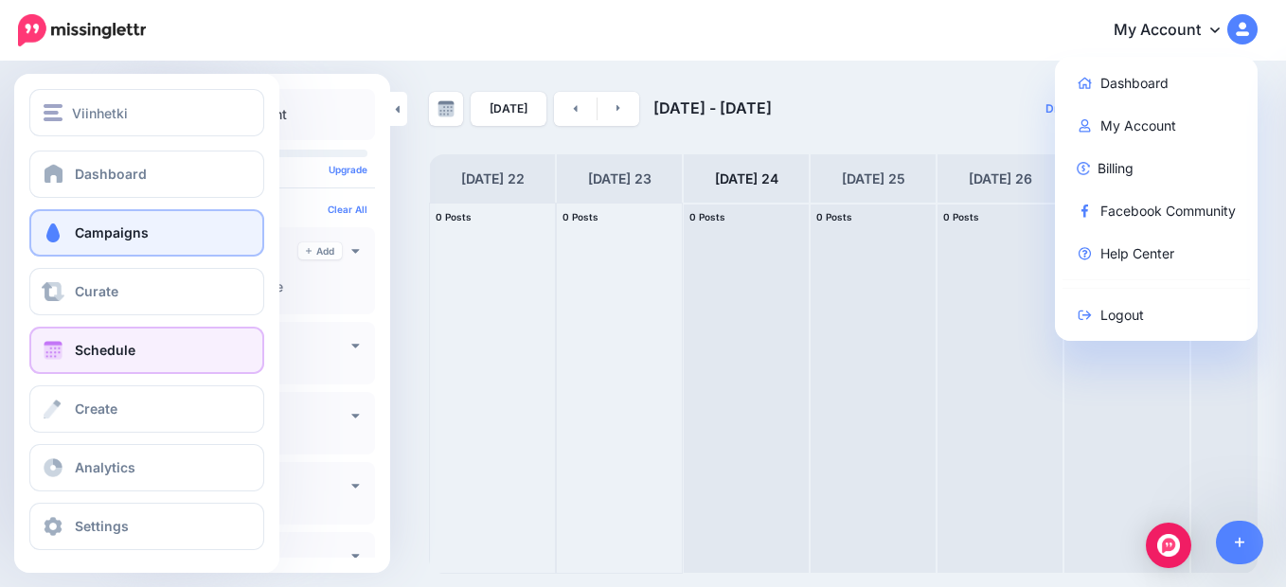
click at [97, 231] on span "Campaigns" at bounding box center [112, 232] width 74 height 16
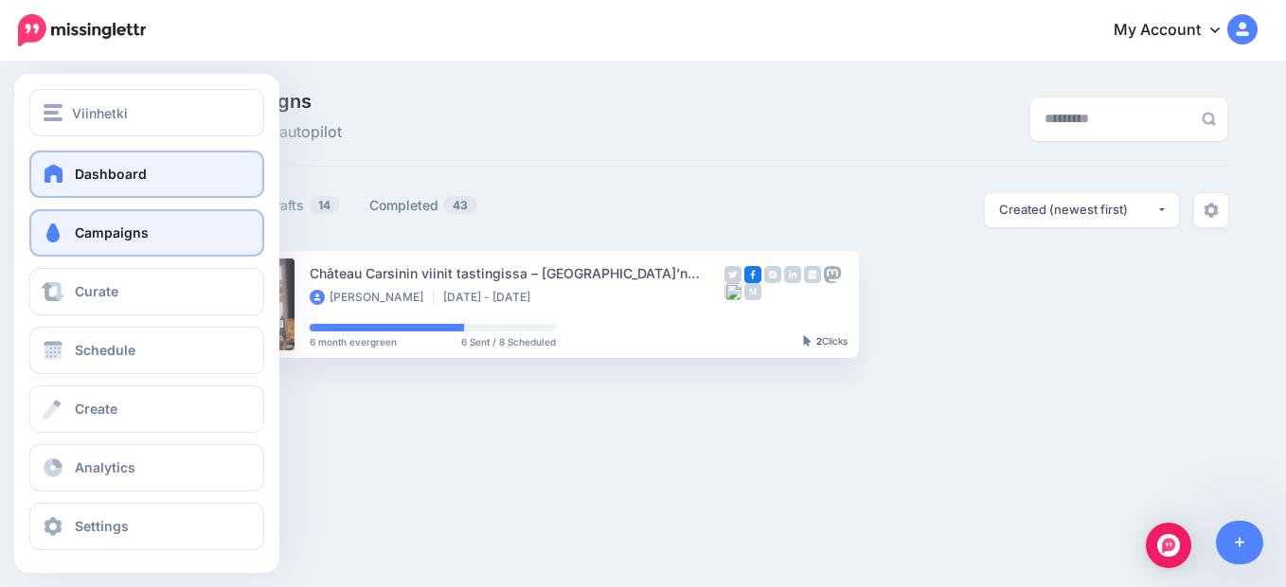
click at [105, 168] on span "Dashboard" at bounding box center [111, 174] width 72 height 16
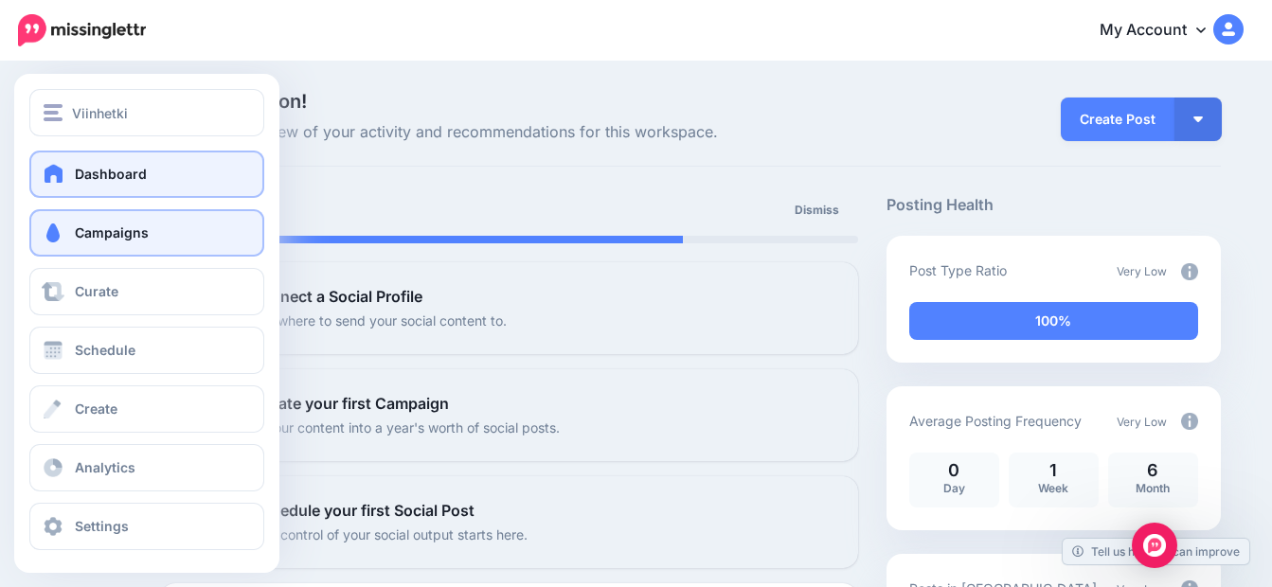
click at [90, 232] on span "Campaigns" at bounding box center [112, 232] width 74 height 16
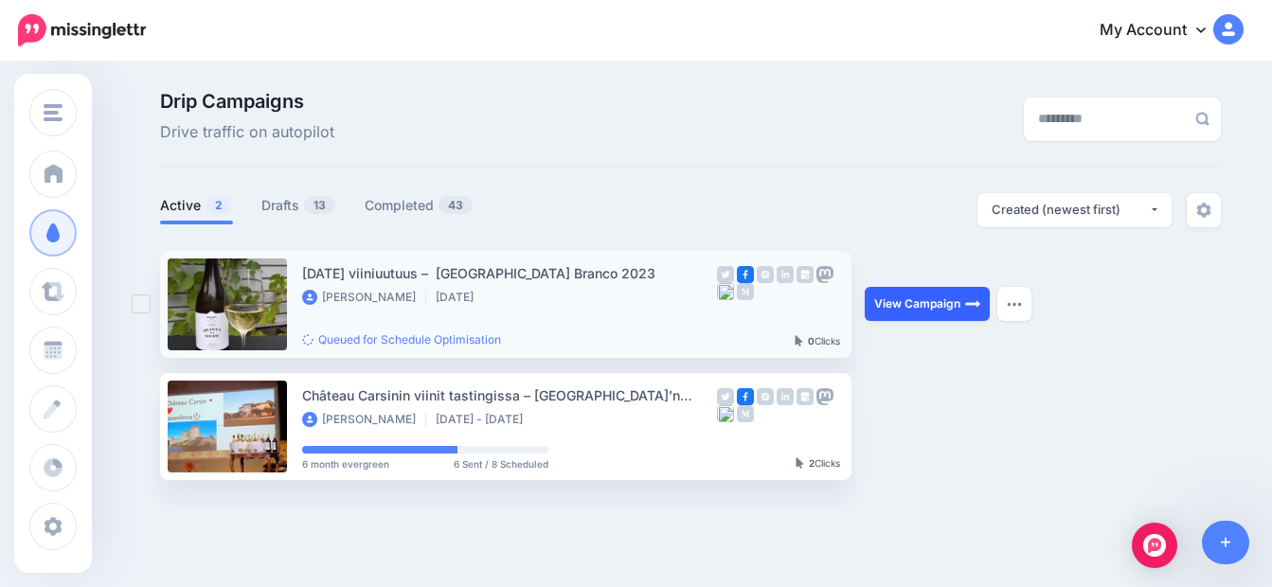
click at [902, 303] on link "View Campaign" at bounding box center [927, 304] width 125 height 34
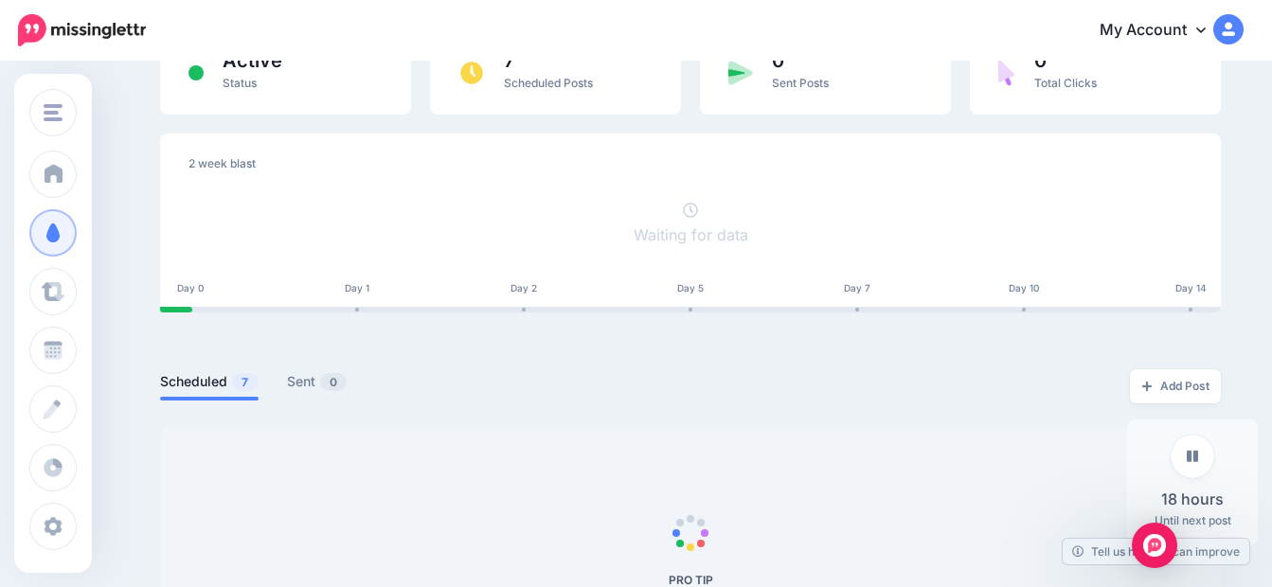
scroll to position [284, 0]
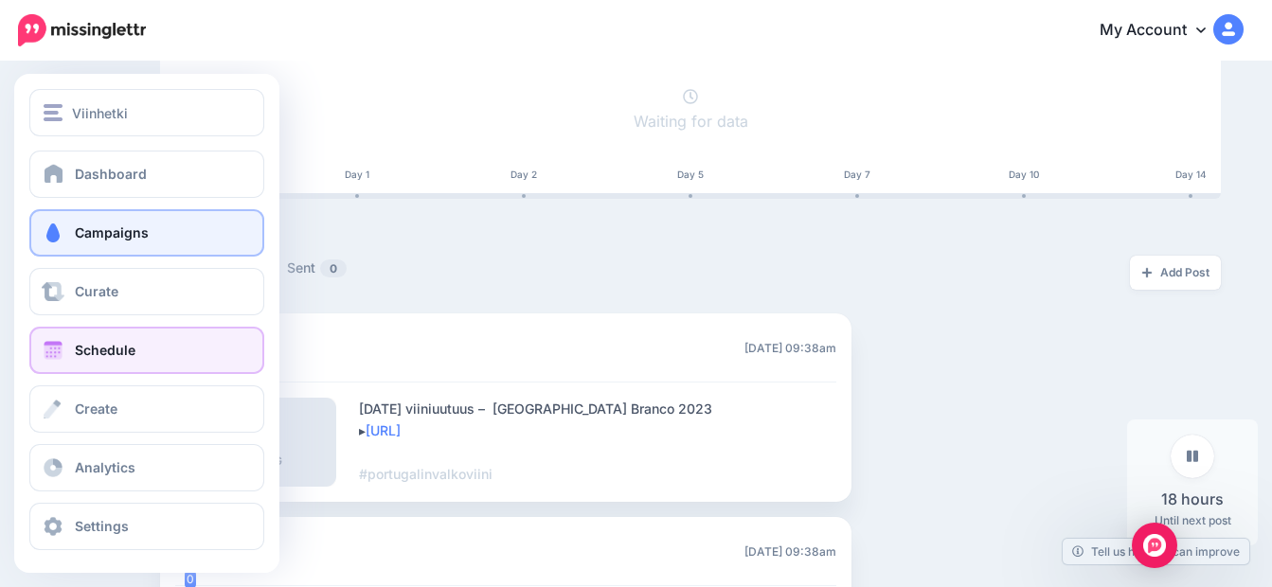
click at [76, 350] on span "Schedule" at bounding box center [105, 350] width 61 height 16
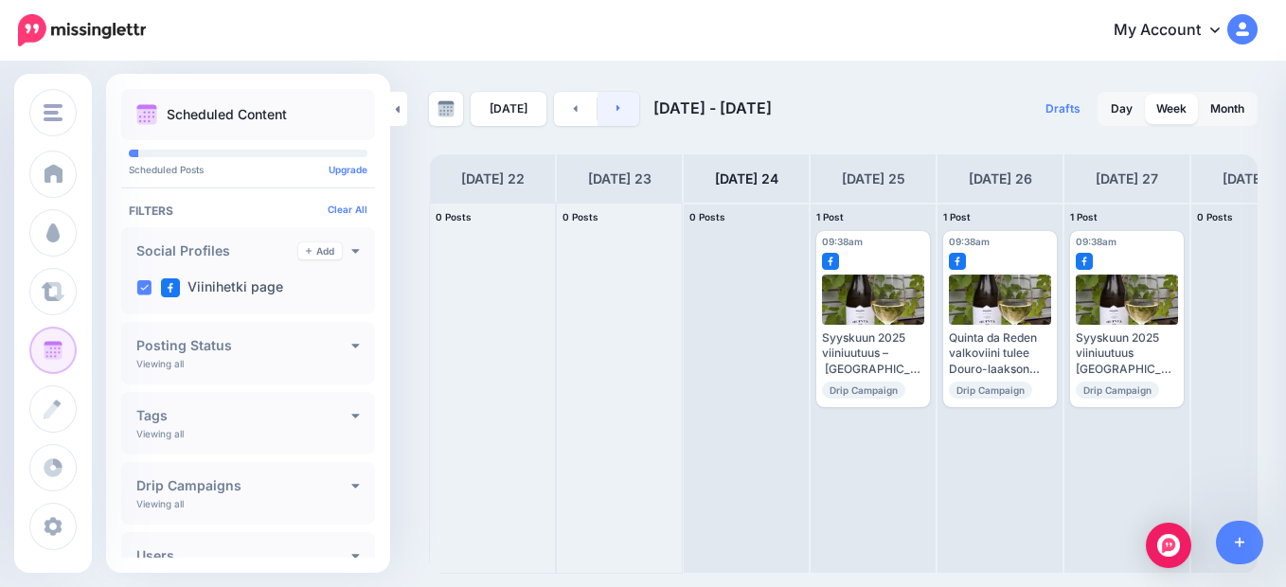
click at [617, 110] on icon at bounding box center [619, 107] width 5 height 11
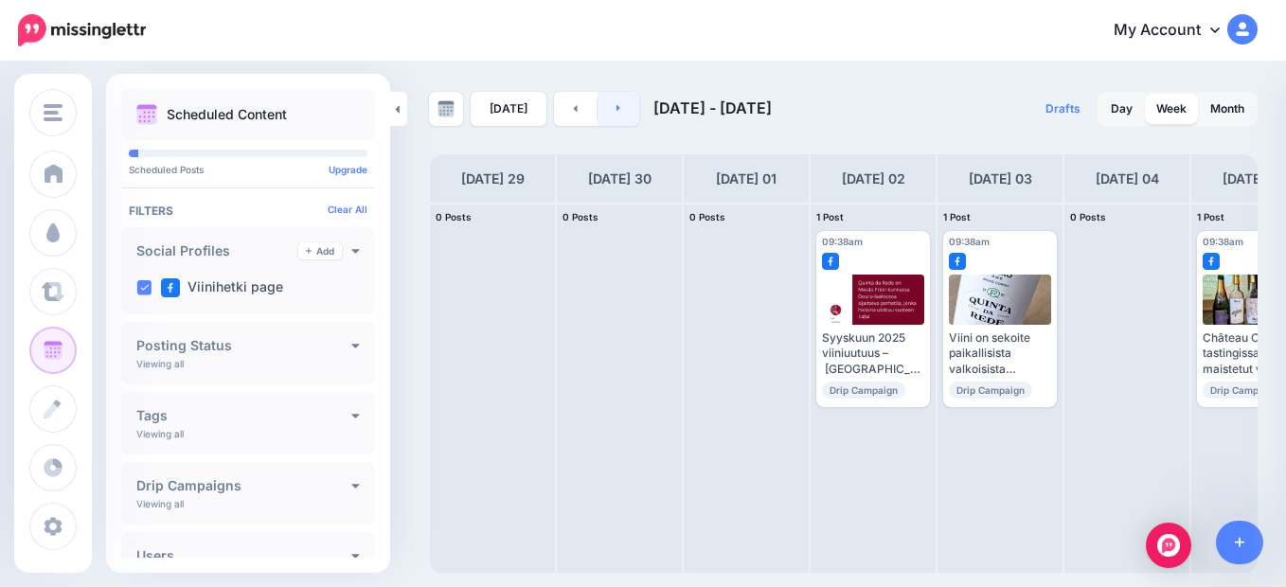
click at [617, 110] on icon at bounding box center [619, 107] width 5 height 11
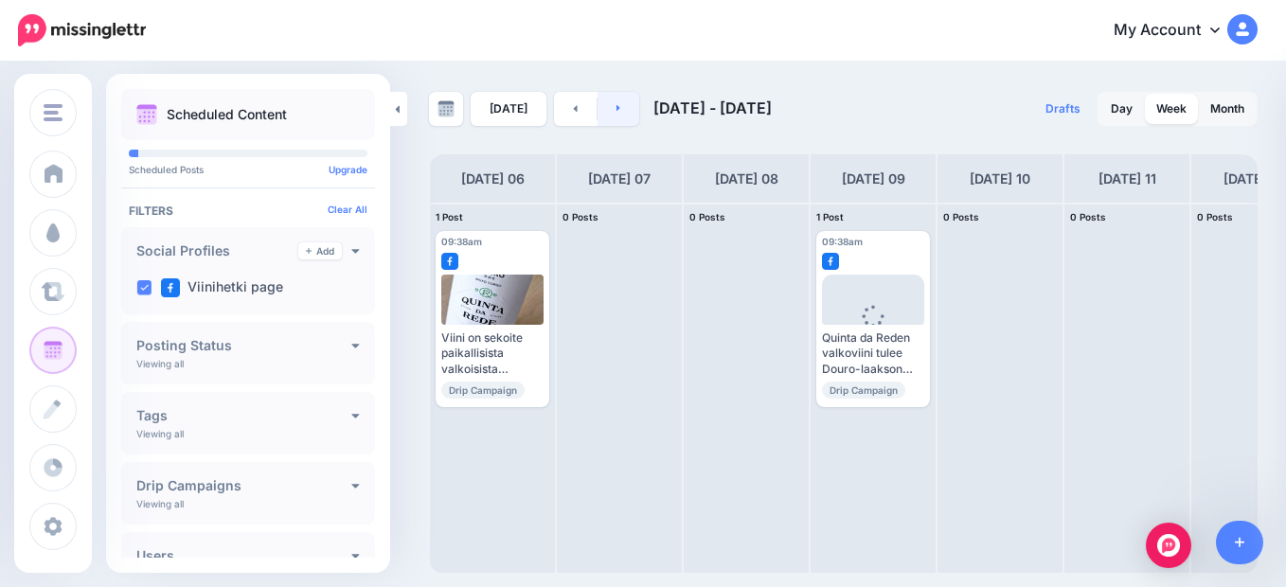
click at [617, 110] on icon at bounding box center [619, 107] width 5 height 11
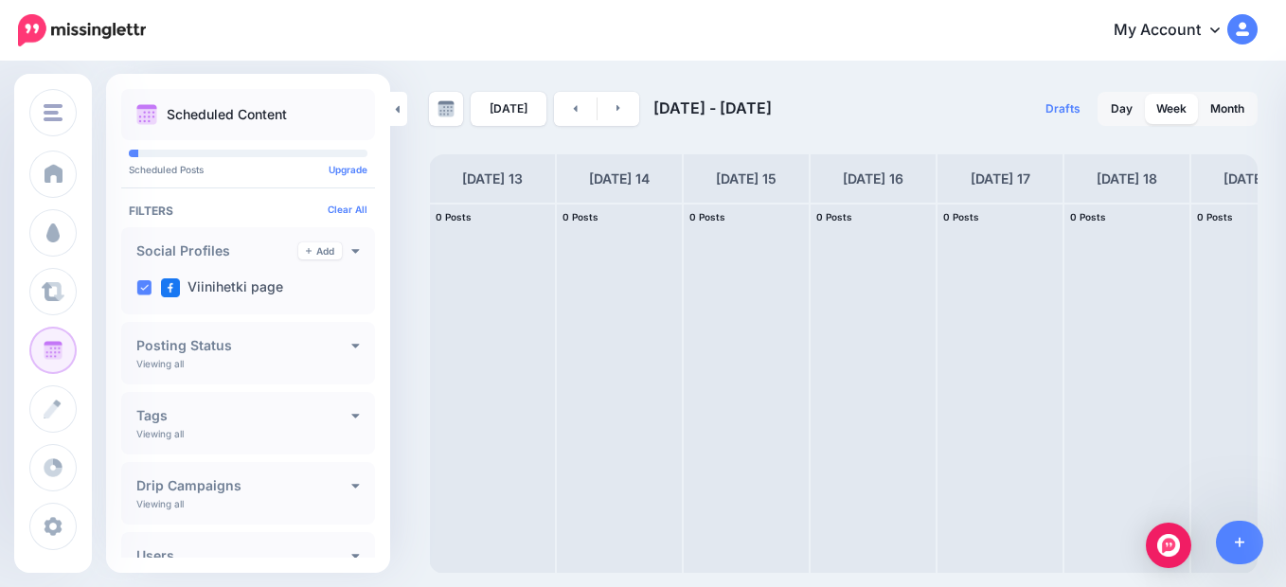
click at [1217, 30] on icon at bounding box center [1214, 30] width 9 height 6
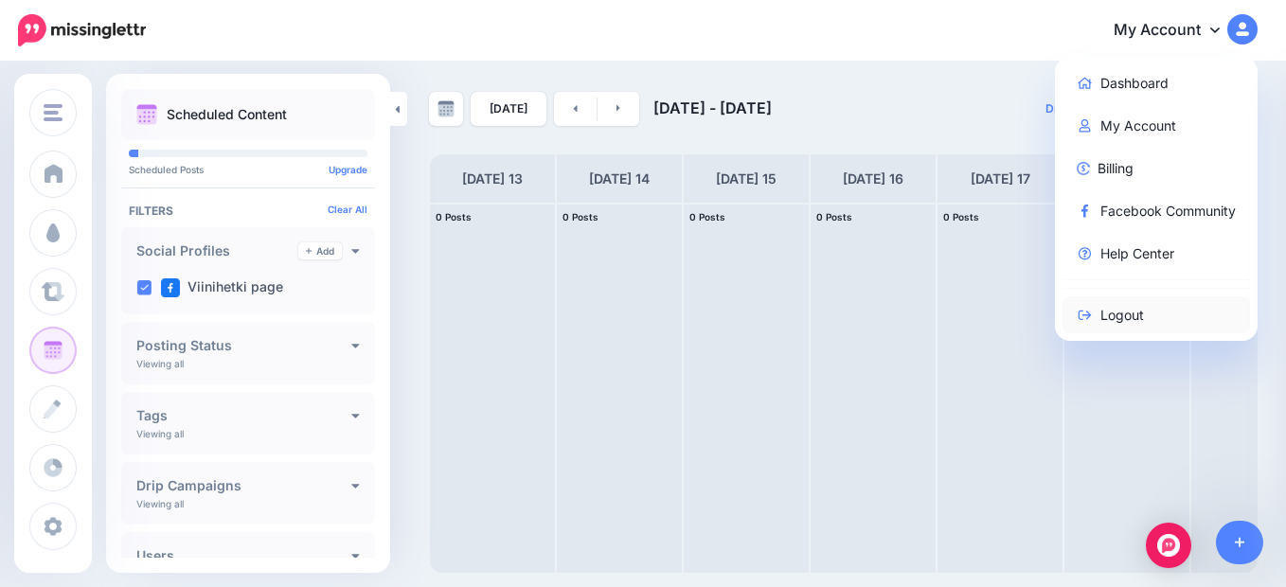
click at [1119, 319] on link "Logout" at bounding box center [1157, 314] width 188 height 37
